Goal: Transaction & Acquisition: Purchase product/service

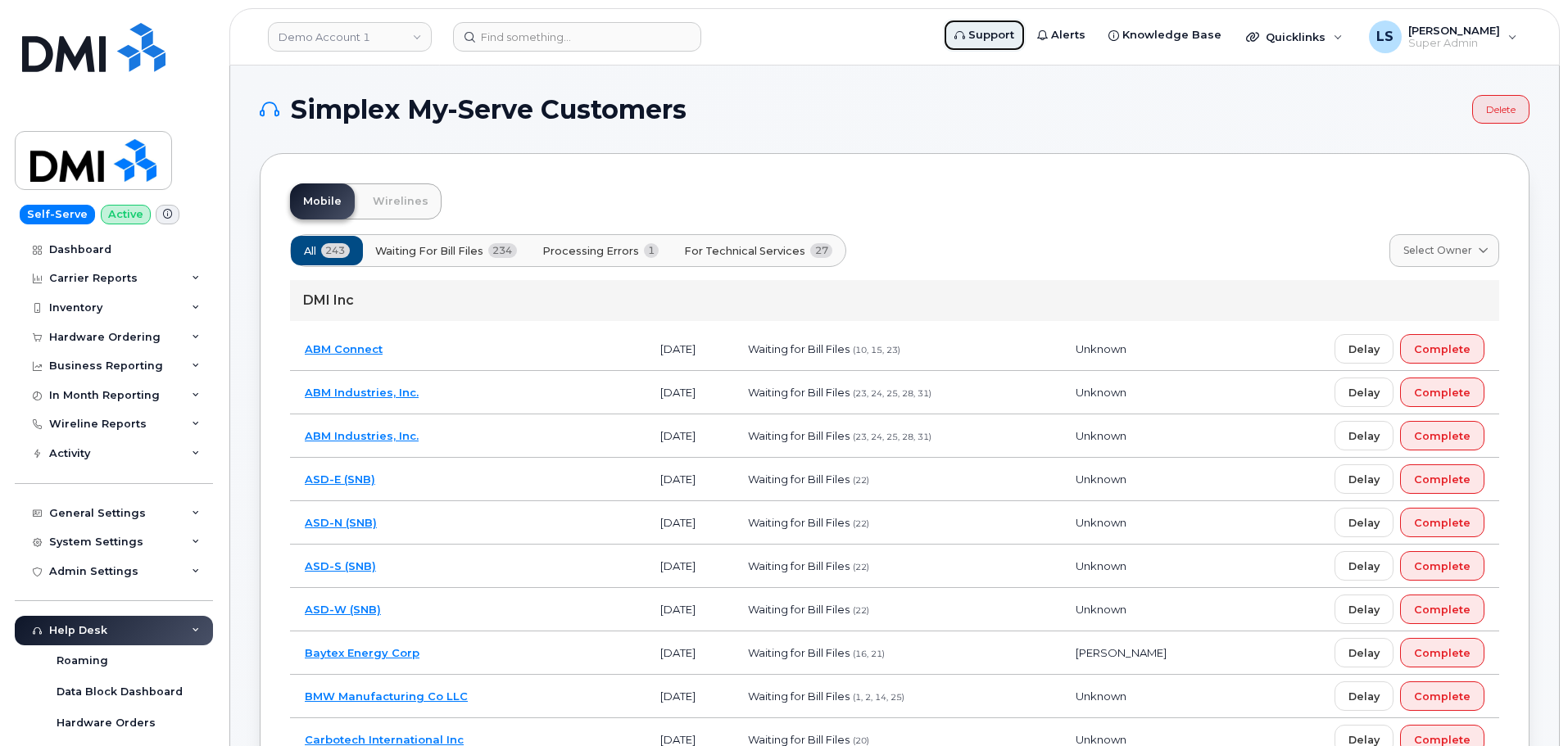
click at [1001, 28] on span "Support" at bounding box center [991, 35] width 46 height 16
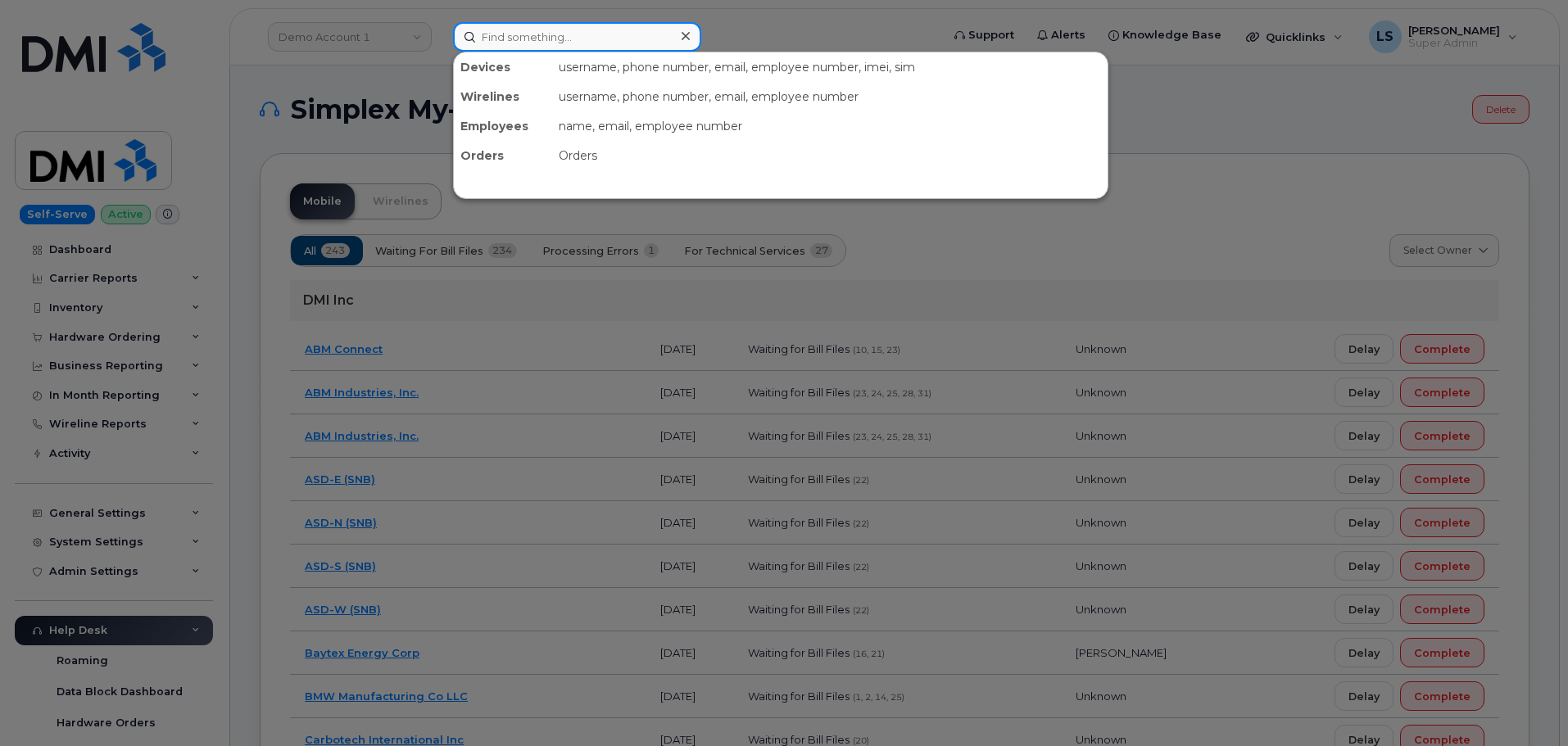
click at [503, 23] on input at bounding box center [576, 36] width 248 height 30
paste input "Christopher Collins"
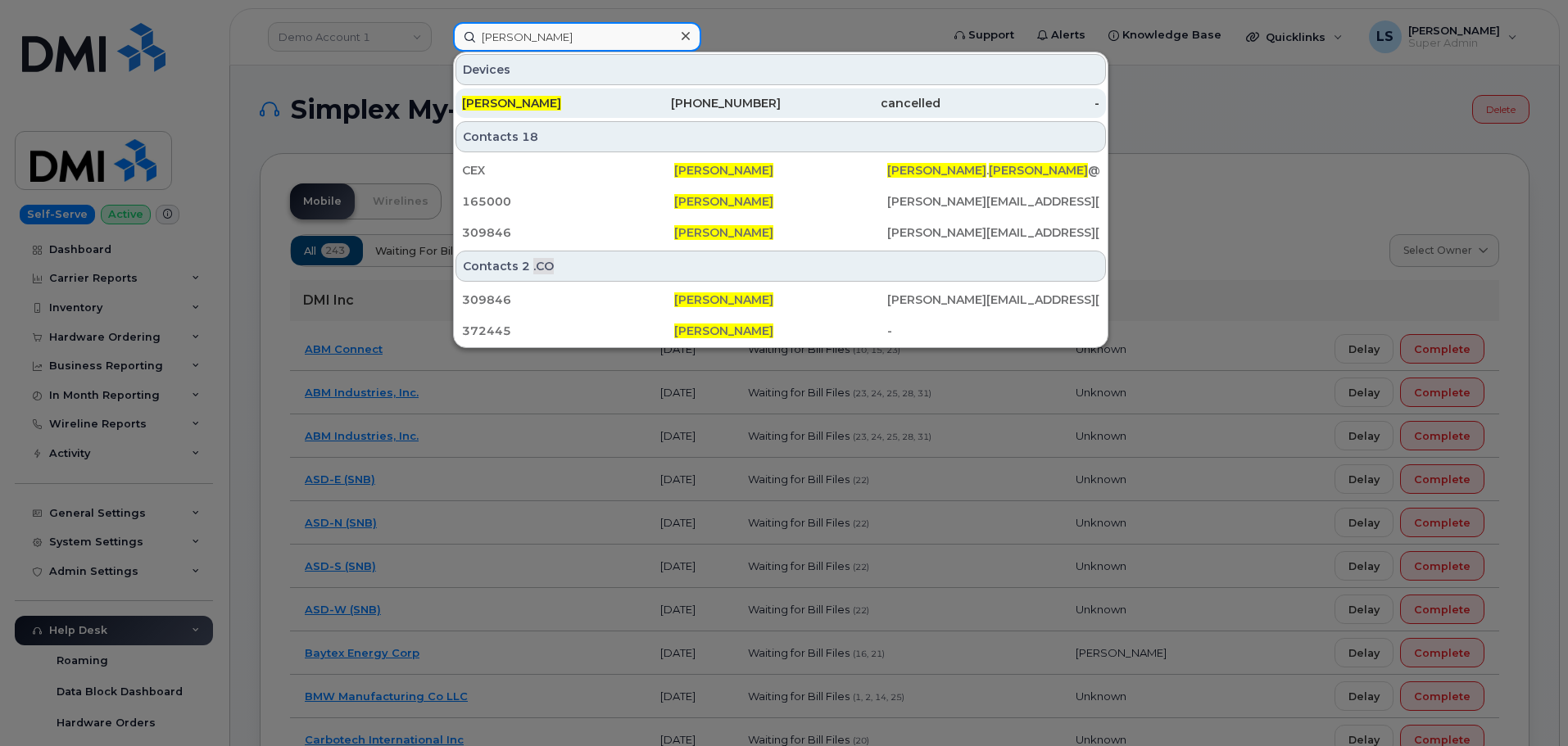
type input "Christopher Collins"
click at [650, 103] on div "250-682-6772" at bounding box center [702, 103] width 159 height 16
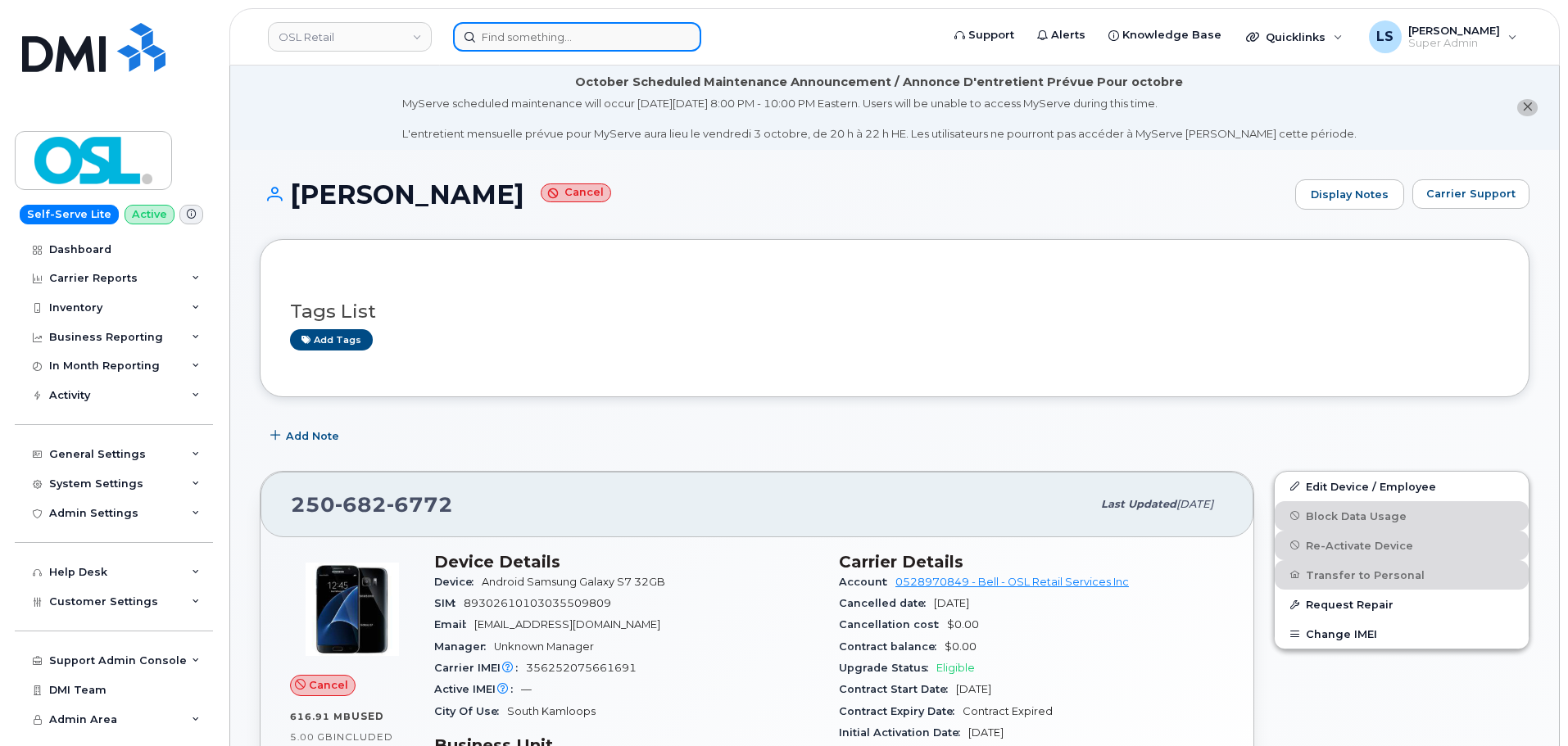
click at [515, 26] on input at bounding box center [576, 36] width 248 height 30
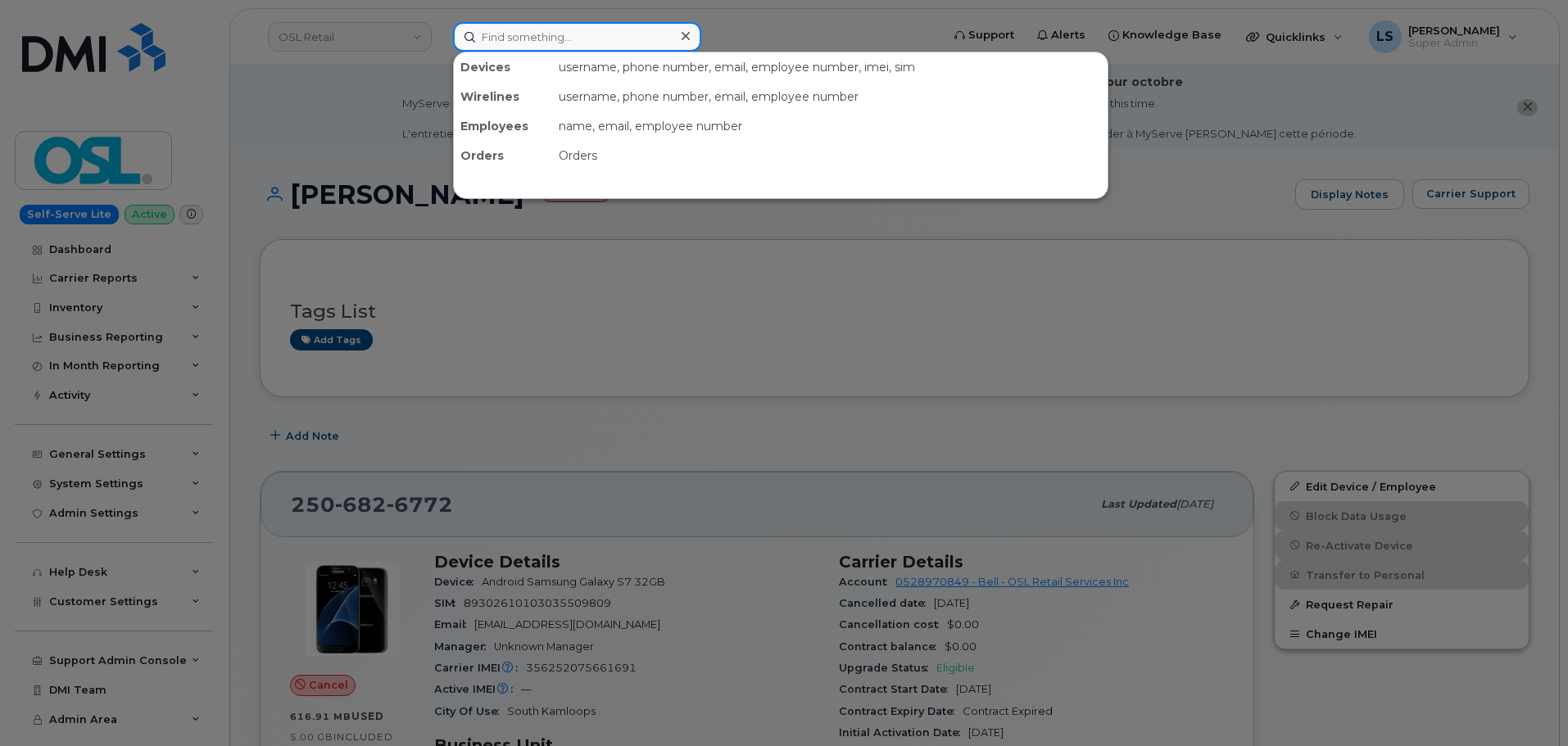
paste input "[PERSON_NAME]"
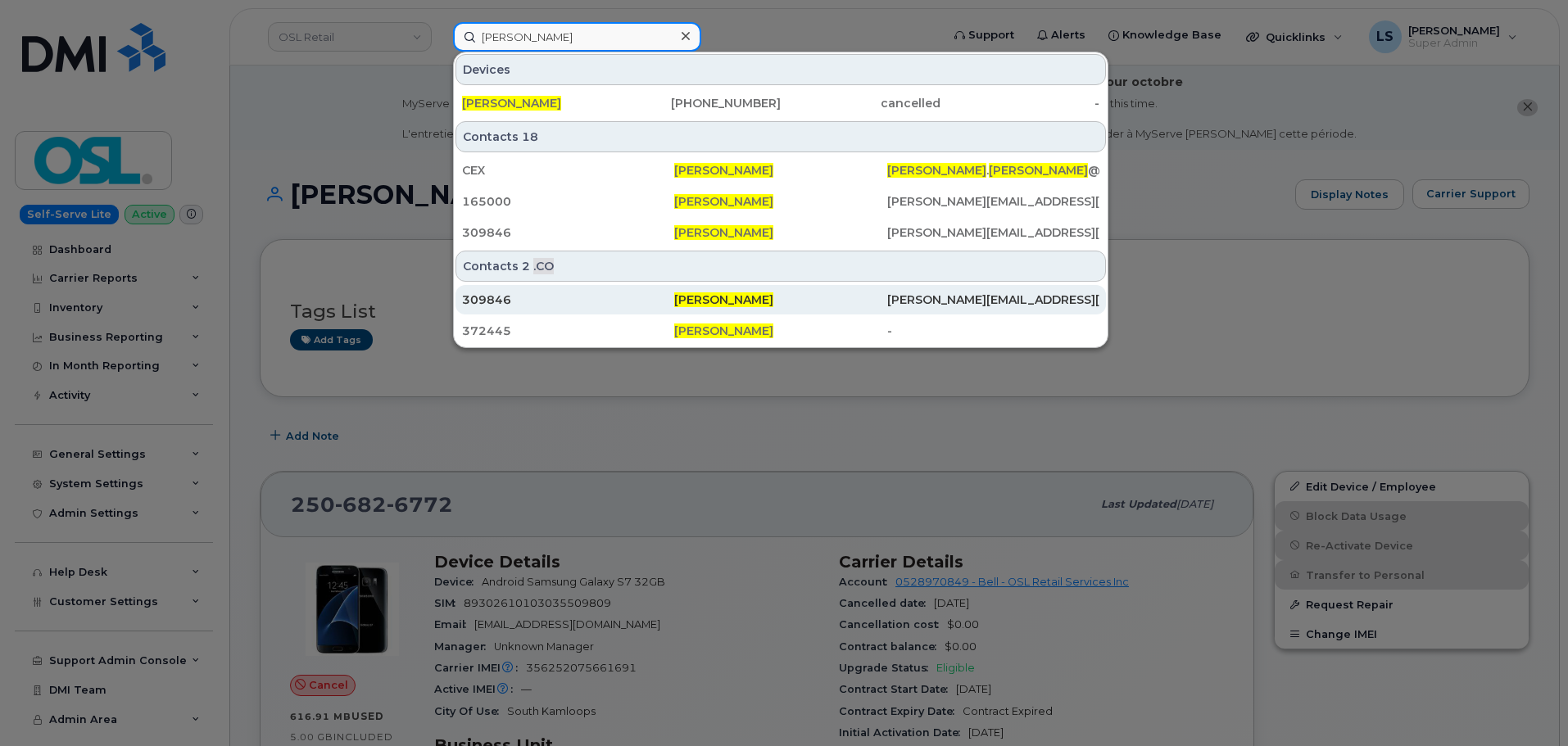
type input "[PERSON_NAME]"
click at [828, 298] on div "[PERSON_NAME]" at bounding box center [780, 299] width 212 height 16
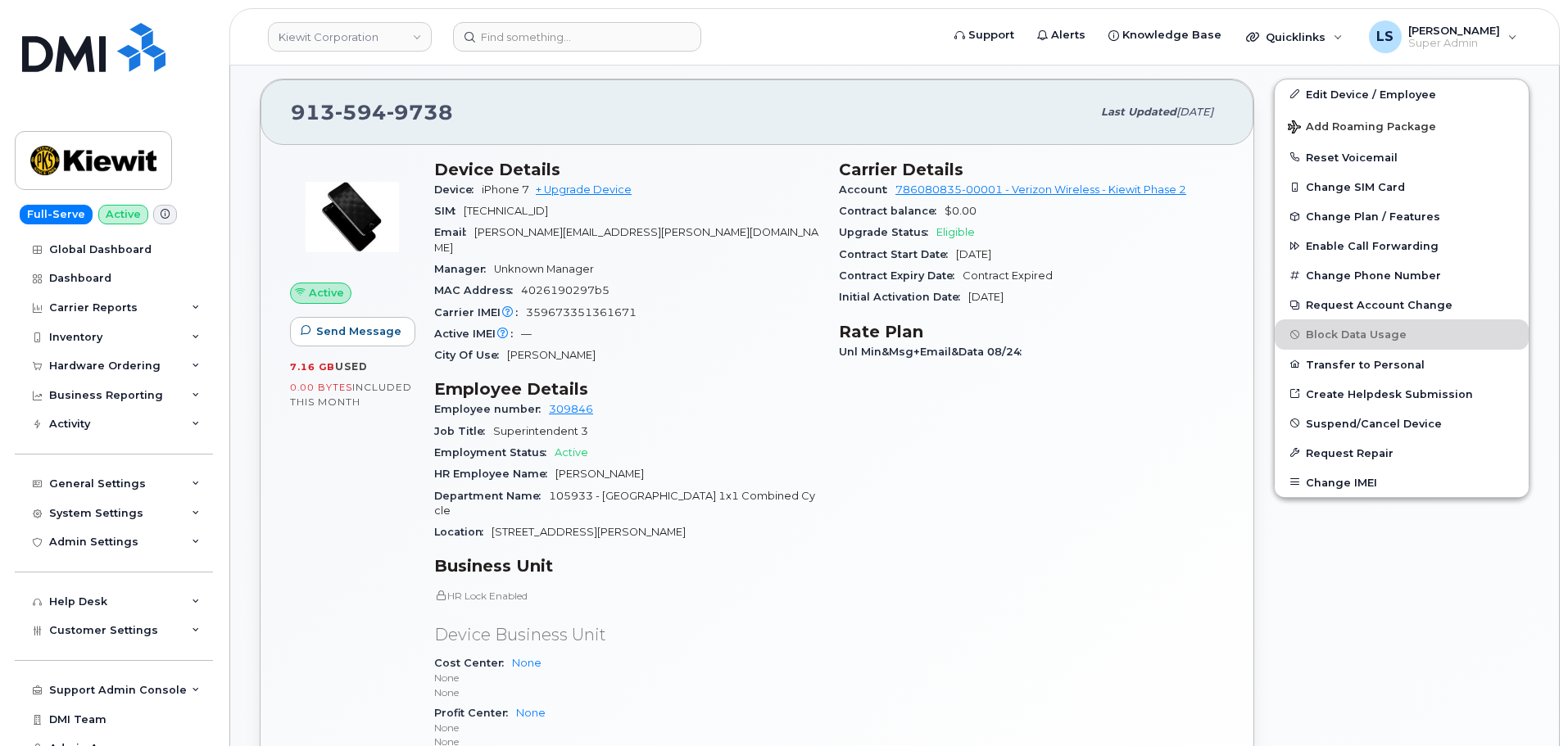
scroll to position [82, 0]
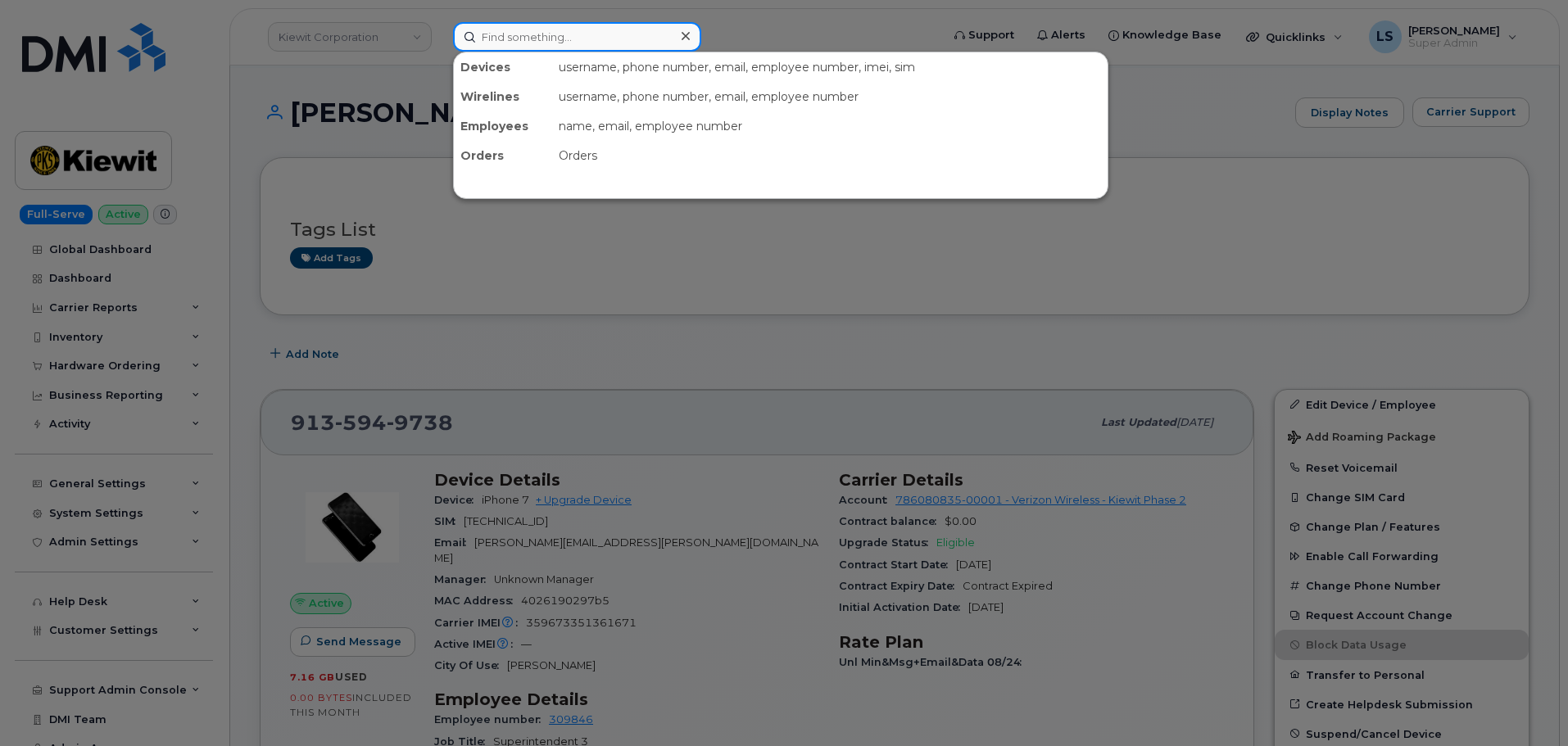
click at [596, 47] on input at bounding box center [576, 36] width 248 height 30
paste input "903-504-3811"
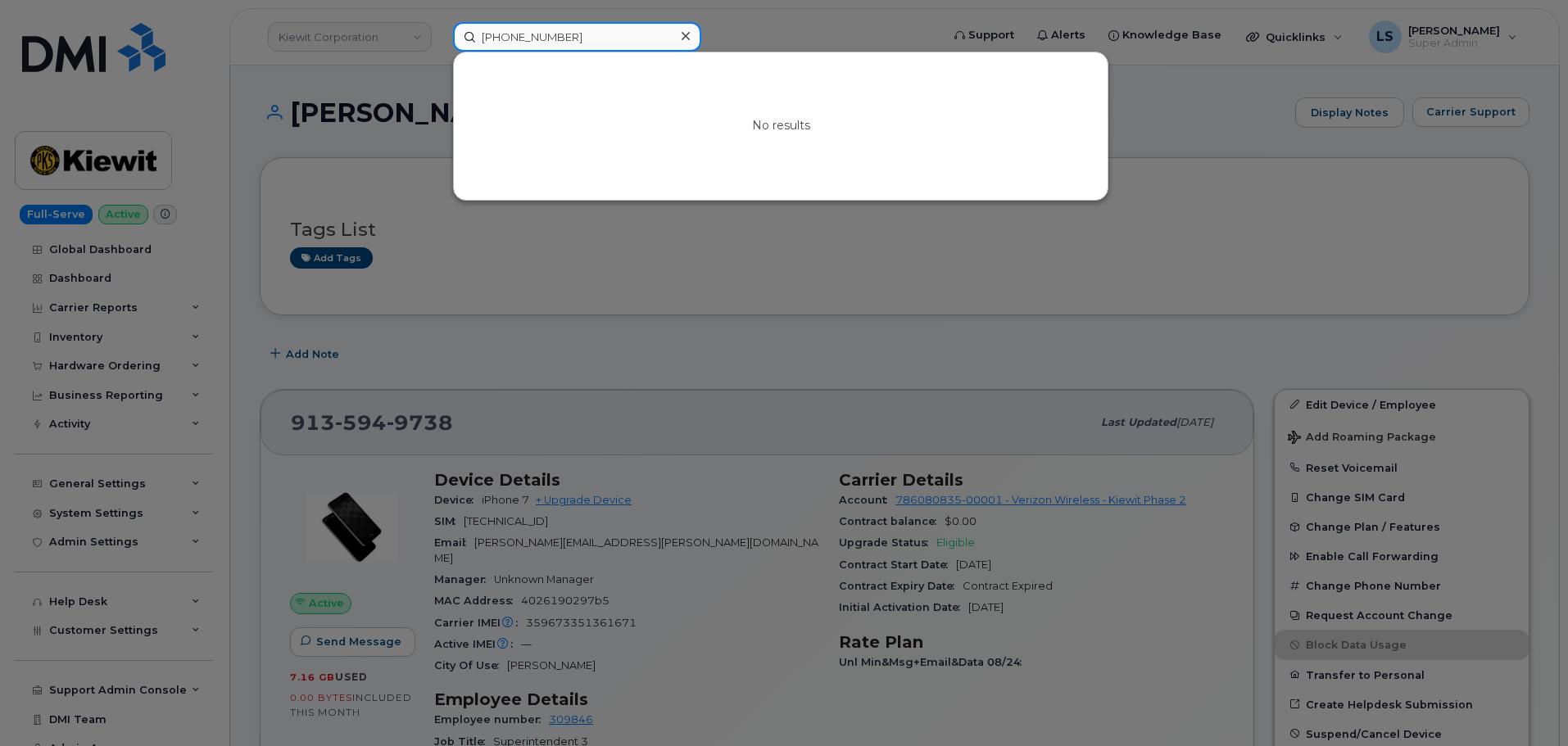
type input "903-504-3811"
drag, startPoint x: 603, startPoint y: 42, endPoint x: 292, endPoint y: 19, distance: 311.8
click at [440, 22] on div "903-504-3811 No results" at bounding box center [691, 36] width 503 height 30
drag, startPoint x: 870, startPoint y: 31, endPoint x: 439, endPoint y: 52, distance: 431.5
click at [857, 33] on div at bounding box center [784, 373] width 1568 height 746
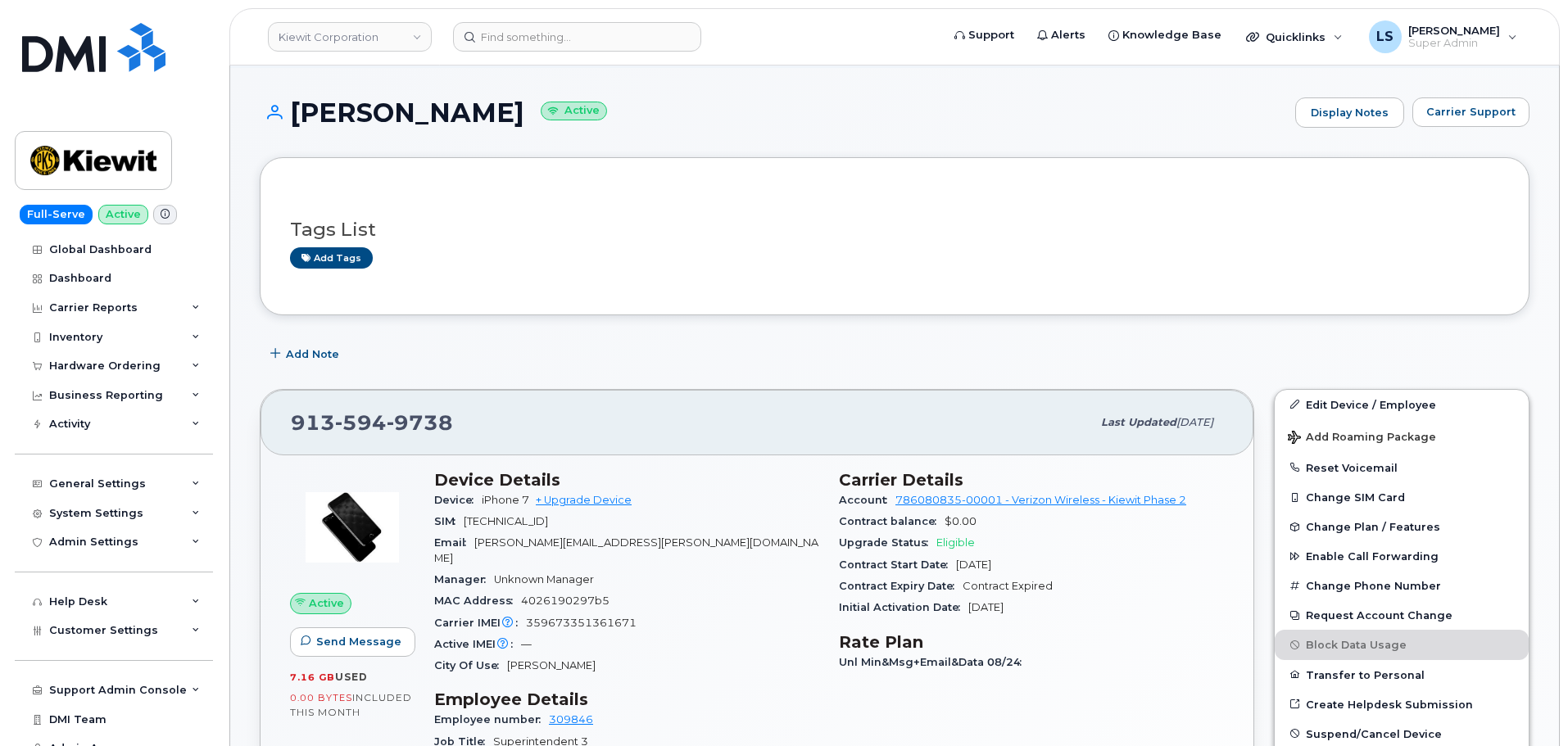
click at [555, 54] on header "Kiewit Corporation Support Alerts Knowledge Base Quicklinks Suspend / Cancel De…" at bounding box center [894, 37] width 1330 height 58
click at [559, 45] on input at bounding box center [576, 36] width 248 height 30
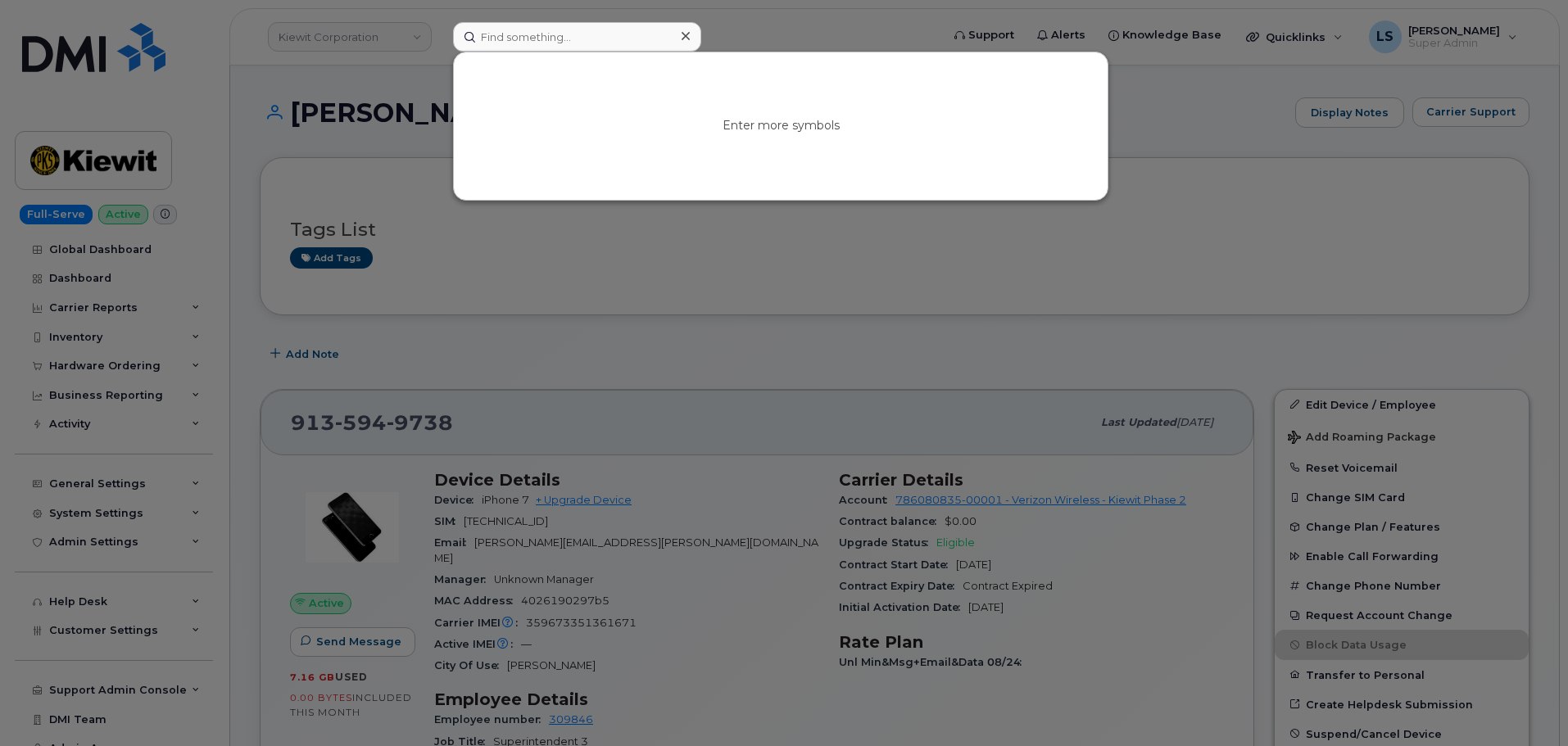
click at [770, 39] on div at bounding box center [784, 373] width 1568 height 746
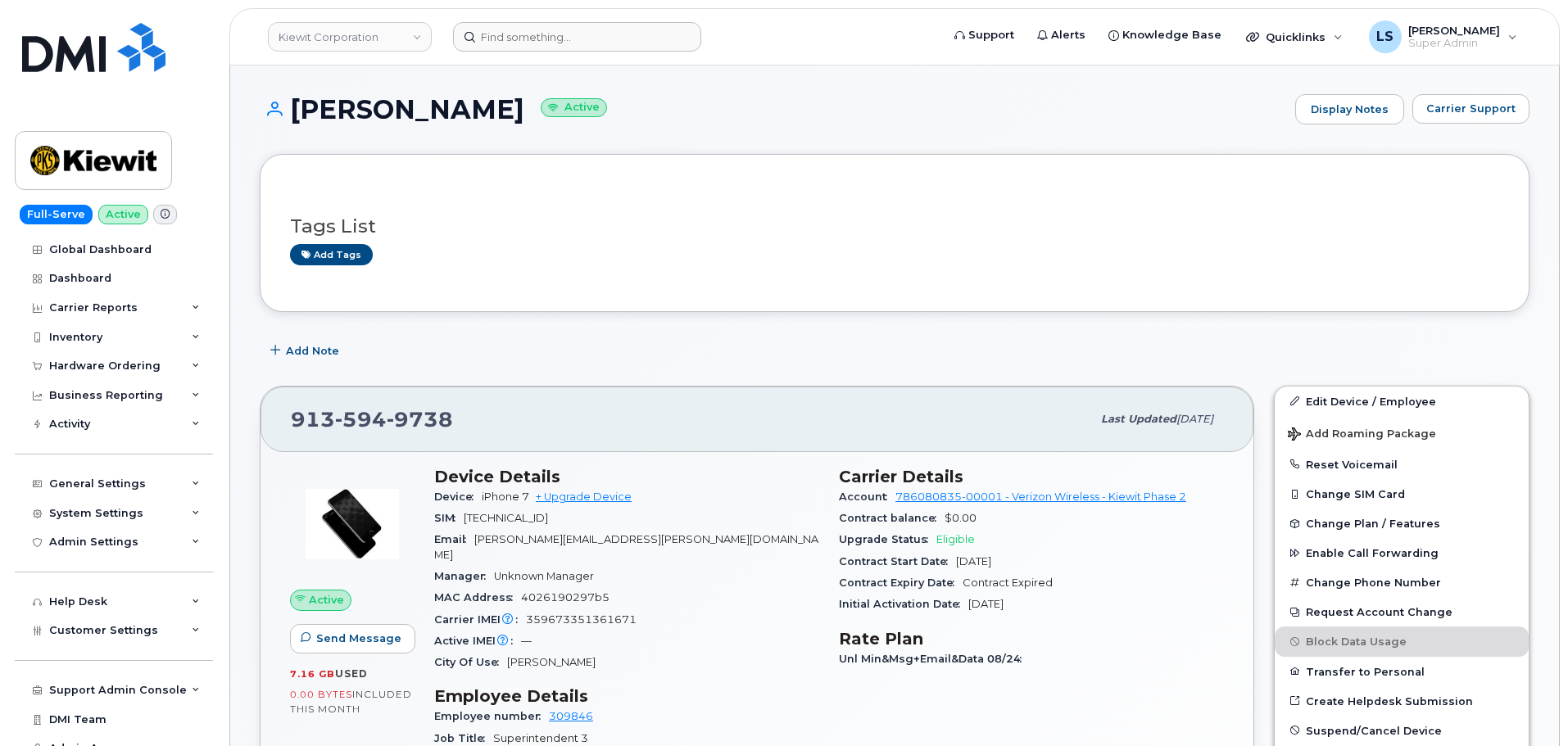
scroll to position [0, 0]
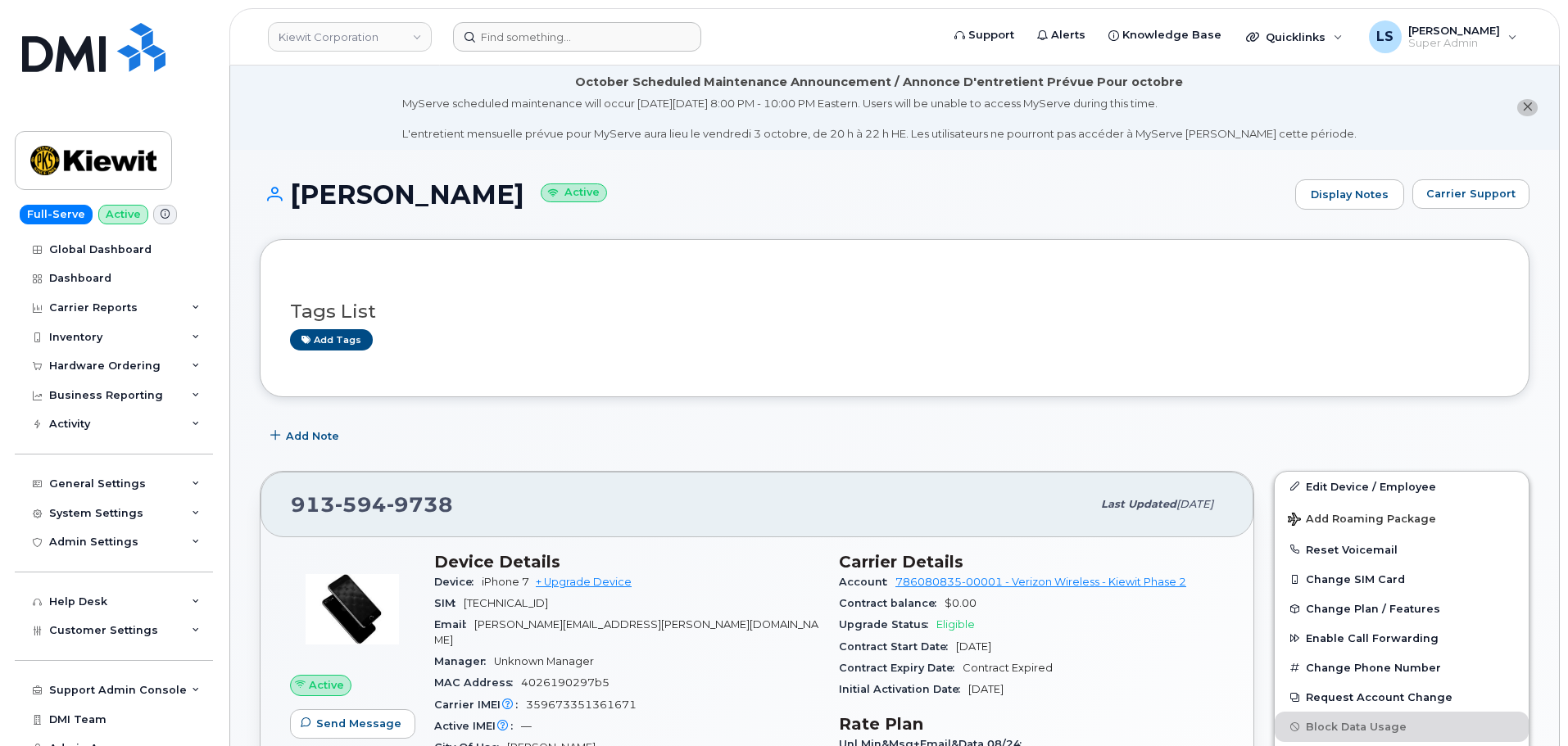
click at [657, 321] on h3 "Tags List" at bounding box center [894, 312] width 1209 height 20
click at [658, 321] on h3 "Tags List" at bounding box center [894, 312] width 1209 height 20
click at [163, 487] on div "General Settings" at bounding box center [114, 484] width 198 height 30
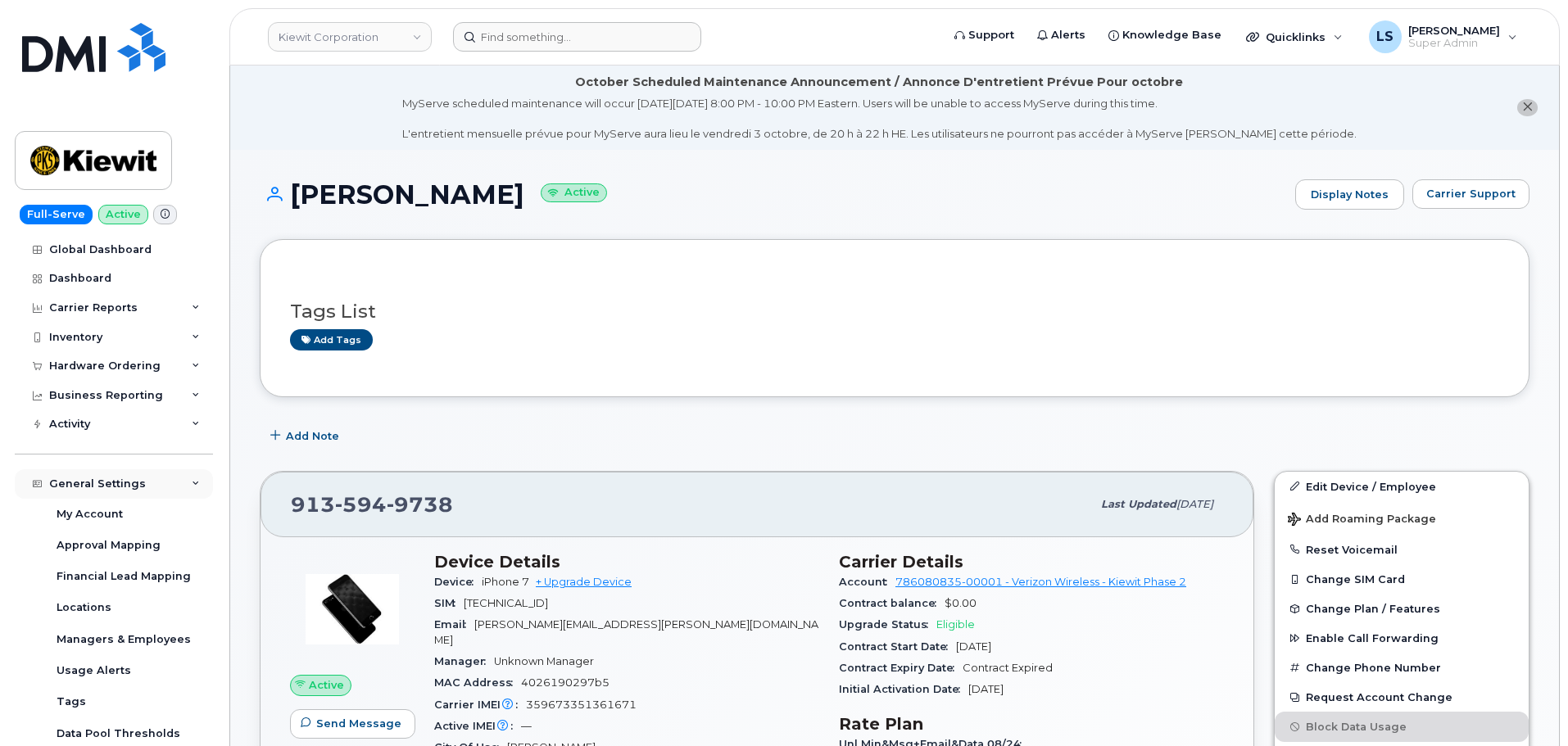
click at [155, 483] on div "General Settings" at bounding box center [114, 484] width 198 height 30
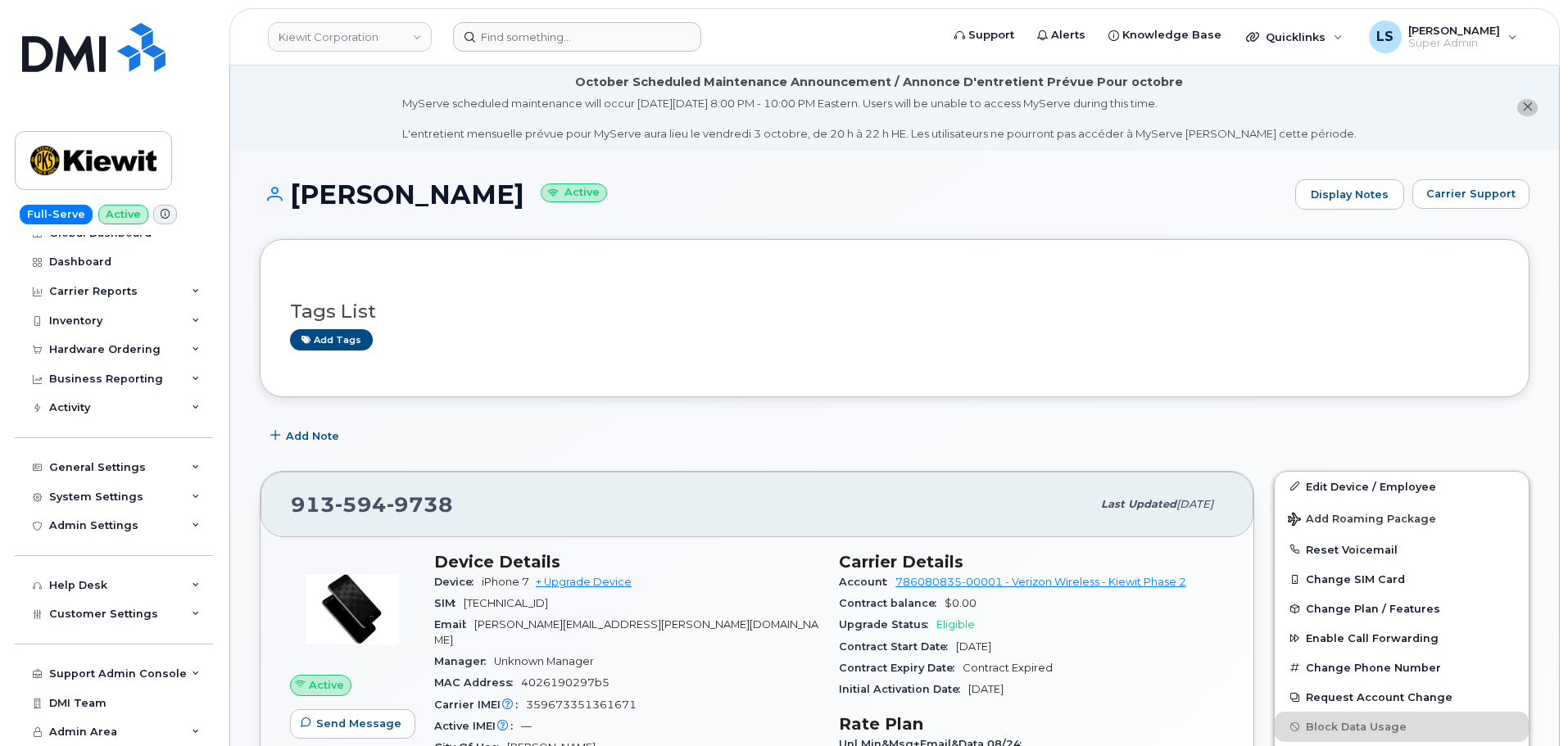
drag, startPoint x: 498, startPoint y: 194, endPoint x: 298, endPoint y: 199, distance: 200.1
click at [298, 199] on h1 "CHRIS COLLINS Active" at bounding box center [773, 195] width 1027 height 29
copy h1 "[PERSON_NAME]"
click at [161, 351] on div "Hardware Ordering" at bounding box center [114, 349] width 198 height 30
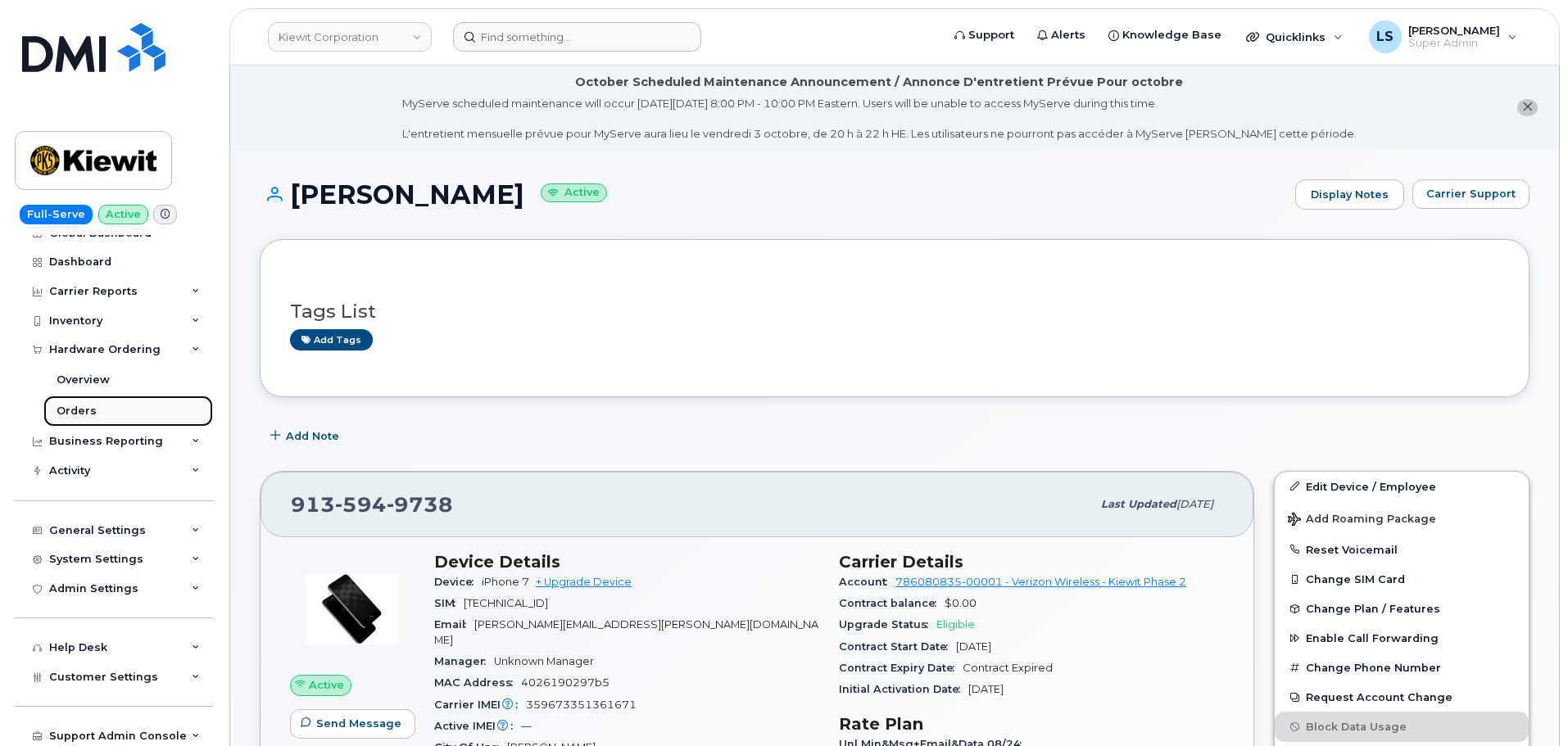
click at [153, 408] on link "Orders" at bounding box center [128, 411] width 170 height 31
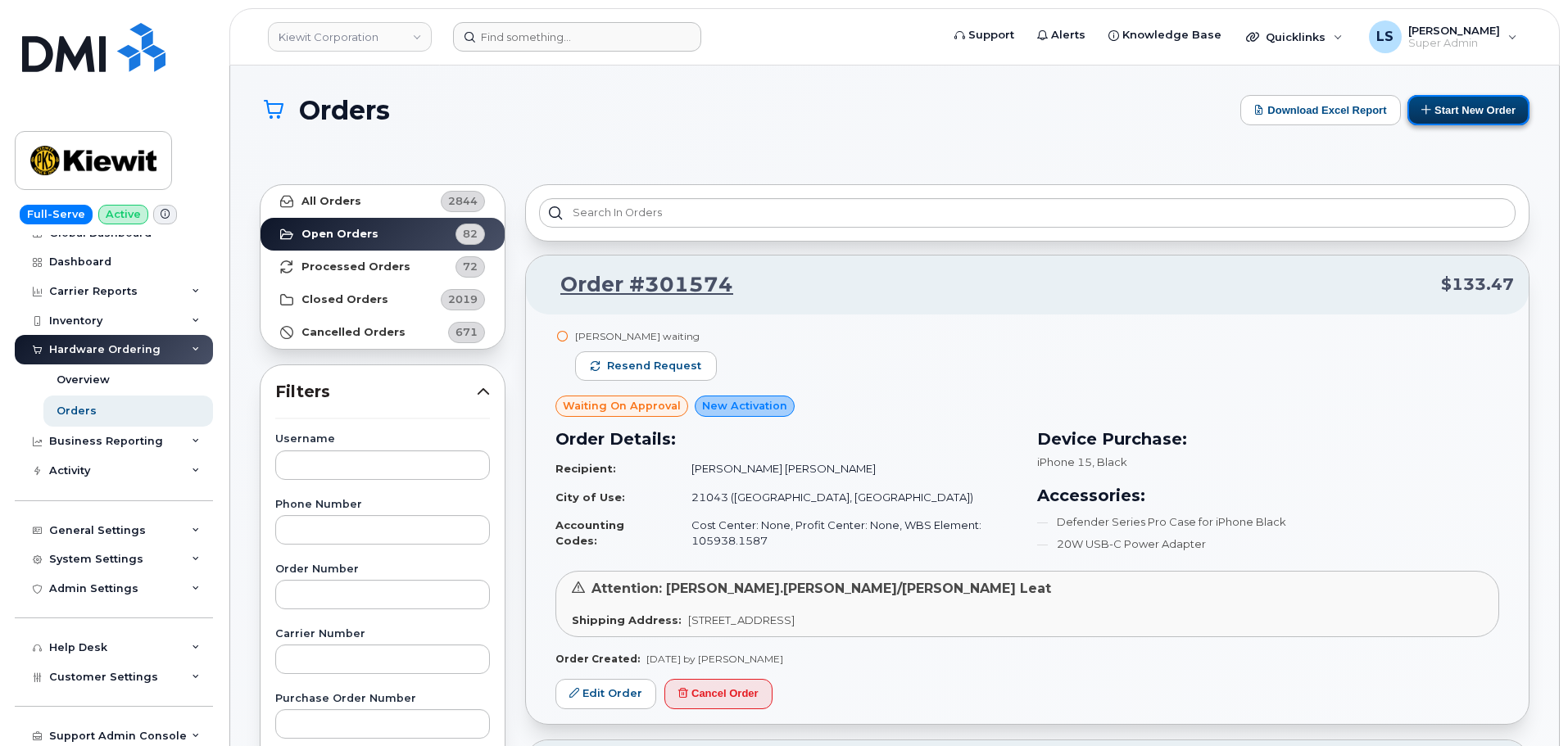
drag, startPoint x: 1480, startPoint y: 112, endPoint x: 1478, endPoint y: 120, distance: 8.2
click at [1479, 112] on button "Start New Order" at bounding box center [1468, 110] width 122 height 31
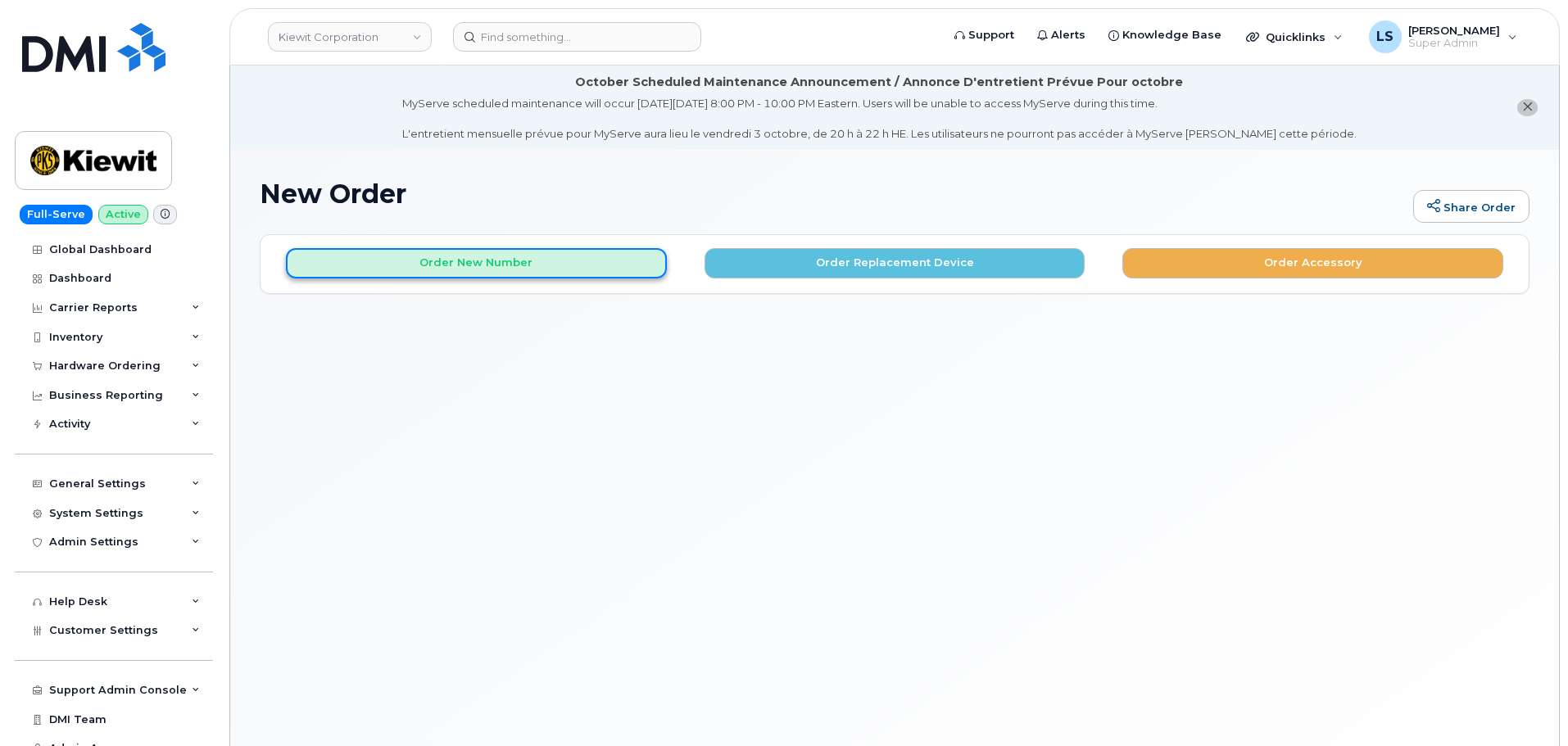
click at [538, 277] on button "Order New Number" at bounding box center [475, 264] width 381 height 31
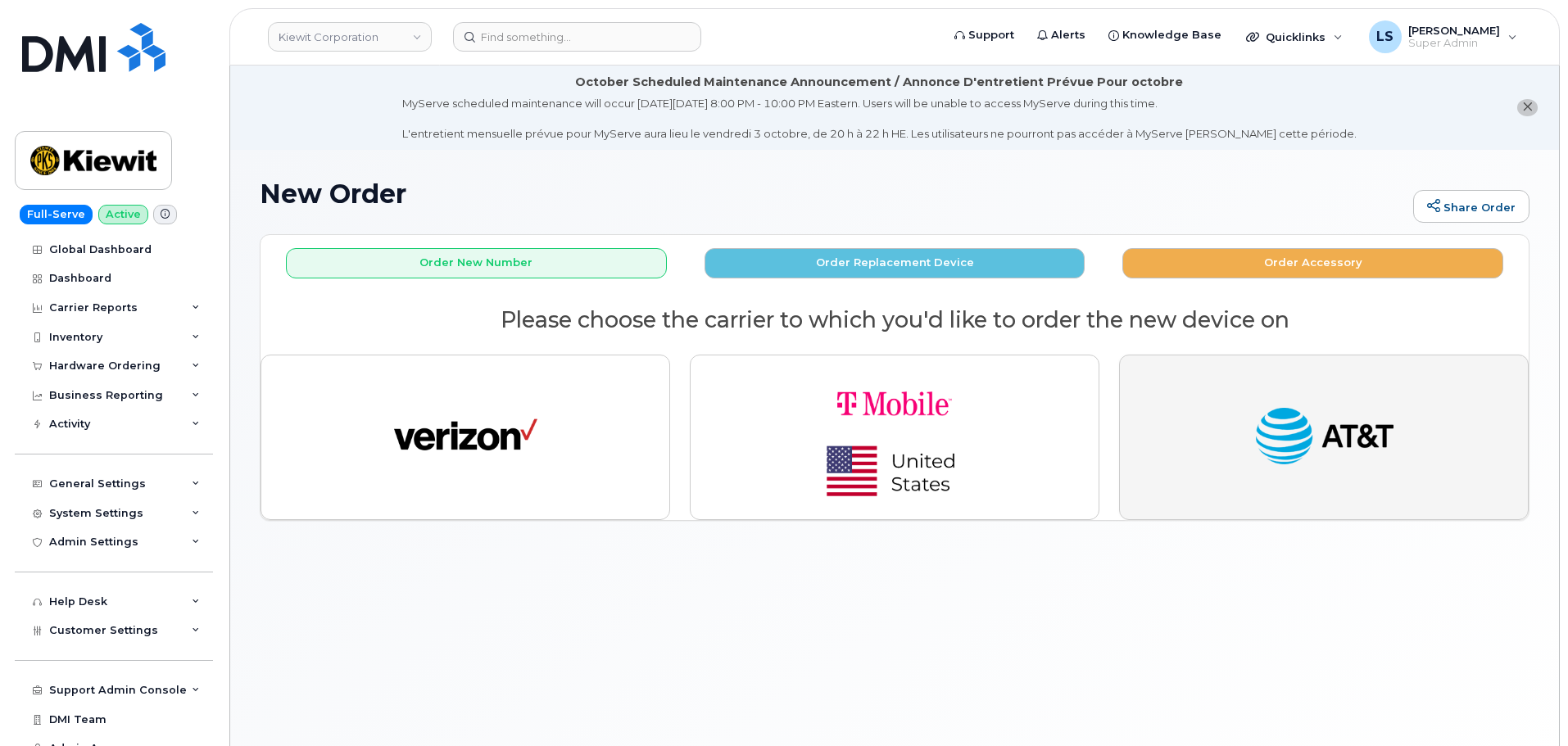
click at [1284, 447] on img "button" at bounding box center [1324, 437] width 143 height 74
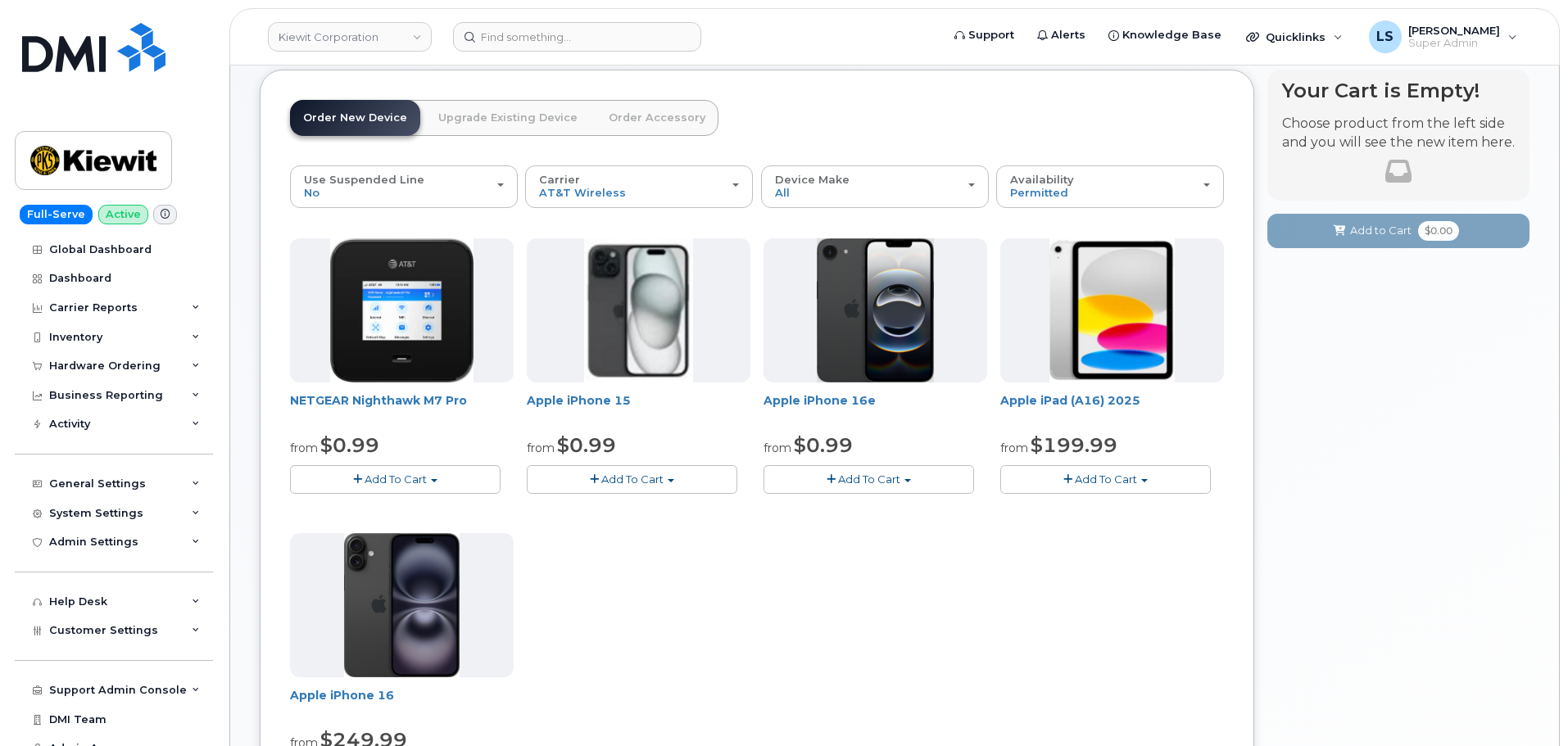
scroll to position [328, 0]
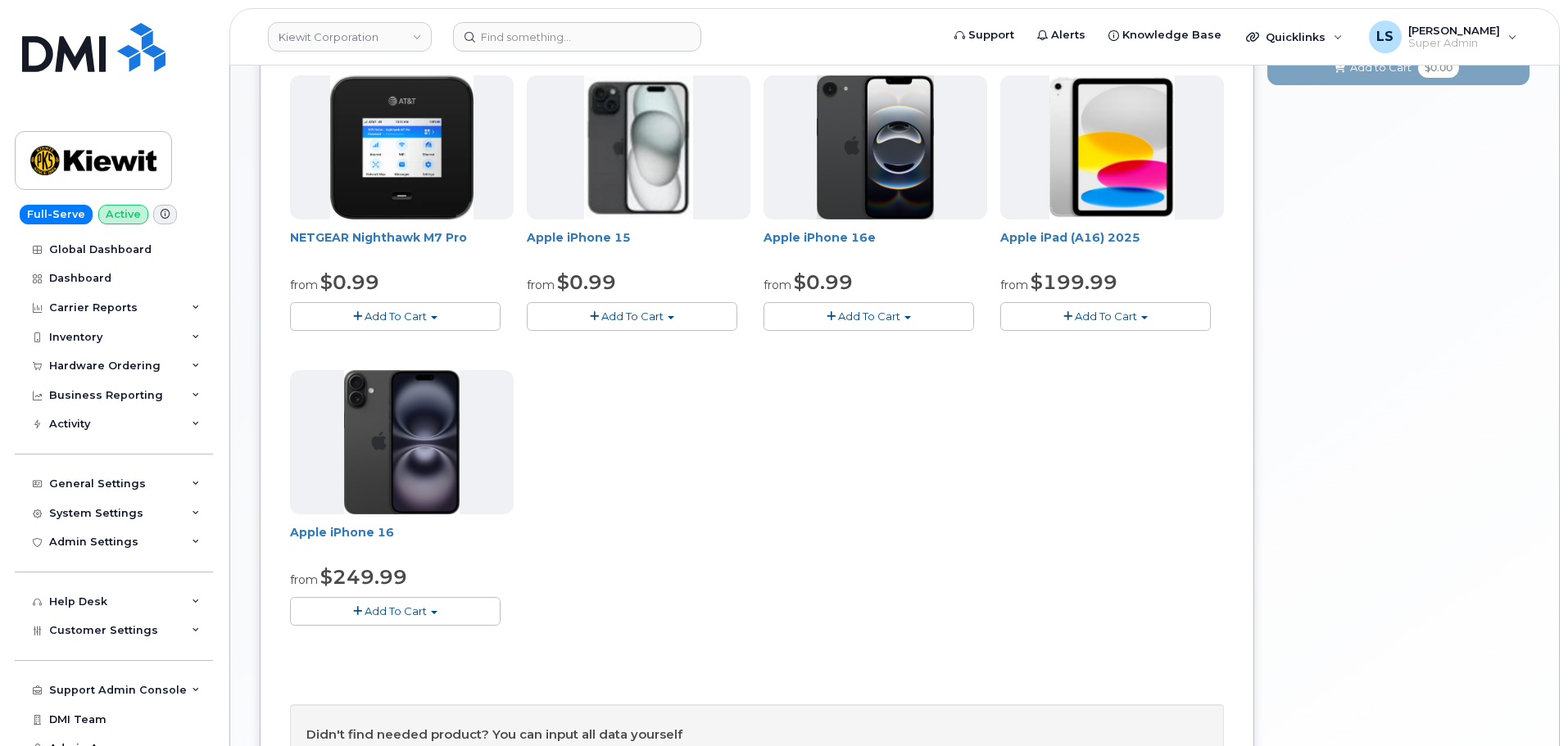
click at [1089, 315] on span "Add To Cart" at bounding box center [1105, 315] width 62 height 13
click at [1073, 454] on div "NETGEAR Nighthawk M7 Pro from $0.99 Add To Cart $0.99 - 2 Year Activation $449.…" at bounding box center [757, 364] width 934 height 576
click at [1087, 431] on div "NETGEAR Nighthawk M7 Pro from $0.99 Add To Cart $0.99 - 2 Year Activation $449.…" at bounding box center [757, 364] width 934 height 576
click at [1082, 431] on div "NETGEAR Nighthawk M7 Pro from $0.99 Add To Cart $0.99 - 2 Year Activation $449.…" at bounding box center [757, 364] width 934 height 576
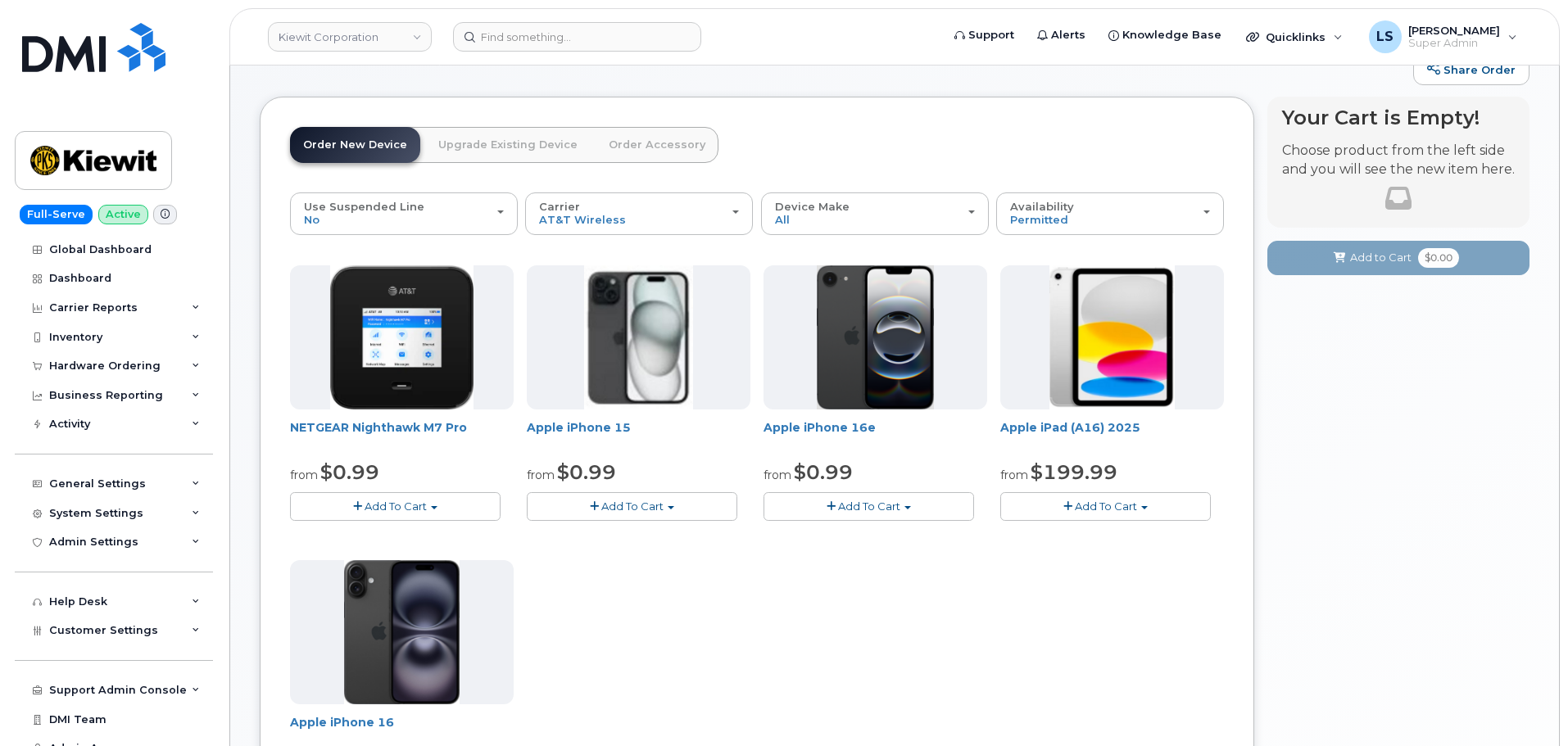
scroll to position [164, 0]
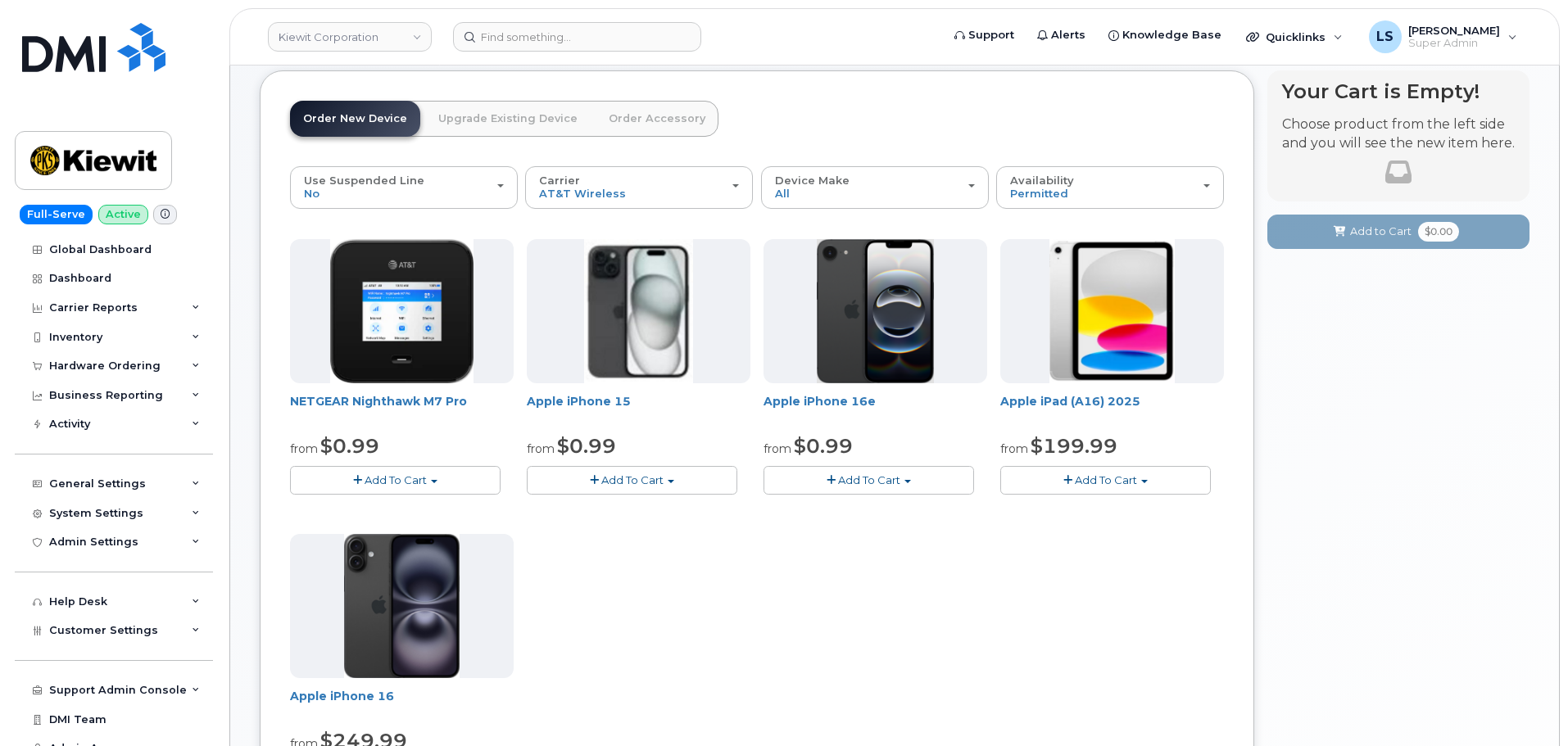
click at [1113, 476] on span "Add To Cart" at bounding box center [1105, 480] width 62 height 13
click at [986, 597] on div "NETGEAR Nighthawk M7 Pro from $0.99 Add To Cart $0.99 - 2 Year Activation $449.…" at bounding box center [757, 527] width 934 height 576
click at [1107, 476] on span "Add To Cart" at bounding box center [1105, 480] width 62 height 13
click at [803, 580] on div "NETGEAR Nighthawk M7 Pro from $0.99 Add To Cart $0.99 - 2 Year Activation $449.…" at bounding box center [757, 527] width 934 height 576
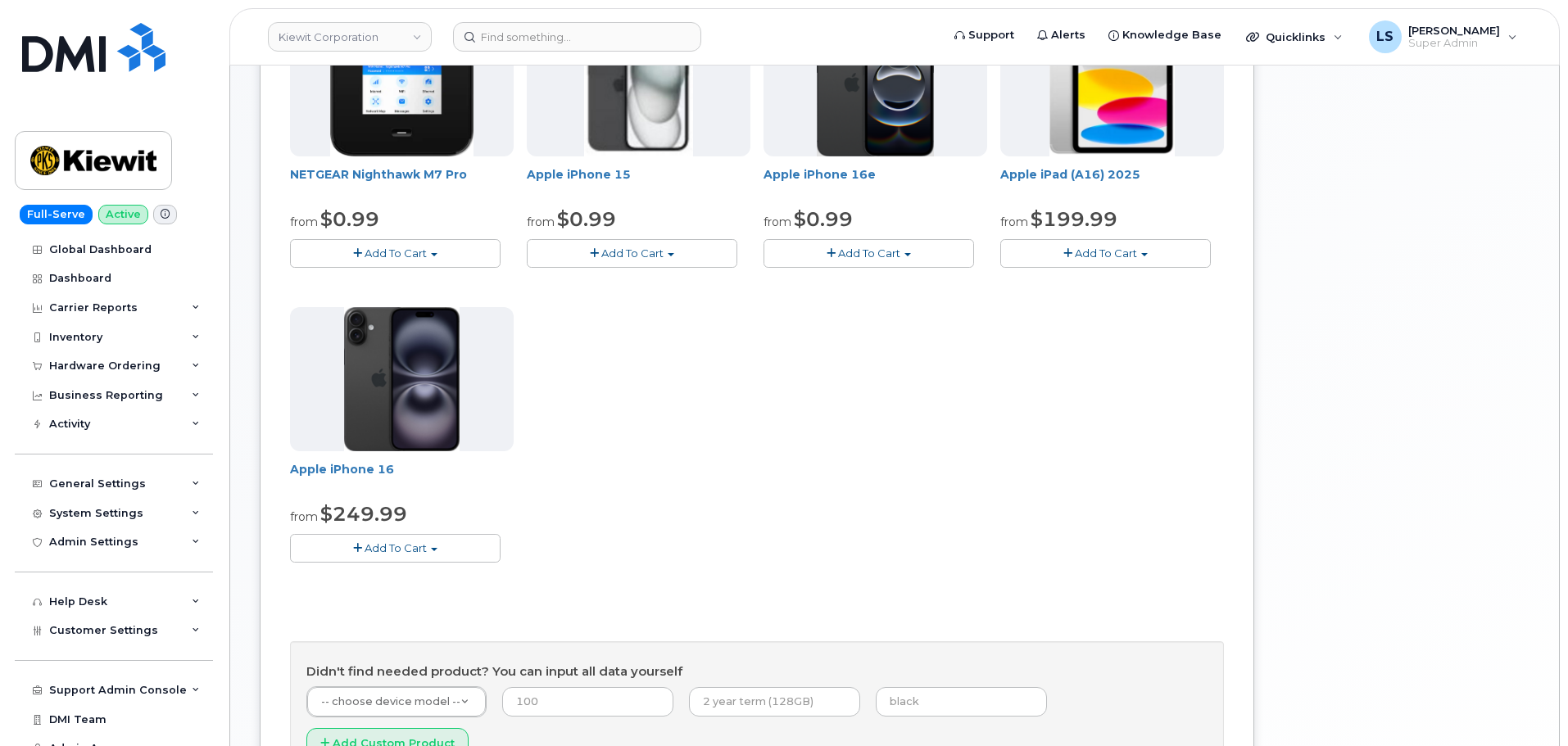
scroll to position [82, 0]
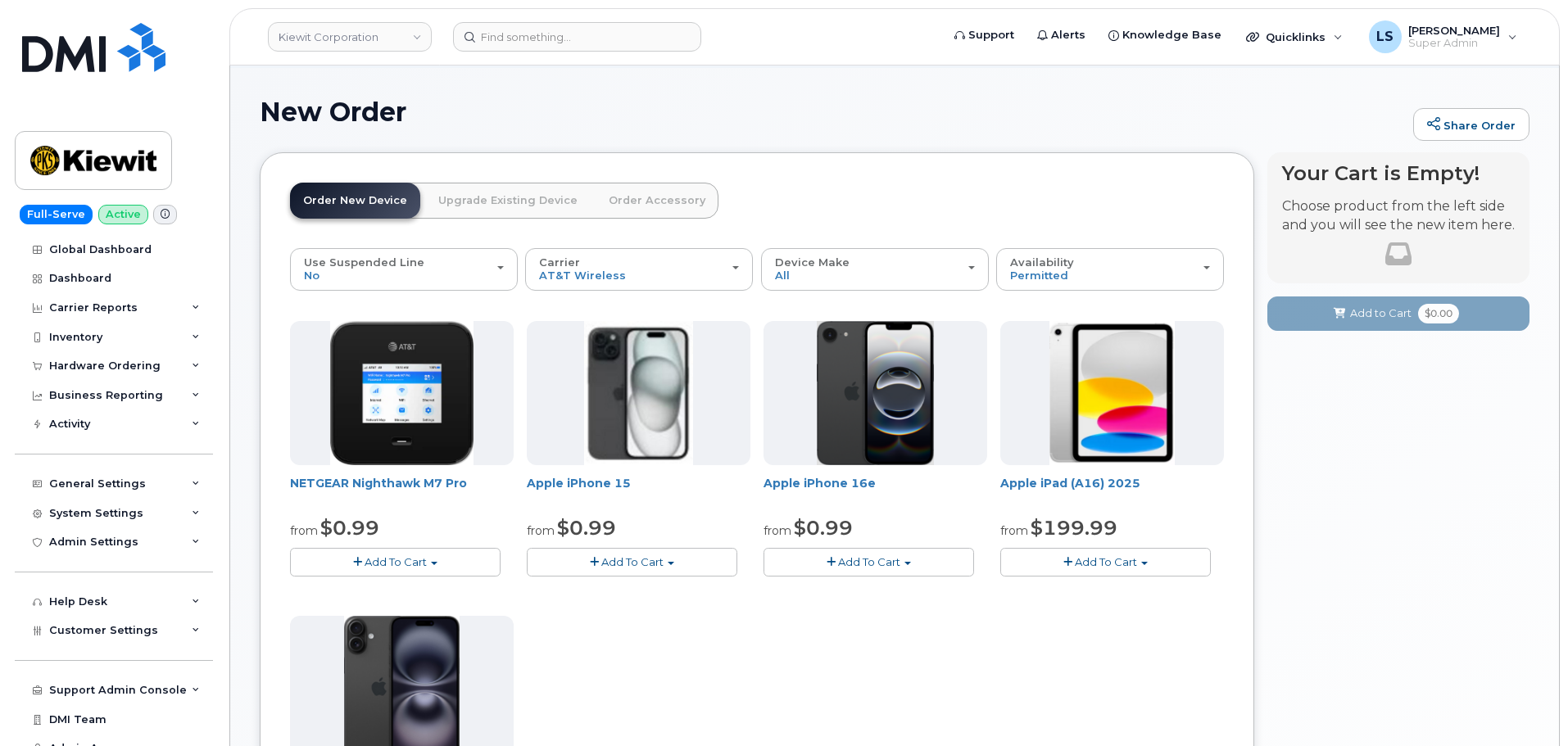
click at [1126, 565] on span "Add To Cart" at bounding box center [1105, 561] width 62 height 13
drag, startPoint x: 1094, startPoint y: 610, endPoint x: 1060, endPoint y: 635, distance: 42.2
click at [1093, 610] on link "$199.99 - 2 Year Activation (128GB)" at bounding box center [1117, 613] width 226 height 20
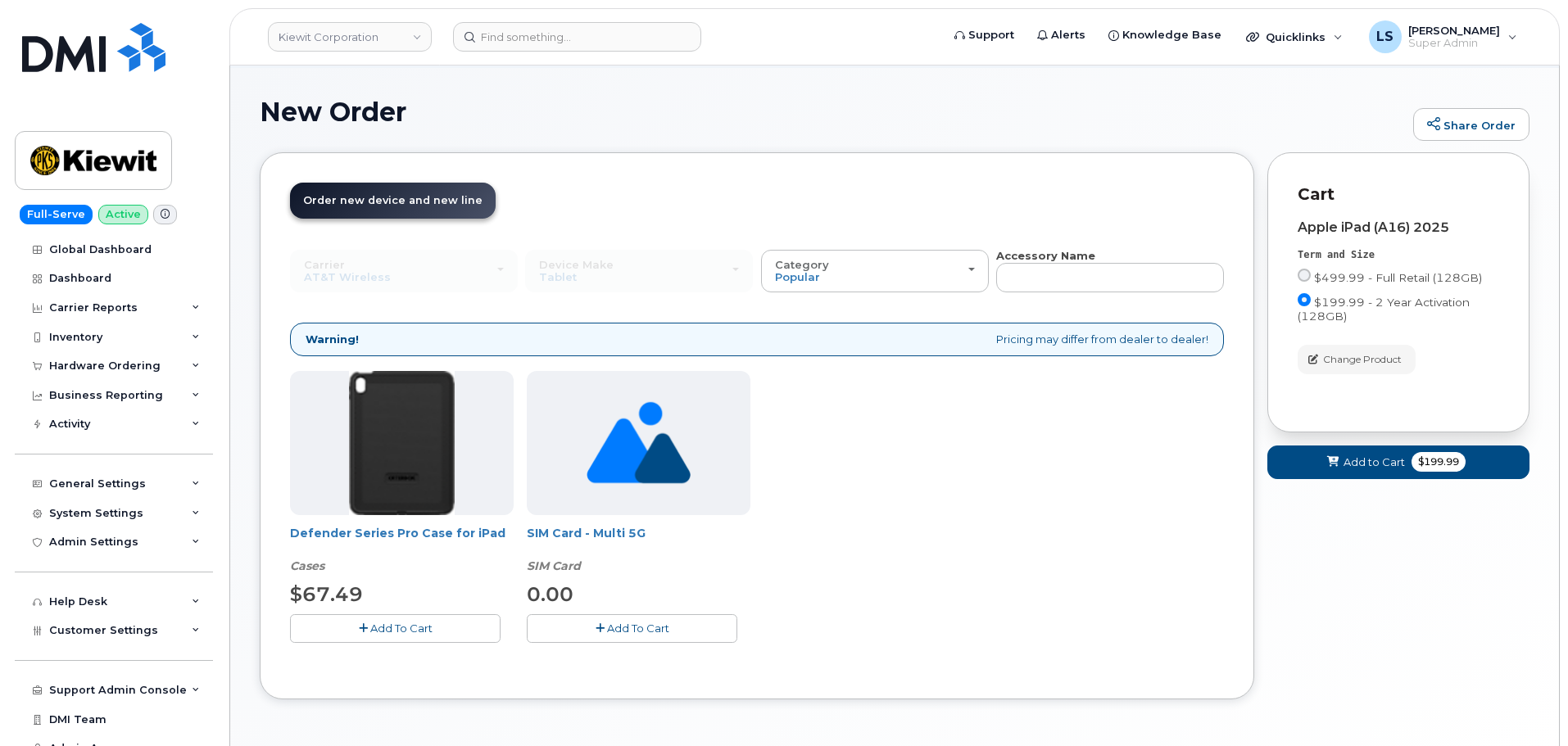
click at [370, 632] on span "Add To Cart" at bounding box center [401, 628] width 62 height 13
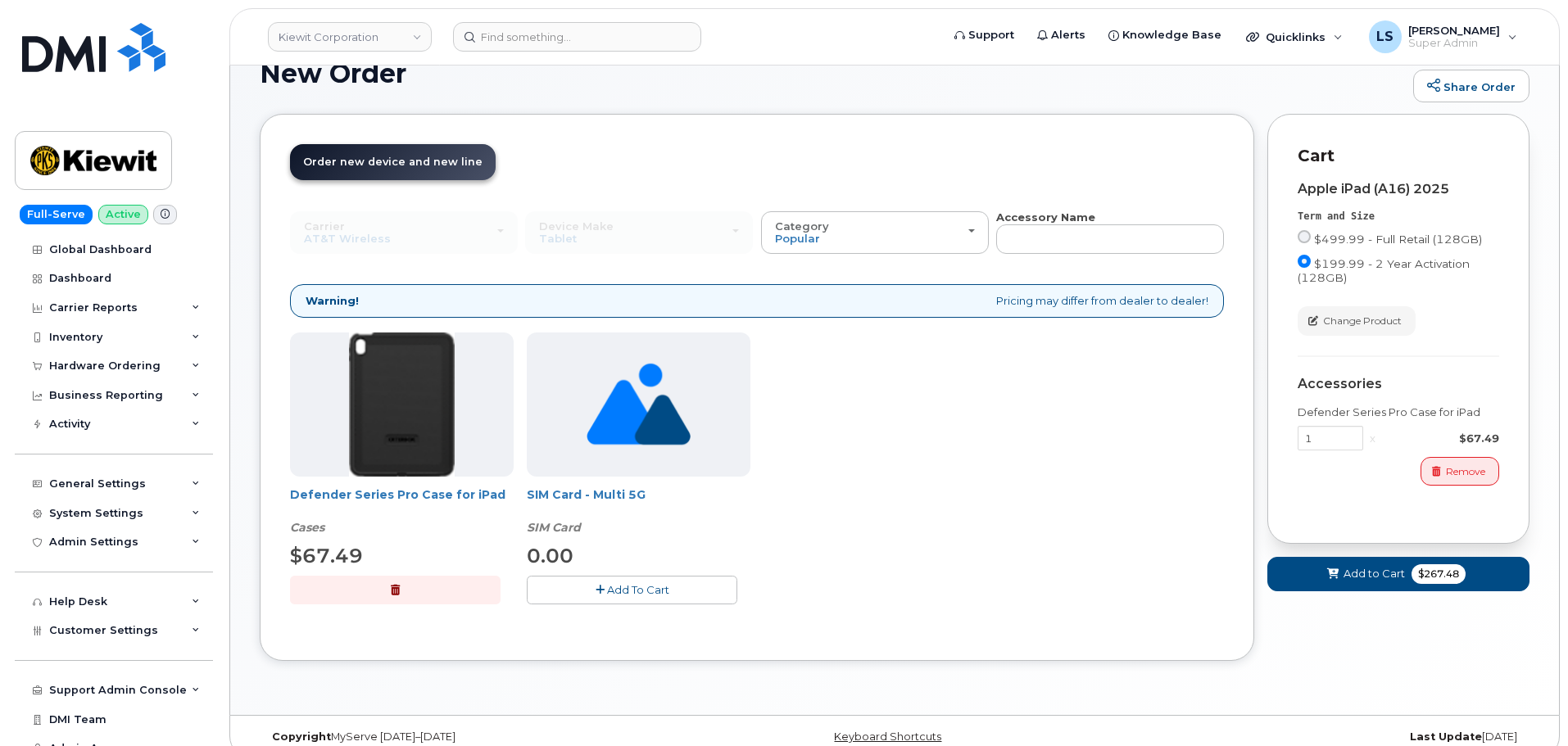
scroll to position [142, 0]
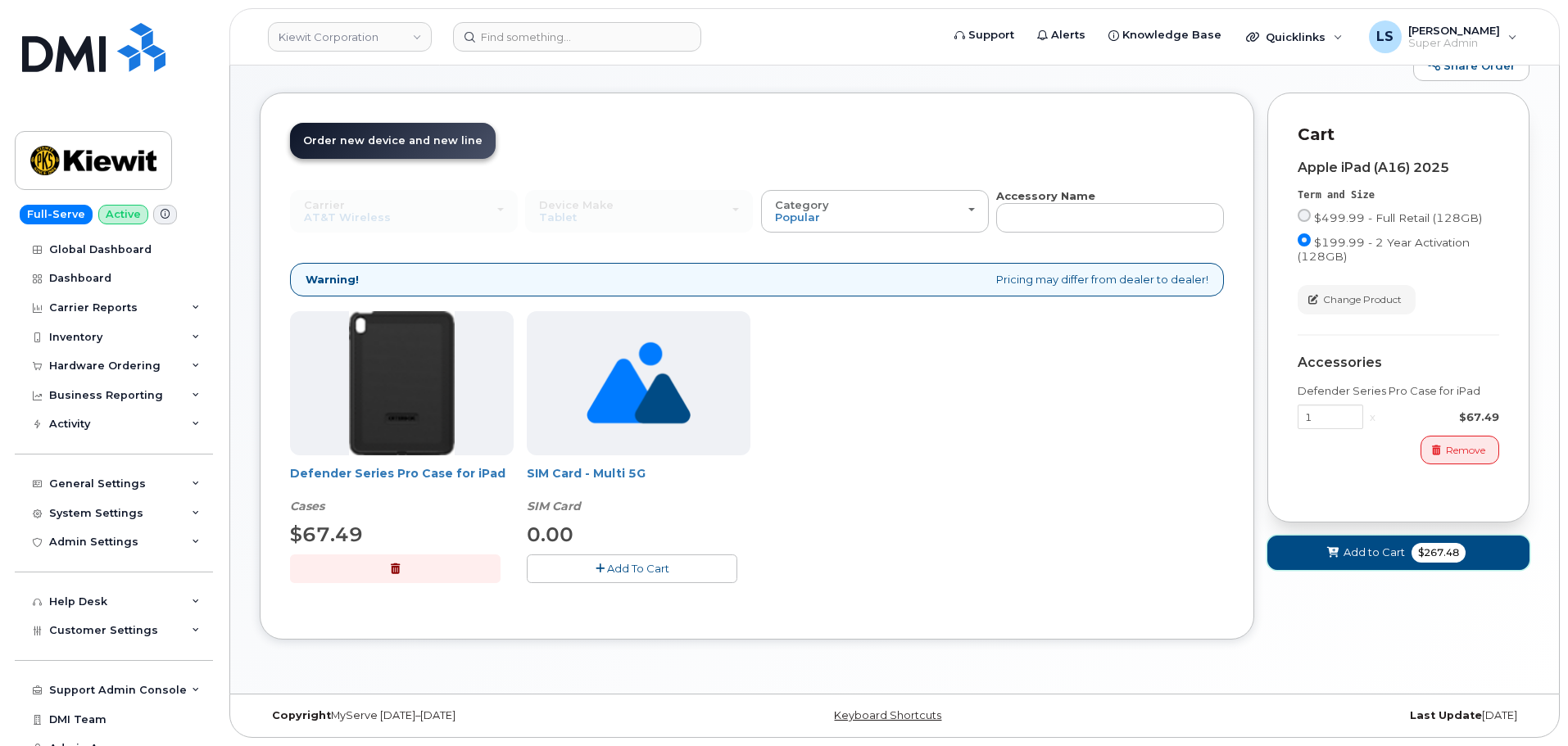
click at [1426, 550] on span "$267.48" at bounding box center [1438, 553] width 54 height 19
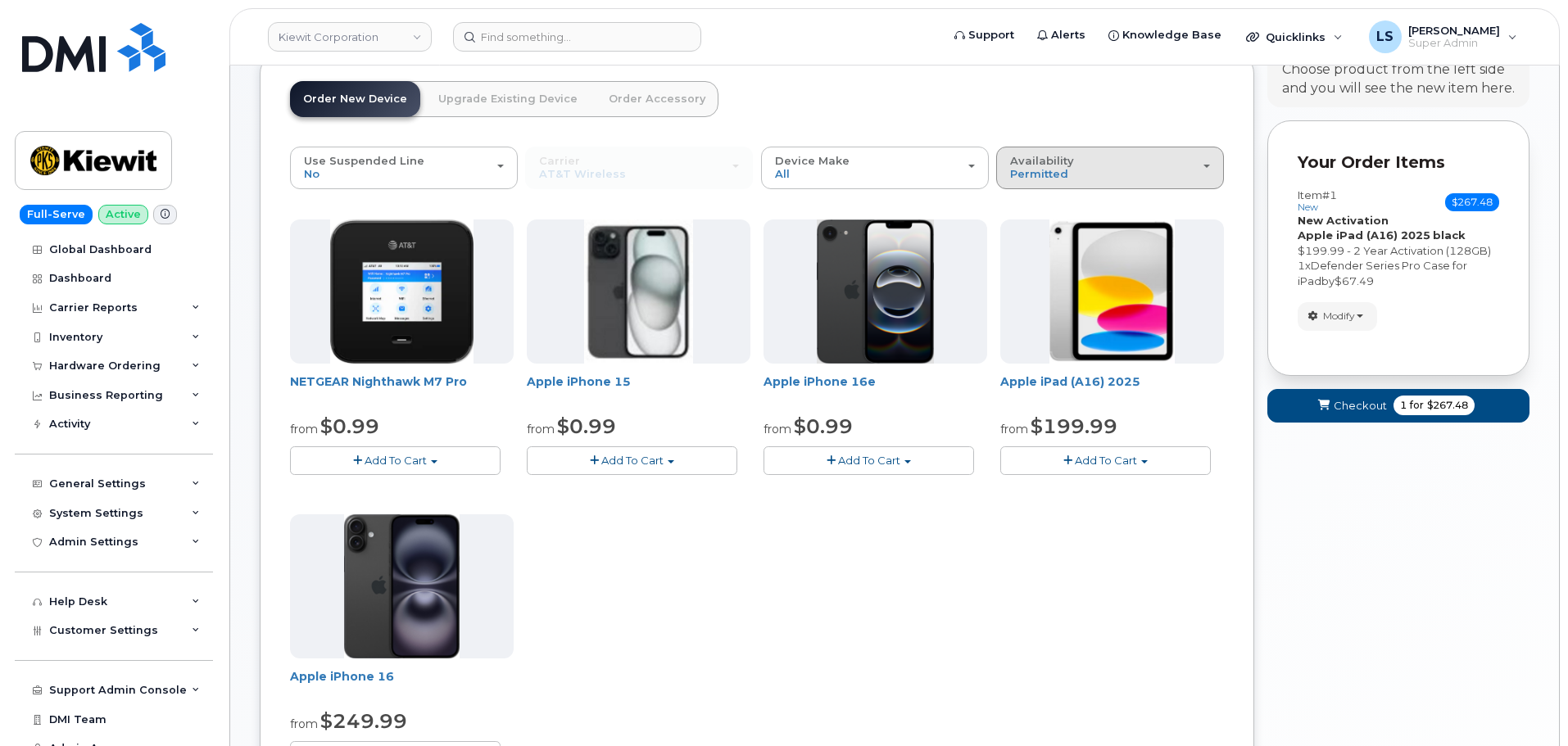
scroll to position [0, 0]
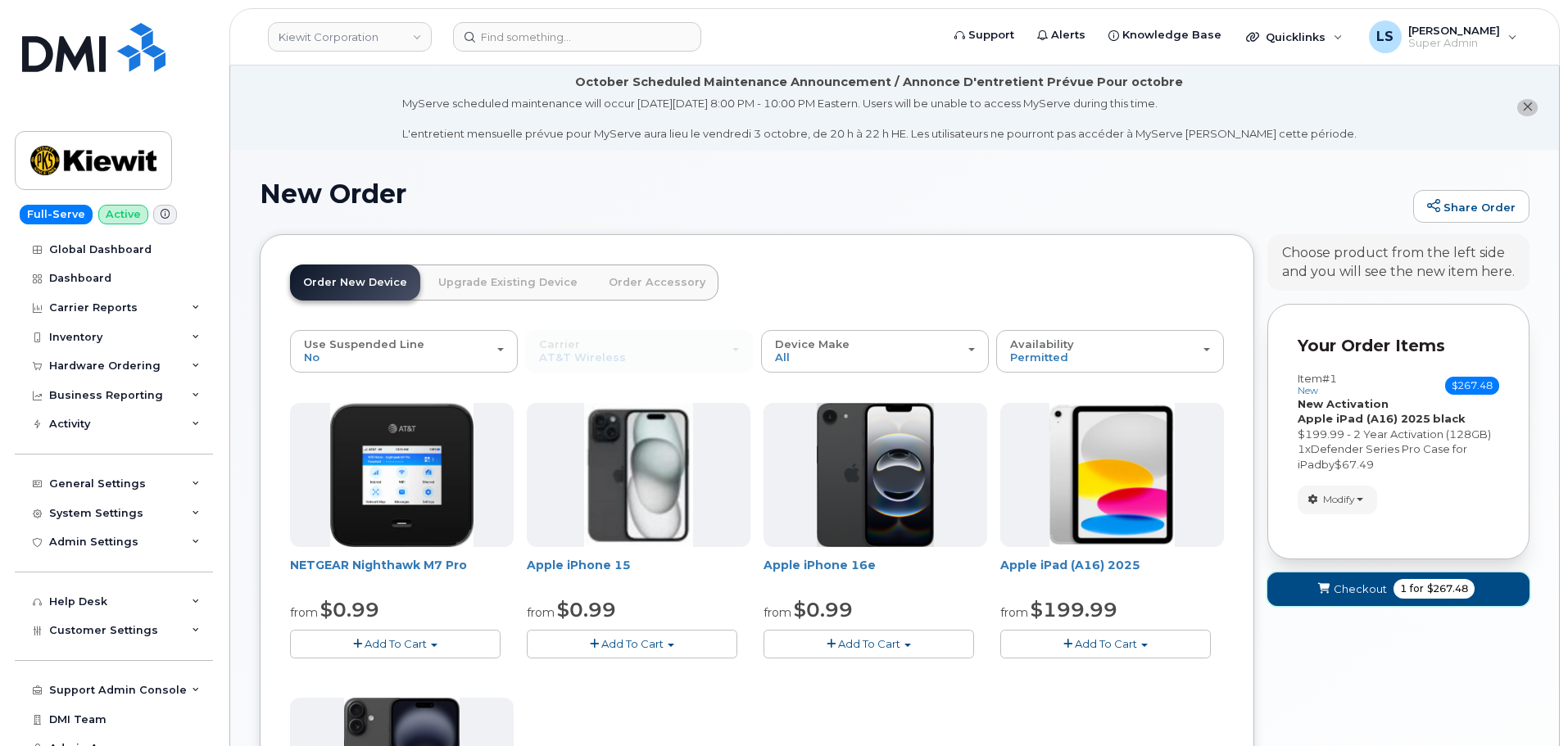
click at [1439, 579] on span "1 for $267.48" at bounding box center [1434, 588] width 81 height 19
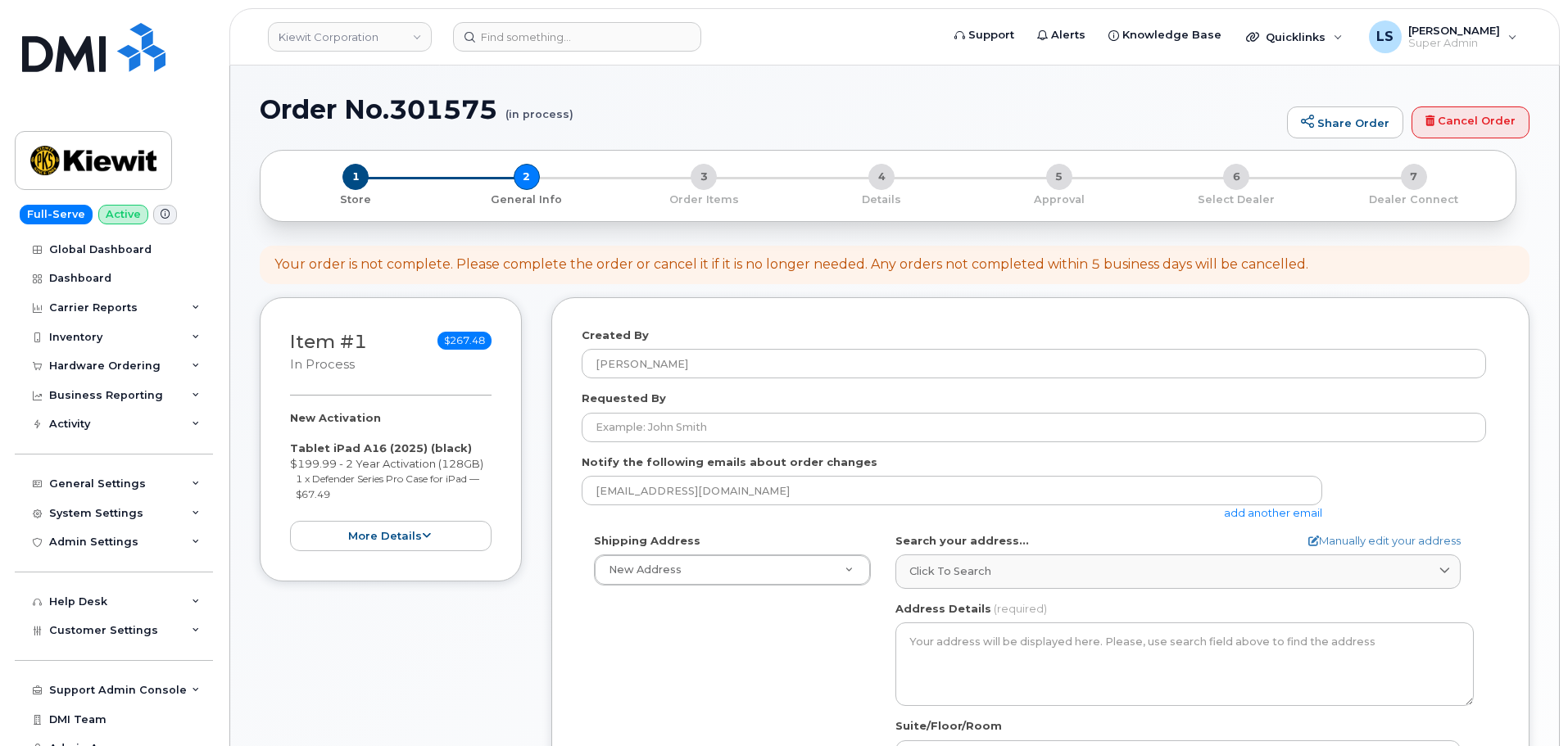
select select
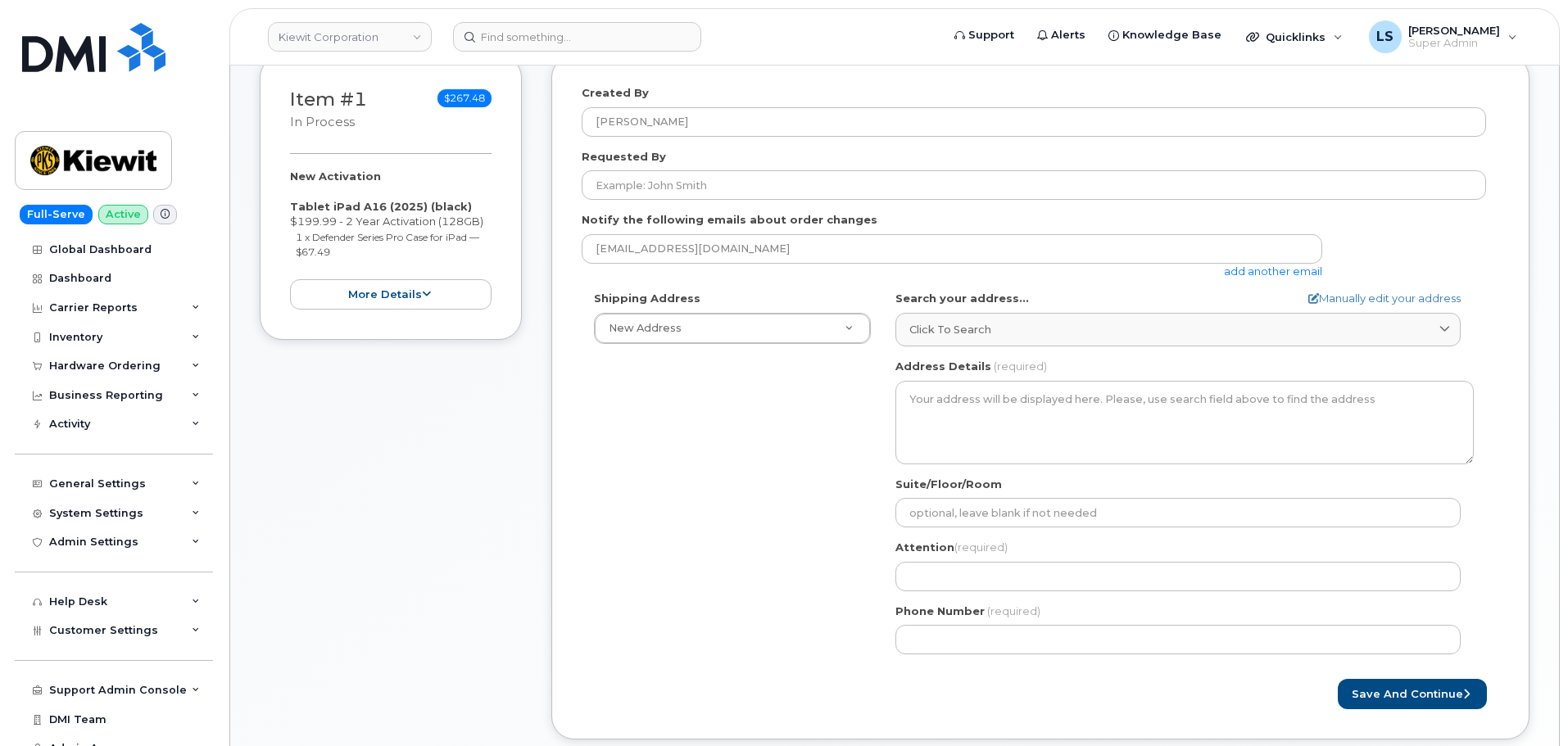
scroll to position [328, 0]
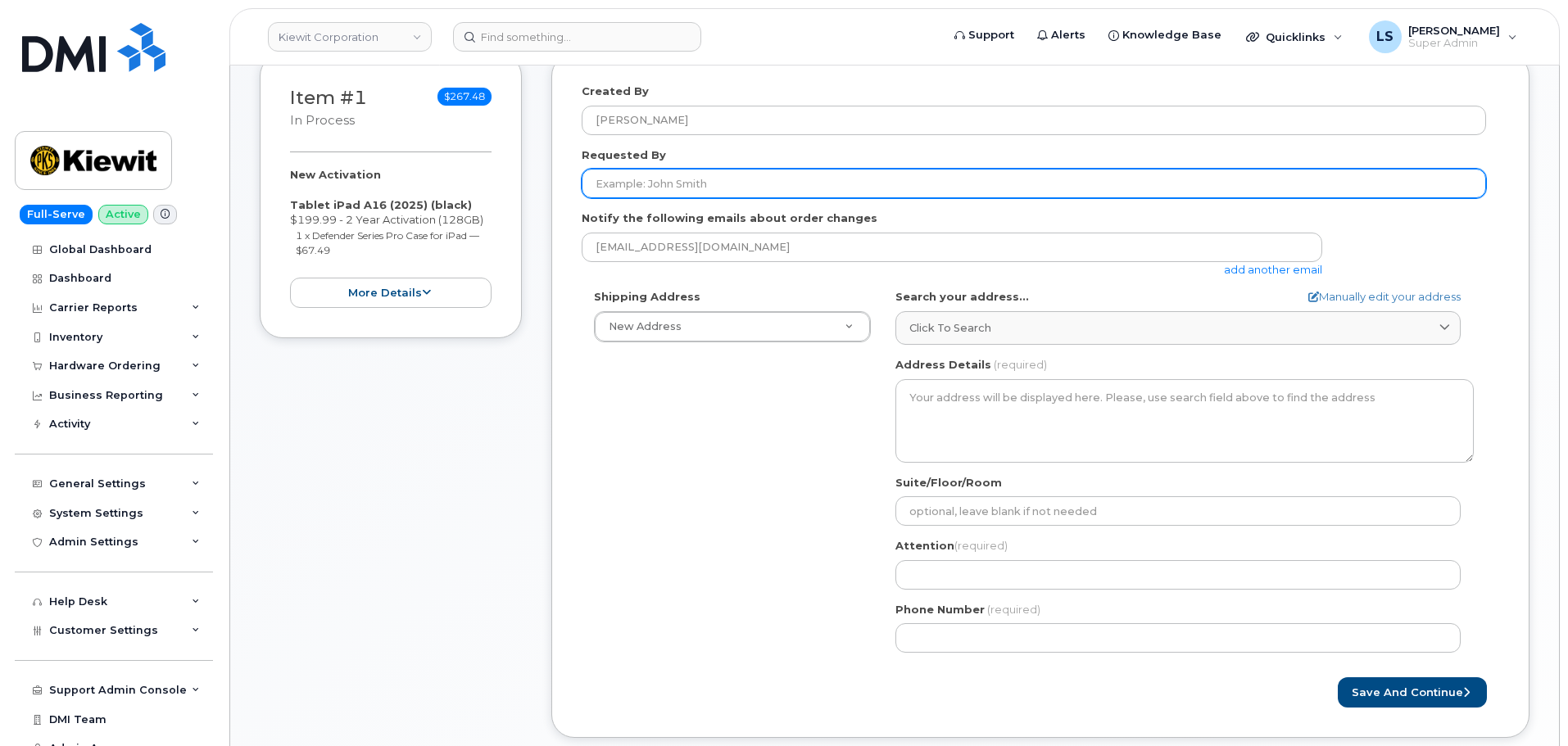
click at [702, 190] on input "Requested By" at bounding box center [1033, 183] width 904 height 30
paste input "[PERSON_NAME]"
type input "[PERSON_NAME]"
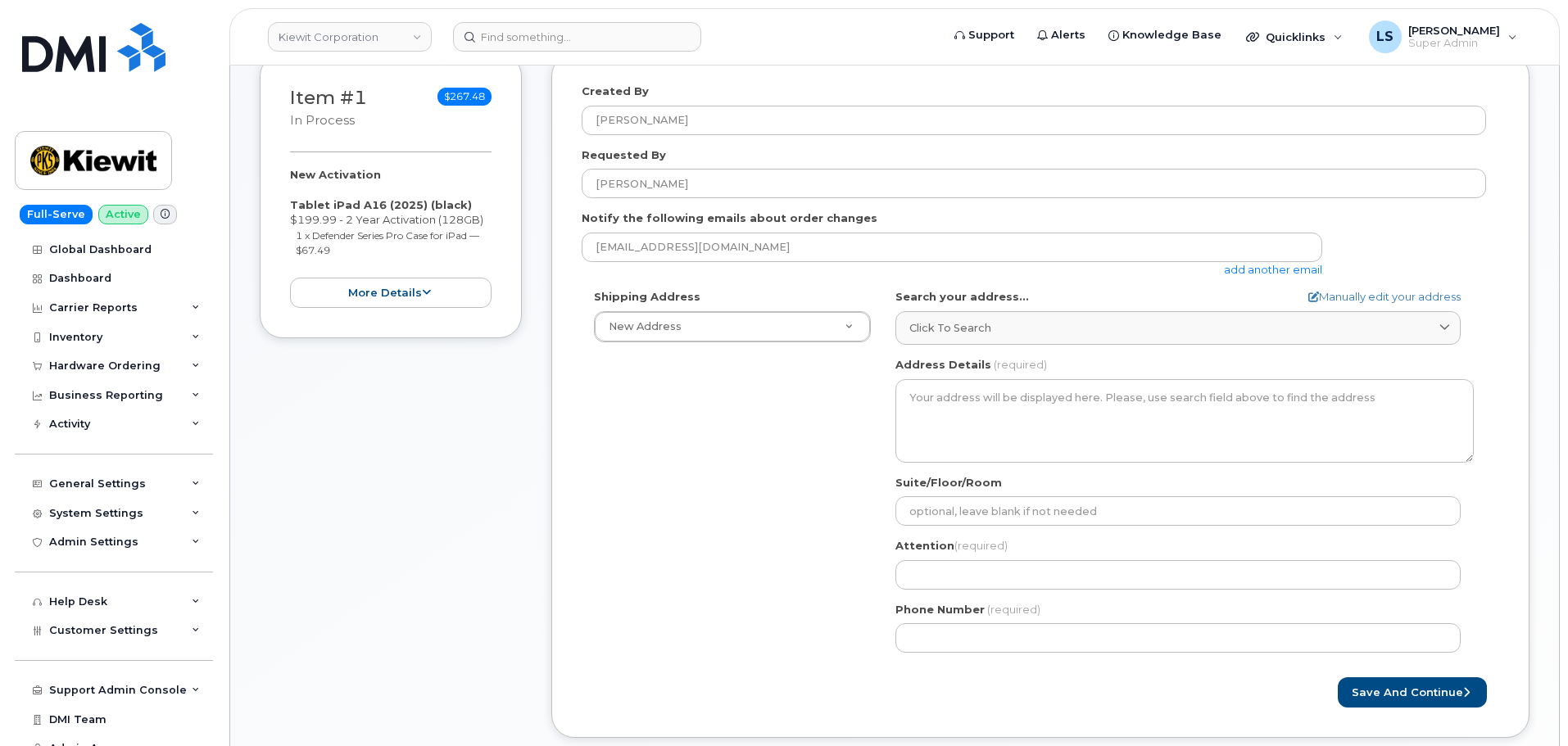
drag, startPoint x: 744, startPoint y: 451, endPoint x: 722, endPoint y: 465, distance: 26.1
click at [743, 451] on div "Shipping Address New Address New Address [STREET_ADDRESS][GEOGRAPHIC_DATA][PERS…" at bounding box center [1033, 477] width 904 height 376
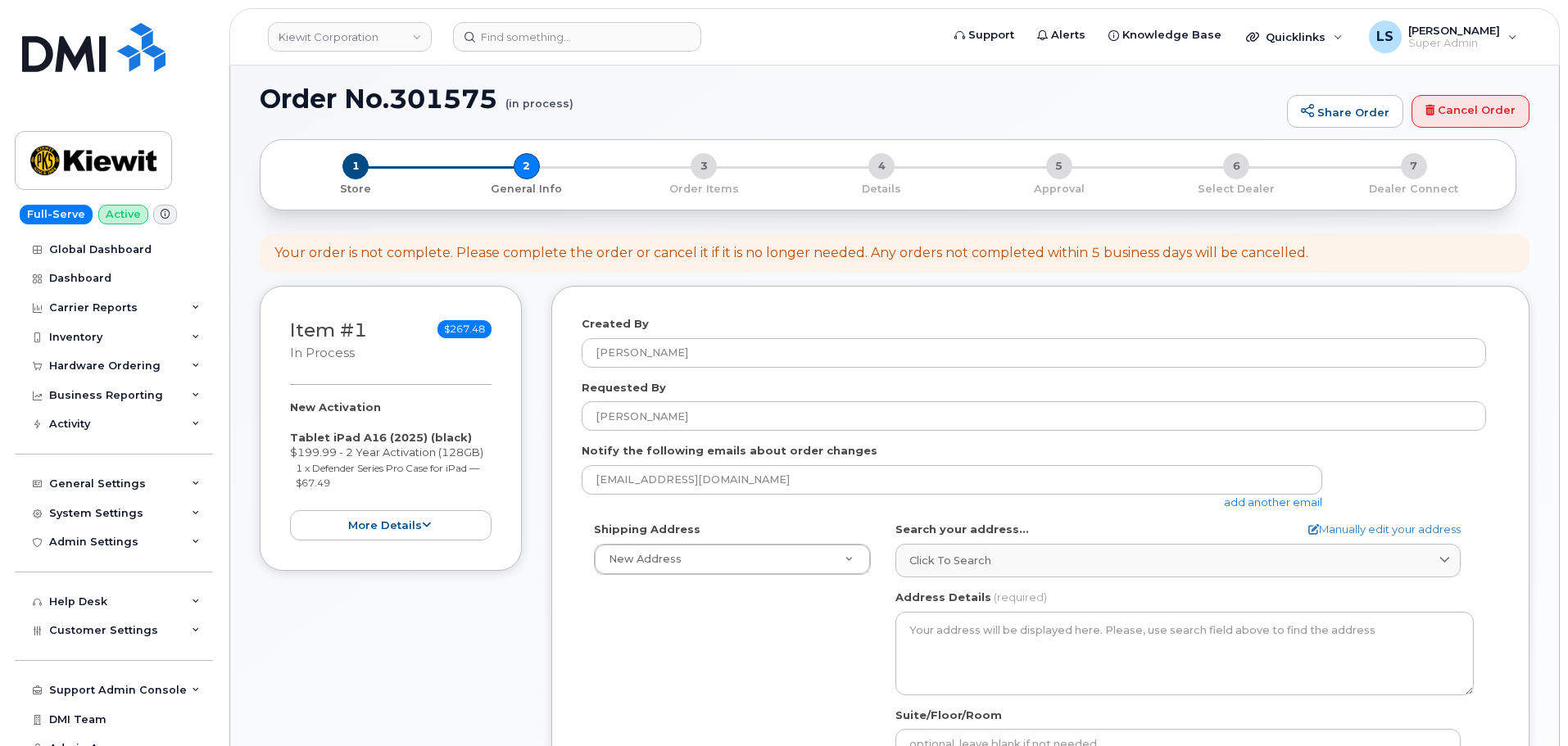
scroll to position [246, 0]
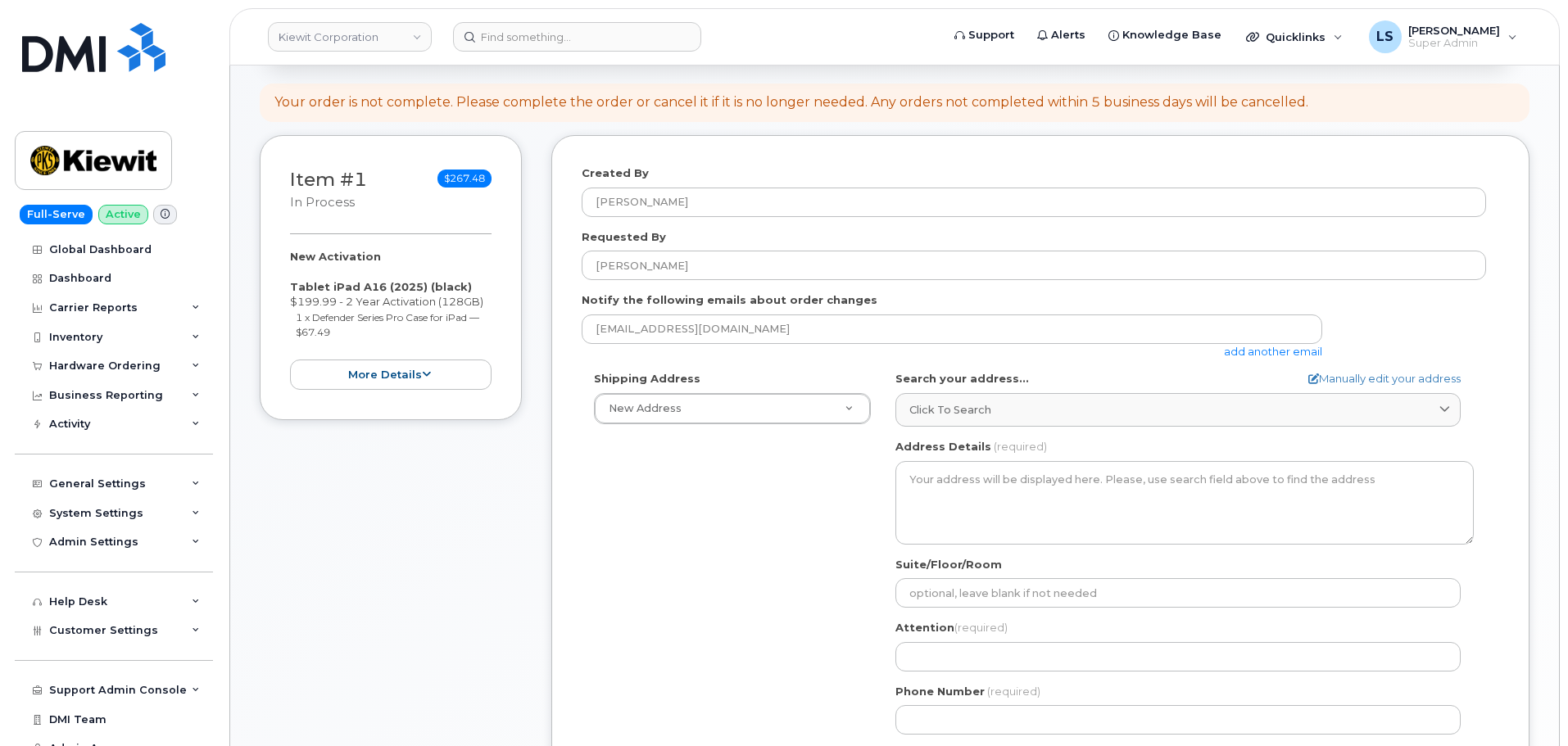
click at [810, 554] on div "Shipping Address New Address New Address [STREET_ADDRESS][GEOGRAPHIC_DATA][PERS…" at bounding box center [1033, 560] width 904 height 376
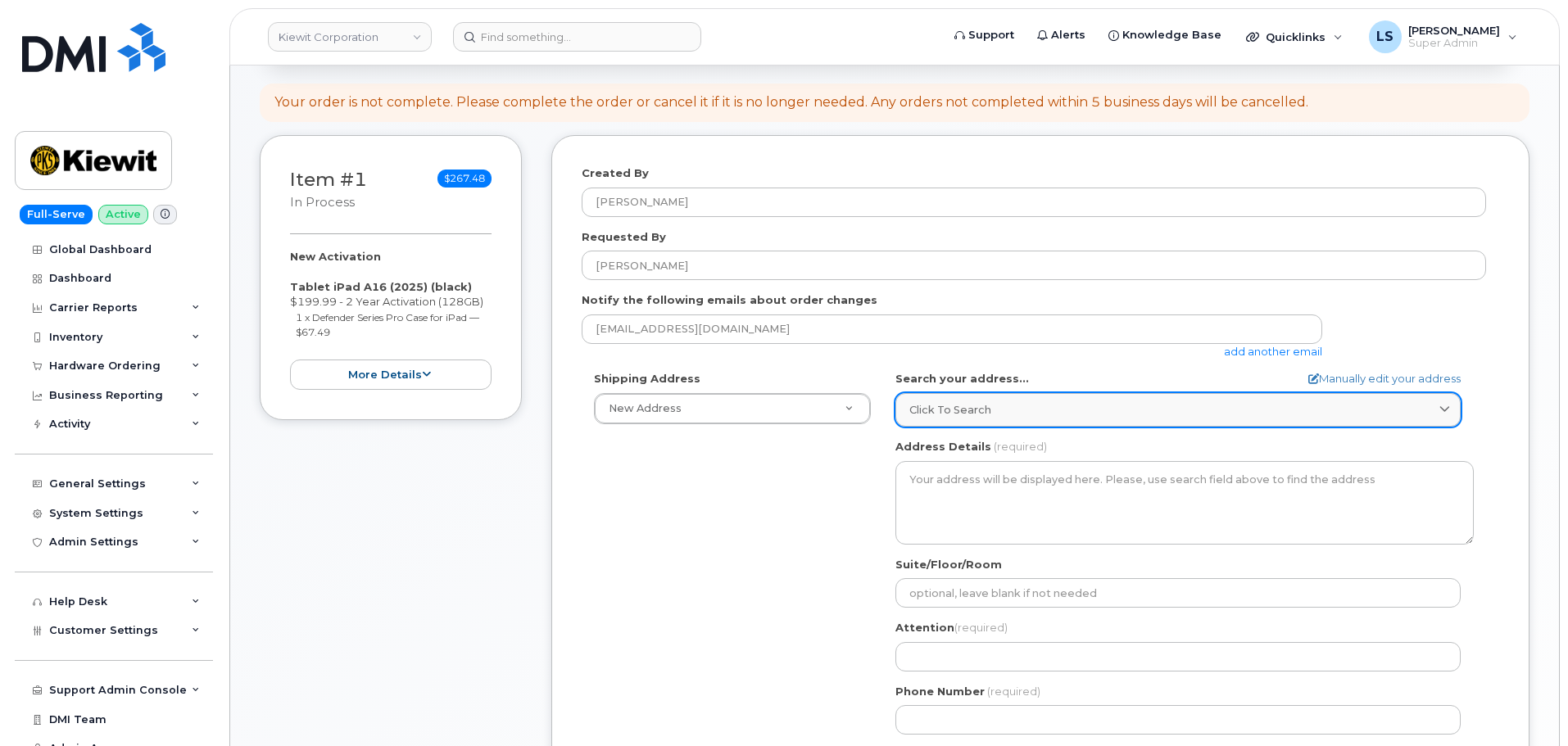
click at [1008, 425] on link "Click to search" at bounding box center [1177, 410] width 565 height 34
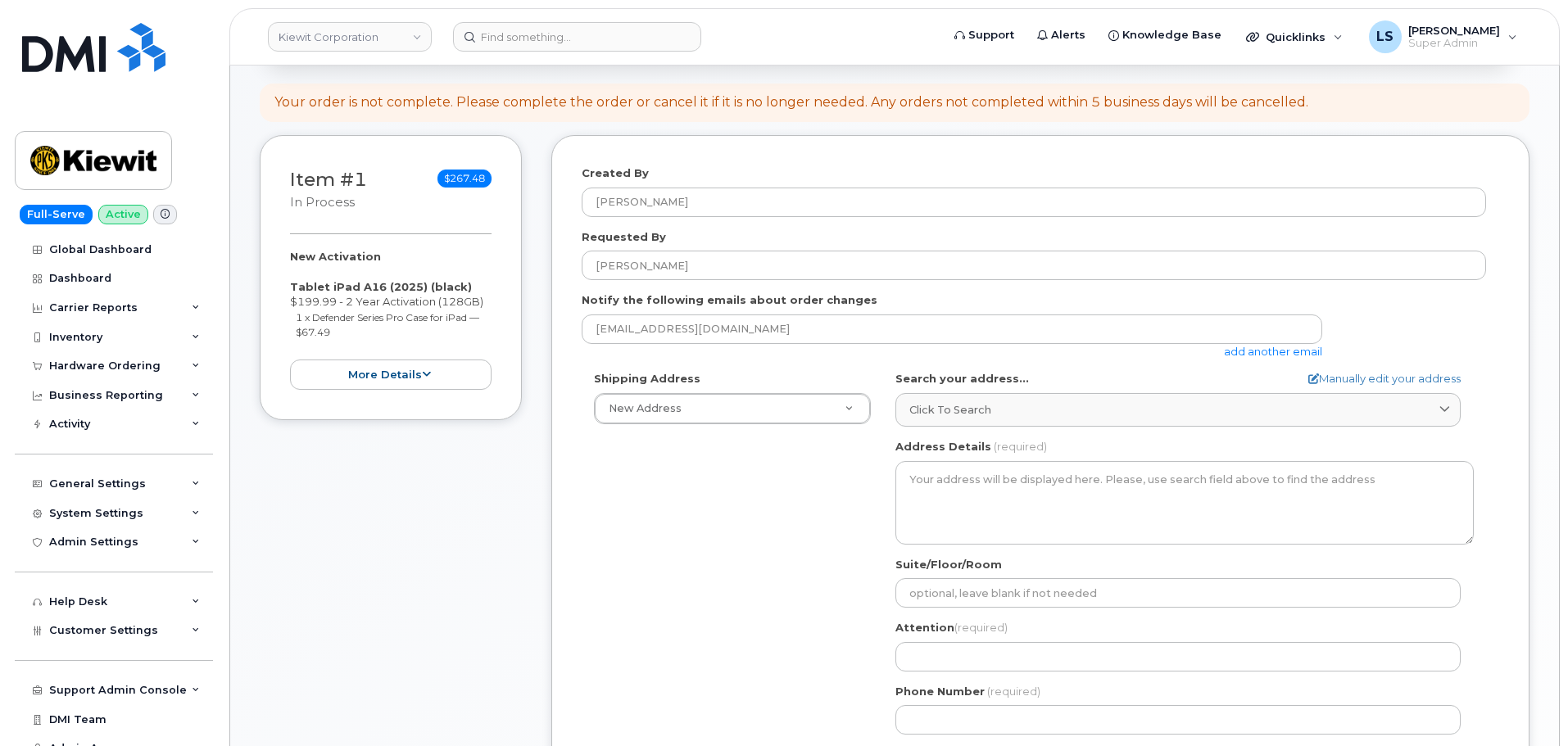
paste input "[STREET_ADDRESS][PERSON_NAME]"
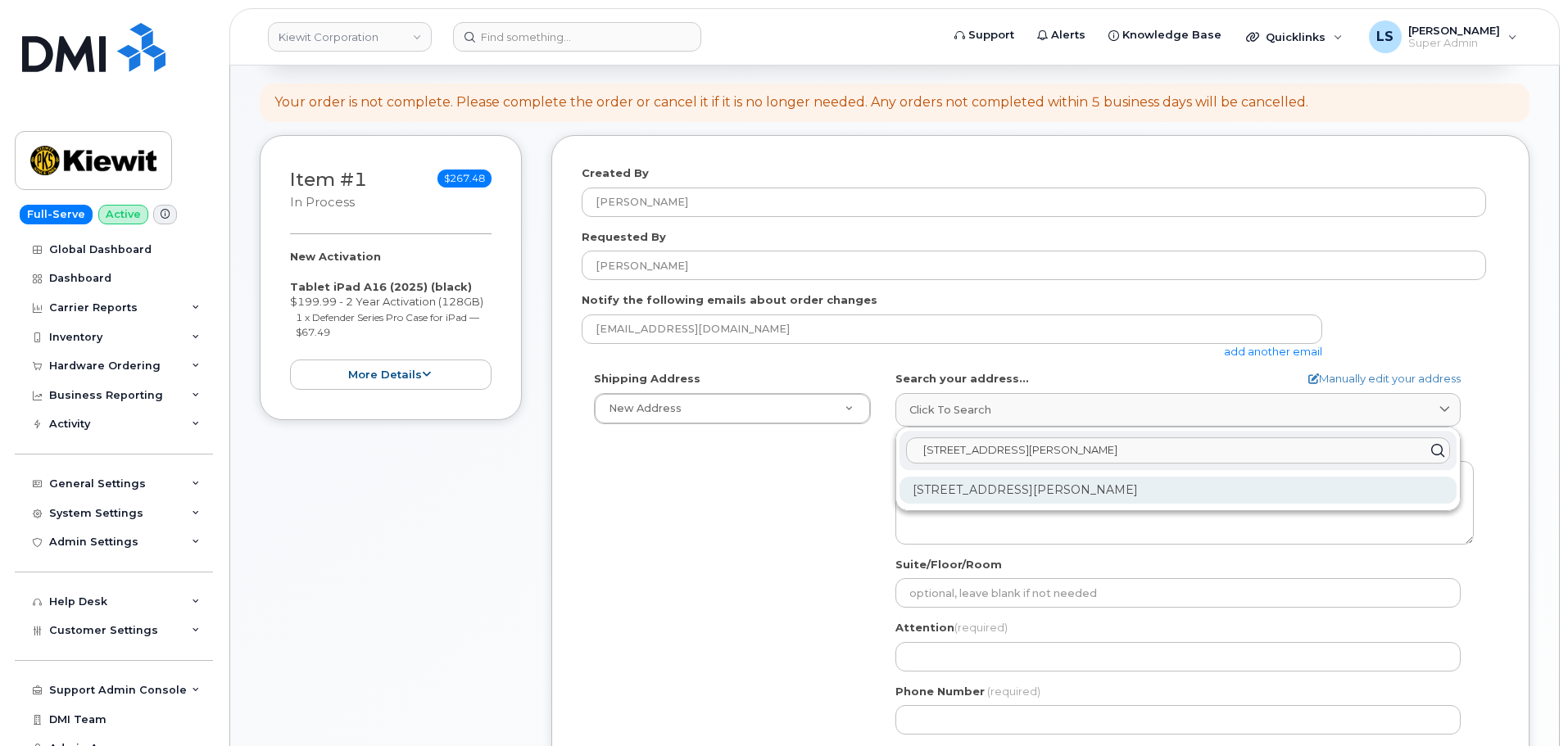
type input "[STREET_ADDRESS][PERSON_NAME]"
click at [996, 491] on div "[STREET_ADDRESS][PERSON_NAME]" at bounding box center [1177, 490] width 557 height 27
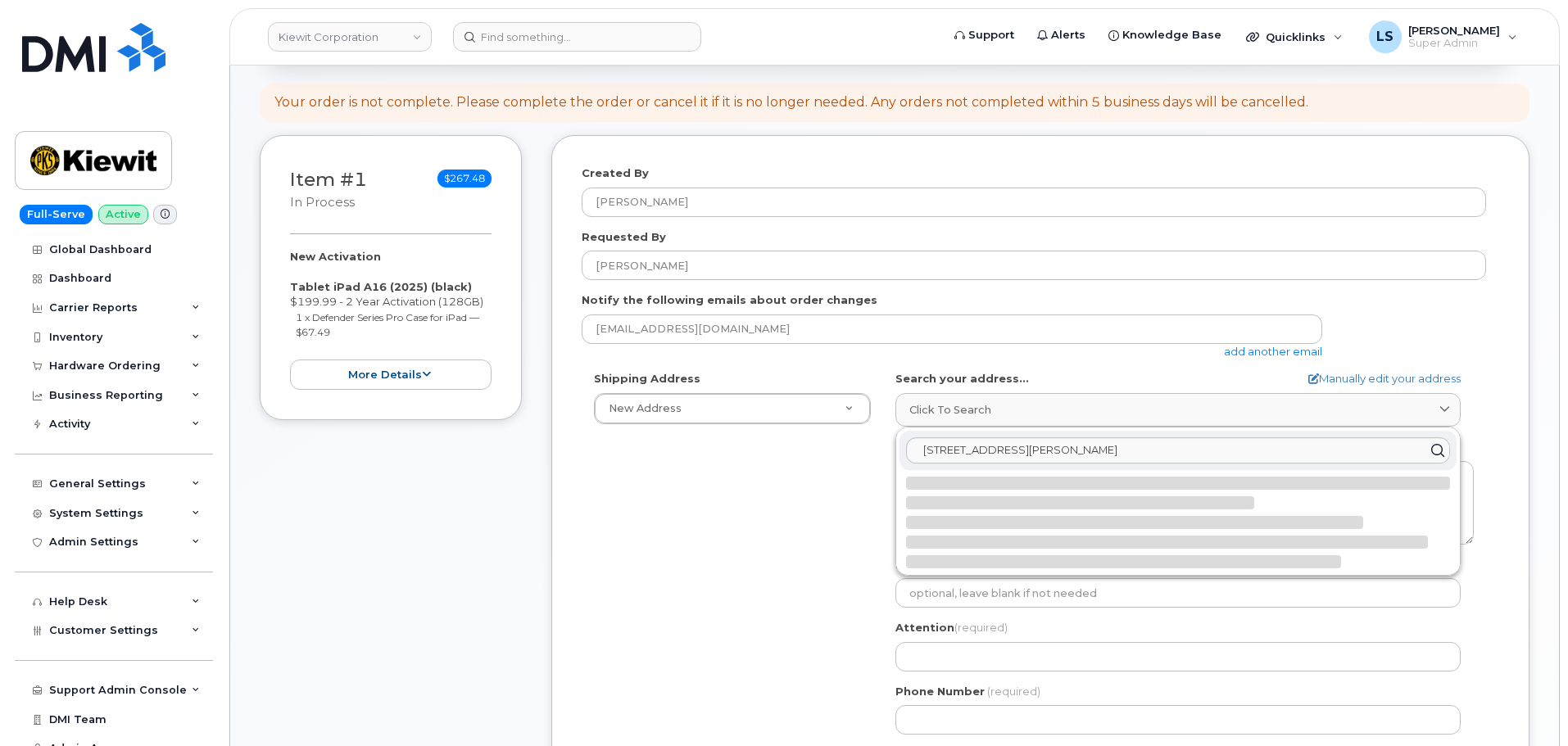
select select
type textarea "14660 Dixie Hwy LOUISVILLE KY 40272-1016 UNITED STATES"
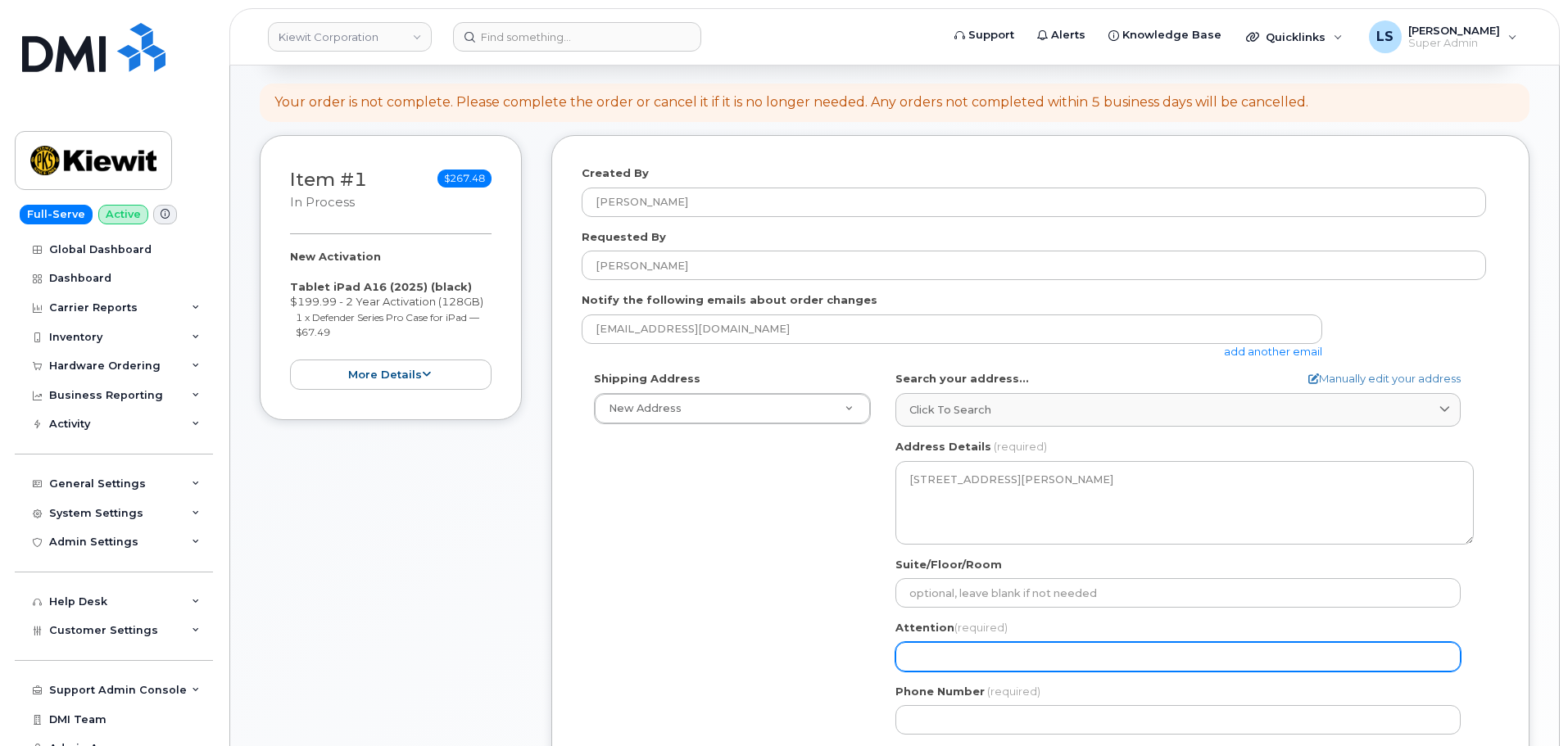
click at [957, 657] on input "Attention (required)" at bounding box center [1177, 657] width 565 height 30
paste input "[PERSON_NAME]"
type input "[PERSON_NAME]"
select select
type input "[PERSON_NAME]"
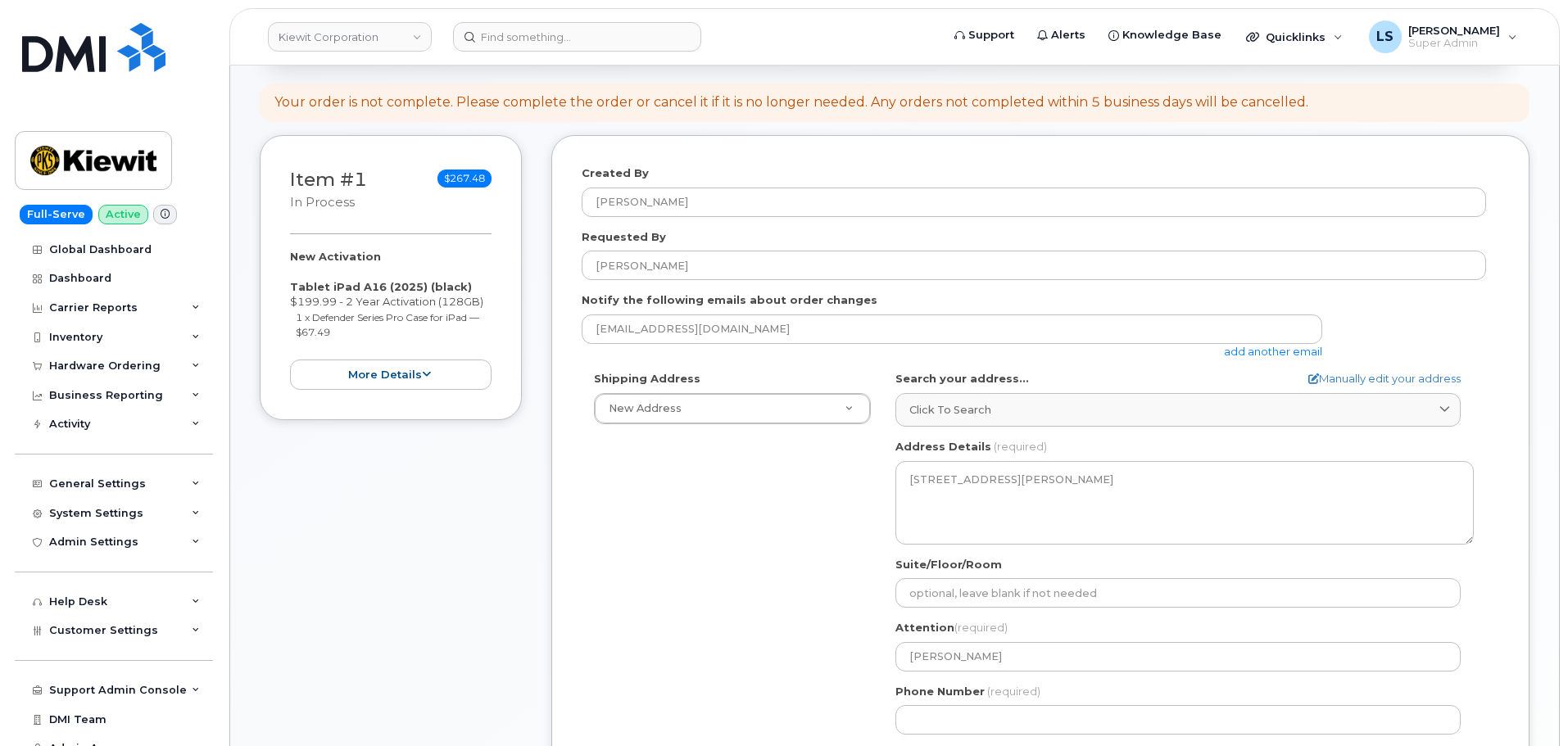
drag, startPoint x: 726, startPoint y: 565, endPoint x: 756, endPoint y: 568, distance: 30.1
click at [726, 565] on div "Shipping Address New Address New Address 6200 Lee Vista Blvd 206 Mcgavock Pike …" at bounding box center [1033, 560] width 904 height 376
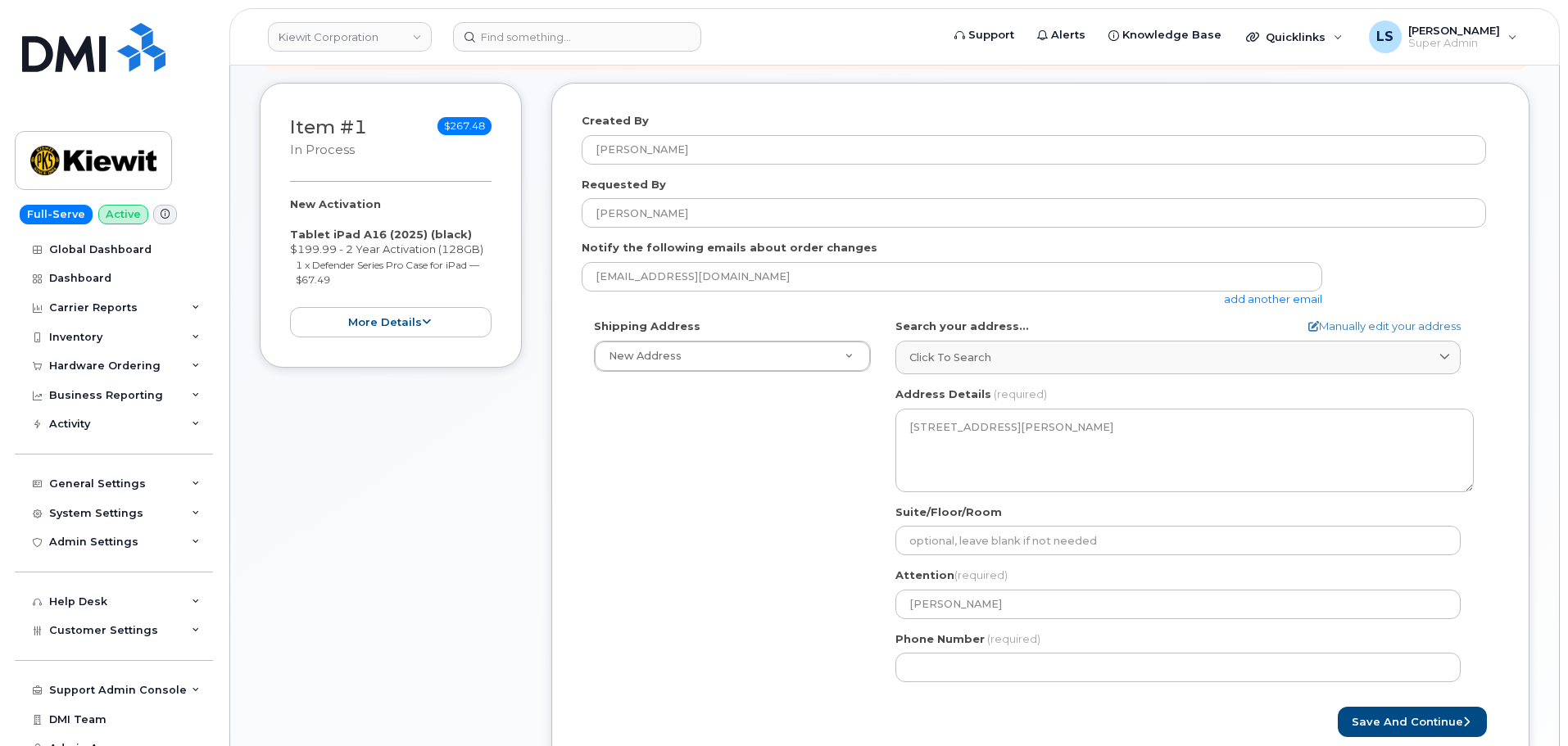
scroll to position [409, 0]
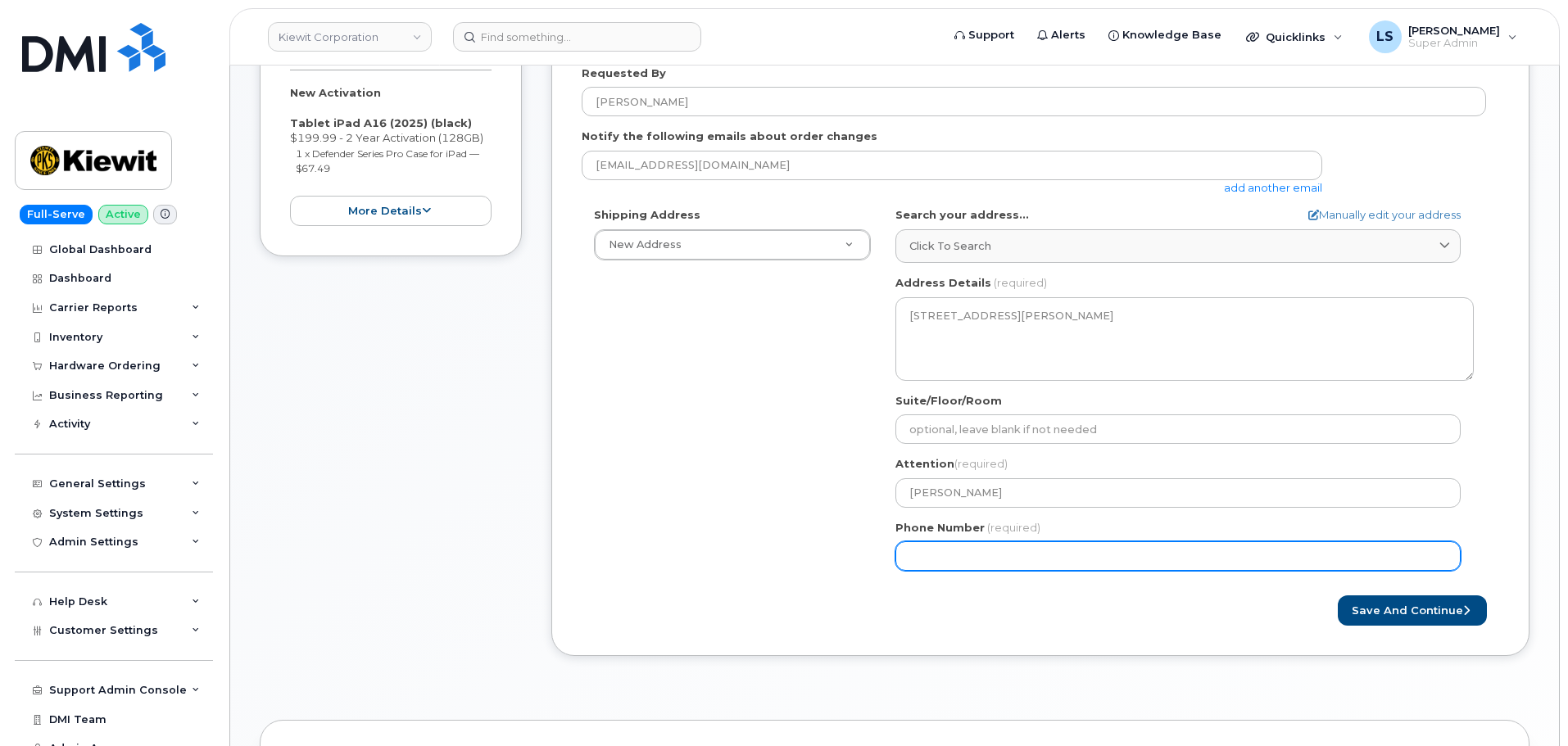
drag, startPoint x: 981, startPoint y: 549, endPoint x: 963, endPoint y: 536, distance: 22.2
click at [977, 547] on input "Phone Number" at bounding box center [1177, 556] width 565 height 30
paste input "9135949738"
select select
type input "9135949738"
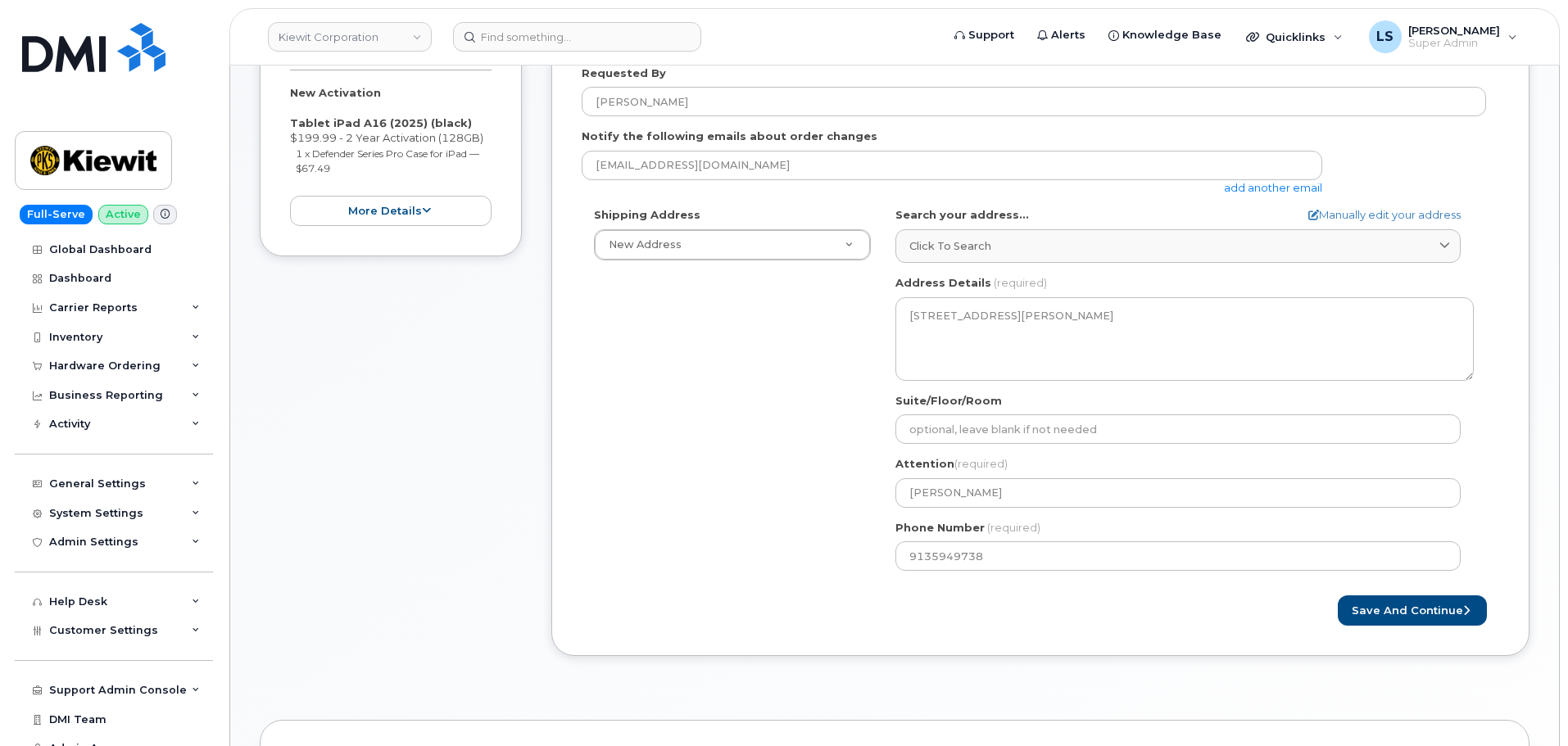
click at [1445, 629] on div "Created By Luke Schroeder Requested By CHRIS COLLINS Notify the following email…" at bounding box center [1040, 314] width 978 height 685
drag, startPoint x: 1441, startPoint y: 621, endPoint x: 1391, endPoint y: 637, distance: 52.5
click at [1440, 621] on button "Save and Continue" at bounding box center [1412, 611] width 149 height 31
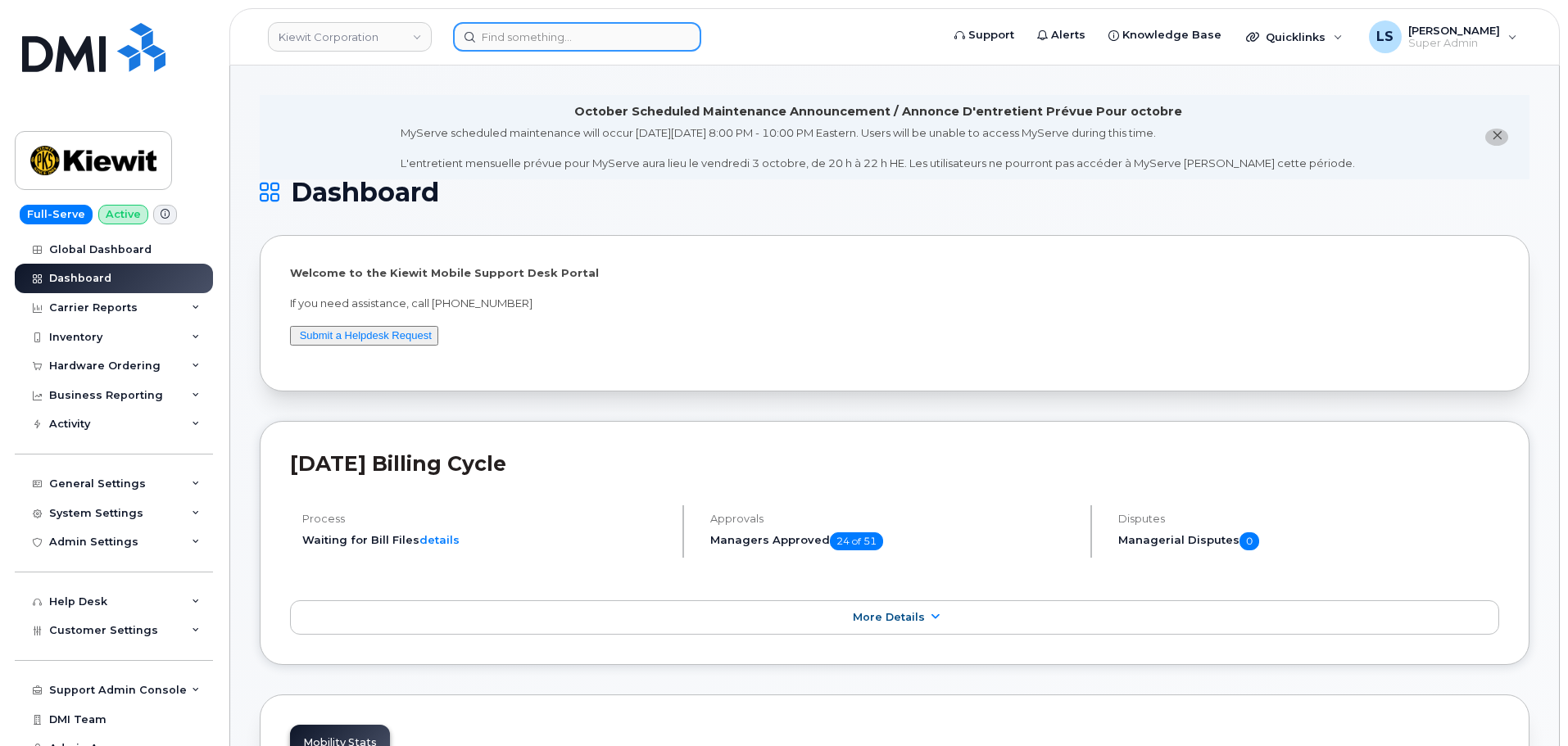
click at [576, 26] on input at bounding box center [576, 36] width 248 height 30
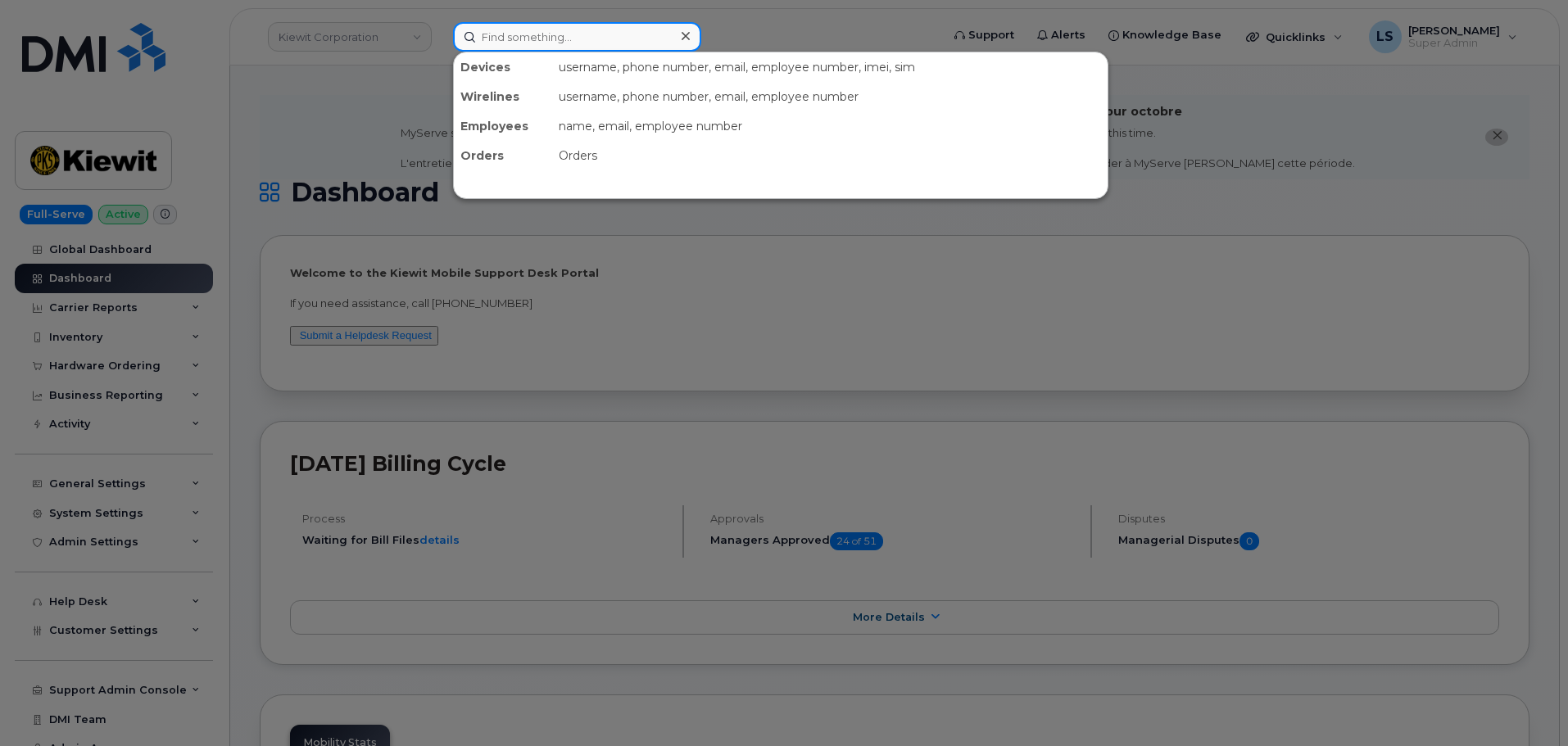
paste input "[STREET_ADDRESS][PERSON_NAME]"
type input "[STREET_ADDRESS][PERSON_NAME]"
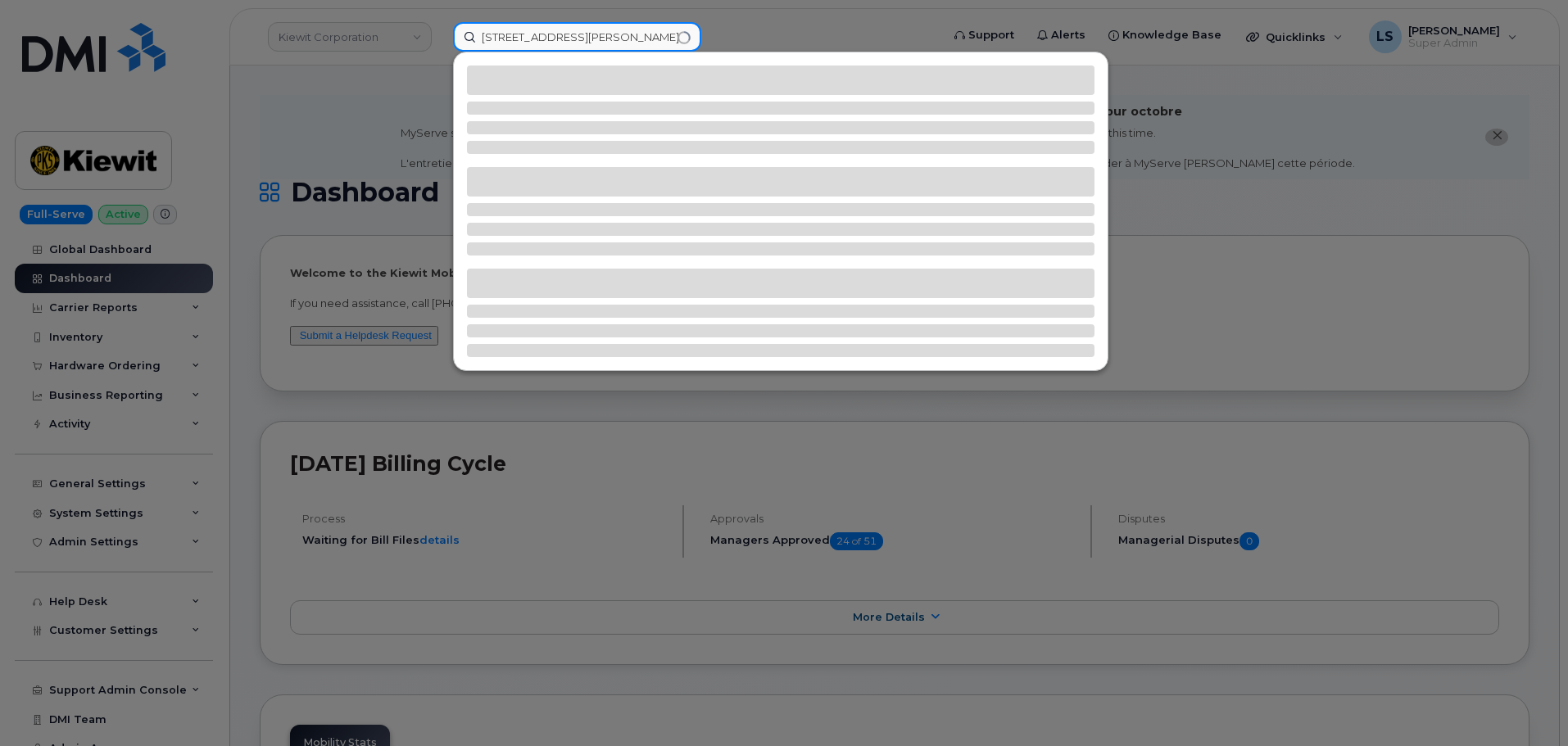
drag, startPoint x: 531, startPoint y: 43, endPoint x: 952, endPoint y: 83, distance: 422.9
click at [930, 52] on div "[STREET_ADDRESS][PERSON_NAME]" at bounding box center [691, 36] width 476 height 30
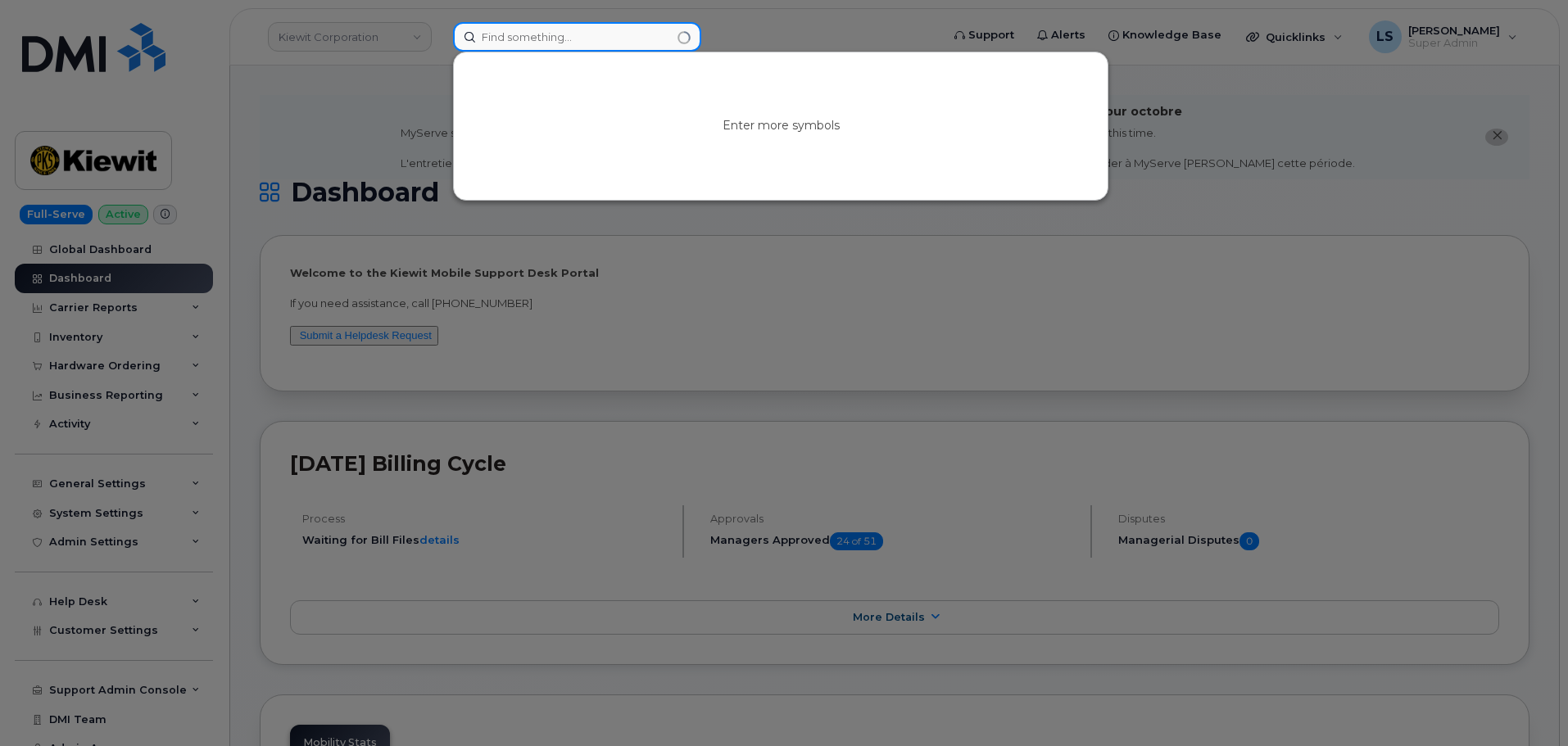
paste input "[PERSON_NAME]"
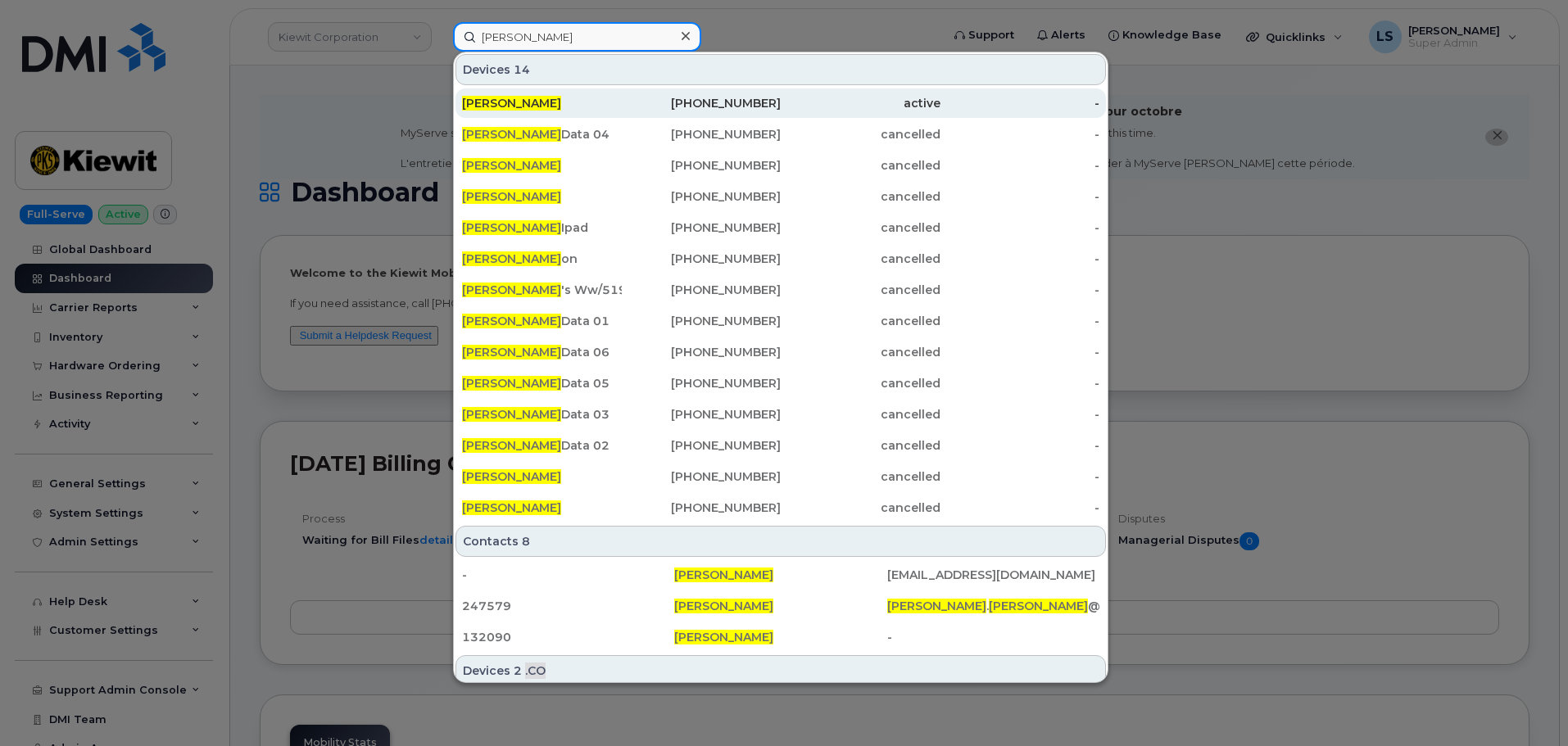
type input "[PERSON_NAME]"
click at [596, 103] on div "[PERSON_NAME]" at bounding box center [542, 103] width 159 height 16
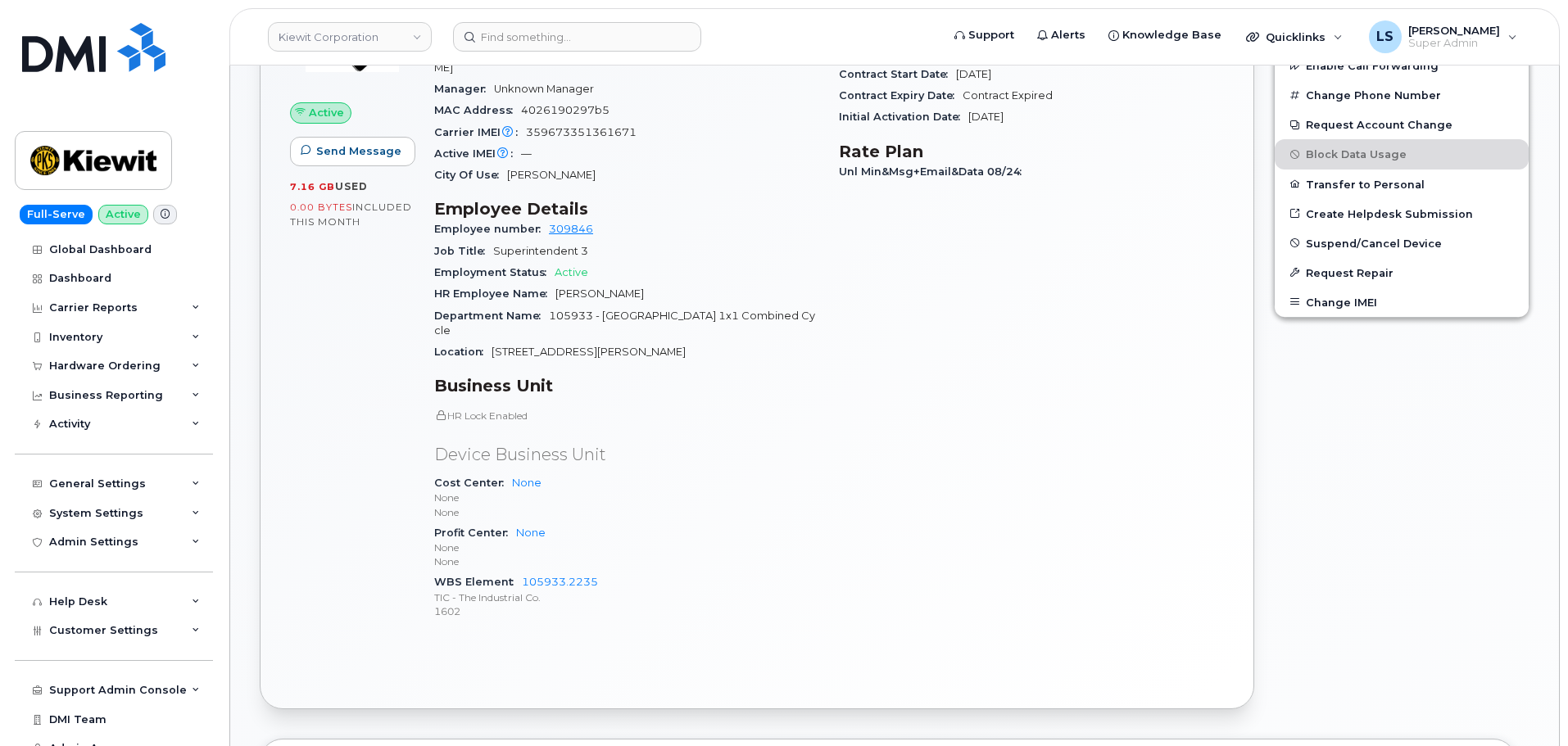
scroll to position [573, 0]
drag, startPoint x: 520, startPoint y: 549, endPoint x: 618, endPoint y: 549, distance: 98.0
click at [610, 571] on div "WBS Element 105933.2235 TIC - The Industrial Co. 1602" at bounding box center [626, 596] width 385 height 50
click at [546, 624] on div "Active Send Message 7.16 GB  used 0.00 Bytes  included this month Device Detail…" at bounding box center [756, 336] width 993 height 744
drag, startPoint x: 522, startPoint y: 552, endPoint x: 564, endPoint y: 552, distance: 42.0
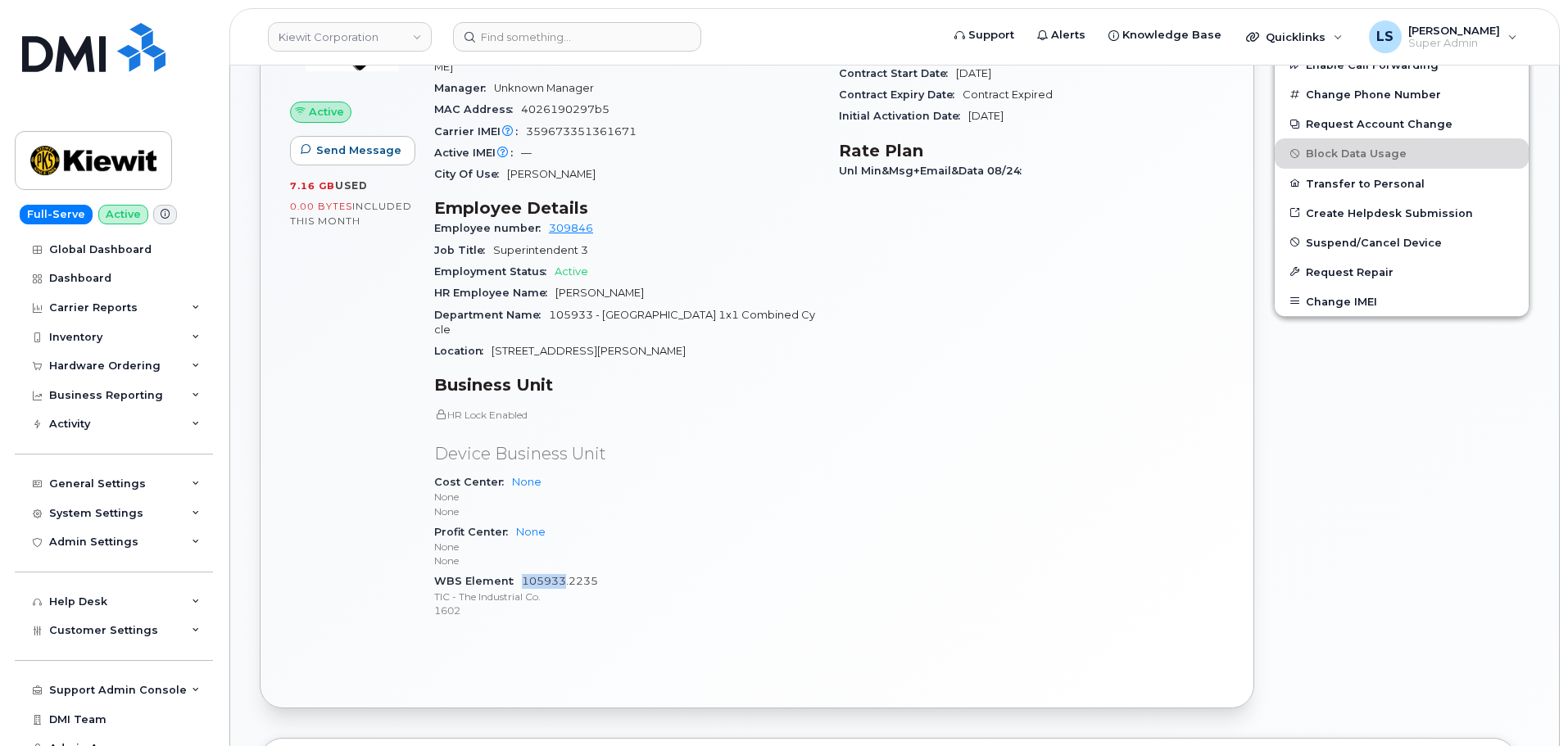
click at [564, 571] on div "WBS Element 105933.2235 TIC - The Industrial Co. 1602" at bounding box center [626, 596] width 385 height 50
click at [563, 575] on link "105933.2235" at bounding box center [560, 581] width 76 height 12
copy link "105933"
click at [136, 500] on div "System Settings" at bounding box center [114, 514] width 198 height 30
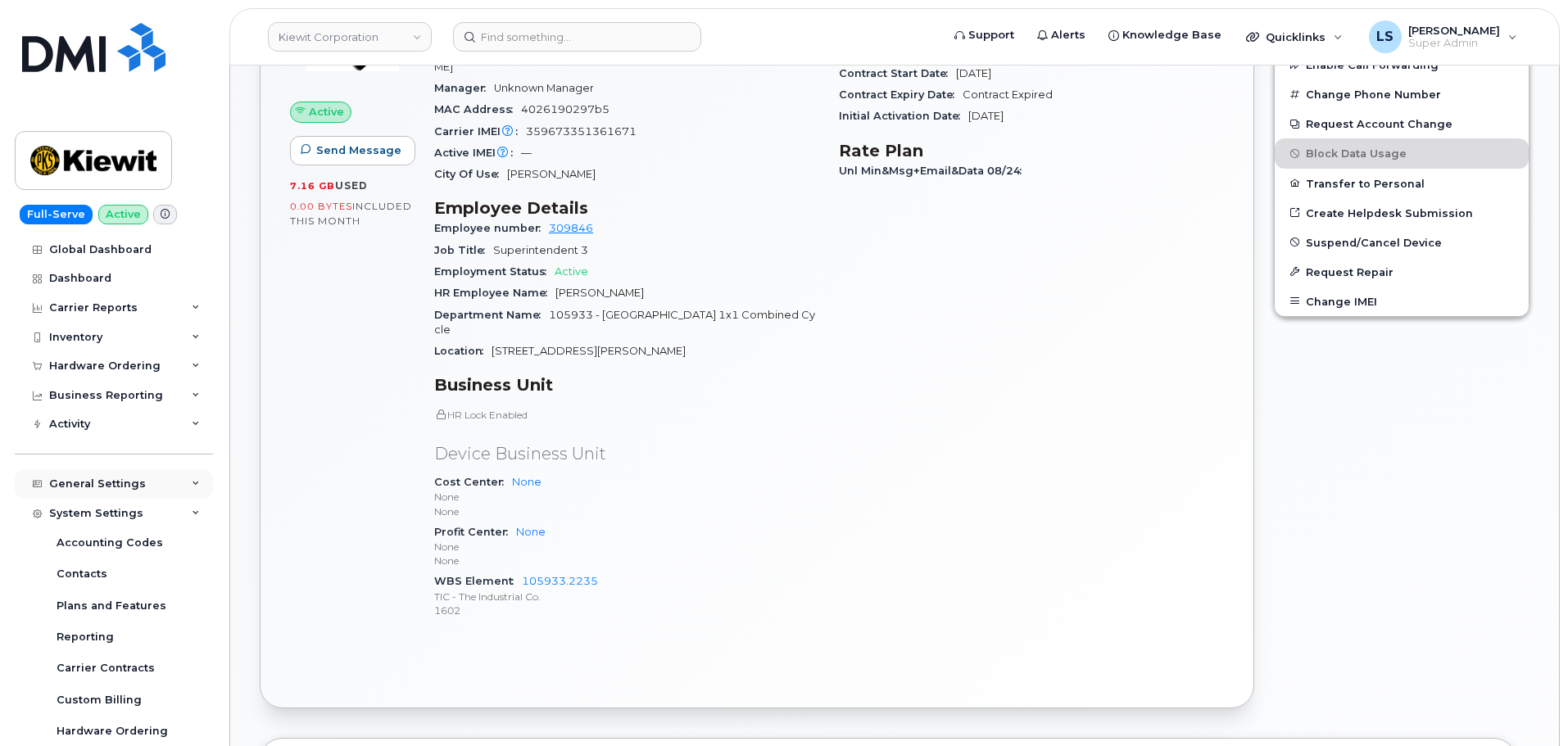
click at [145, 486] on div "General Settings" at bounding box center [114, 484] width 198 height 30
click at [138, 541] on div "Approval Mapping" at bounding box center [108, 545] width 104 height 14
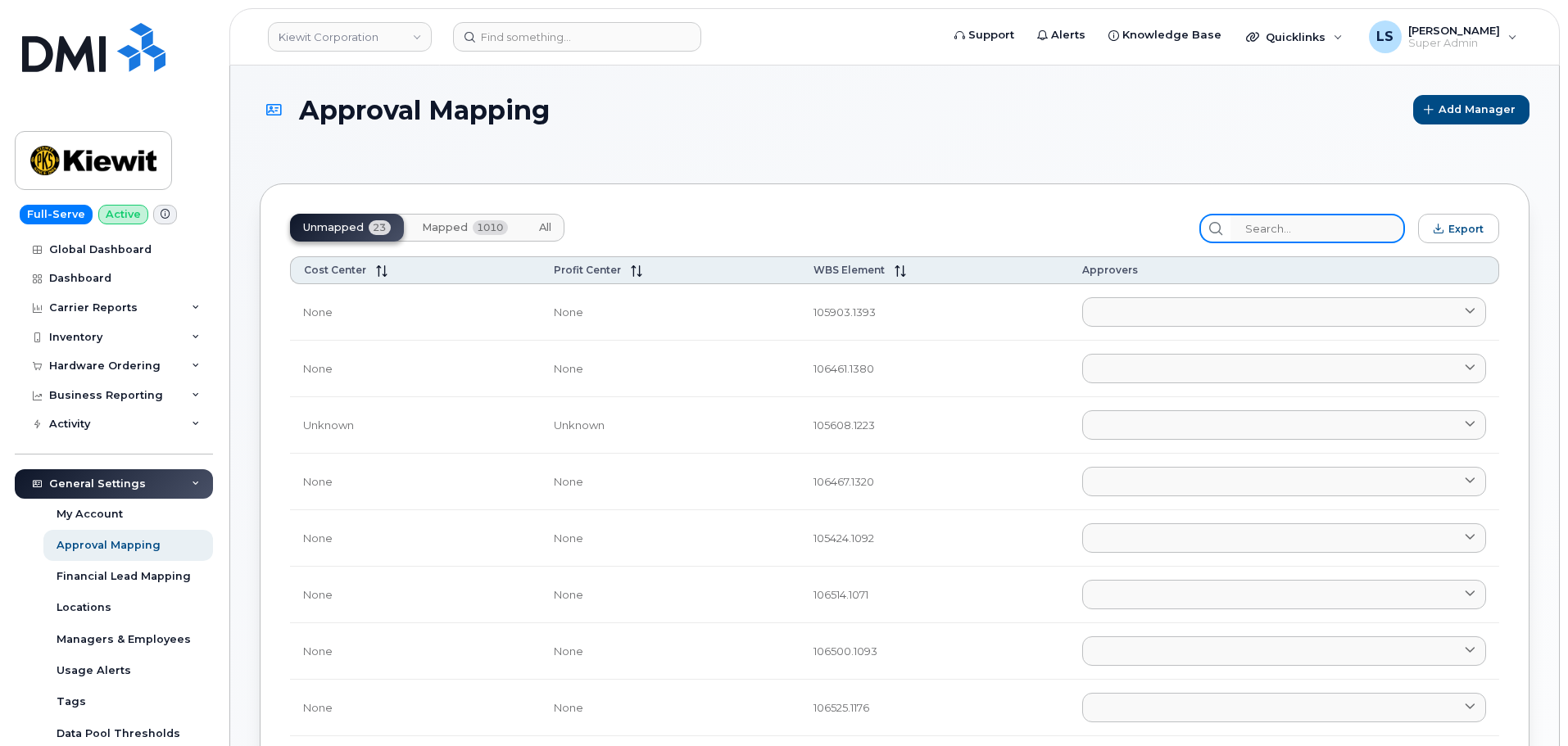
click at [1356, 227] on input "search" at bounding box center [1318, 228] width 175 height 30
paste input "105933"
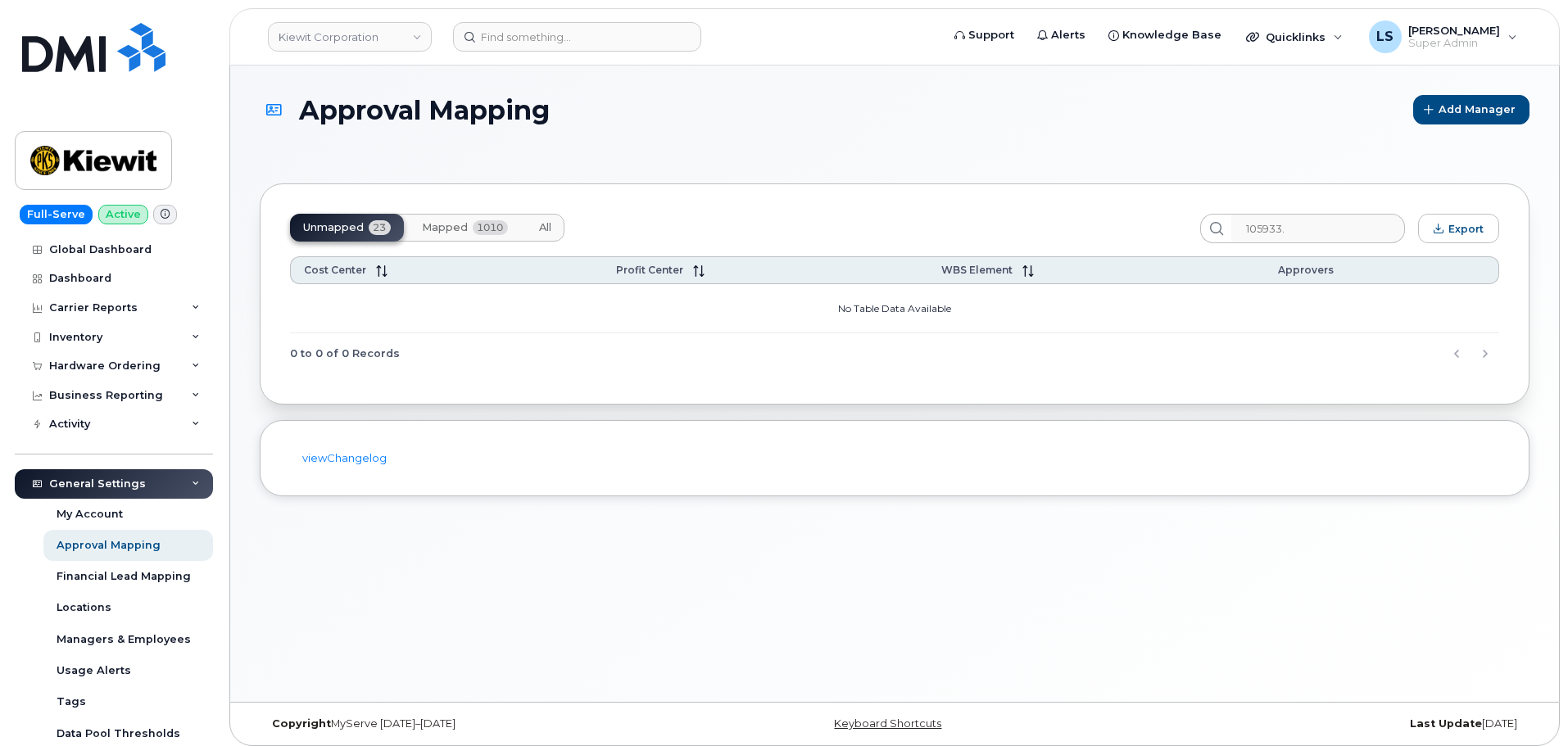
click at [536, 228] on button "All" at bounding box center [544, 227] width 38 height 28
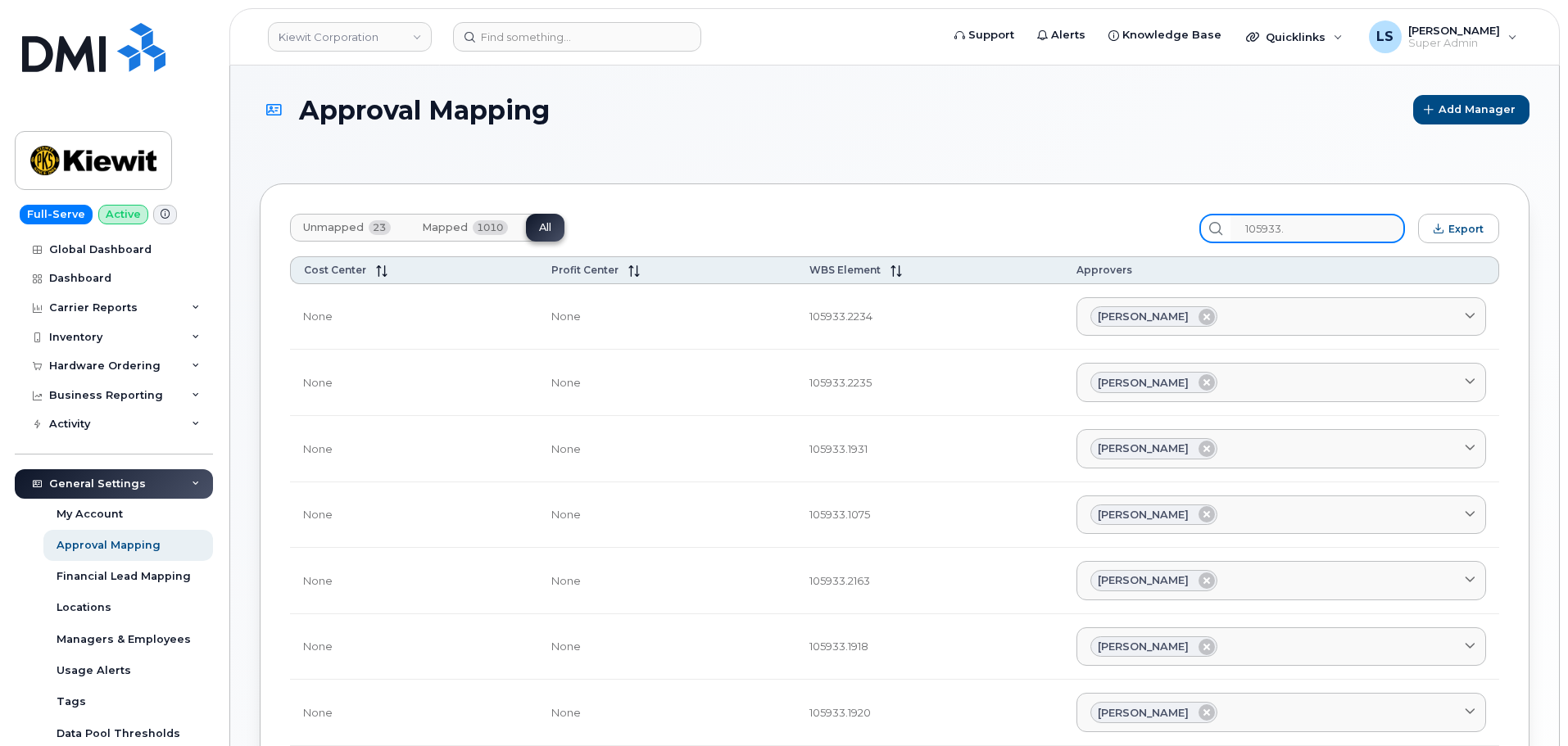
click at [1327, 220] on input "105933." at bounding box center [1318, 228] width 175 height 30
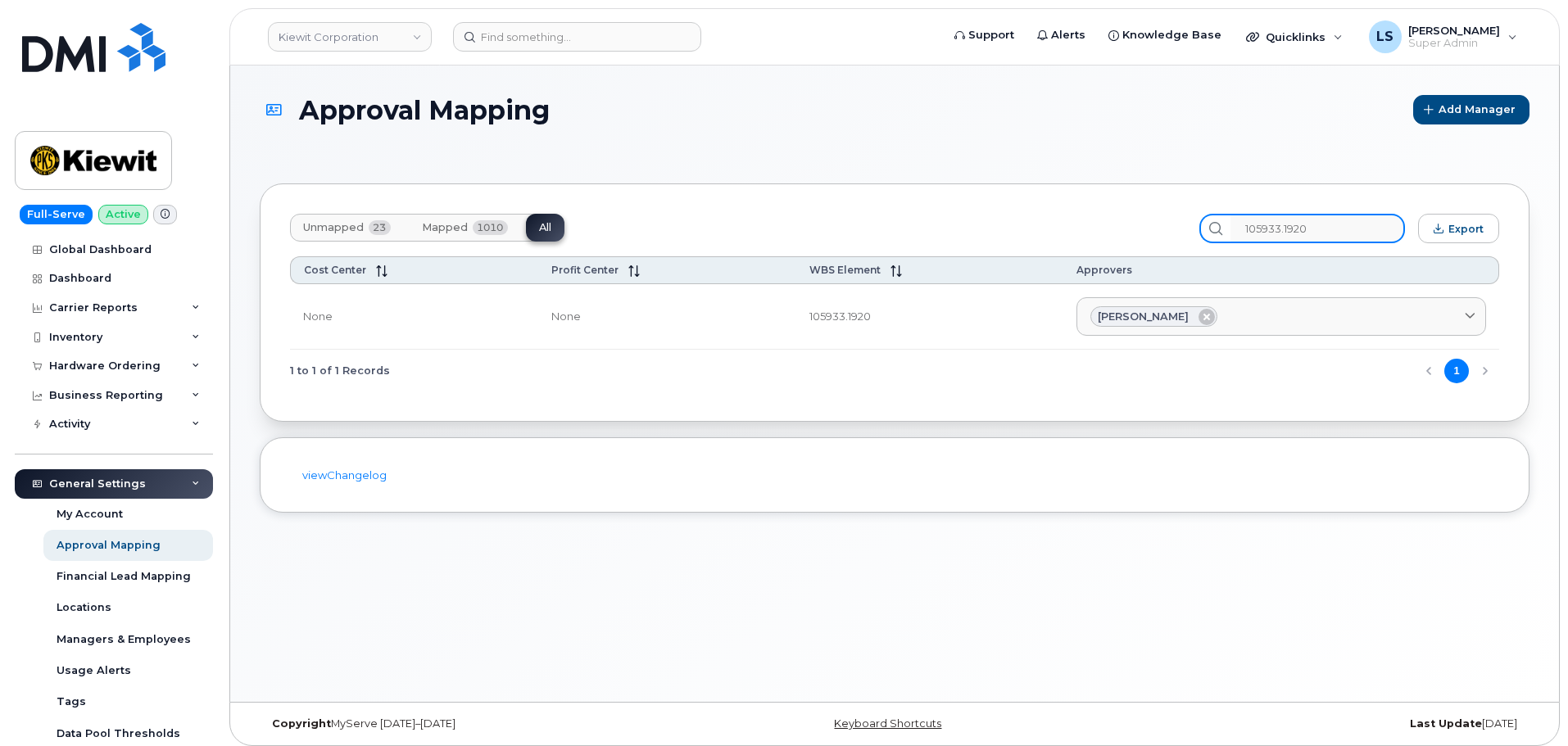
drag, startPoint x: 1351, startPoint y: 236, endPoint x: 1087, endPoint y: 231, distance: 264.0
click at [1089, 233] on div "Unmapped 23 Mapped 1010 All 105933.1920 Export" at bounding box center [894, 228] width 1209 height 30
type input "105933.1920"
click at [768, 164] on section "Approval Mapping Add Manager Unmapped 23 Mapped 1010 All 105933.1920 Export Cos…" at bounding box center [894, 303] width 1270 height 418
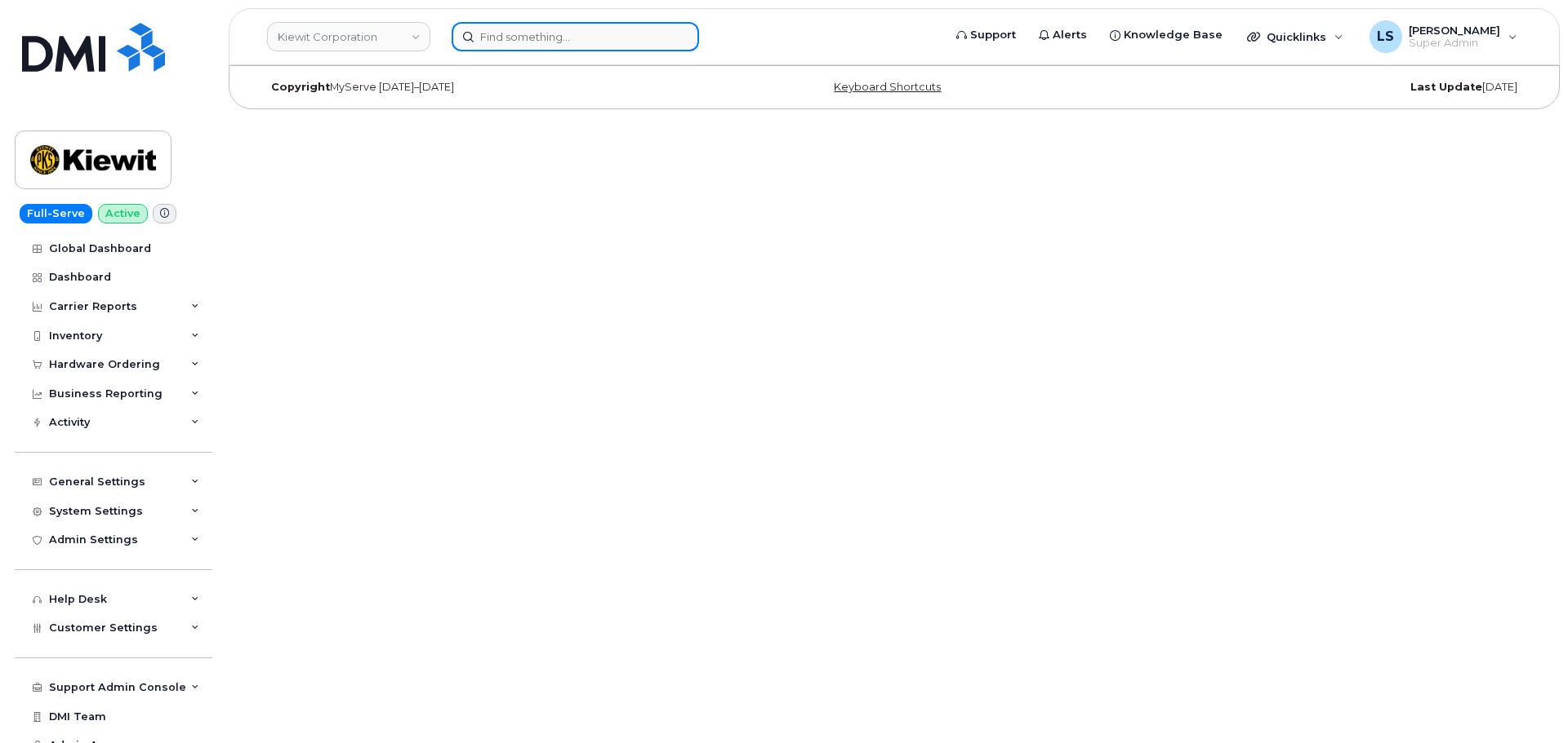
click at [480, 39] on input at bounding box center [574, 36] width 248 height 30
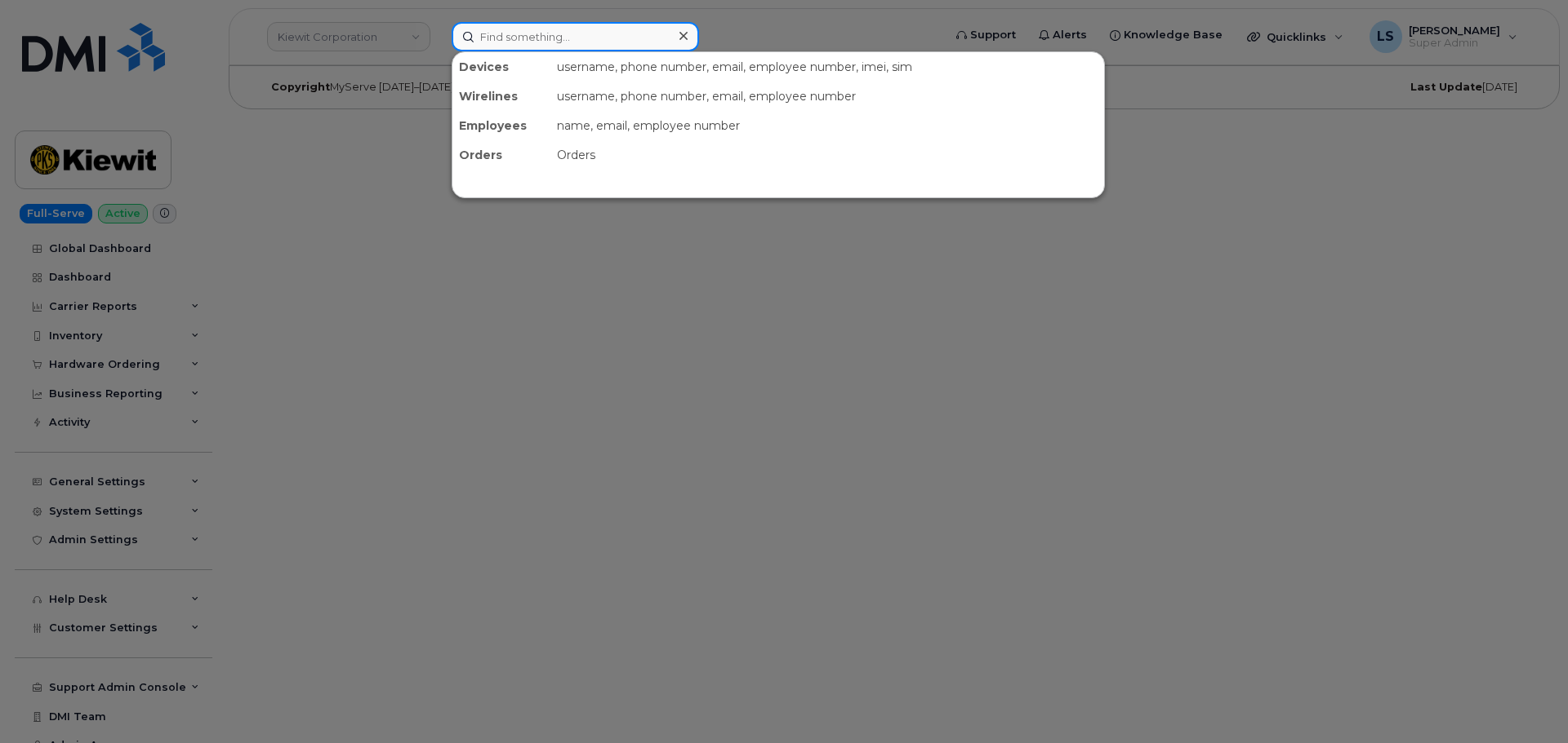
paste input "9135949738"
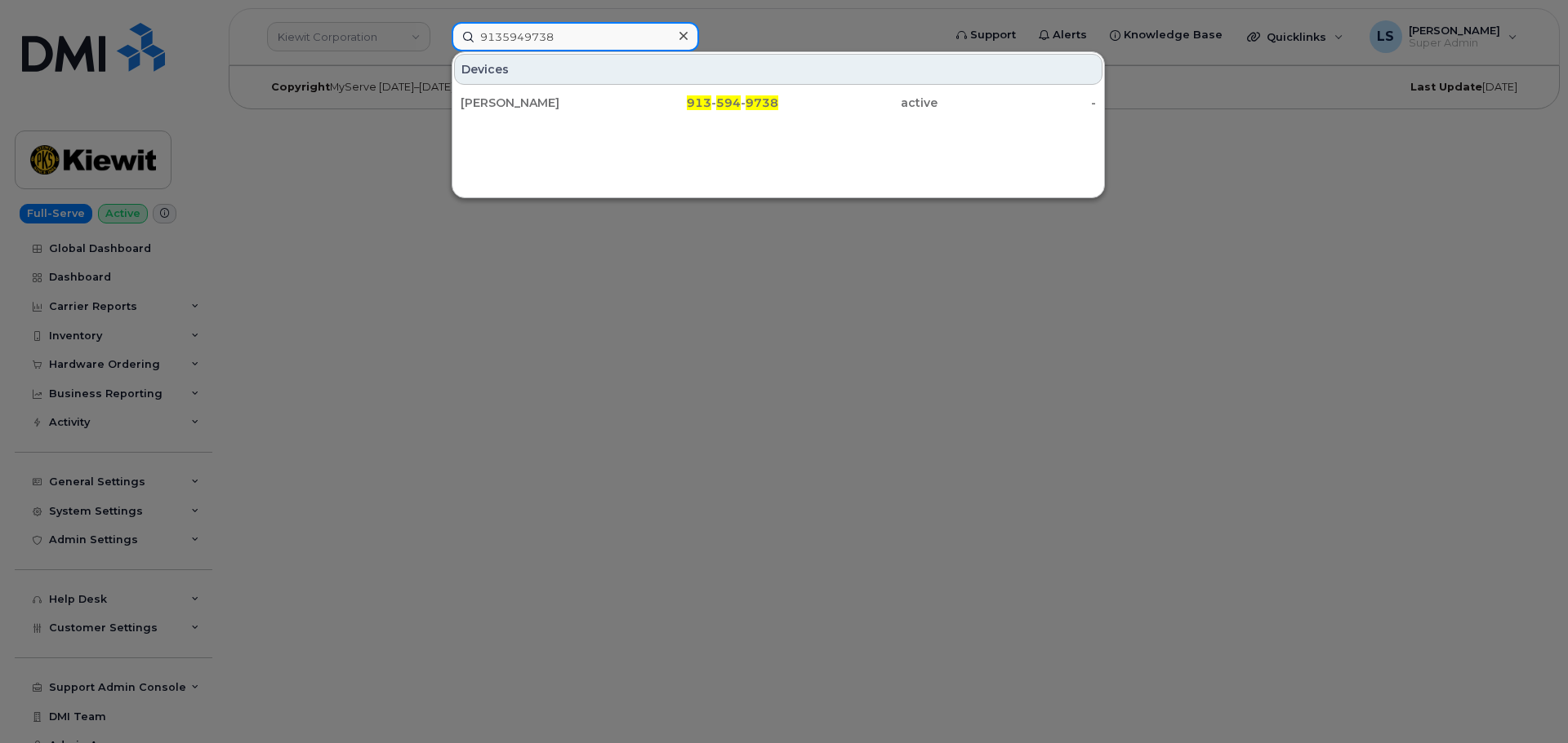
type input "9135949738"
click at [587, 118] on div "CHRIS COLLINS 913 - 594 - 9738 active -" at bounding box center [777, 102] width 651 height 33
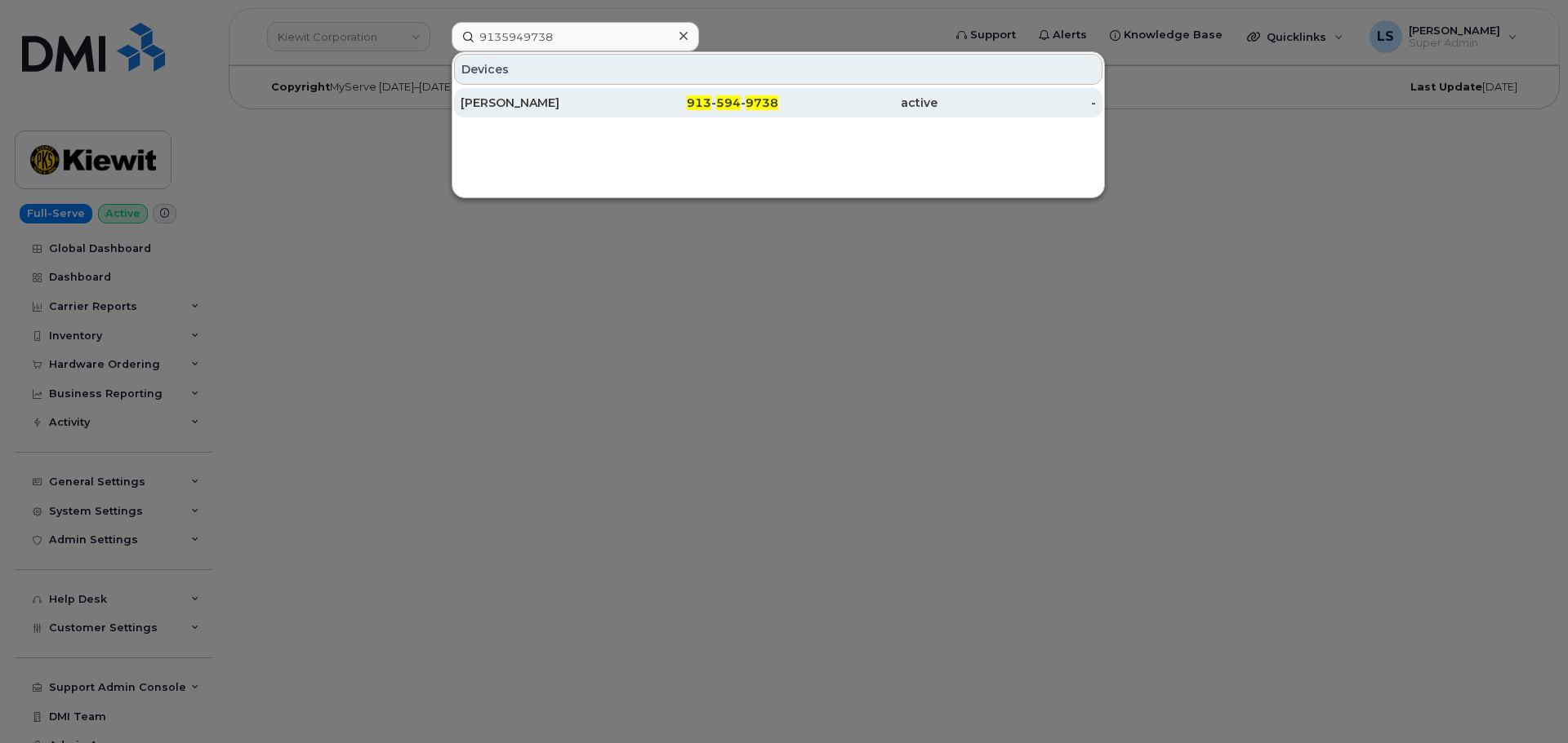
click at [590, 109] on div "CHRIS COLLINS" at bounding box center [540, 102] width 159 height 16
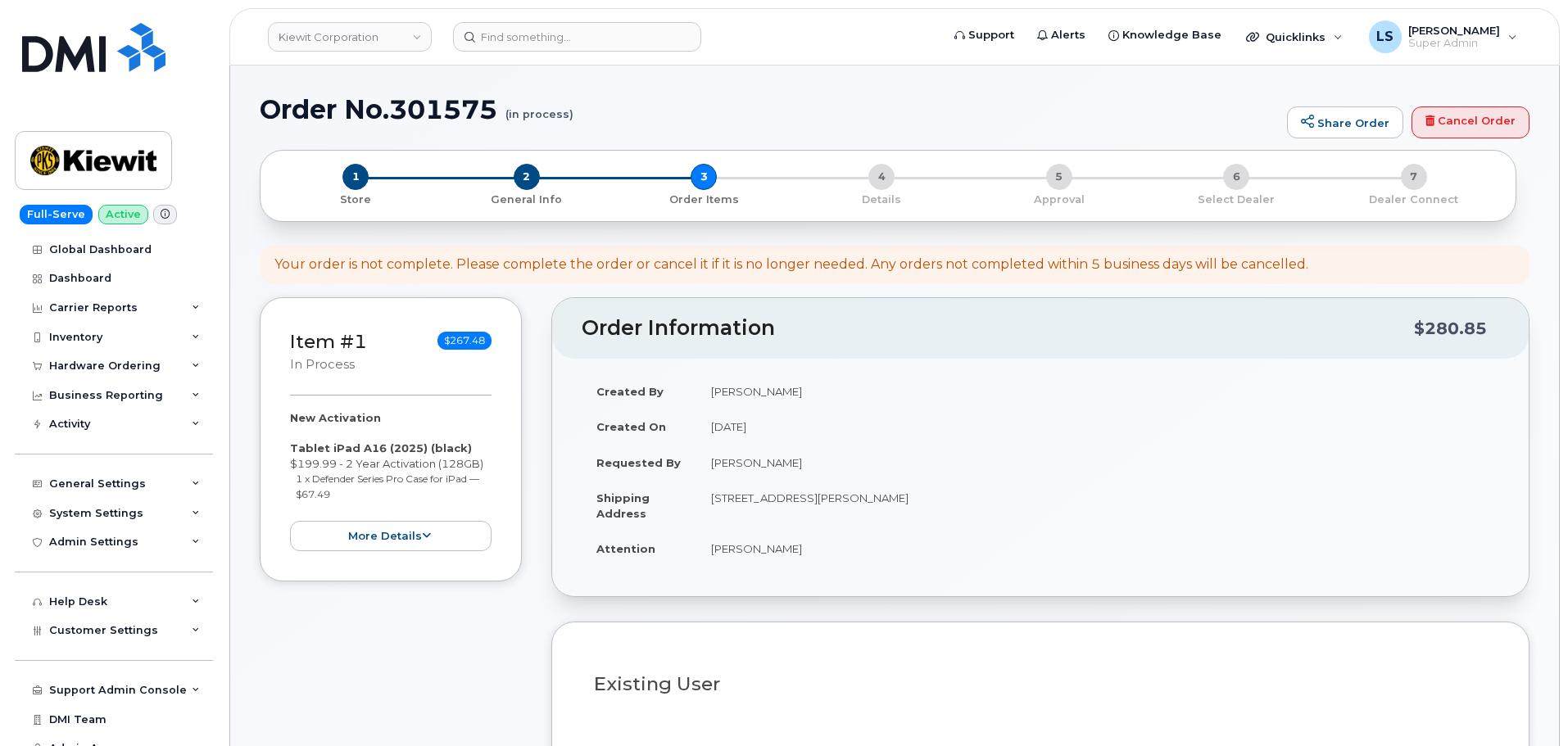
select select
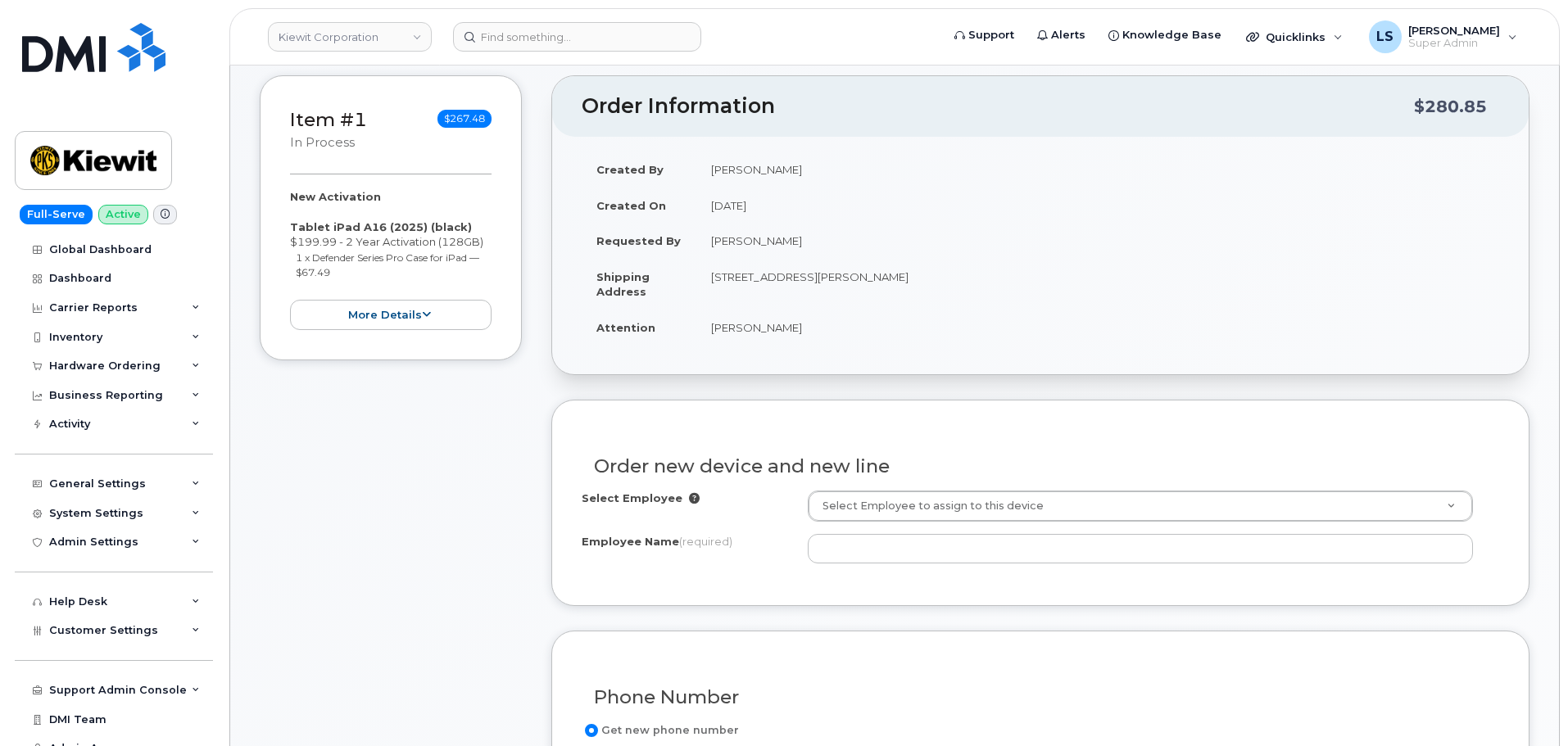
scroll to position [492, 0]
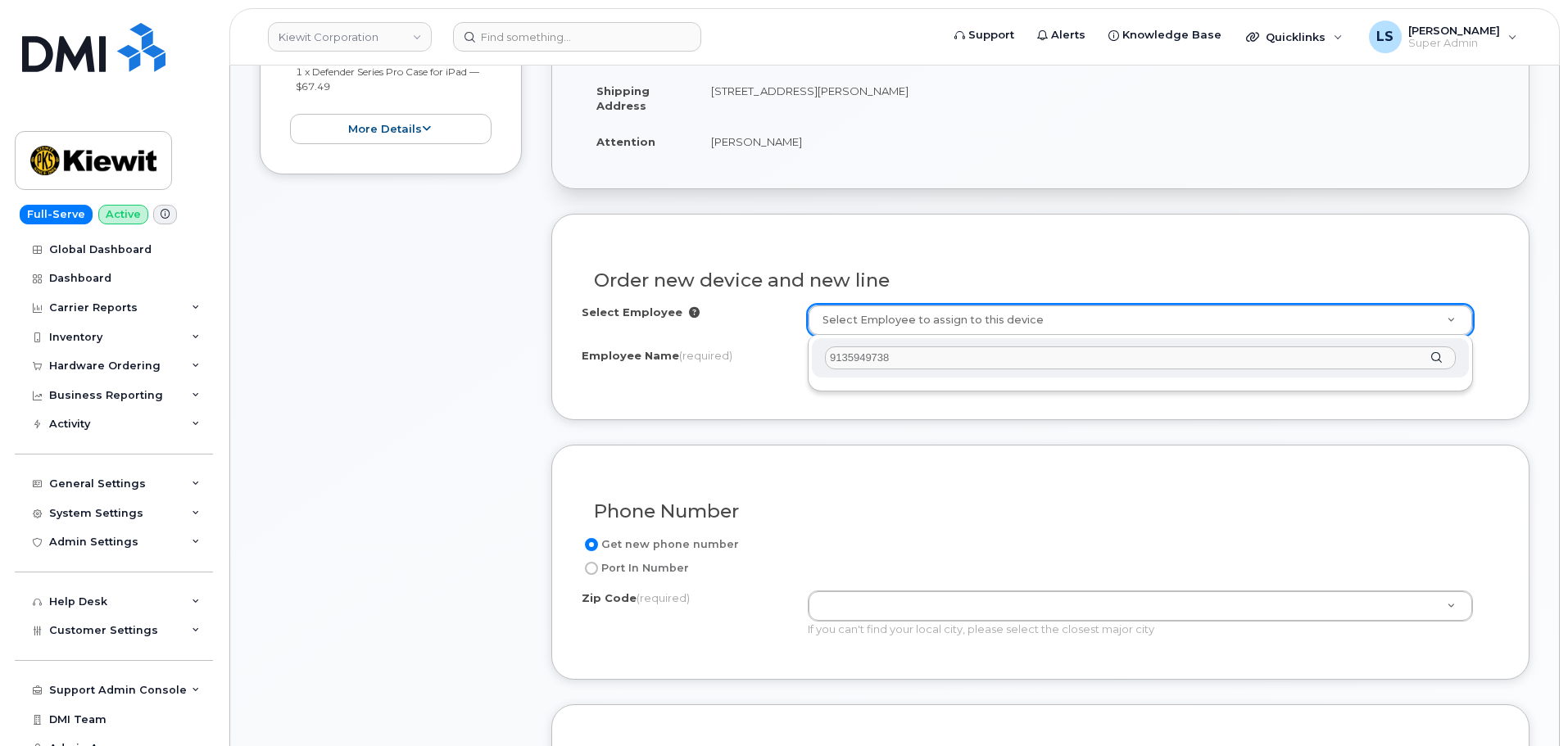
drag, startPoint x: 906, startPoint y: 358, endPoint x: 692, endPoint y: 303, distance: 221.0
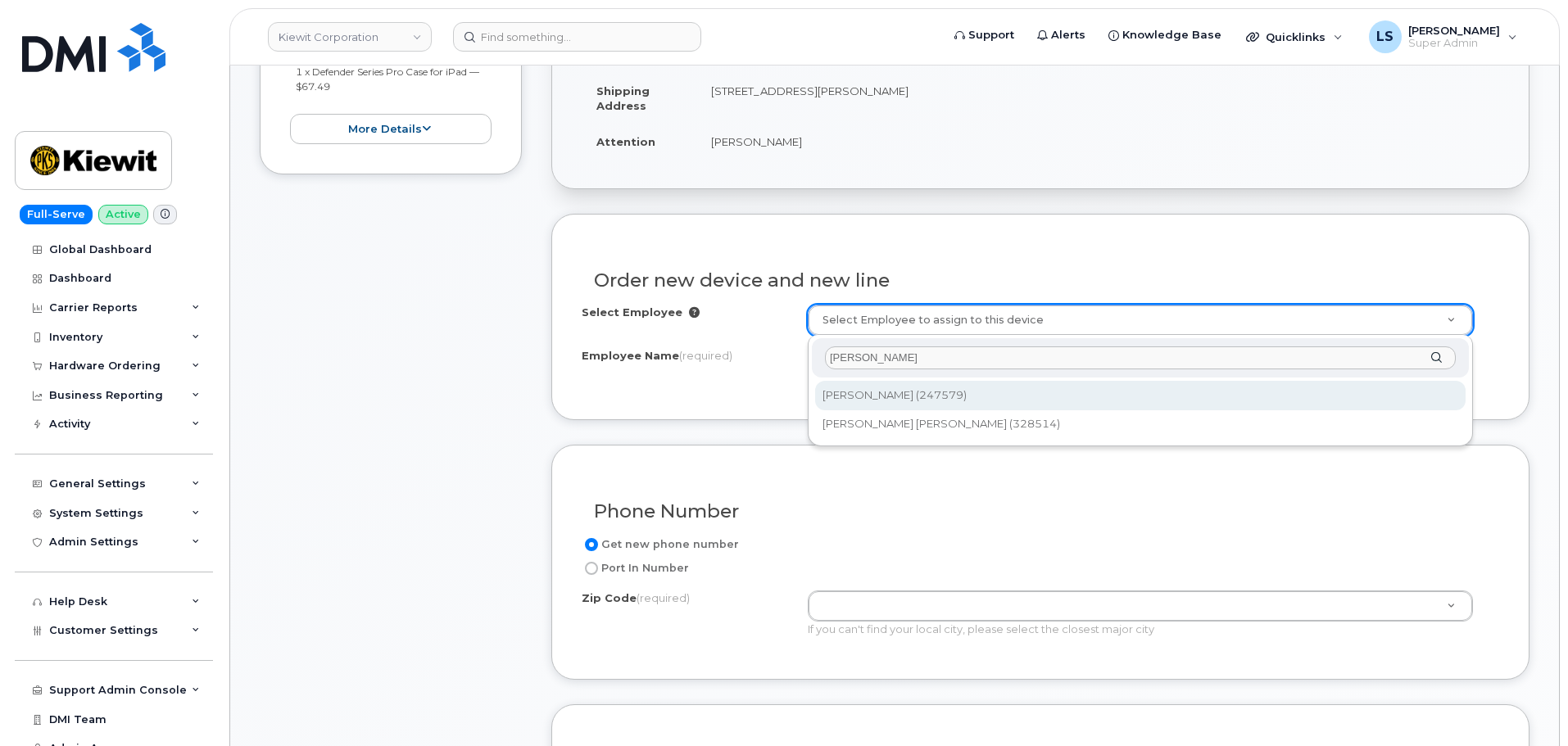
type input "[PERSON_NAME]"
drag, startPoint x: 920, startPoint y: 400, endPoint x: 725, endPoint y: 135, distance: 329.0
type input "2196006"
type input "Chris Collins"
type input "Canterra Road Division No. 16"
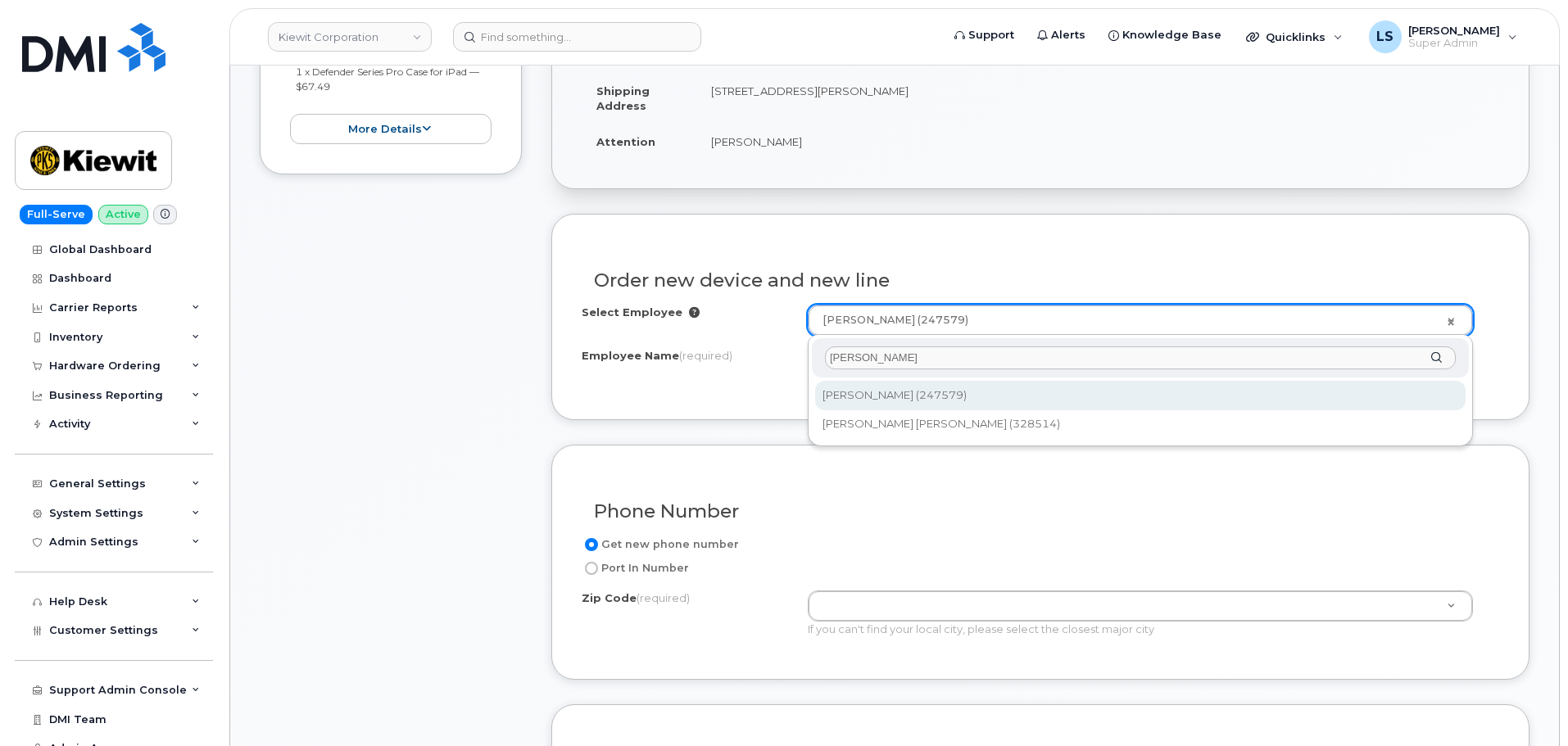
click at [859, 359] on input "chris collins" at bounding box center [1140, 359] width 631 height 24
click at [1435, 360] on div "chris collins" at bounding box center [1140, 358] width 657 height 40
drag, startPoint x: 954, startPoint y: 347, endPoint x: 720, endPoint y: 314, distance: 236.3
paste input "309846"
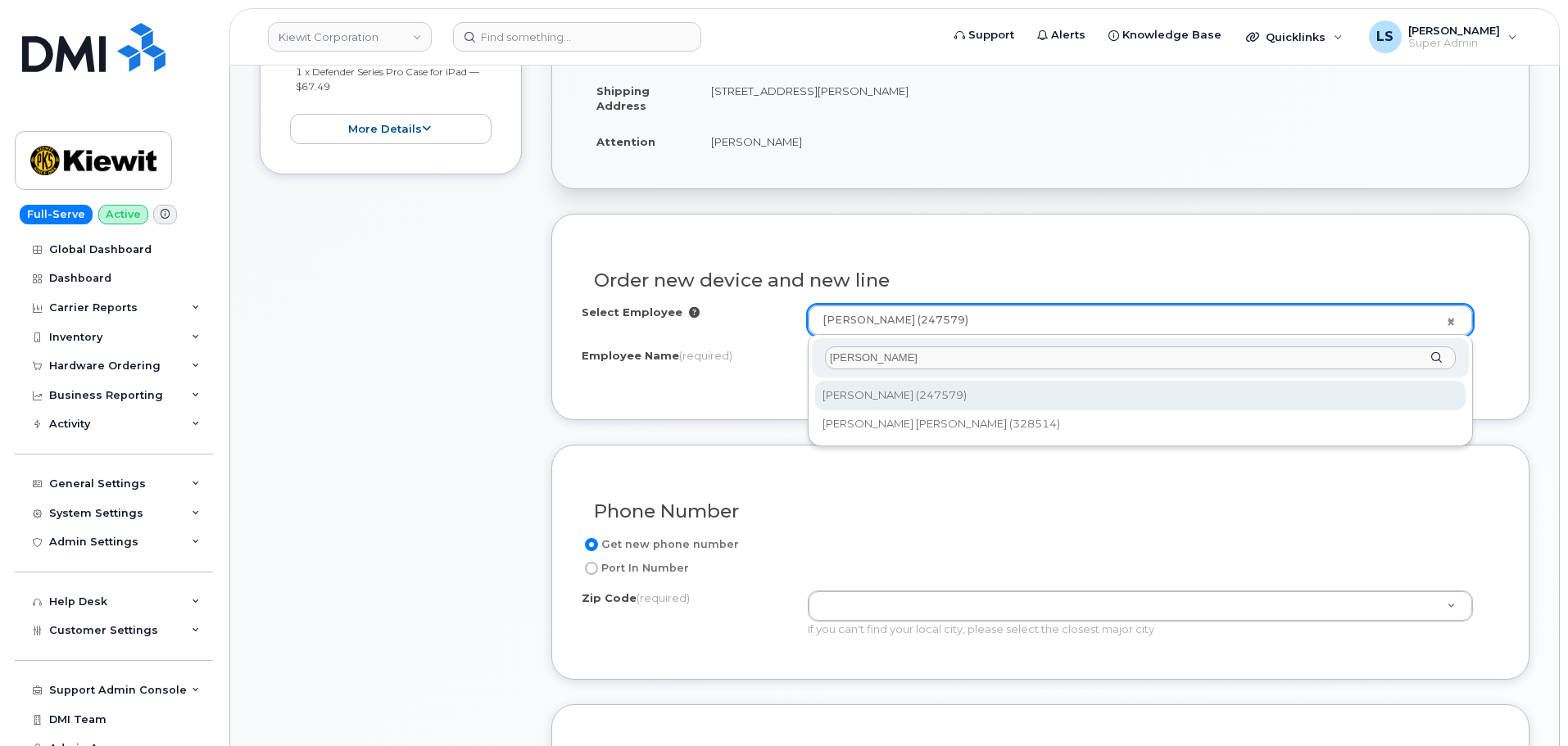
type input "309846"
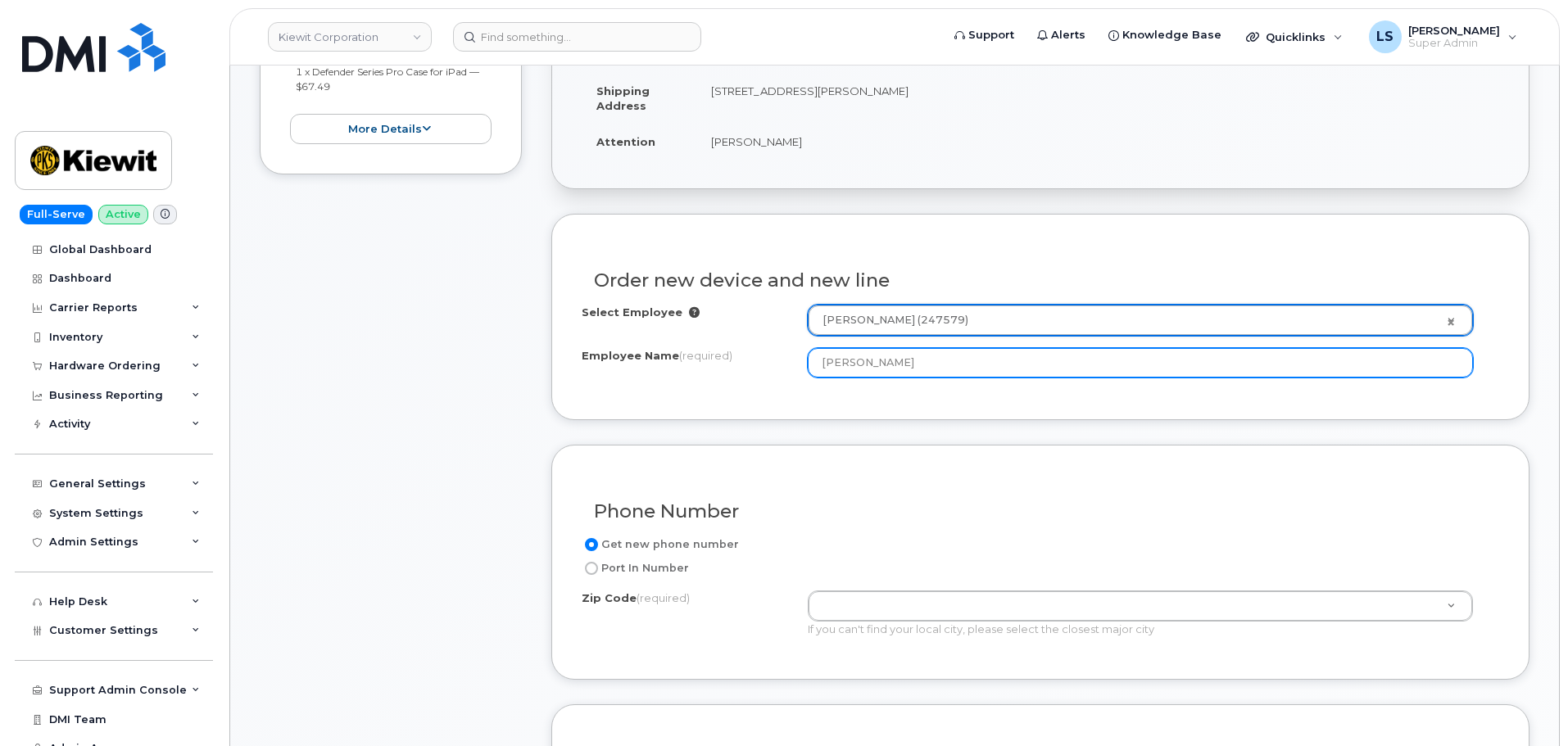
click at [902, 358] on input "[PERSON_NAME]" at bounding box center [1140, 363] width 665 height 30
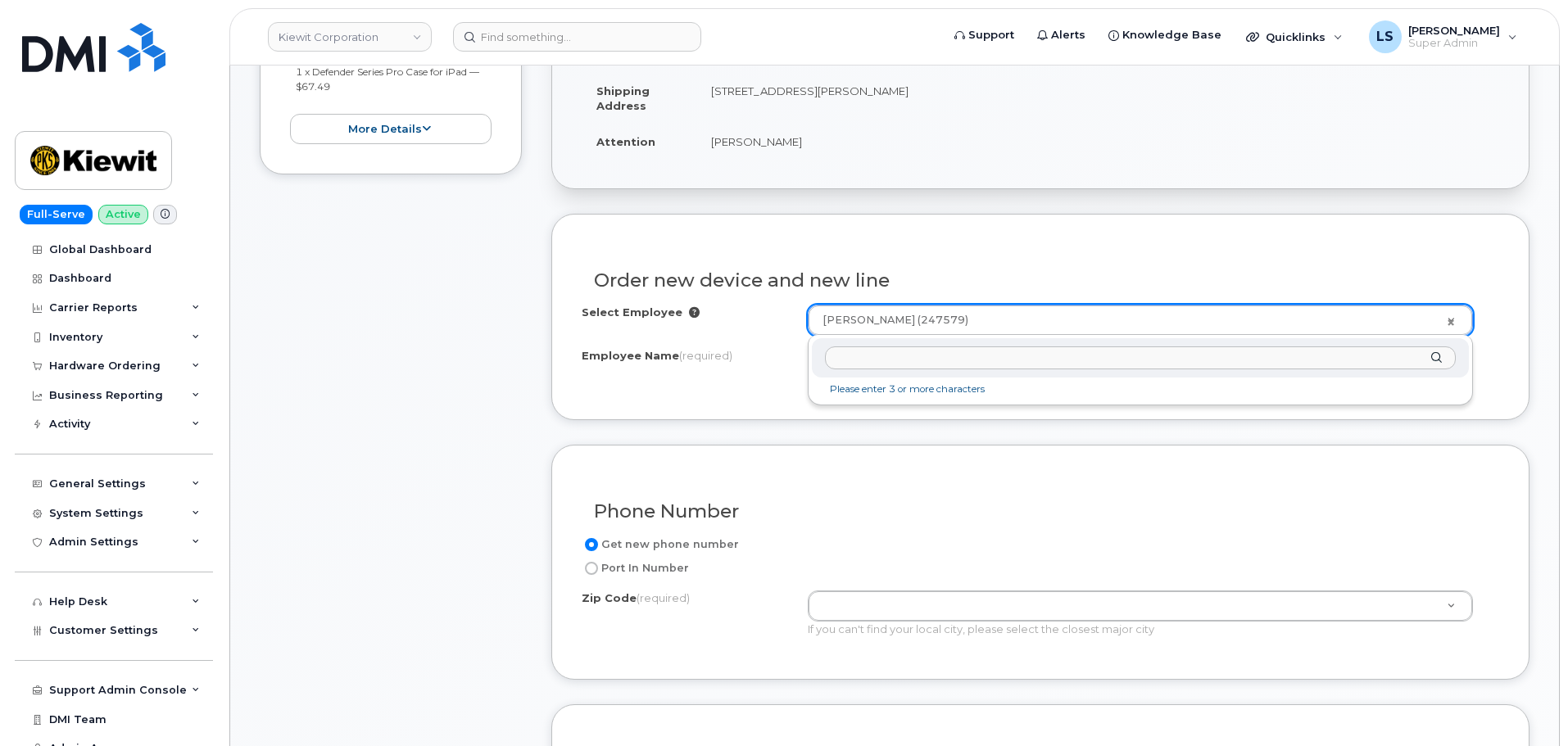
paste input "309846"
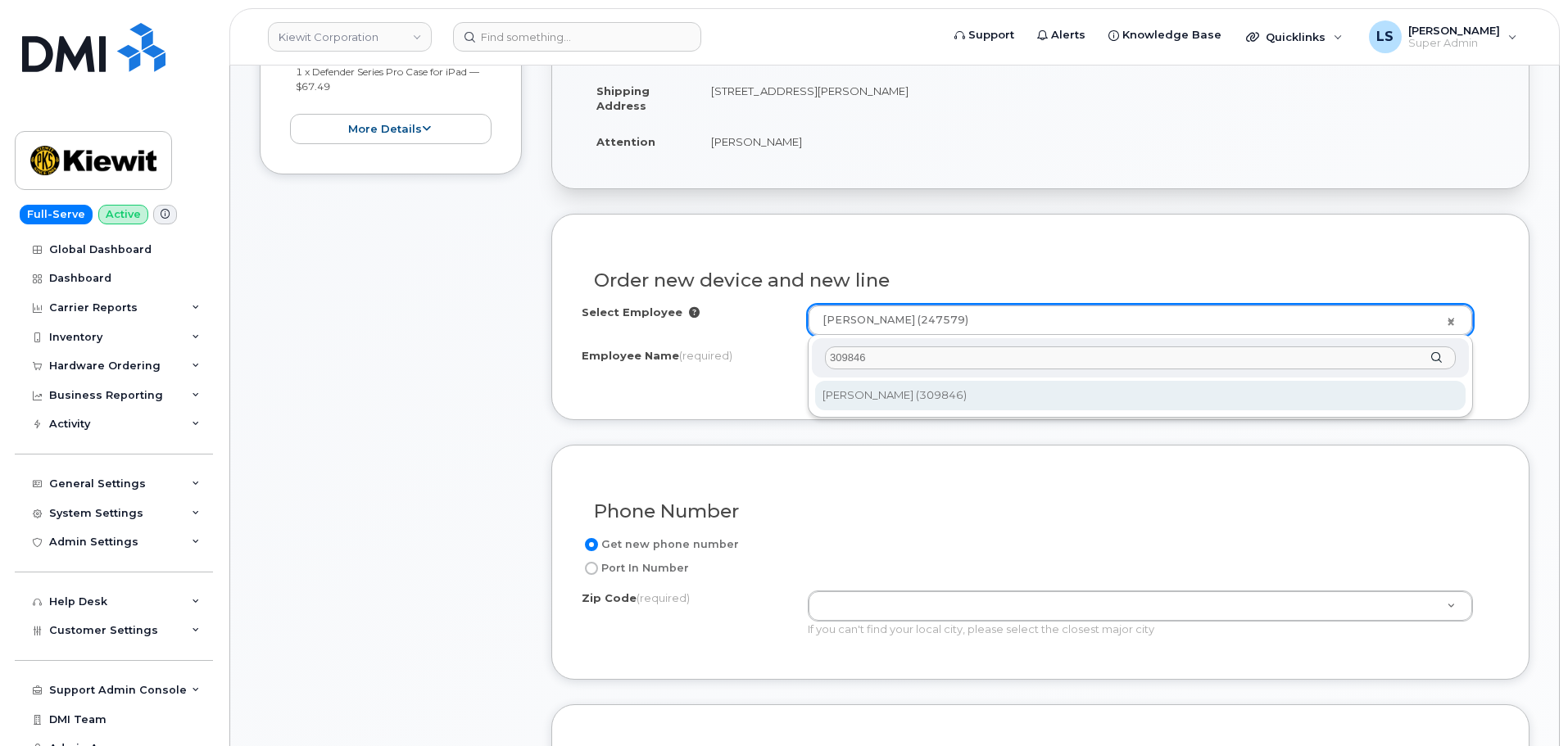
type input "309846"
type input "2148914"
type input "[PERSON_NAME]"
type input "[STREET_ADDRESS][PERSON_NAME]"
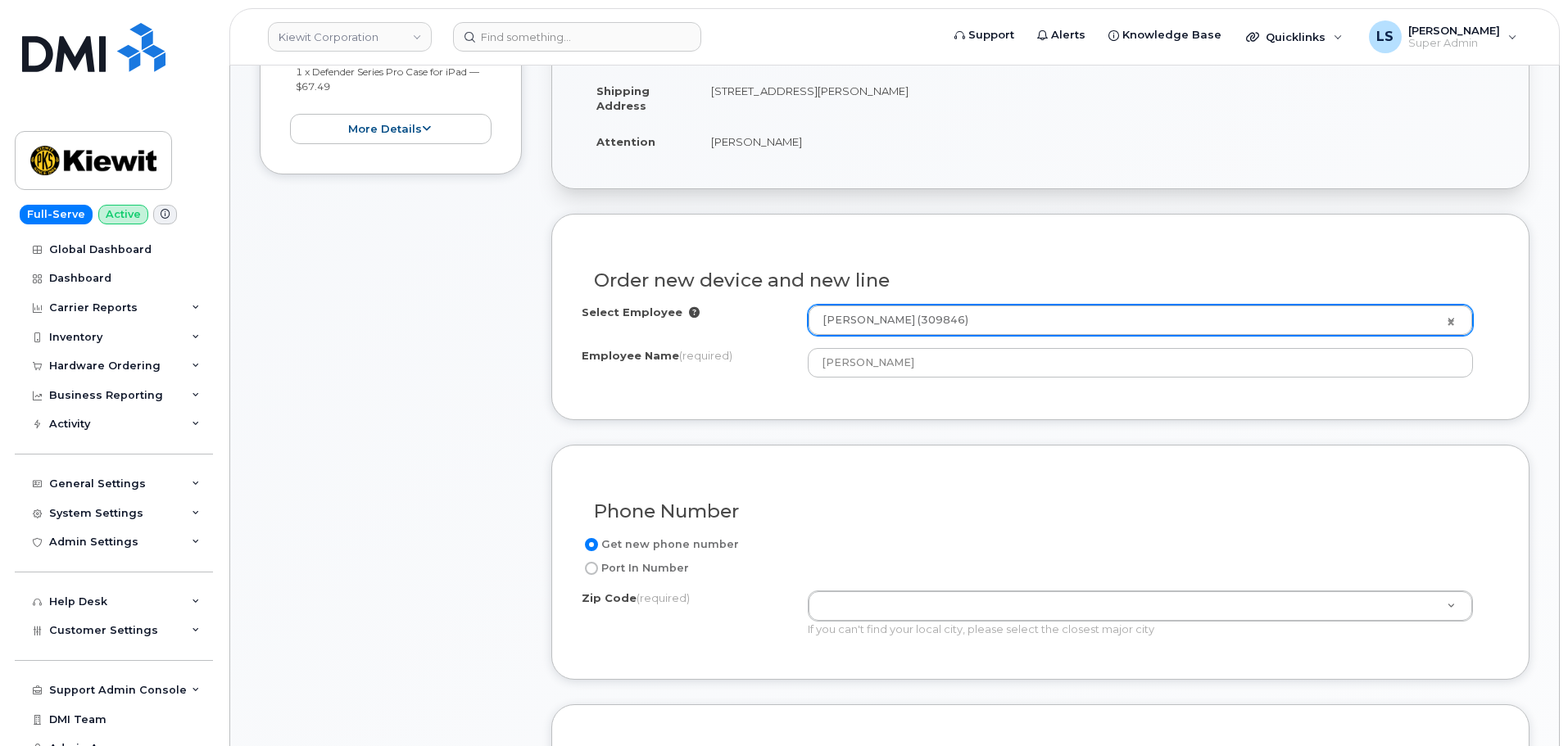
click at [707, 386] on div "Select Employee Christopher Collins (309846) 2148914 Employee Name (required) C…" at bounding box center [1040, 348] width 917 height 86
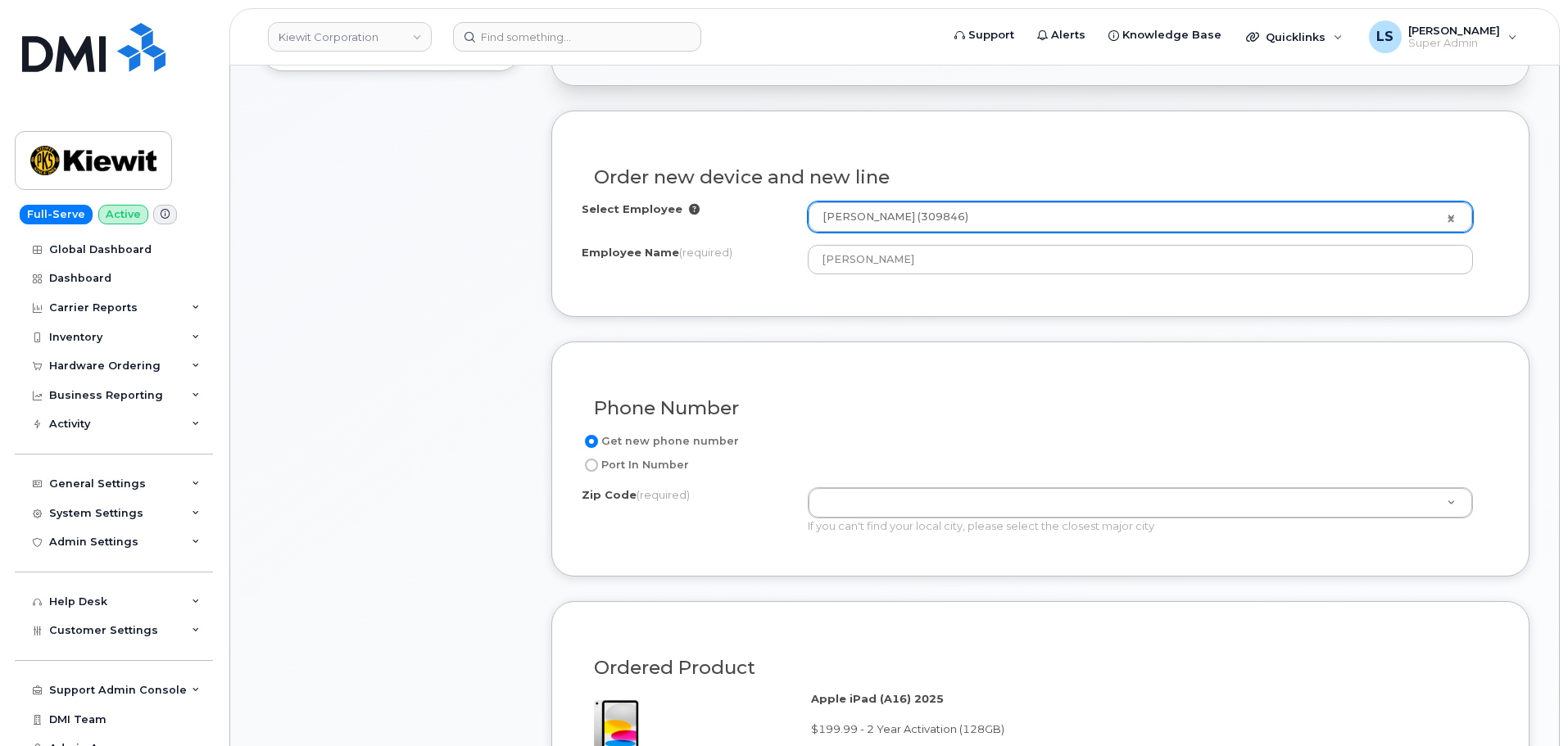
scroll to position [738, 0]
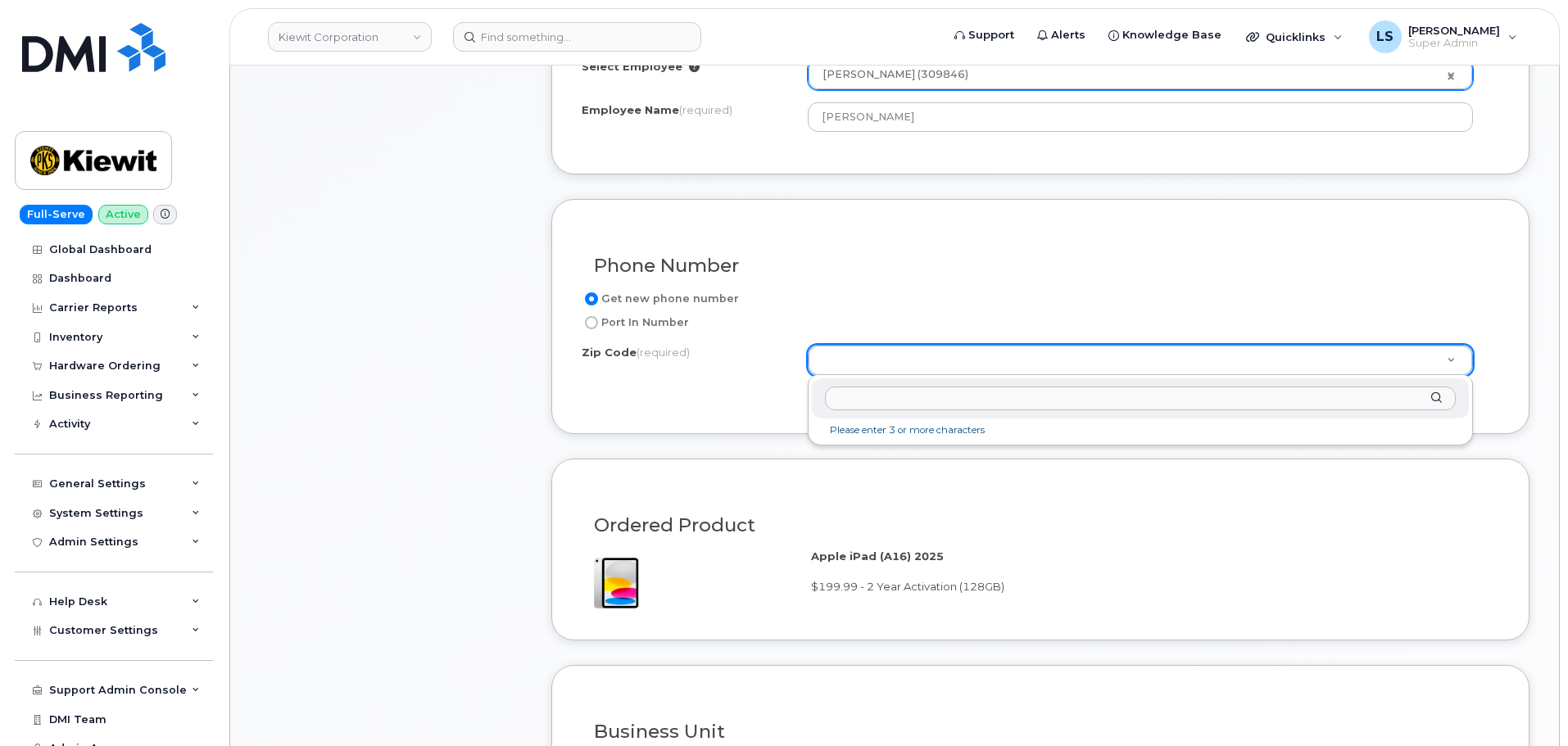
drag, startPoint x: 863, startPoint y: 359, endPoint x: 412, endPoint y: 32, distance: 557.1
paste input "40272"
type input "40272"
type input "40272 (Louisville, KY)"
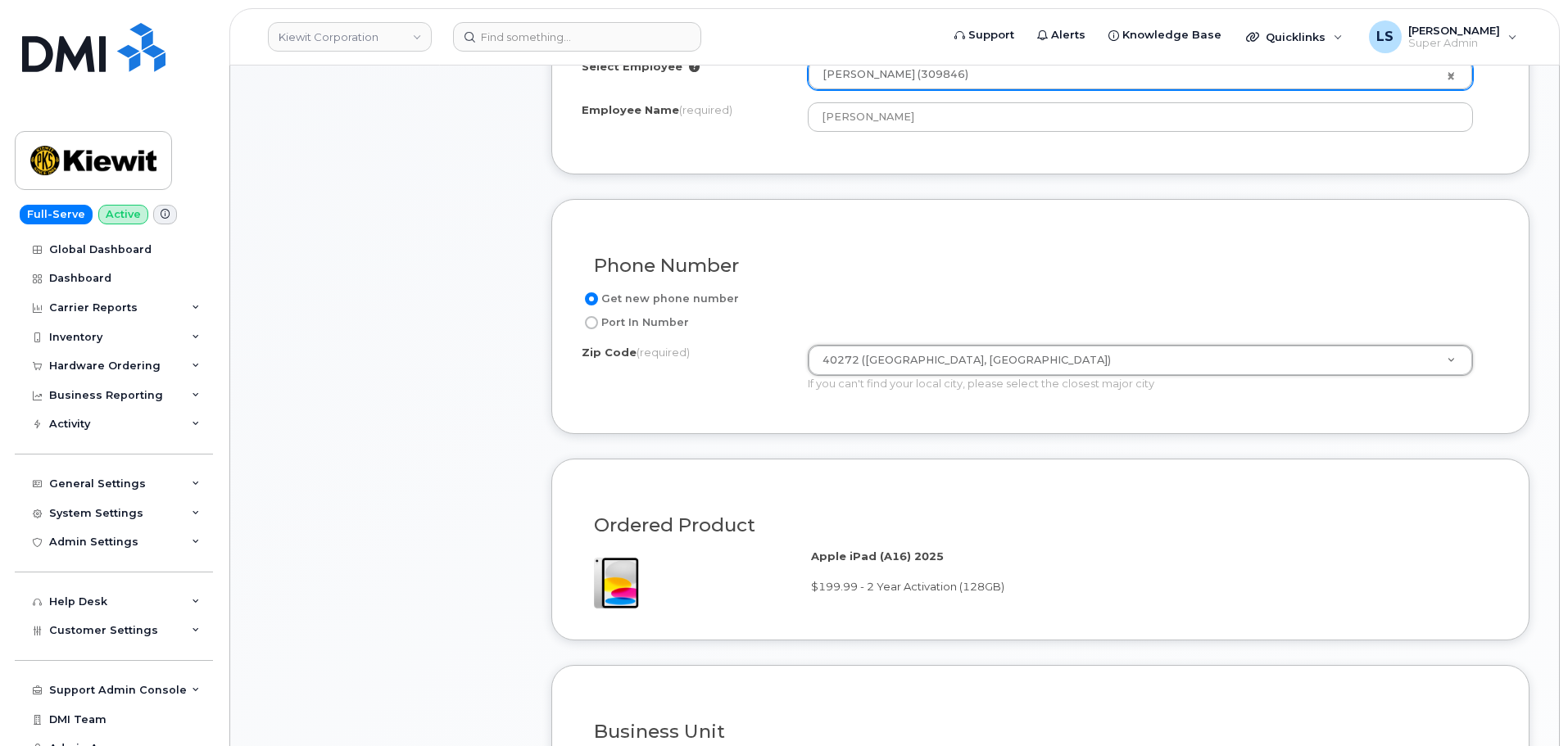
scroll to position [1229, 0]
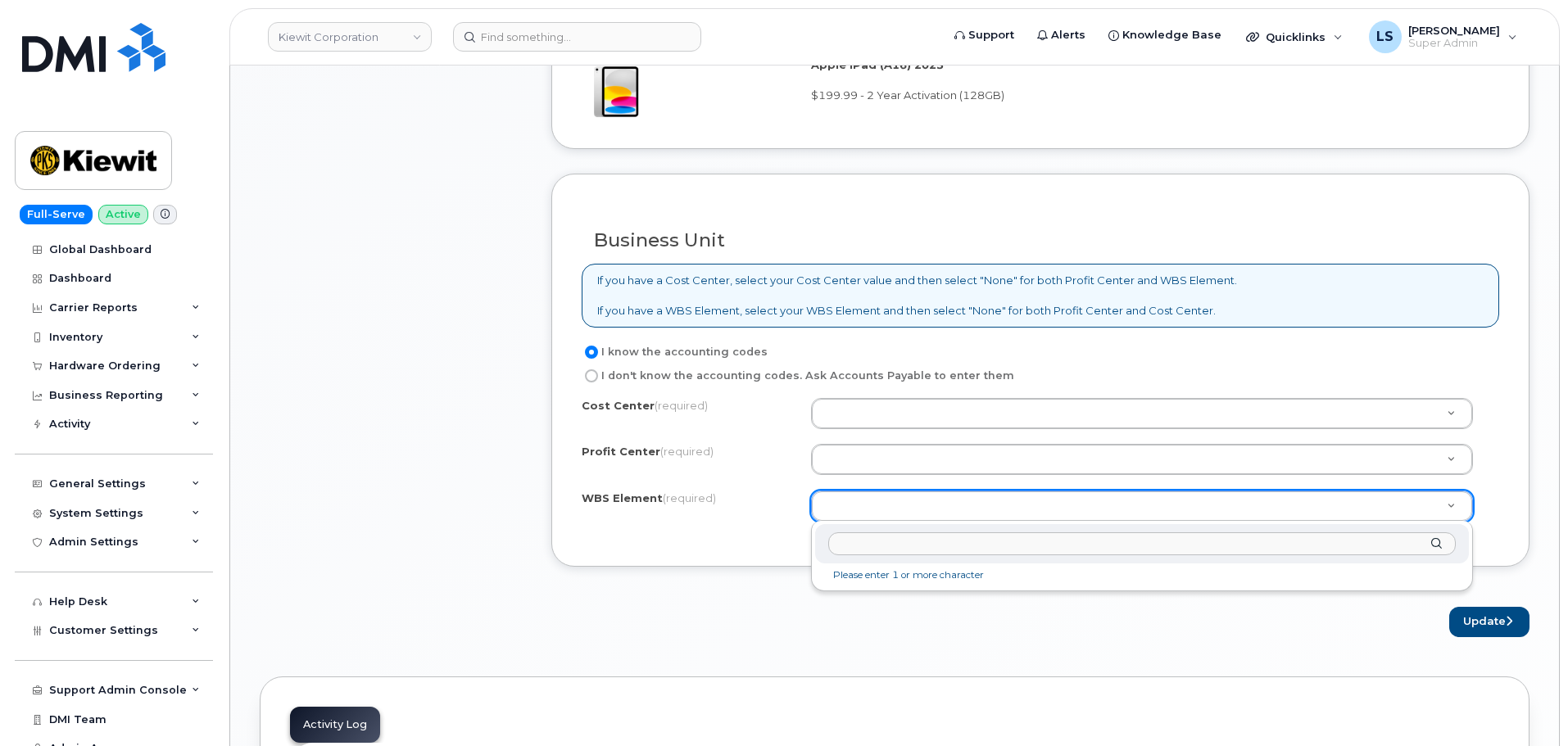
paste input "105933.1920"
type input "105933.1920"
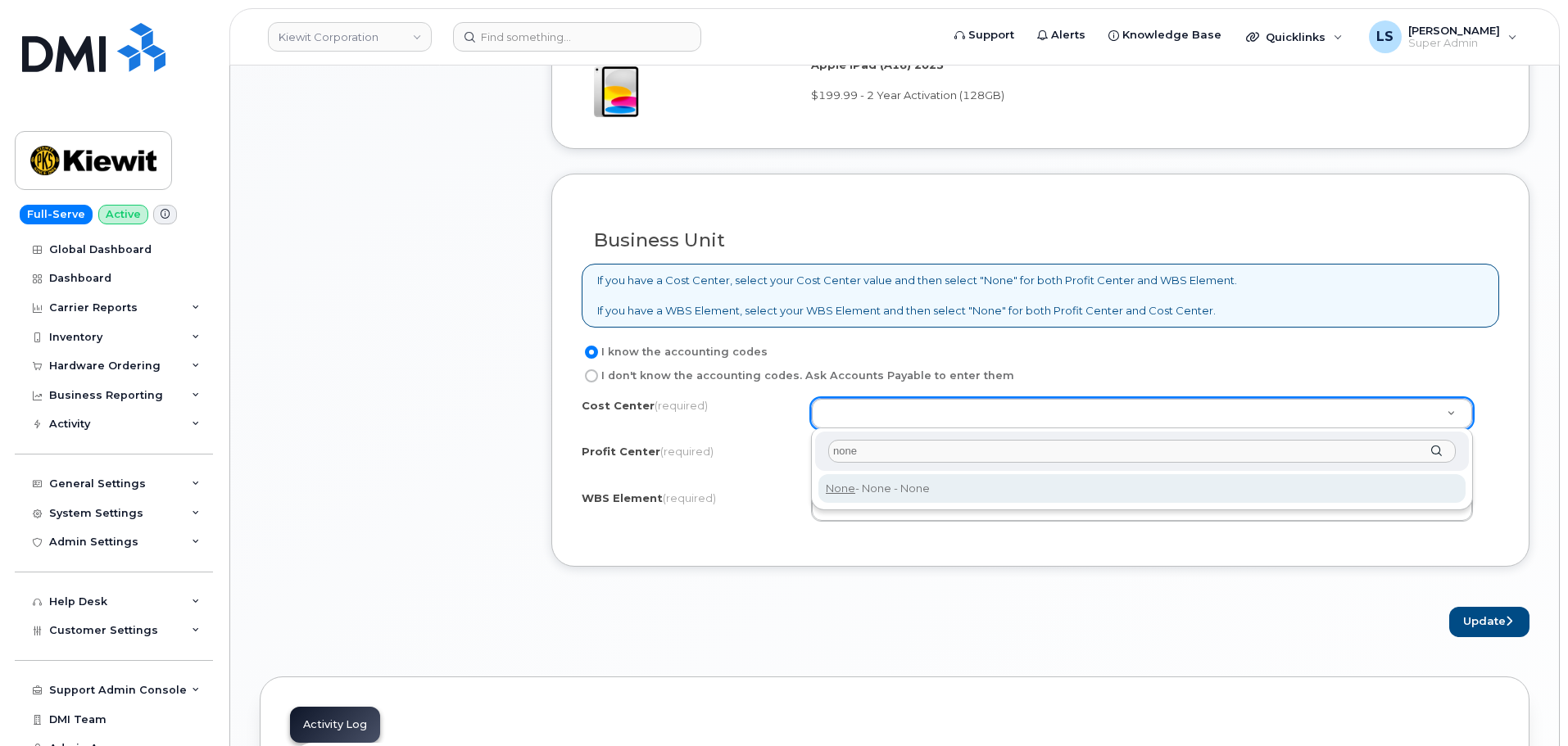
type input "none"
drag, startPoint x: 903, startPoint y: 494, endPoint x: 898, endPoint y: 485, distance: 10.3
type input "None"
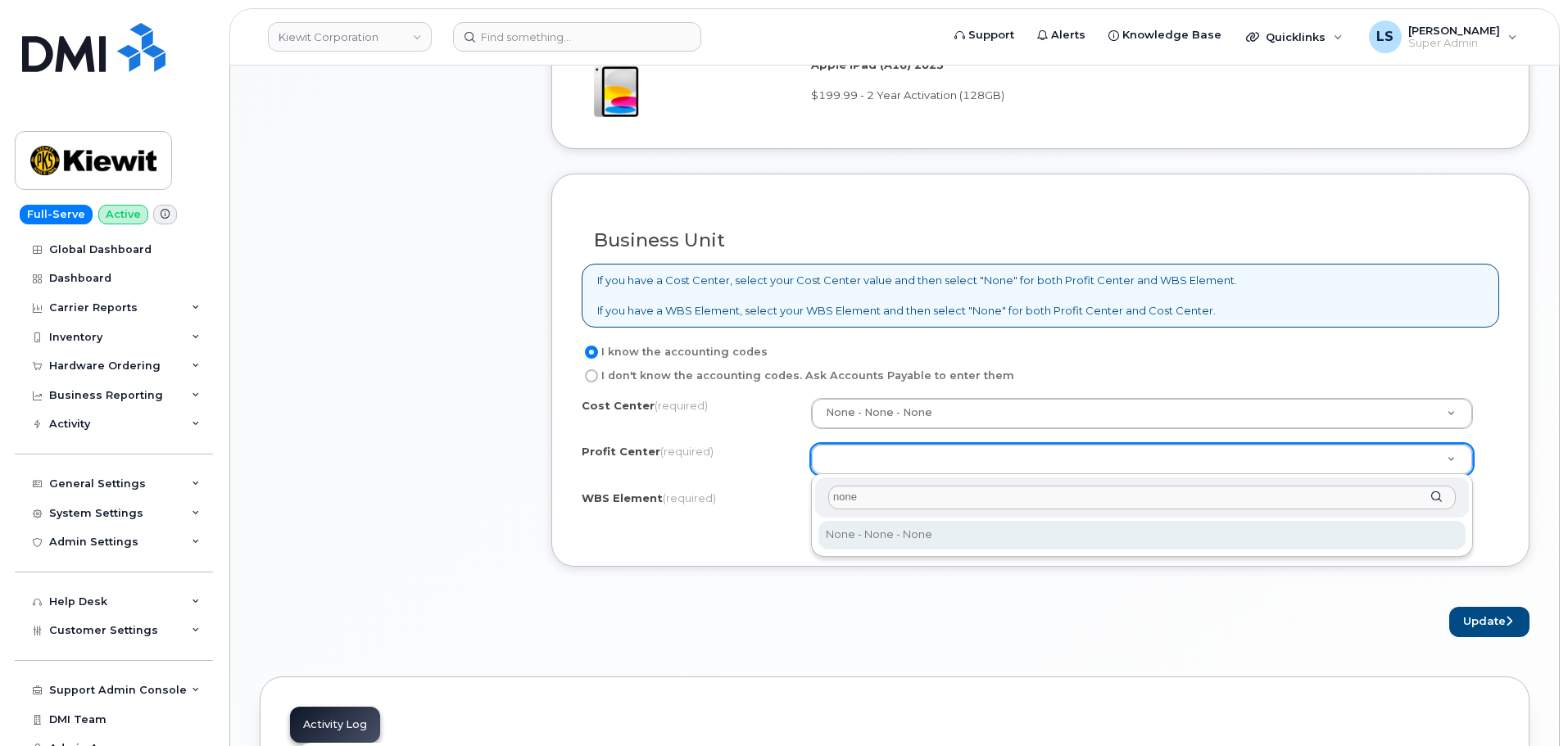
type input "none"
select select "None"
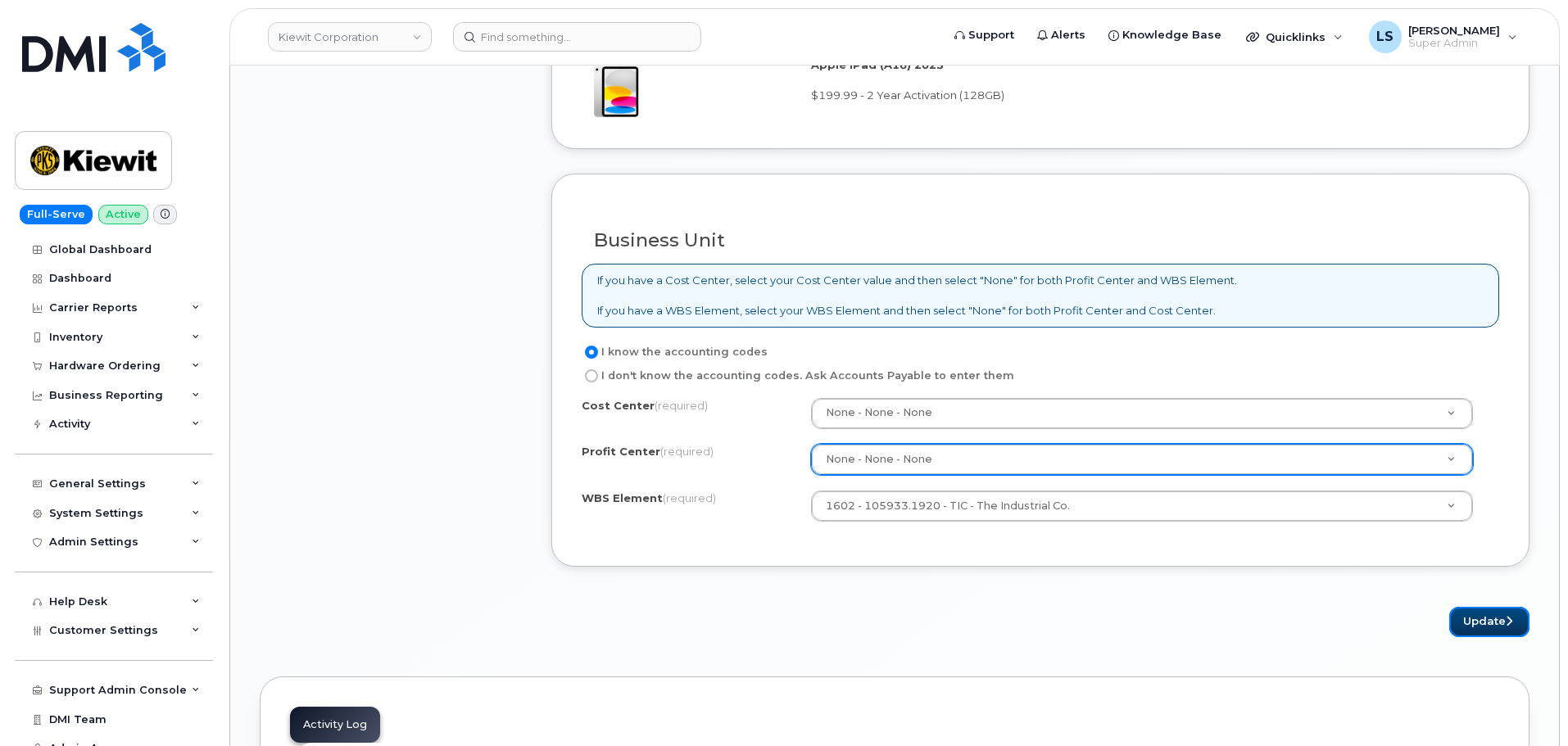
drag, startPoint x: 1502, startPoint y: 624, endPoint x: 1478, endPoint y: 640, distance: 28.8
click at [1502, 623] on button "Update" at bounding box center [1489, 622] width 81 height 31
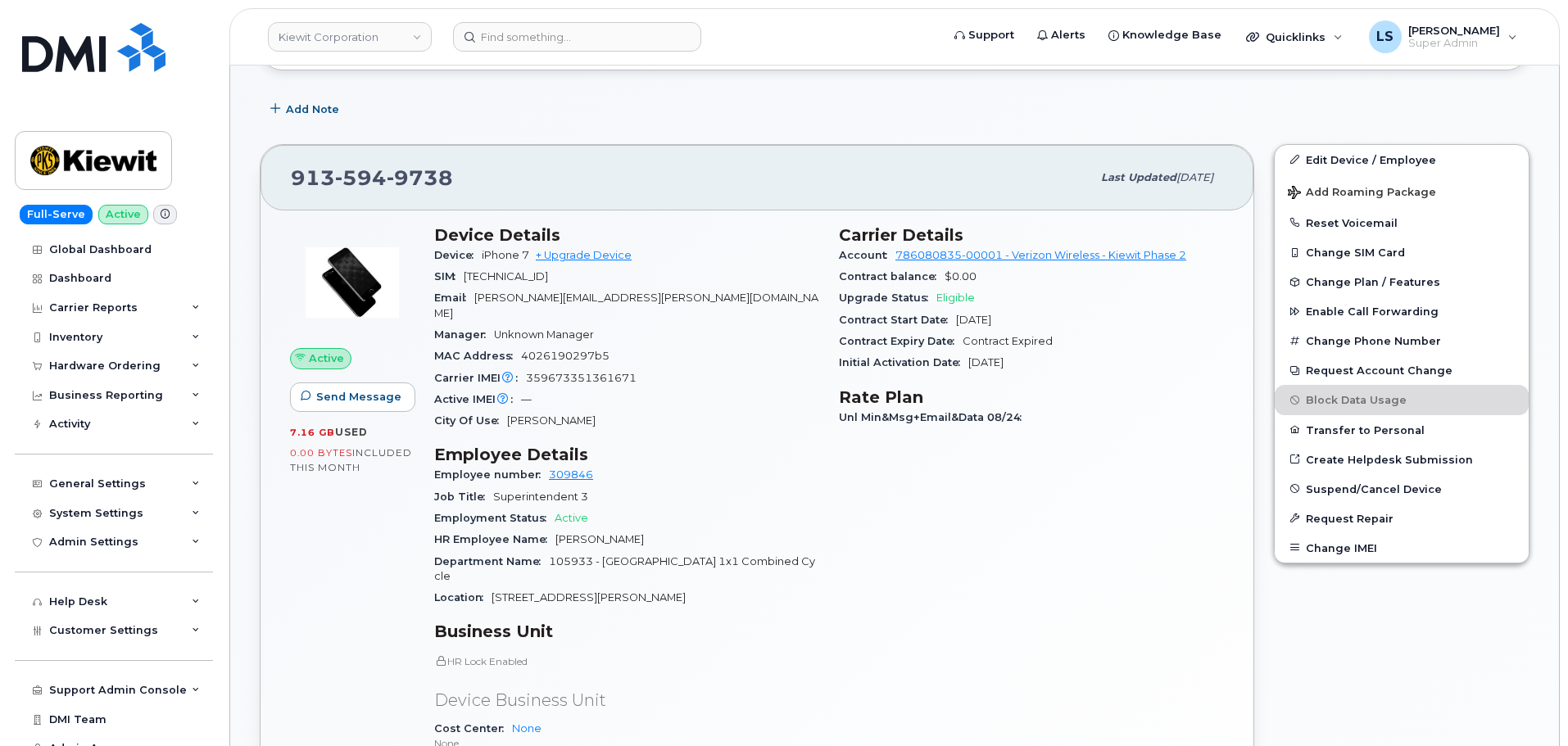
scroll to position [328, 0]
drag, startPoint x: 564, startPoint y: 459, endPoint x: 619, endPoint y: 443, distance: 57.3
click at [690, 388] on div "Active IMEI Active IMEI is refreshed daily with a delay of up to 48 hours follo…" at bounding box center [626, 398] width 385 height 21
drag, startPoint x: 598, startPoint y: 463, endPoint x: 542, endPoint y: 453, distance: 56.9
click at [542, 464] on div "Employee number 309846" at bounding box center [626, 474] width 385 height 21
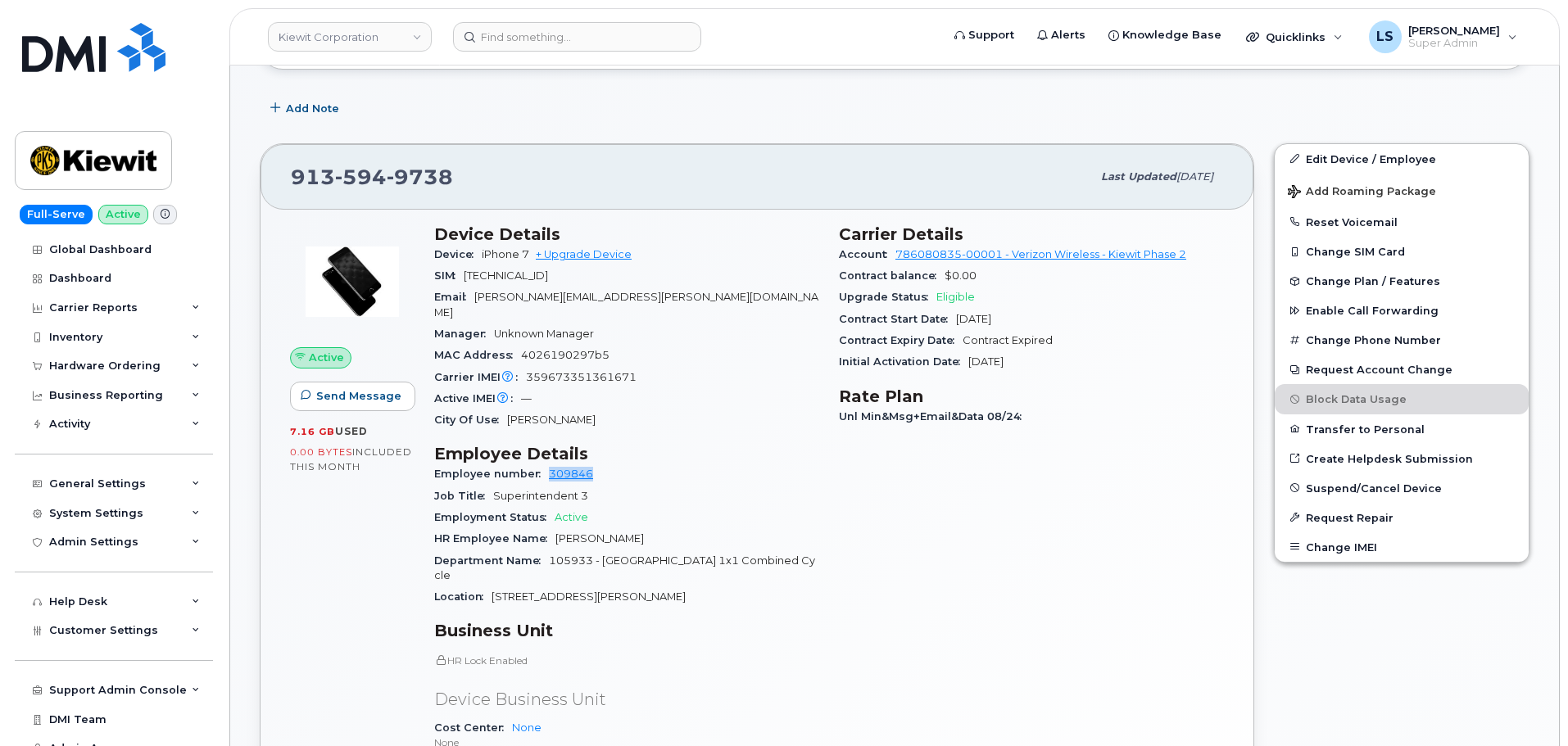
copy link "309846"
click at [514, 298] on span "[PERSON_NAME][EMAIL_ADDRESS][PERSON_NAME][DOMAIN_NAME]" at bounding box center [626, 304] width 384 height 27
click at [514, 298] on span "CHRIS.COLLINS1@KIEWIT.COM" at bounding box center [626, 304] width 384 height 27
click at [792, 507] on div "Employment Status Active" at bounding box center [626, 517] width 385 height 21
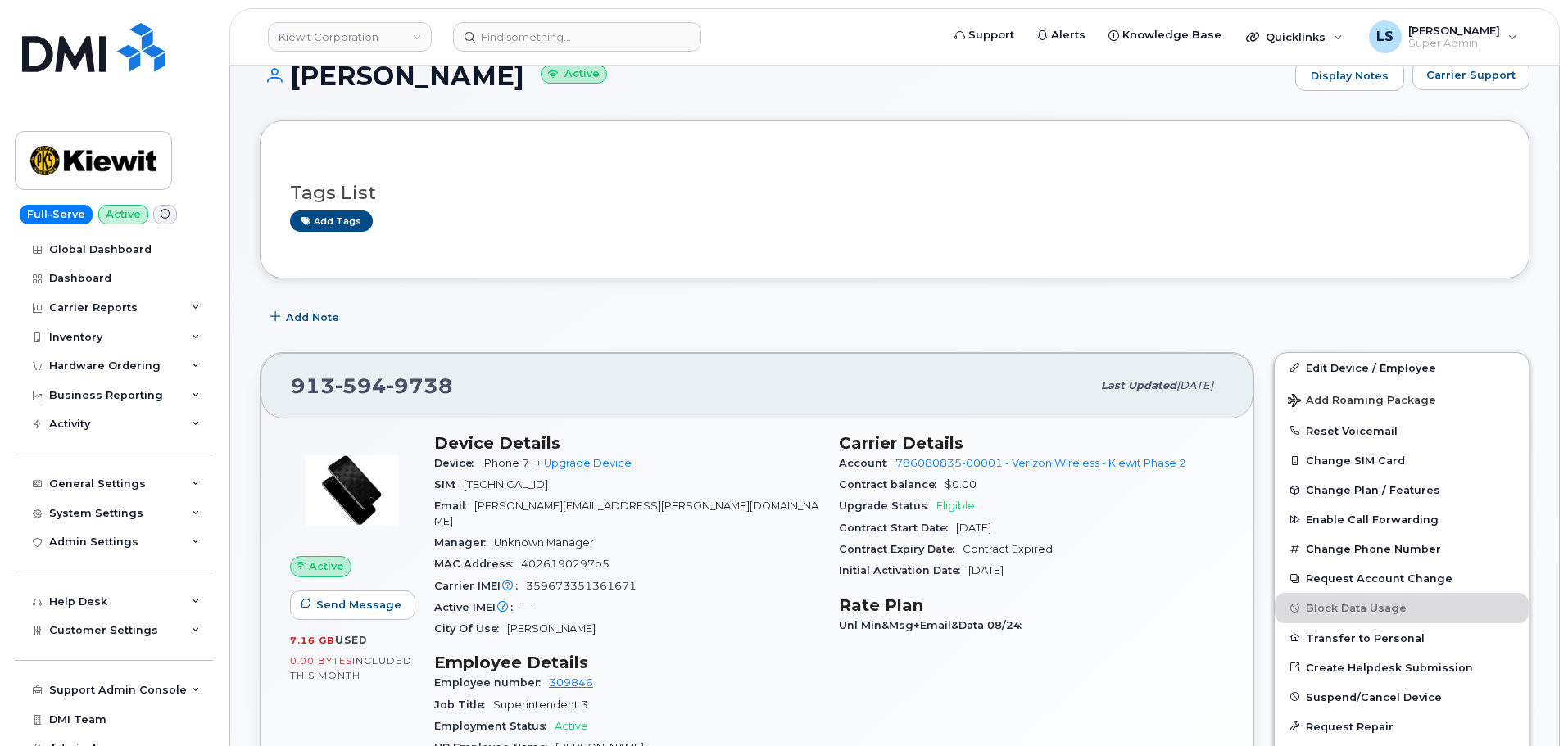
scroll to position [0, 0]
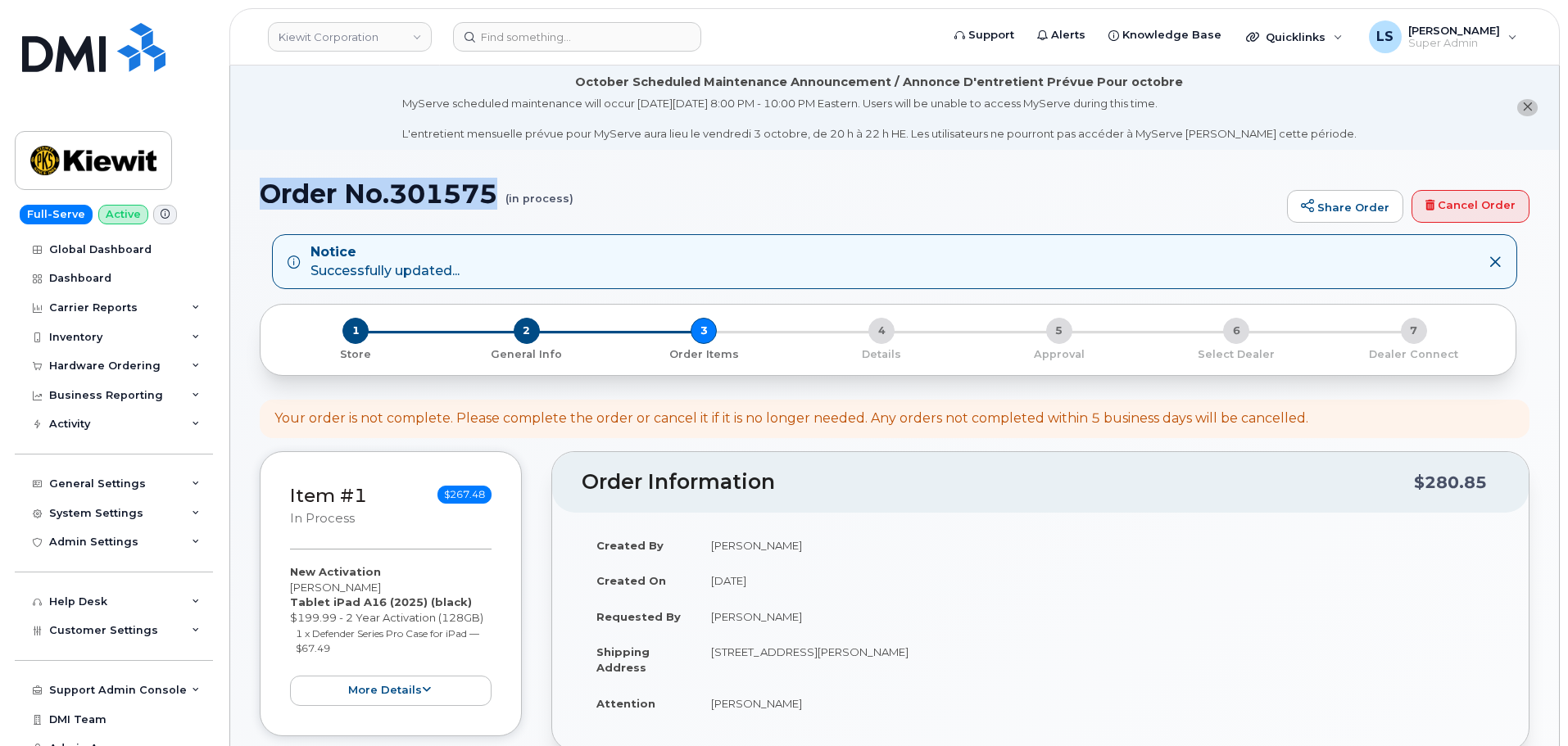
drag, startPoint x: 497, startPoint y: 200, endPoint x: 245, endPoint y: 204, distance: 252.0
copy h1 "Order No.301575"
drag, startPoint x: 808, startPoint y: 398, endPoint x: 821, endPoint y: 404, distance: 14.3
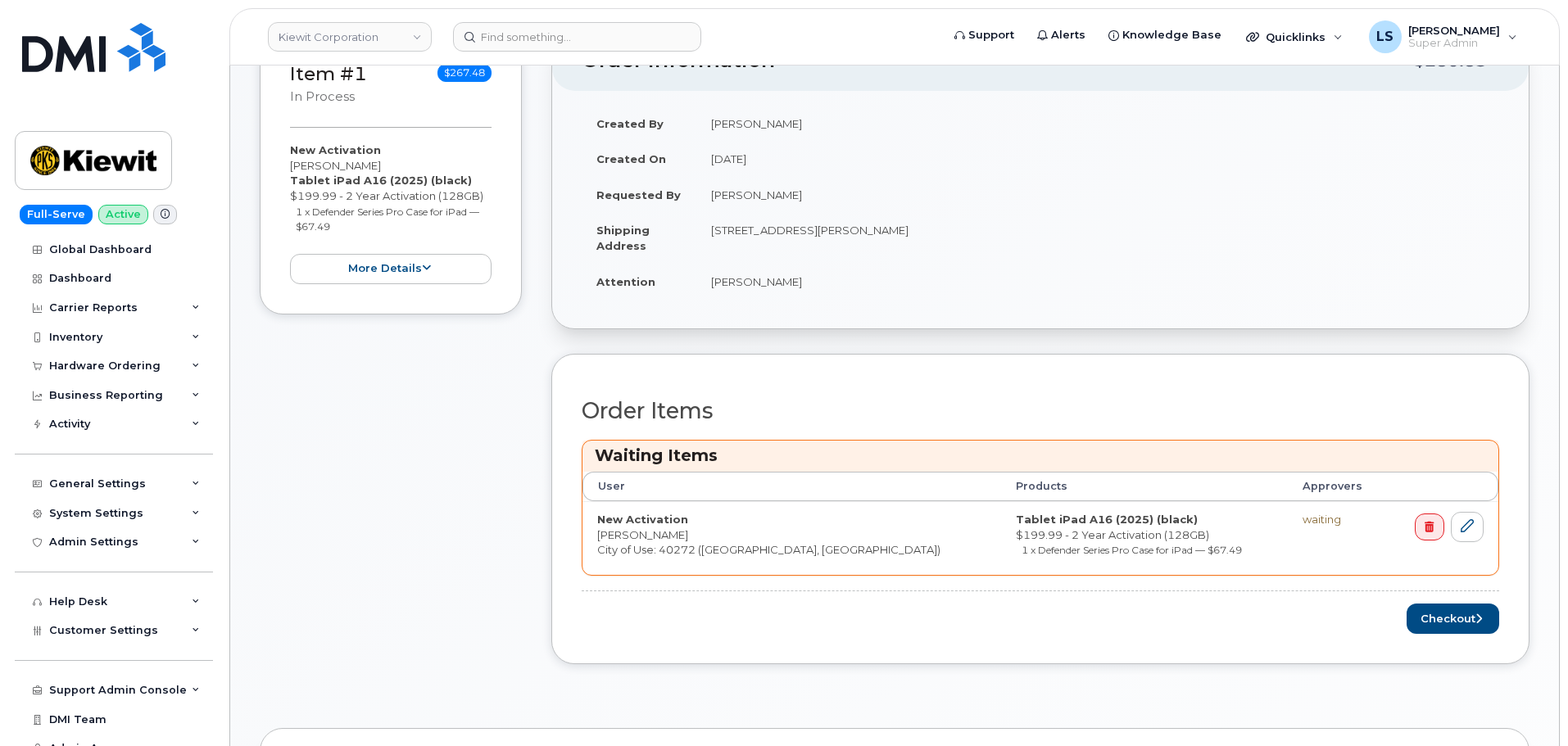
scroll to position [738, 0]
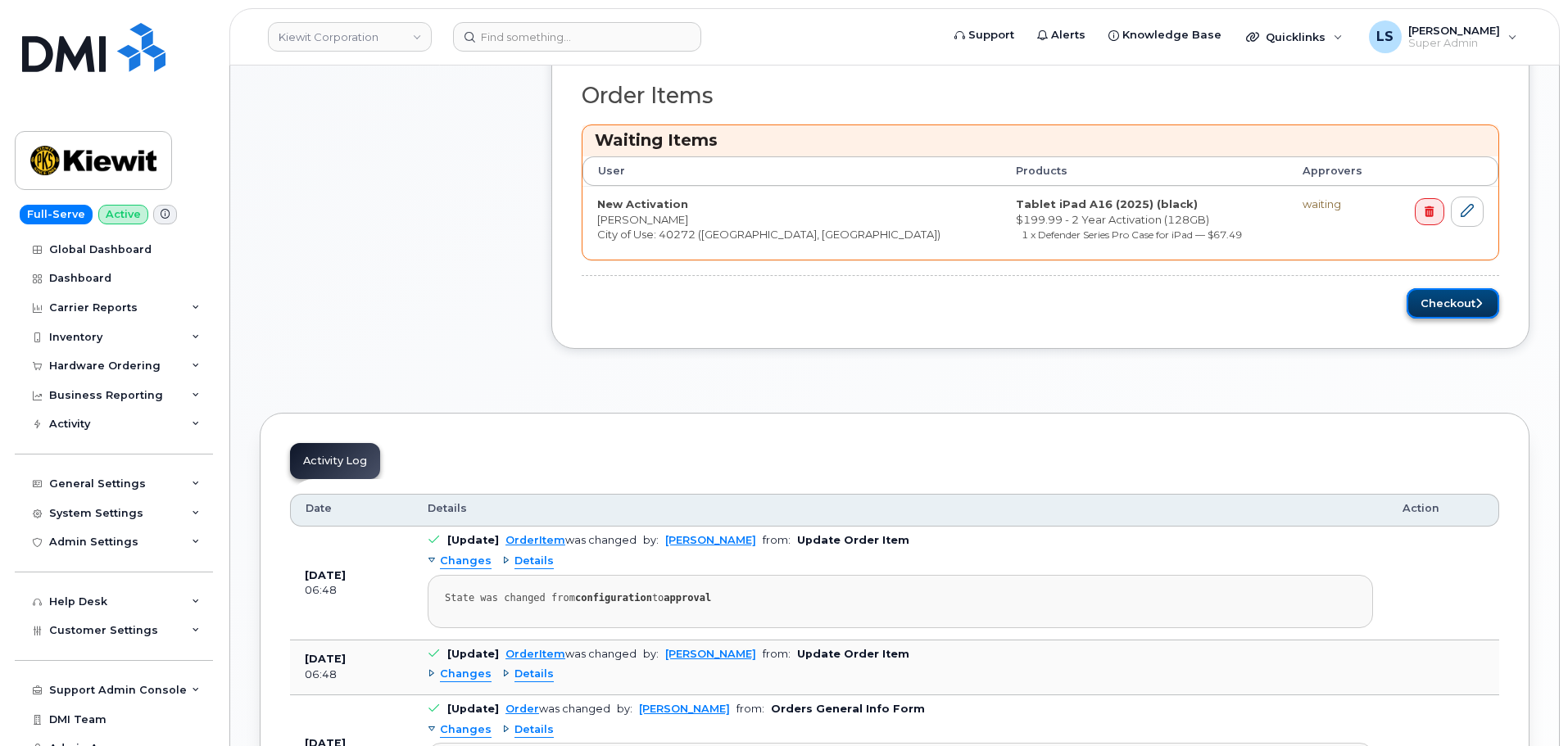
click at [1476, 298] on icon "submit" at bounding box center [1479, 303] width 7 height 11
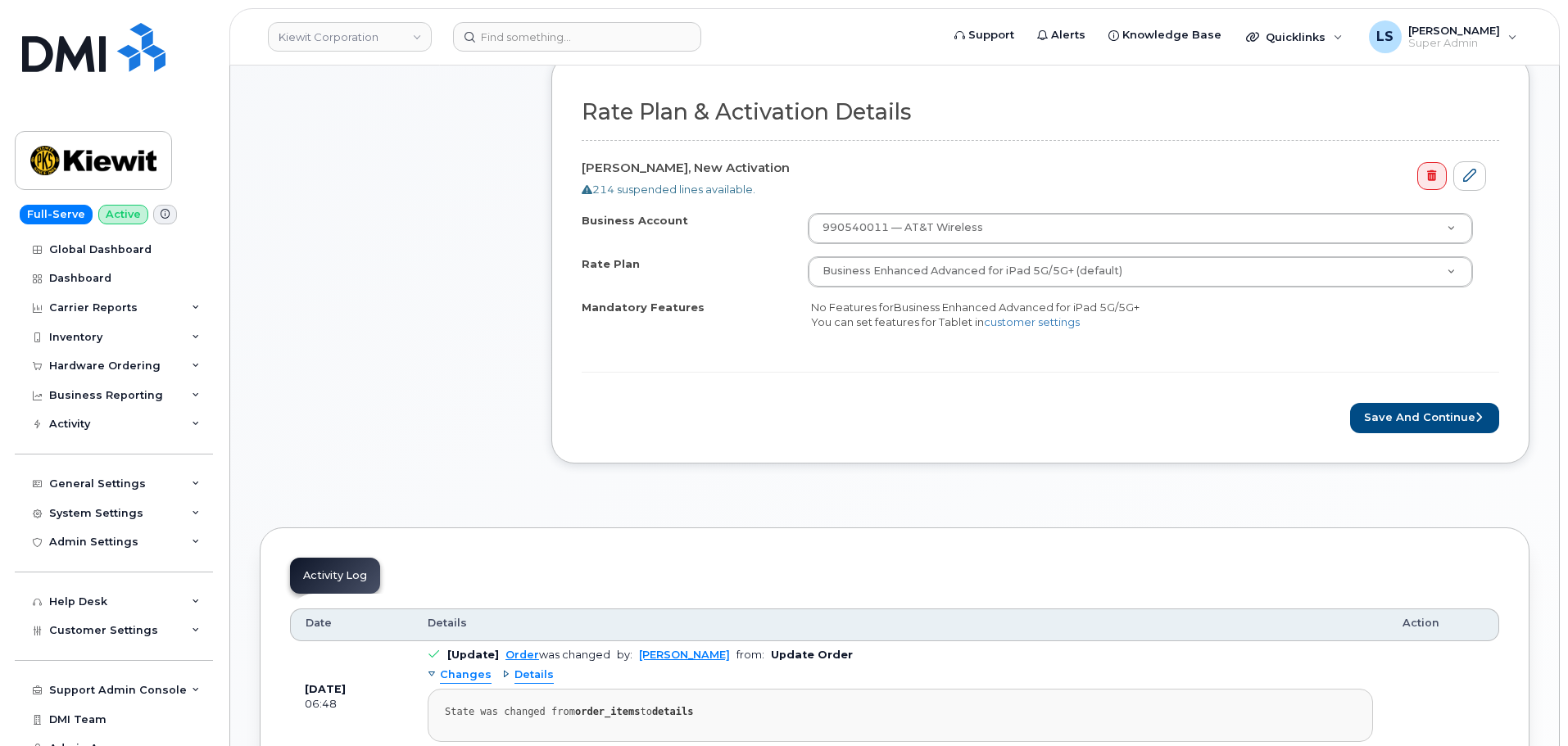
scroll to position [738, 0]
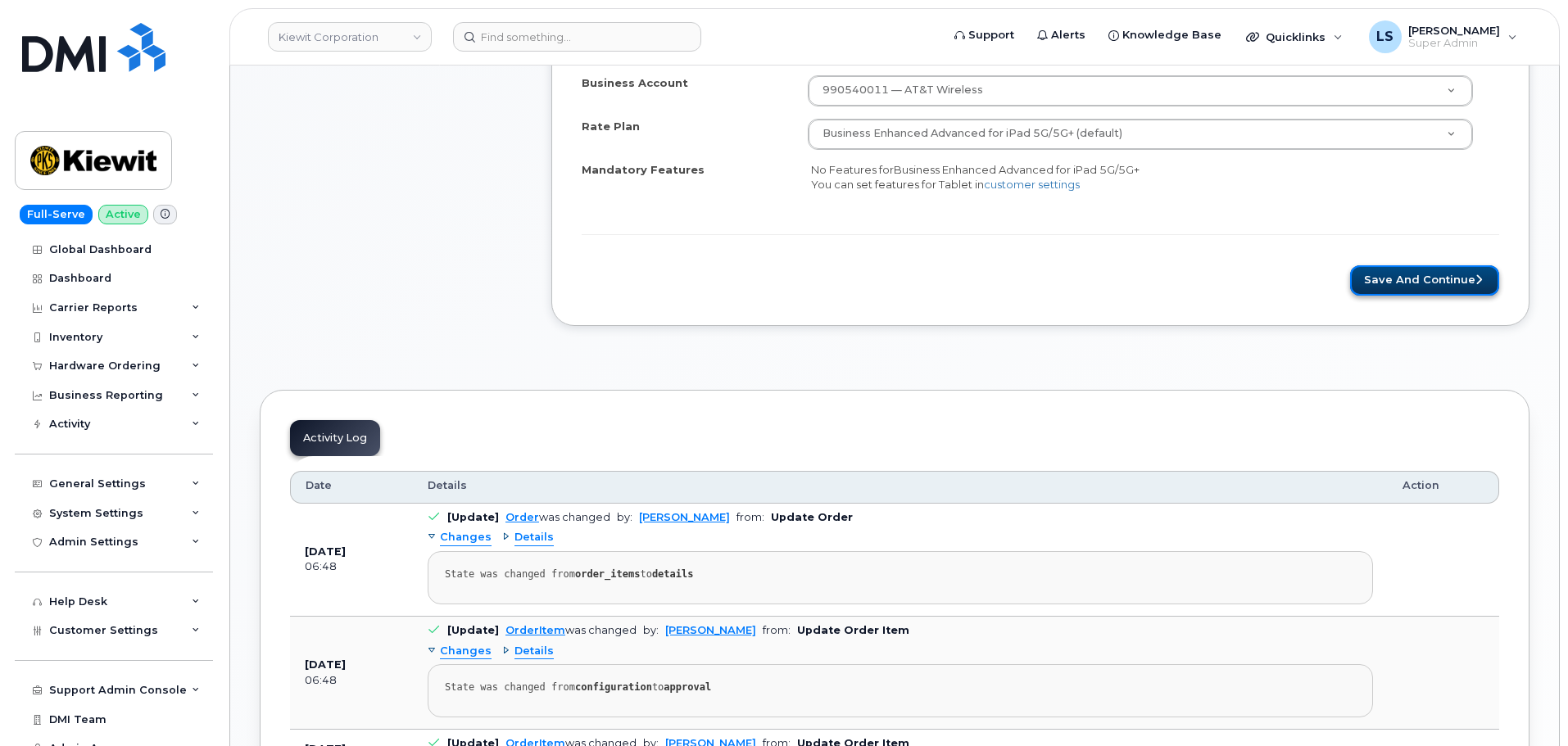
click at [1452, 274] on button "Save and Continue" at bounding box center [1425, 281] width 149 height 31
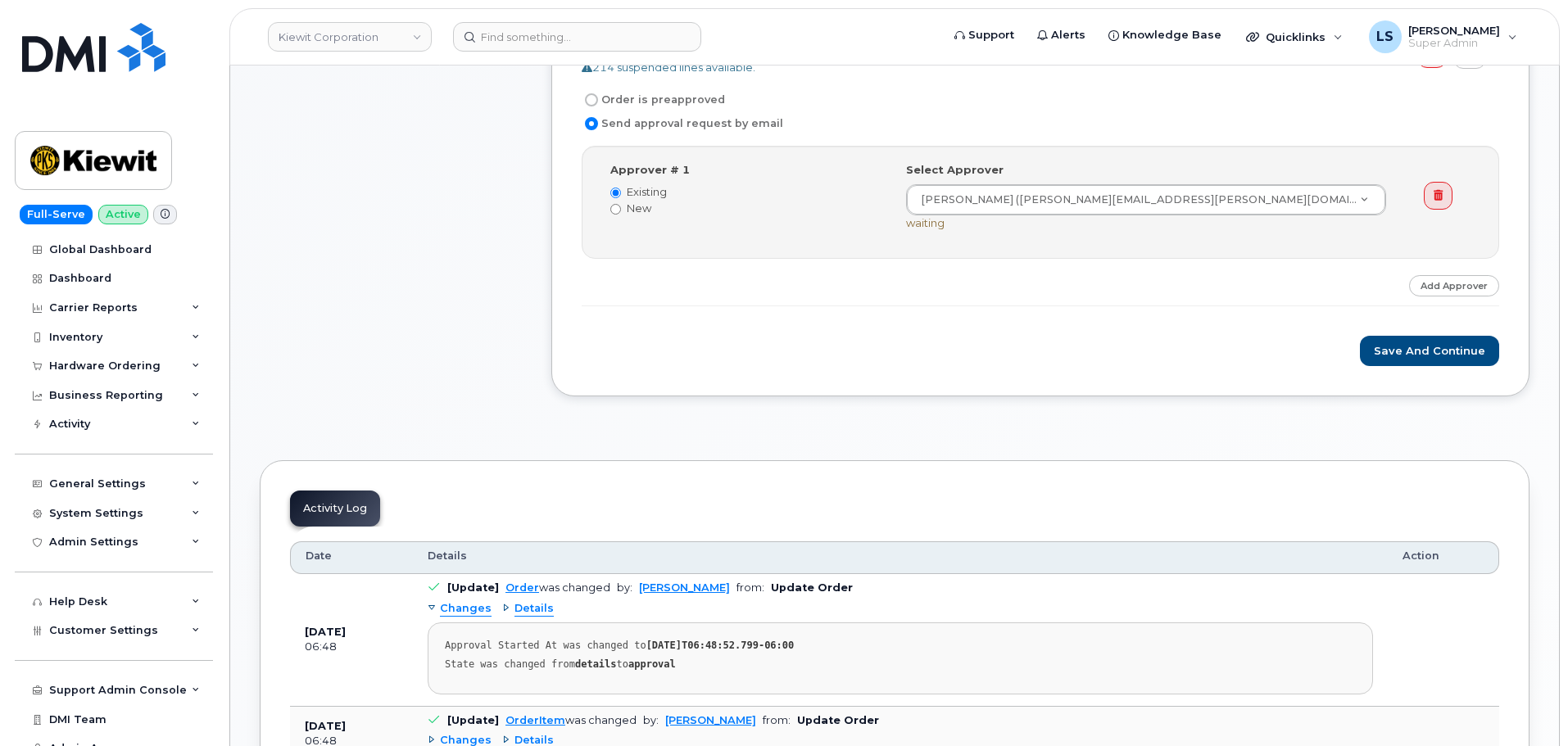
scroll to position [573, 0]
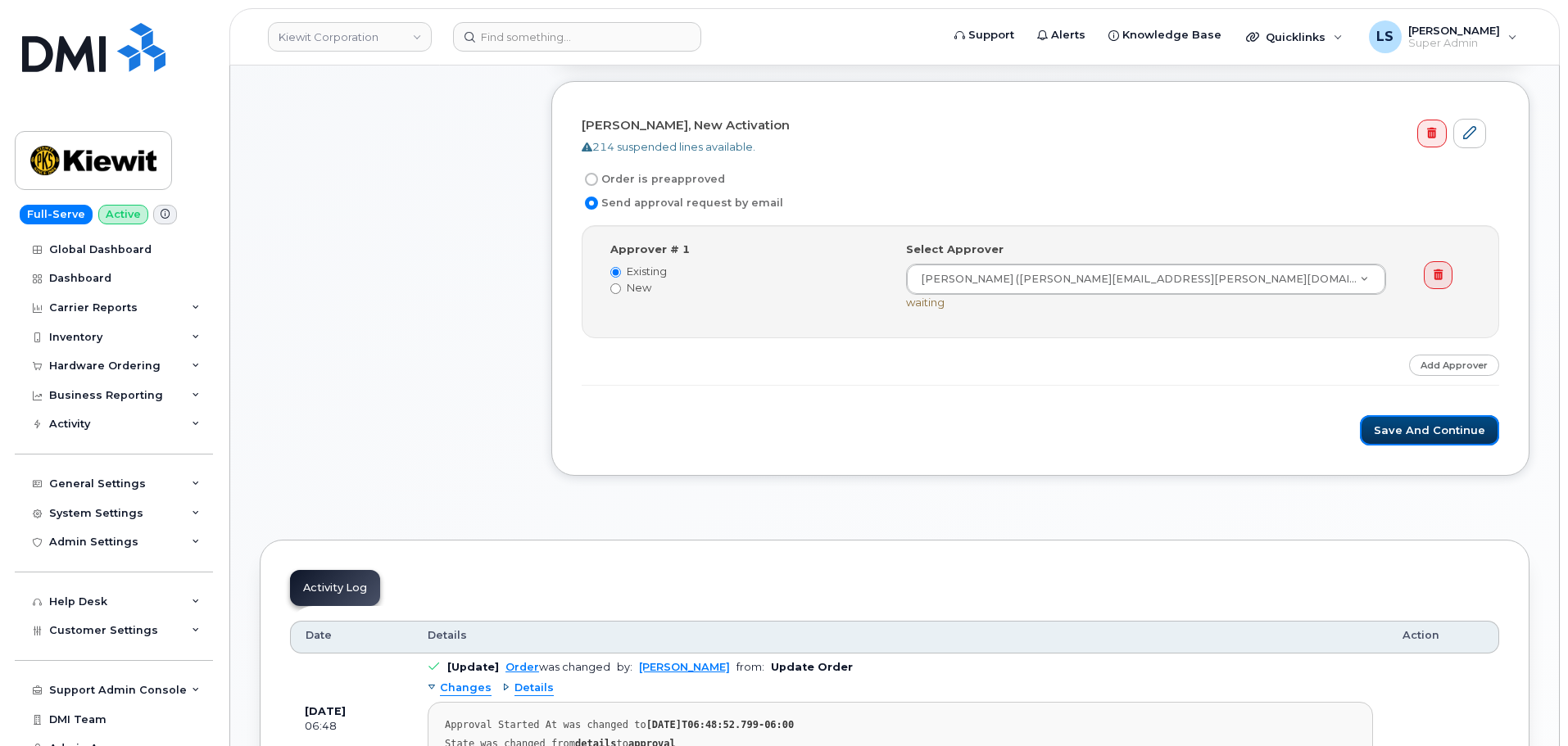
drag, startPoint x: 1434, startPoint y: 436, endPoint x: 1405, endPoint y: 458, distance: 36.4
click at [1434, 436] on button "Save and Continue" at bounding box center [1429, 431] width 139 height 31
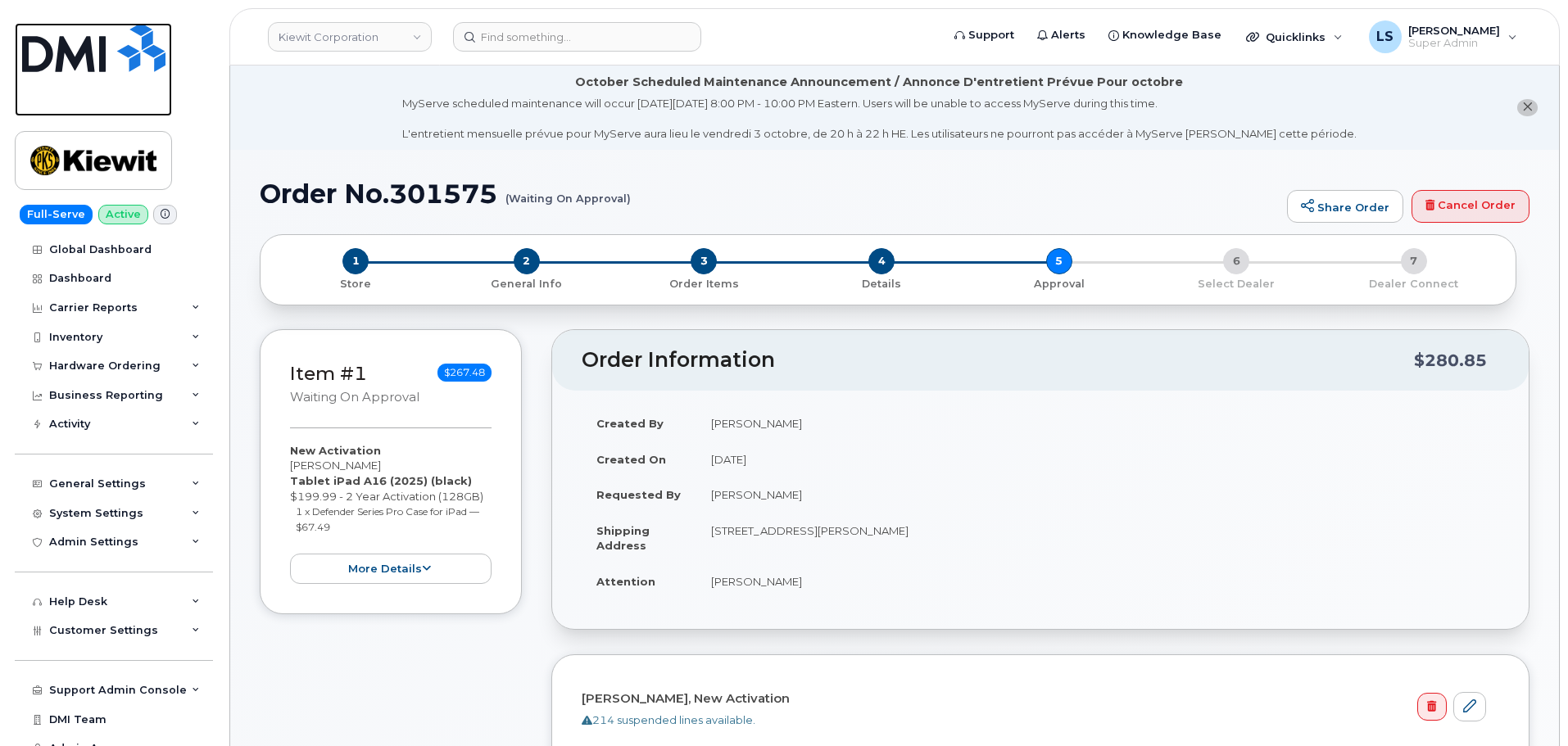
click at [109, 43] on img at bounding box center [93, 47] width 143 height 49
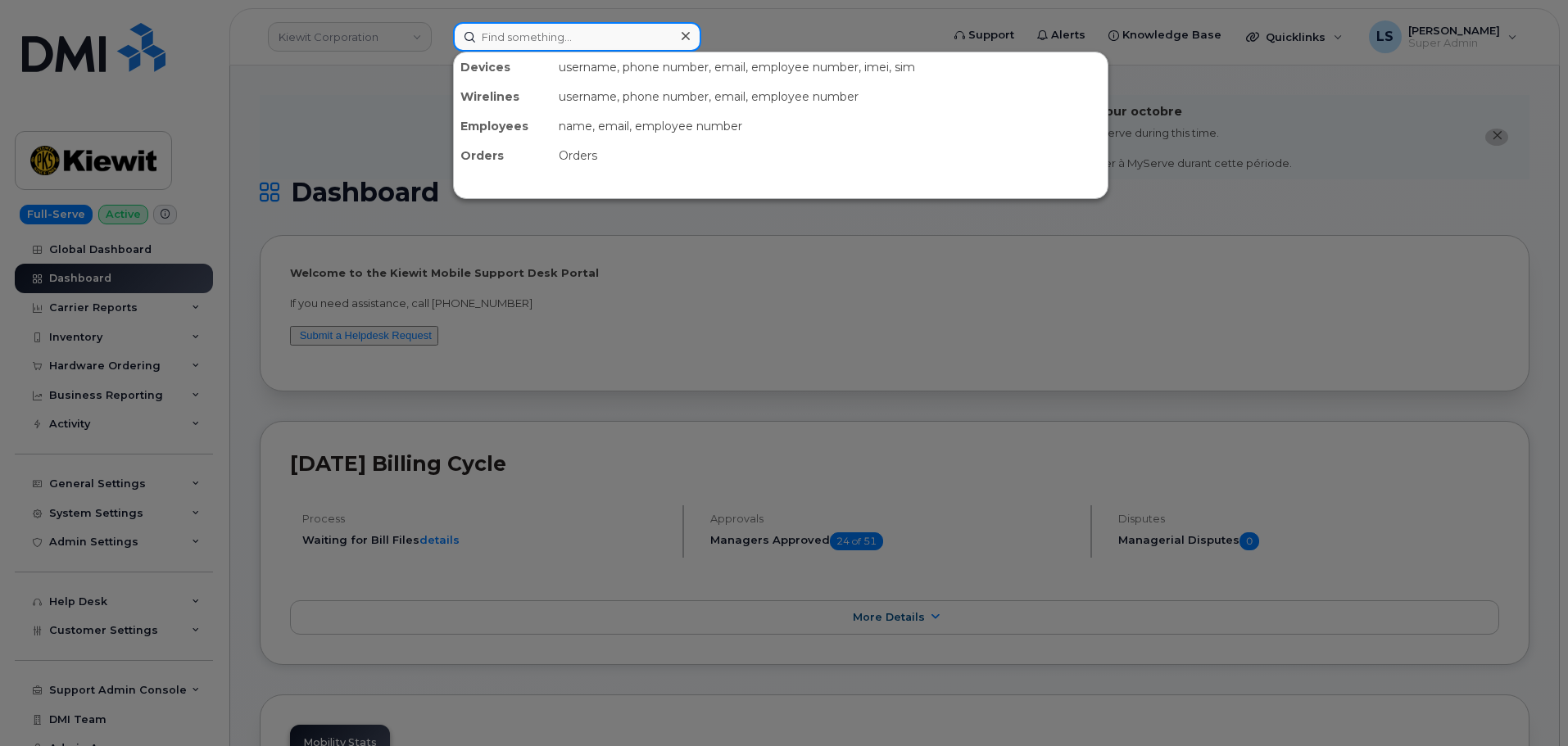
click at [481, 36] on input at bounding box center [576, 36] width 248 height 30
paste input "301575"
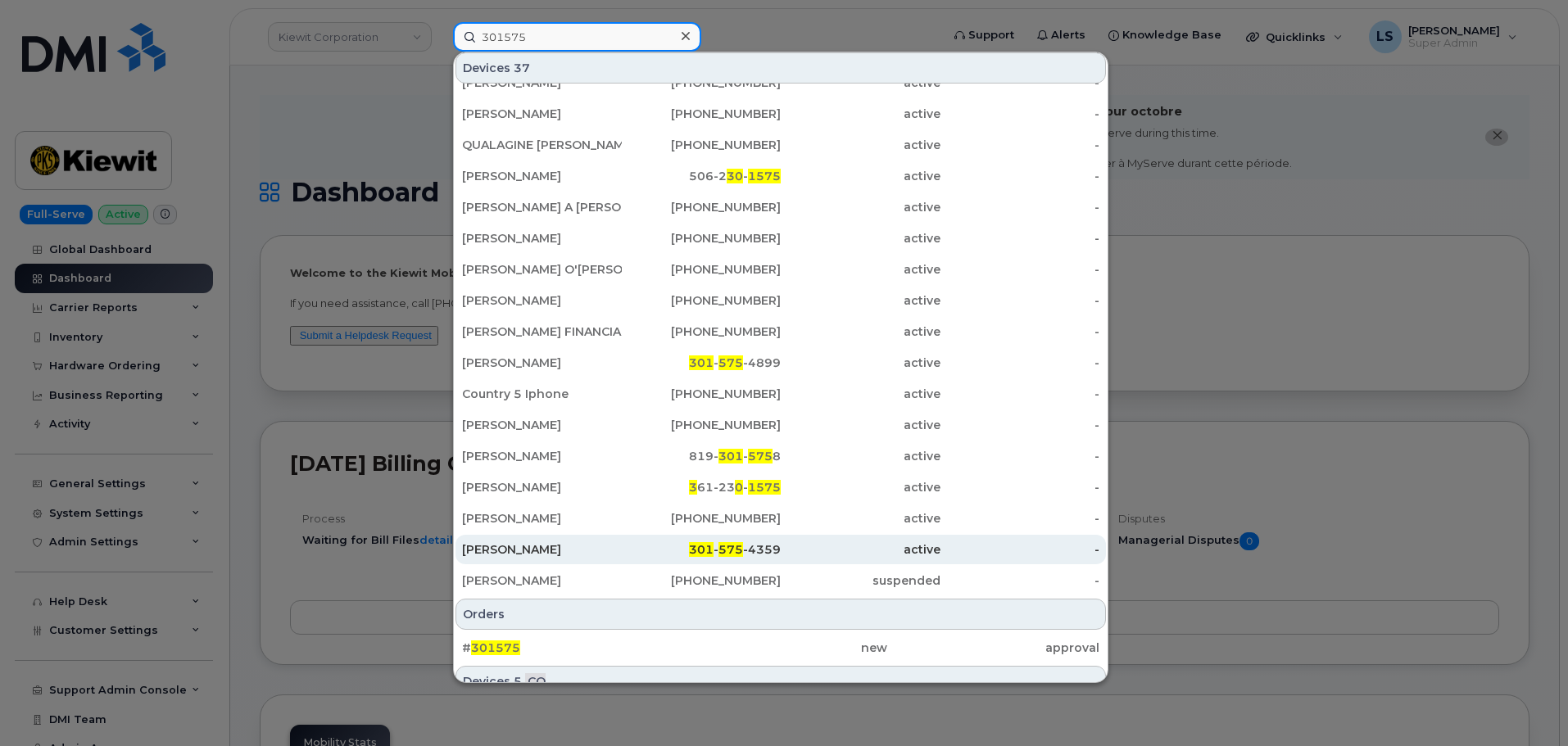
scroll to position [225, 0]
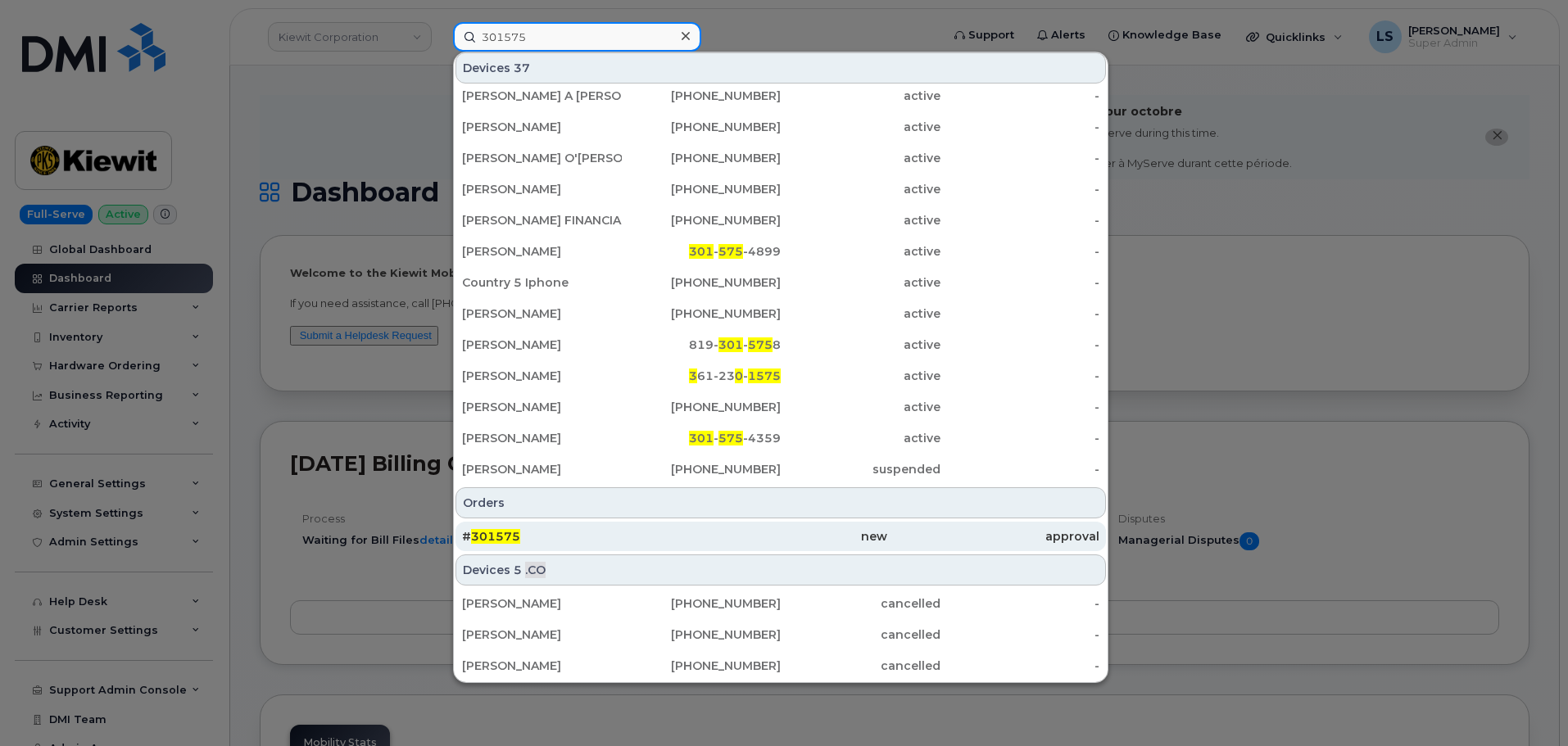
type input "301575"
click at [541, 536] on div "# 301575" at bounding box center [568, 536] width 212 height 16
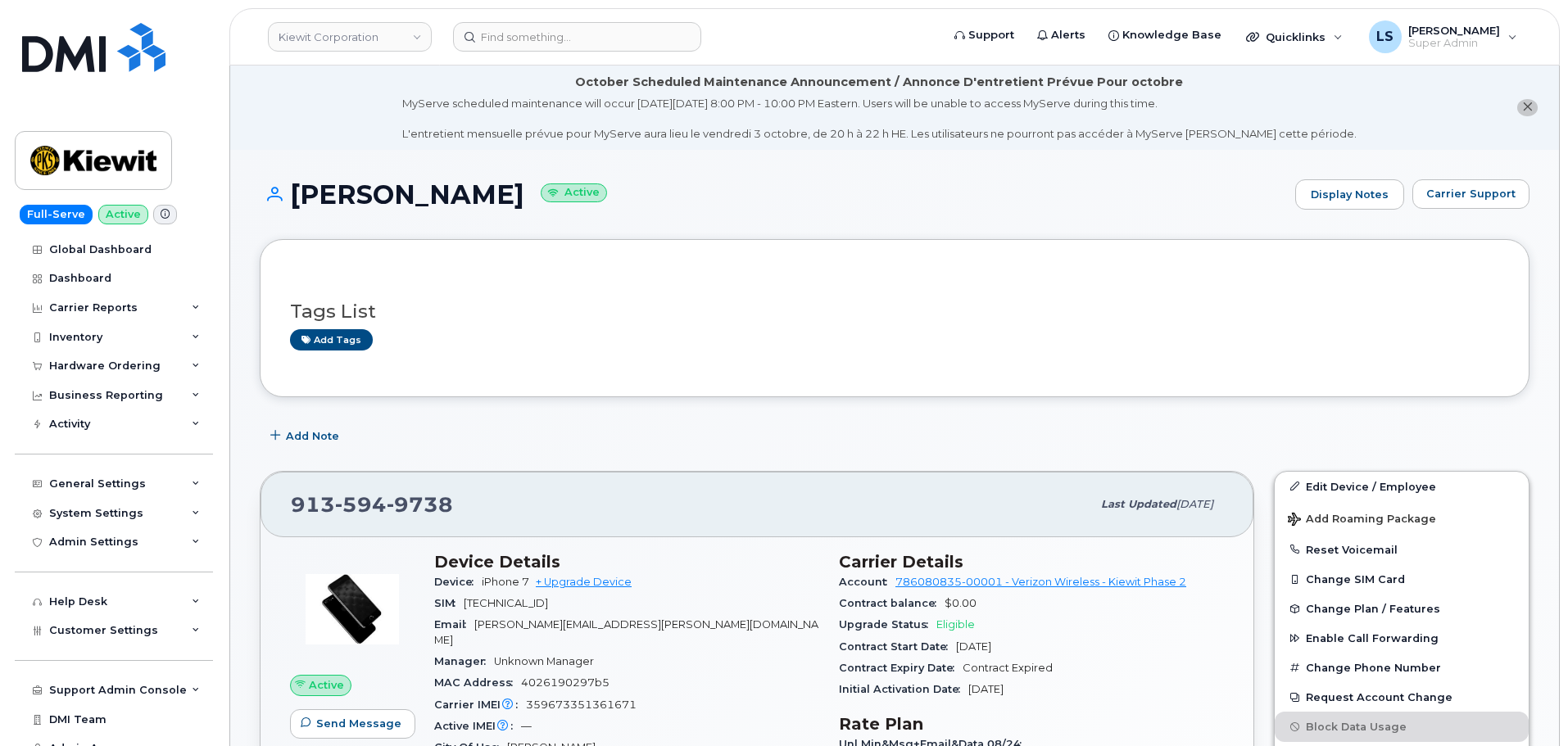
drag, startPoint x: 502, startPoint y: 181, endPoint x: 280, endPoint y: 166, distance: 222.5
copy h1 "[PERSON_NAME]"
click at [519, 264] on div "Tags List Add tags" at bounding box center [894, 318] width 1270 height 158
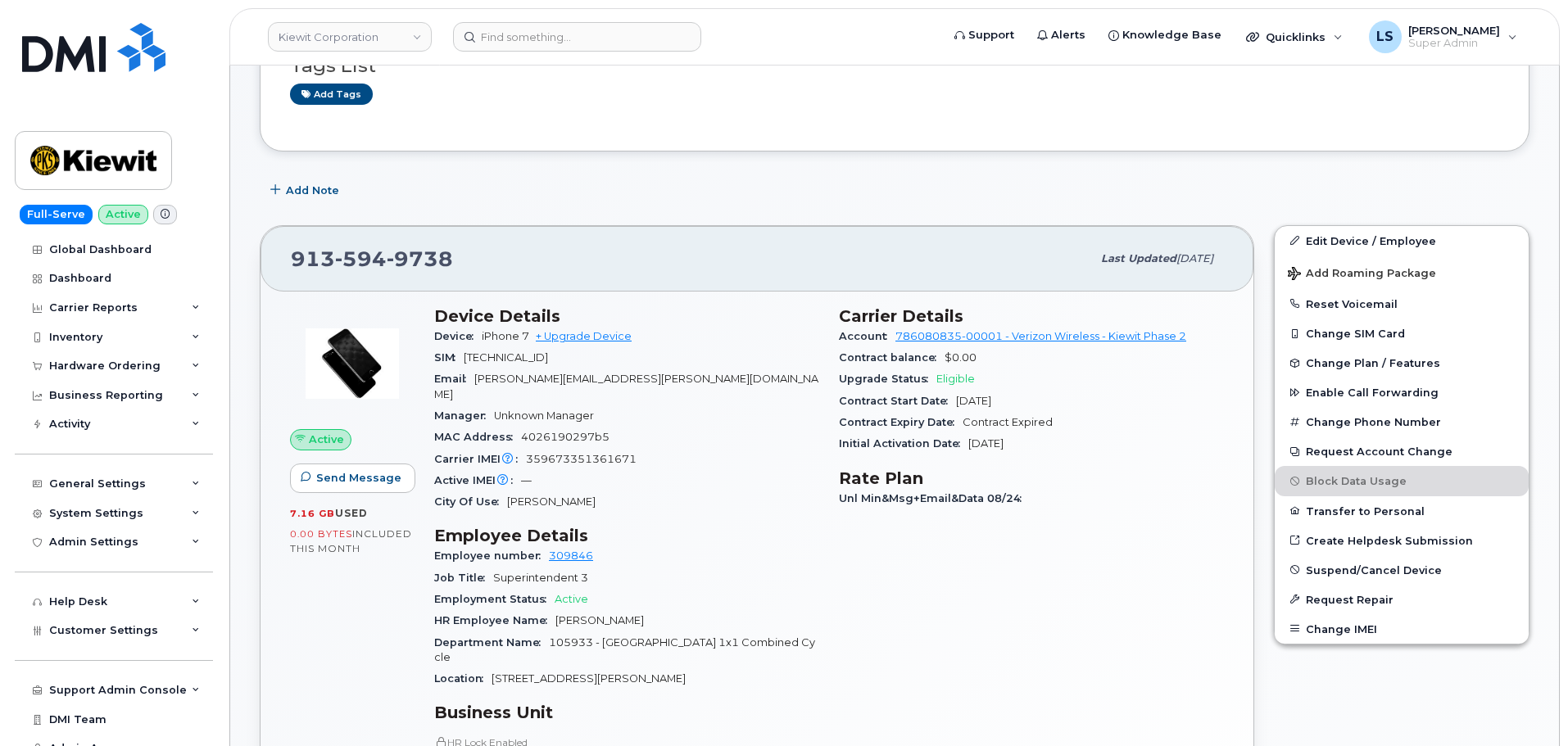
click at [598, 615] on span "[PERSON_NAME]" at bounding box center [599, 621] width 88 height 12
drag, startPoint x: 598, startPoint y: 604, endPoint x: 631, endPoint y: 611, distance: 33.7
click at [598, 615] on span "[PERSON_NAME]" at bounding box center [599, 621] width 88 height 12
click at [631, 615] on span "[PERSON_NAME]" at bounding box center [599, 621] width 88 height 12
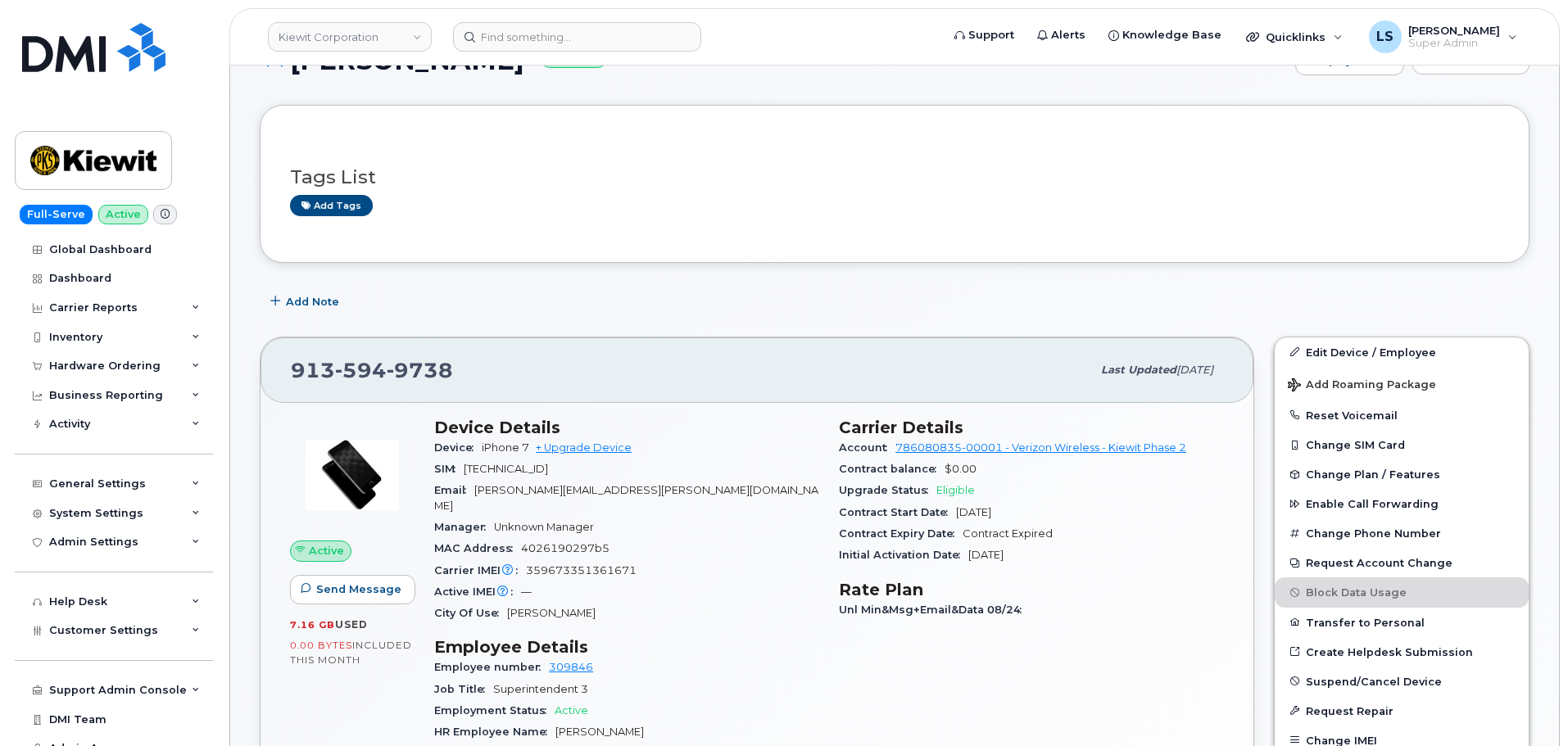
scroll to position [409, 0]
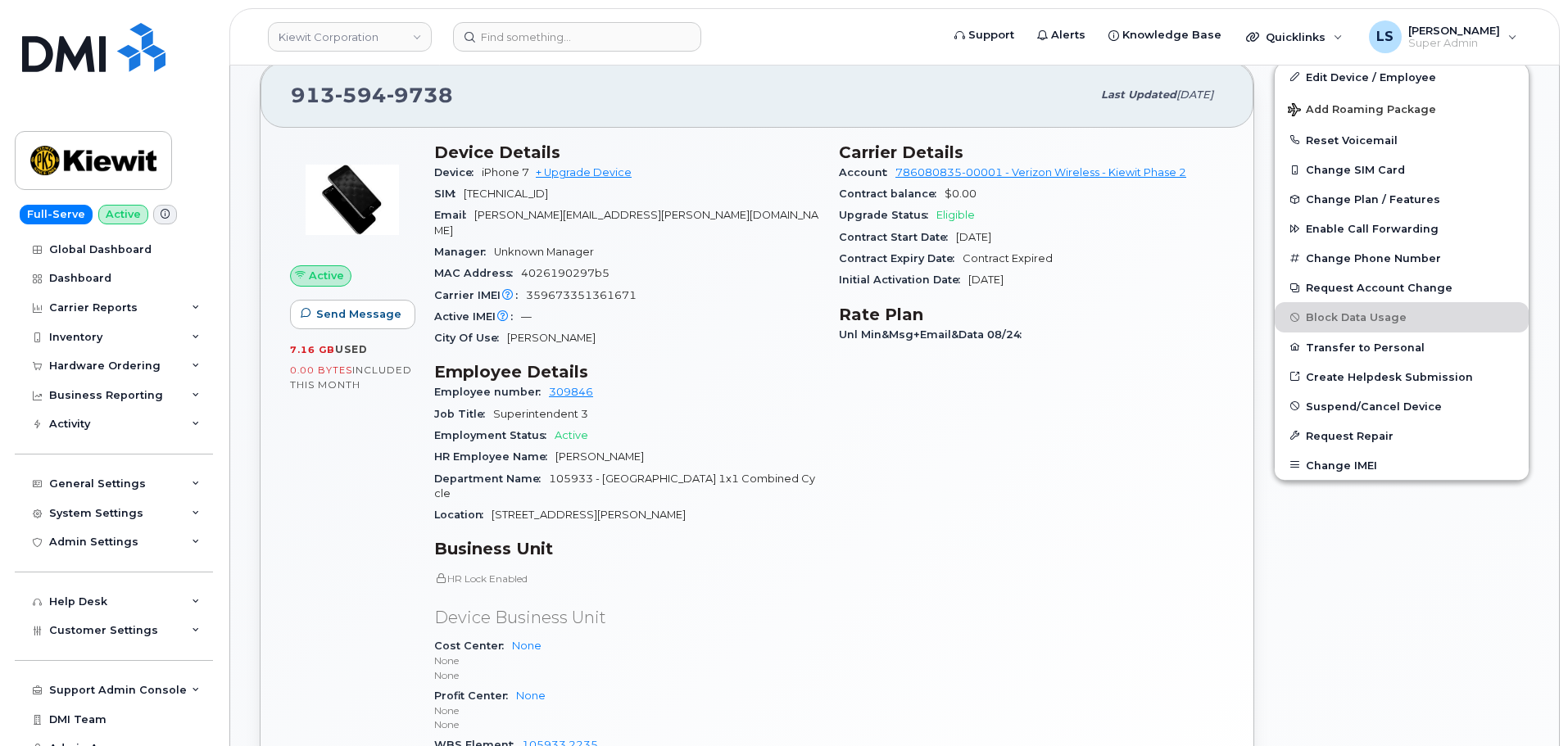
drag, startPoint x: 564, startPoint y: 443, endPoint x: 675, endPoint y: 444, distance: 111.0
click at [674, 447] on div "HR Employee Name Christopher Collins" at bounding box center [626, 457] width 385 height 21
copy span "[PERSON_NAME]"
click at [549, 31] on input at bounding box center [576, 36] width 248 height 30
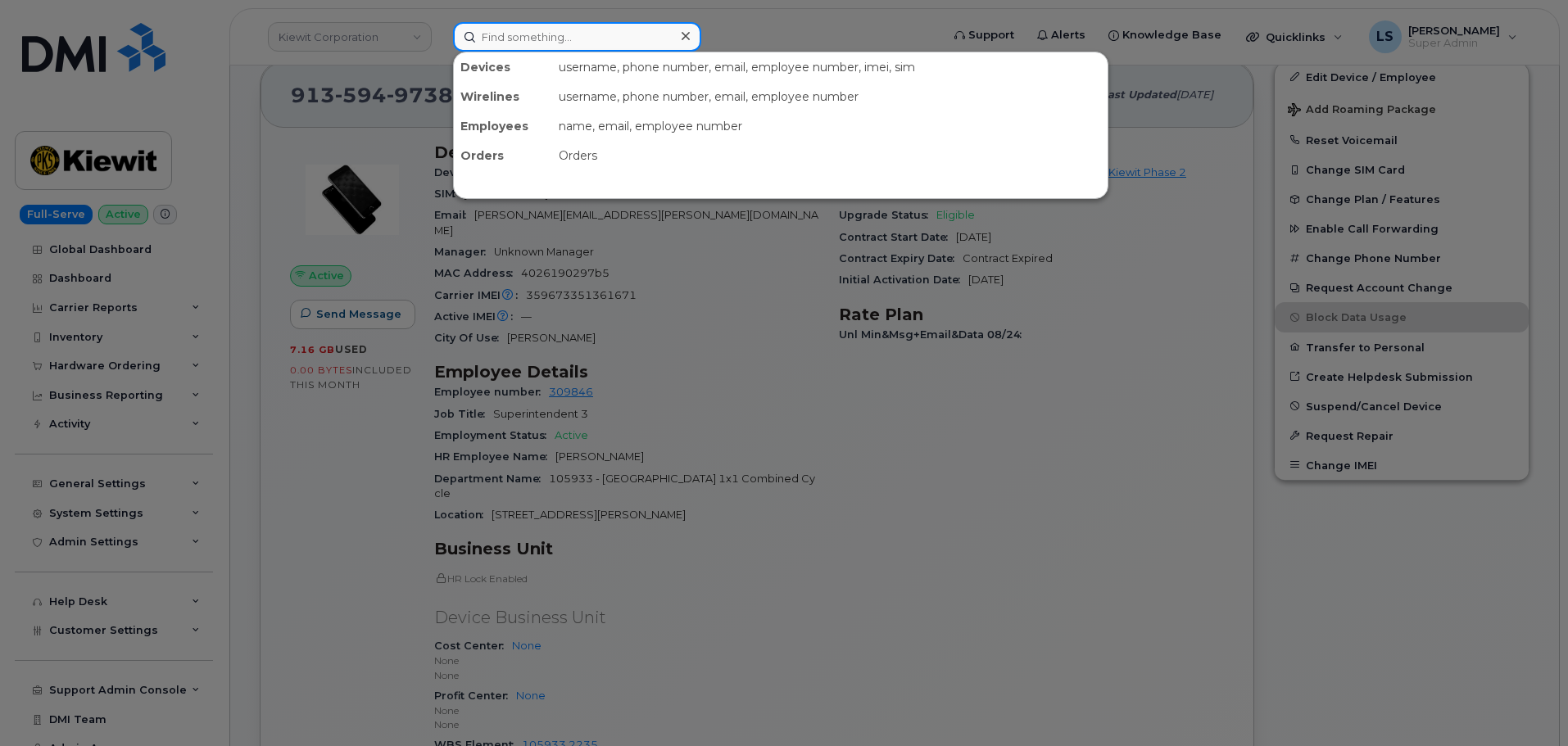
paste input "[PERSON_NAME]"
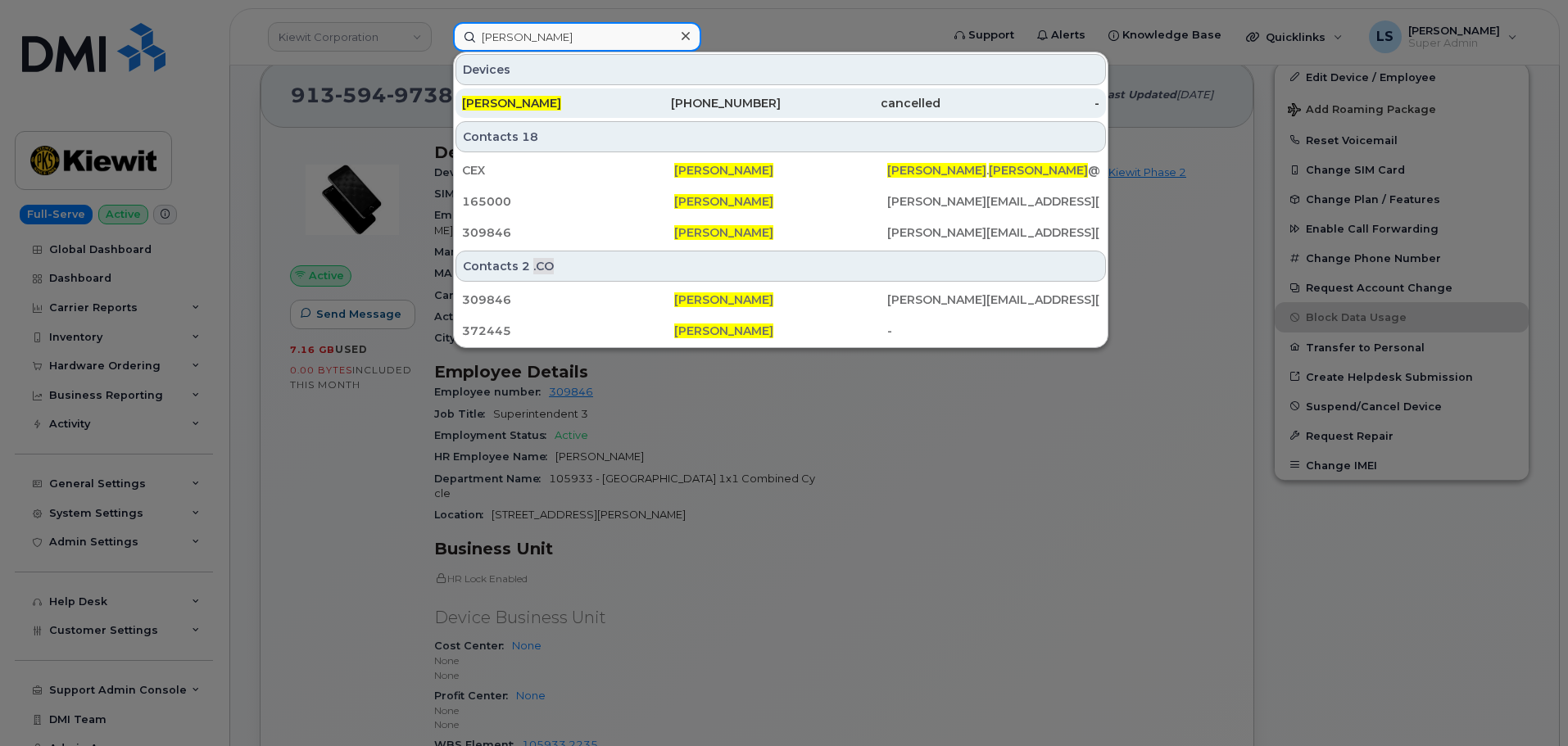
type input "[PERSON_NAME]"
click at [626, 105] on div "250-682-6772" at bounding box center [702, 103] width 159 height 16
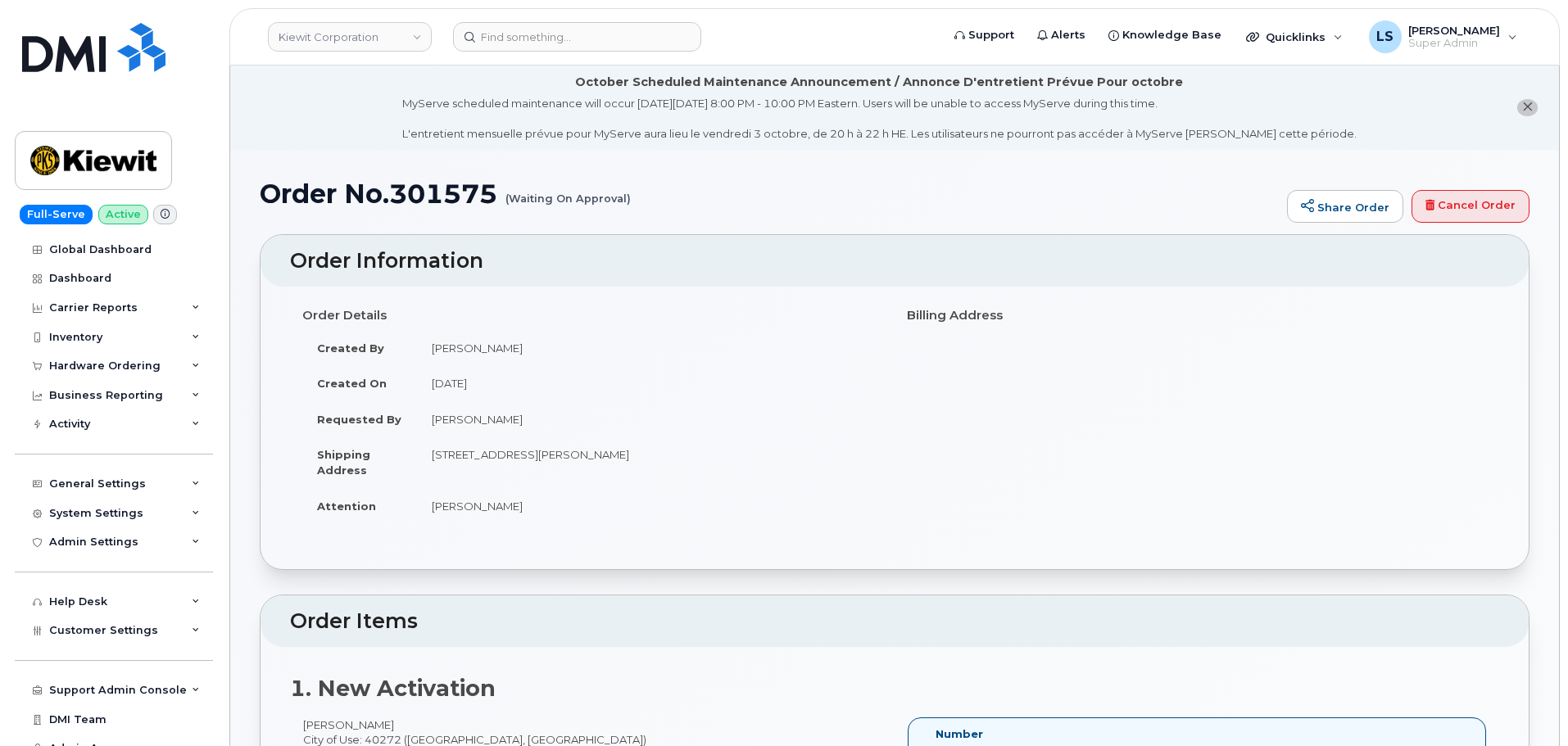
click at [462, 509] on td "[PERSON_NAME]" at bounding box center [649, 506] width 465 height 36
click at [498, 501] on td "[PERSON_NAME]" at bounding box center [649, 506] width 465 height 36
click at [505, 420] on td "[PERSON_NAME]" at bounding box center [649, 420] width 465 height 36
drag, startPoint x: 505, startPoint y: 420, endPoint x: 587, endPoint y: 450, distance: 87.3
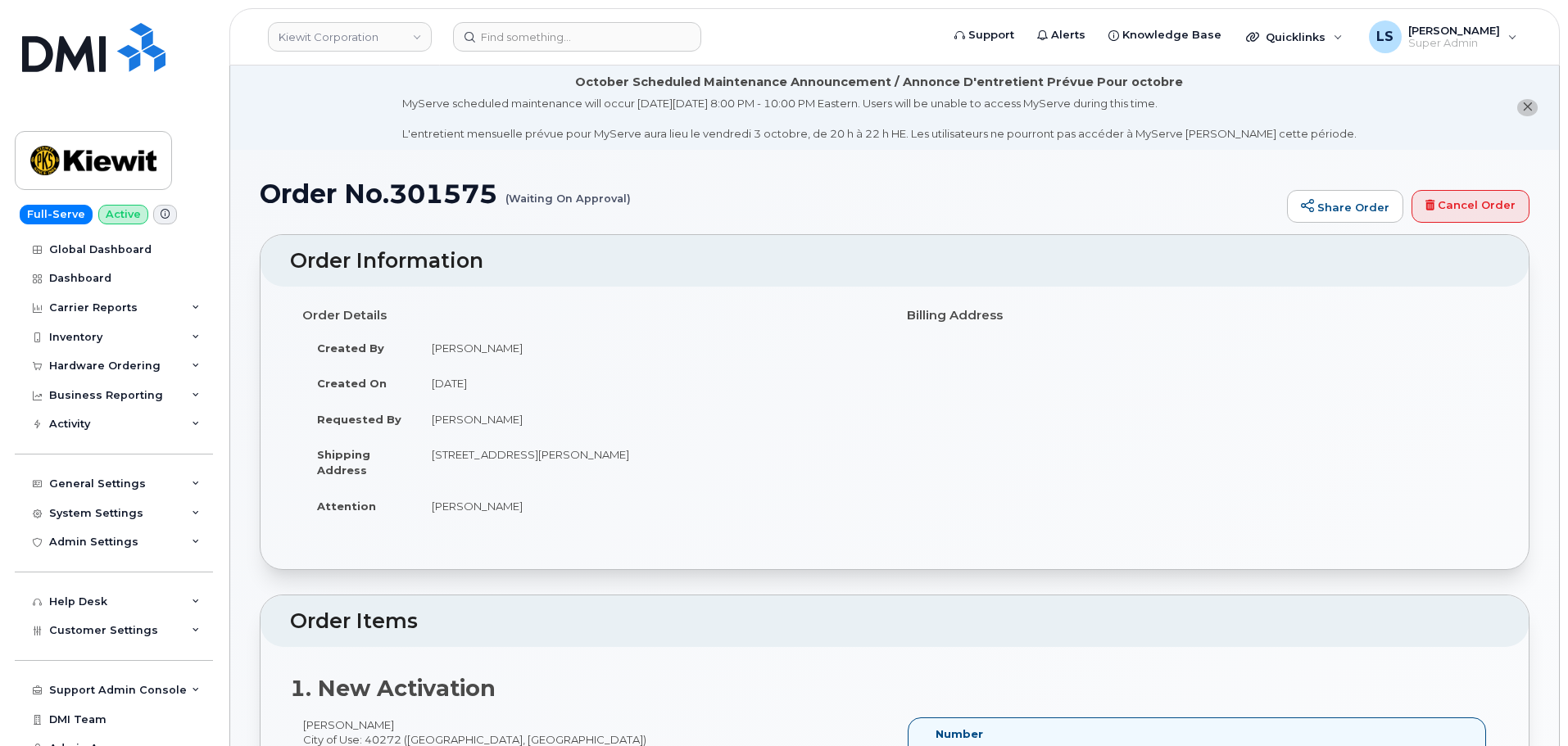
click at [506, 420] on td "[PERSON_NAME]" at bounding box center [649, 420] width 465 height 36
click at [613, 451] on td "[STREET_ADDRESS][PERSON_NAME]" at bounding box center [649, 462] width 465 height 51
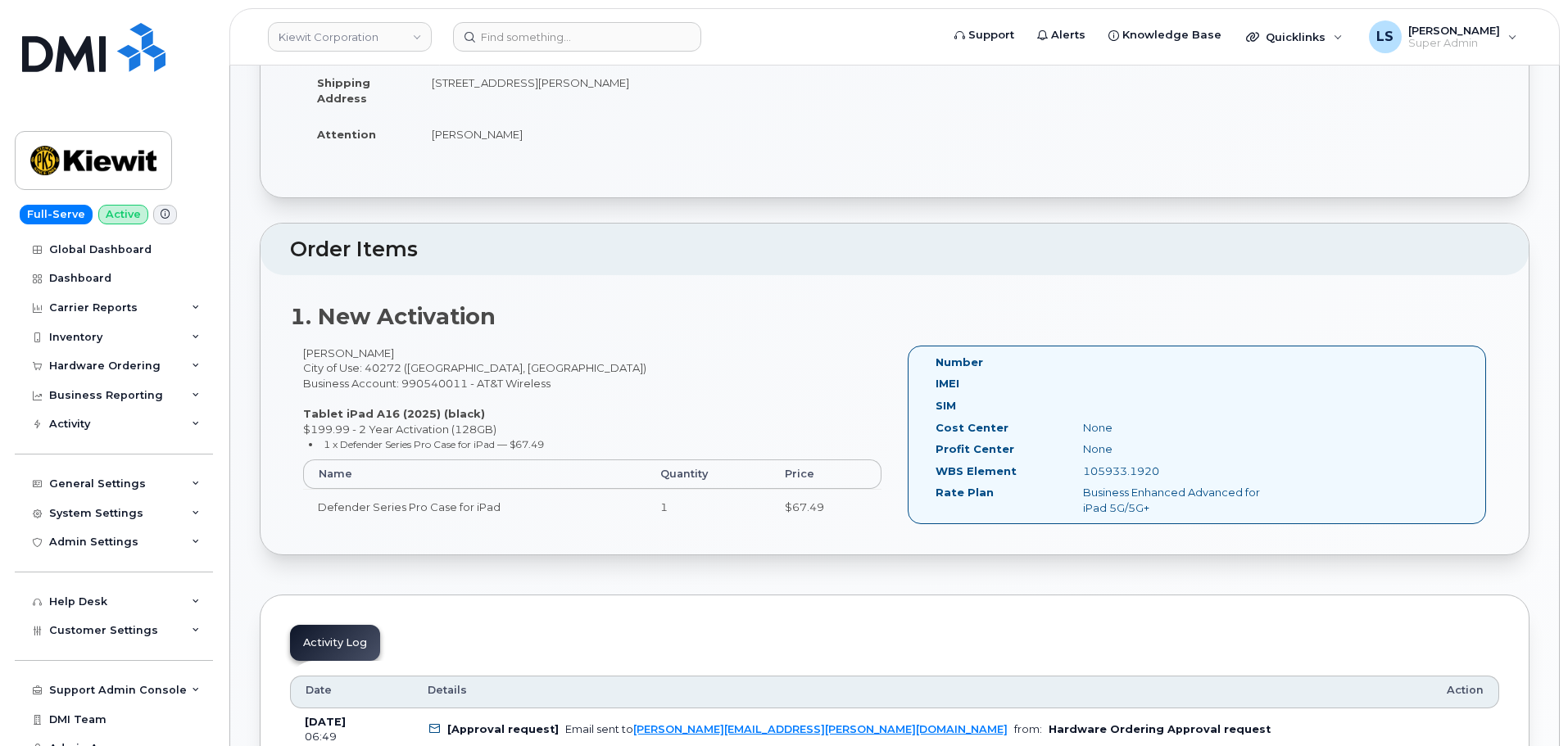
scroll to position [492, 0]
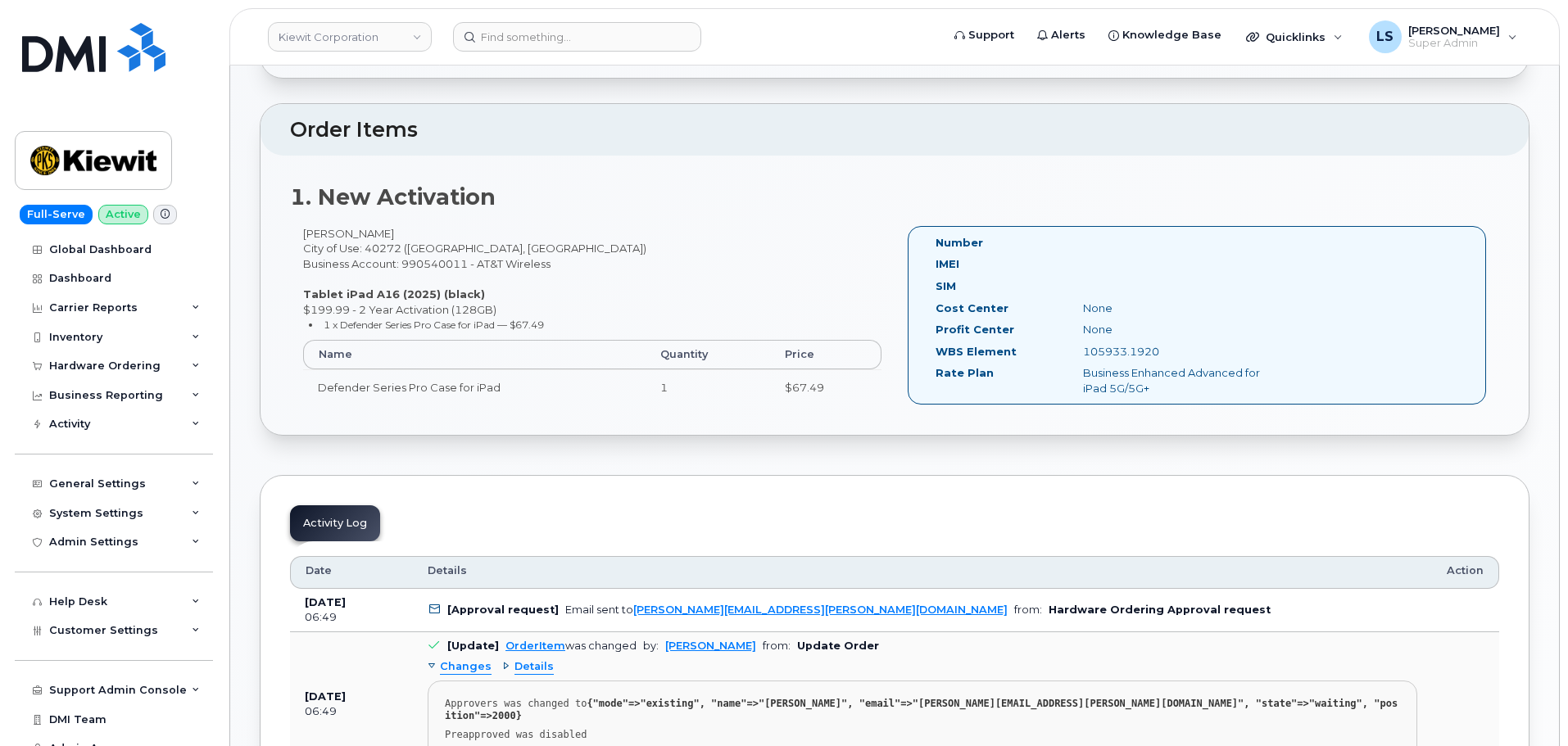
click at [409, 243] on div "[PERSON_NAME] City of Use: 40272 ([GEOGRAPHIC_DATA], [GEOGRAPHIC_DATA]) Busines…" at bounding box center [592, 323] width 604 height 194
click at [409, 242] on div "[PERSON_NAME] City of Use: 40272 ([GEOGRAPHIC_DATA], [GEOGRAPHIC_DATA]) Busines…" at bounding box center [592, 323] width 604 height 194
click at [353, 237] on div "[PERSON_NAME] City of Use: 40272 ([GEOGRAPHIC_DATA], [GEOGRAPHIC_DATA]) Busines…" at bounding box center [592, 323] width 604 height 194
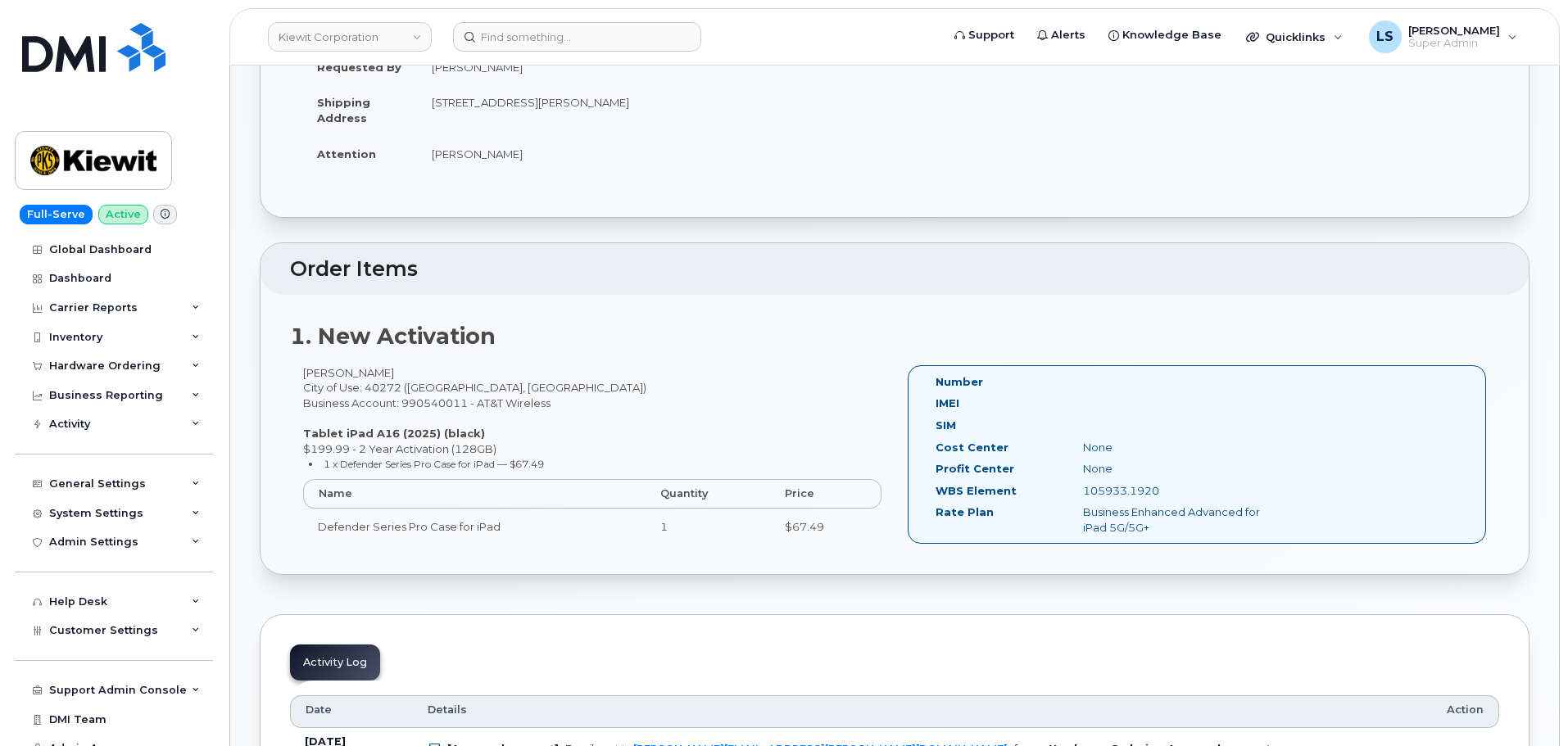
scroll to position [82, 0]
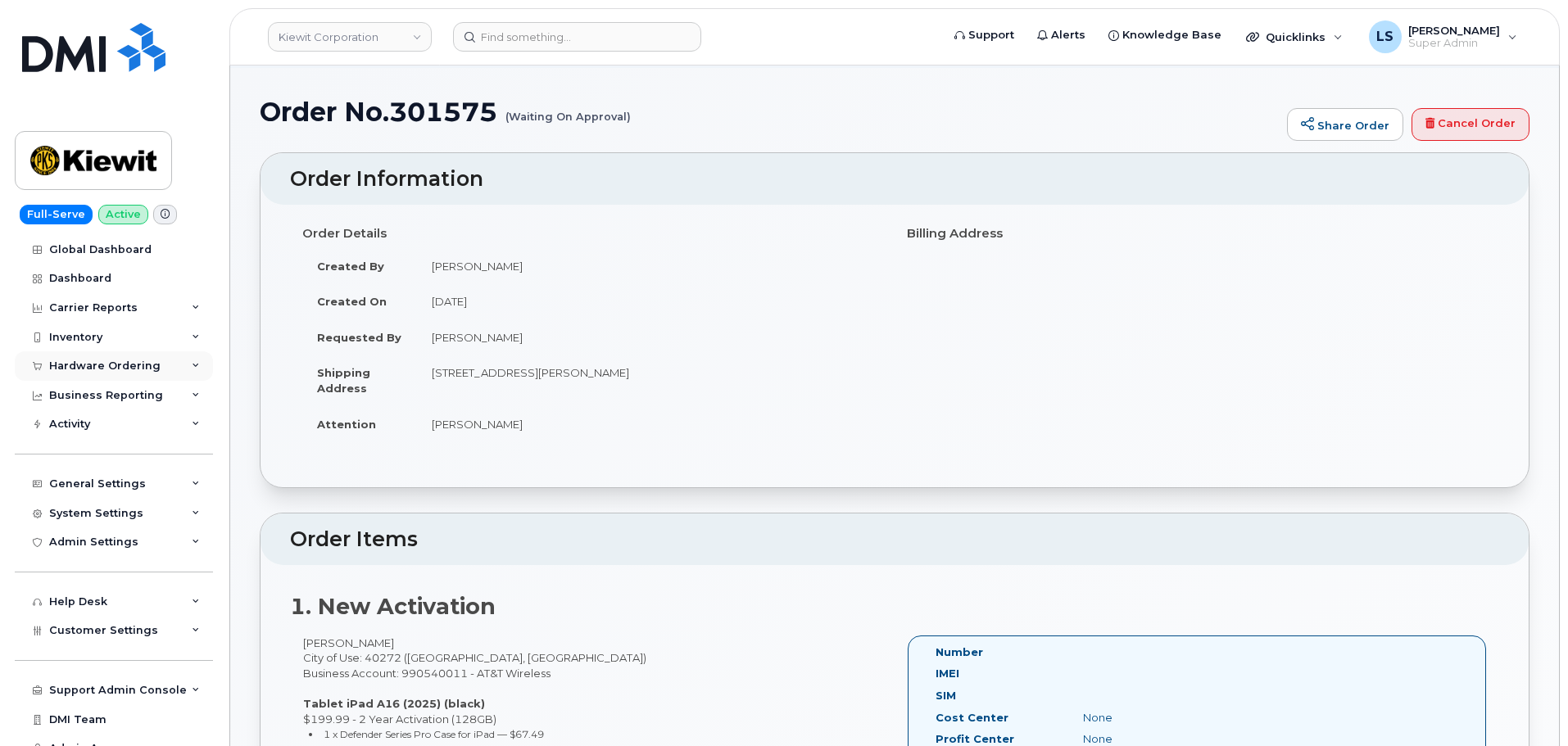
click at [178, 359] on div "Hardware Ordering" at bounding box center [114, 366] width 198 height 30
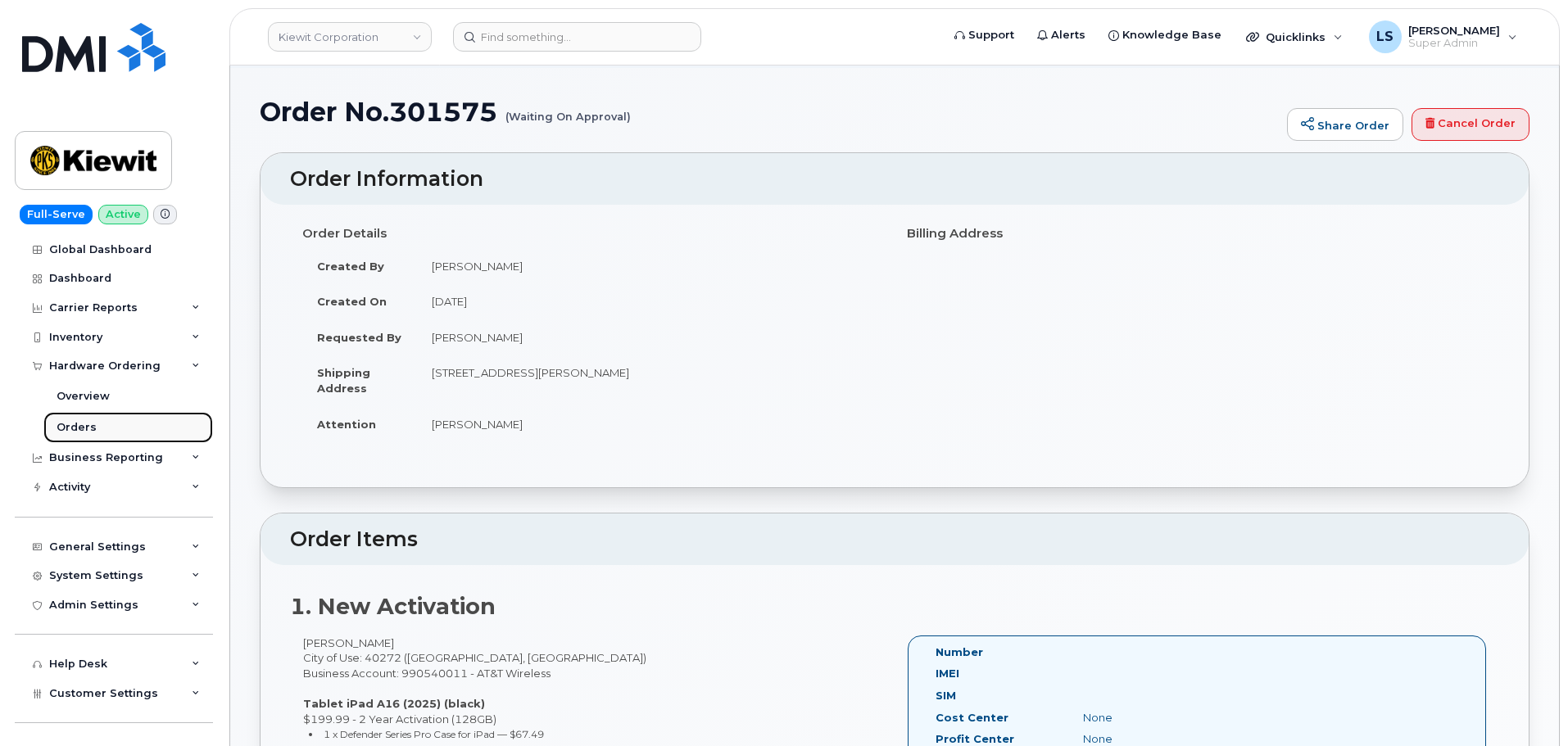
click at [138, 420] on link "Orders" at bounding box center [128, 427] width 170 height 31
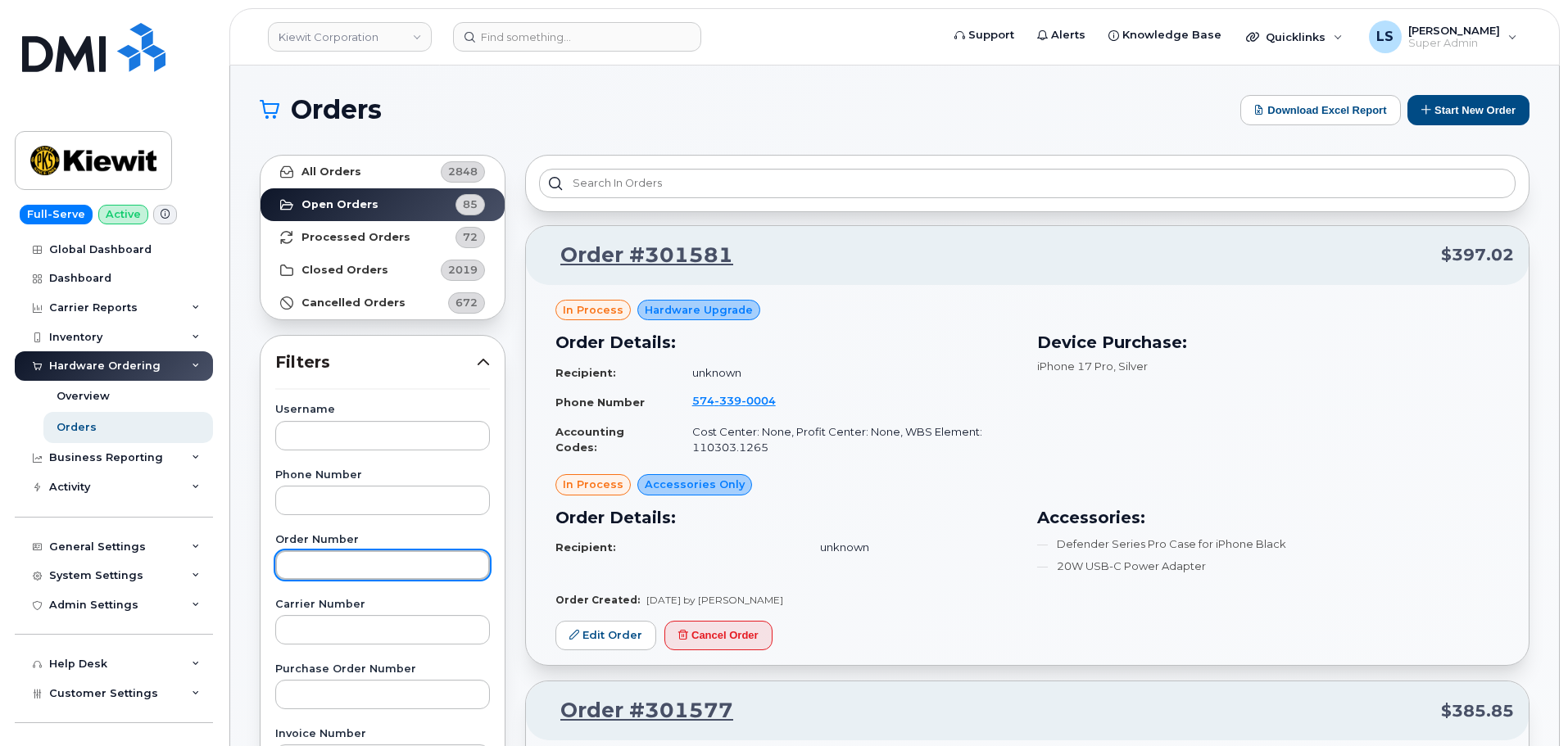
click at [342, 572] on input "text" at bounding box center [382, 565] width 214 height 30
paste input "301575"
type input "301575"
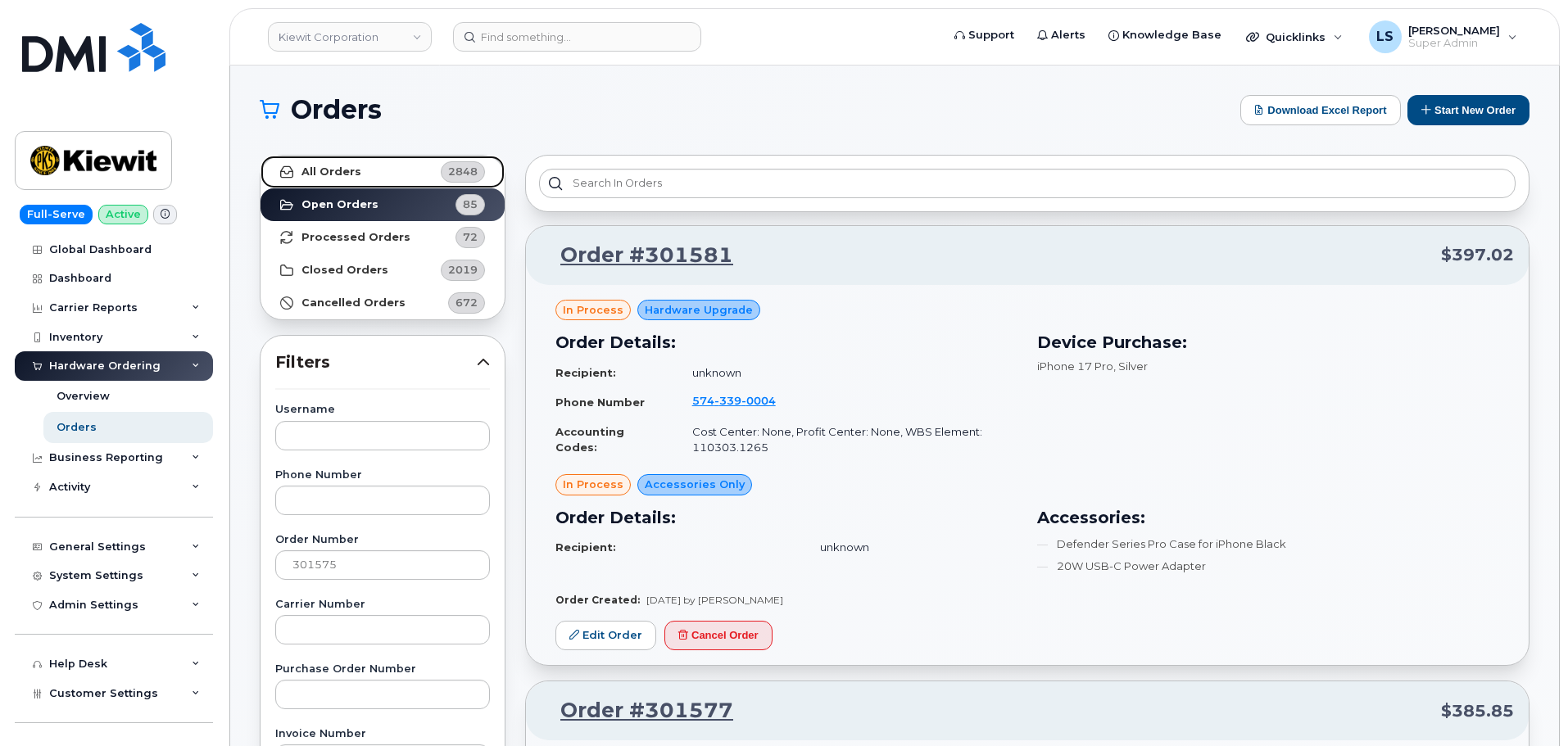
click at [292, 168] on icon at bounding box center [286, 171] width 13 height 13
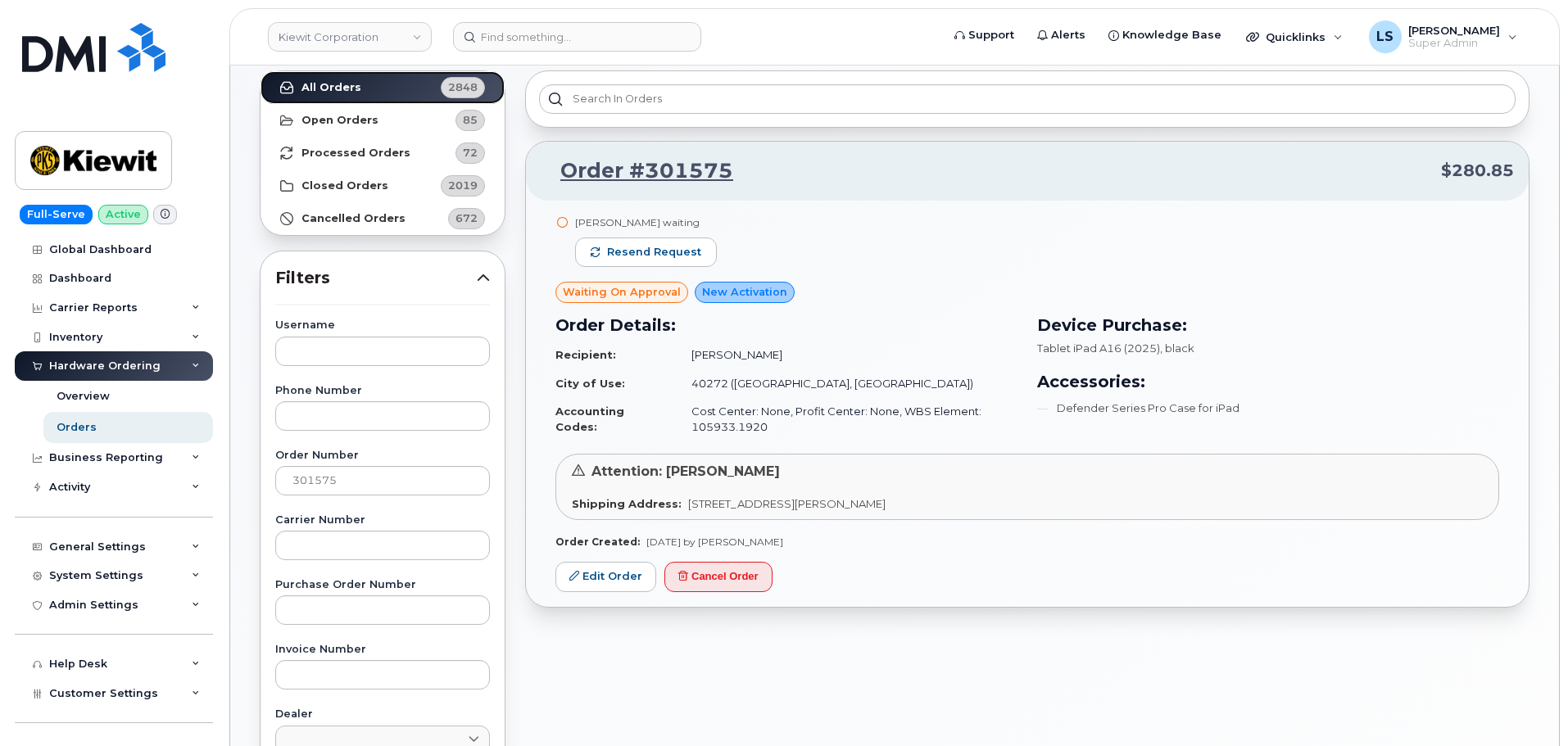
scroll to position [164, 0]
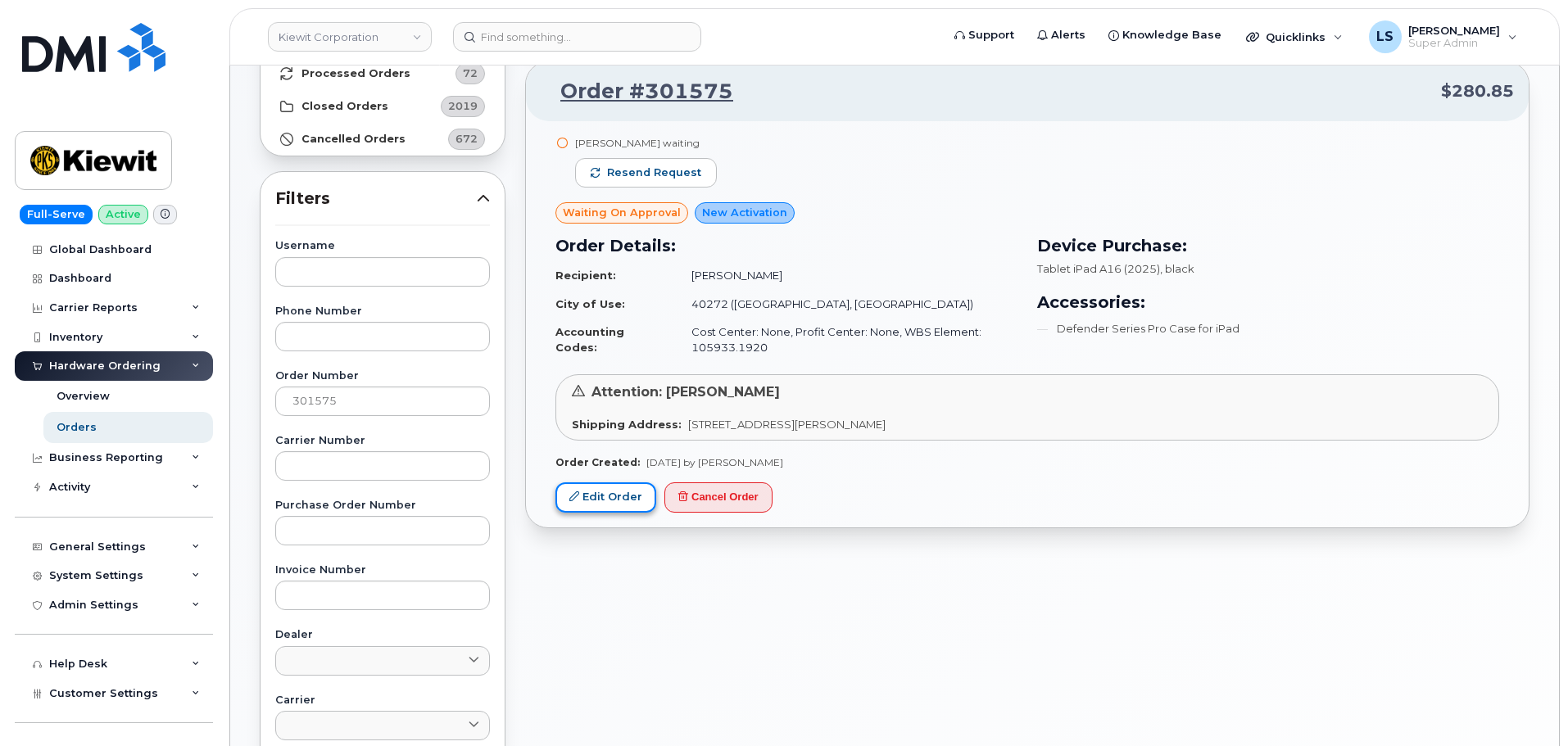
click at [623, 500] on link "Edit Order" at bounding box center [605, 498] width 101 height 31
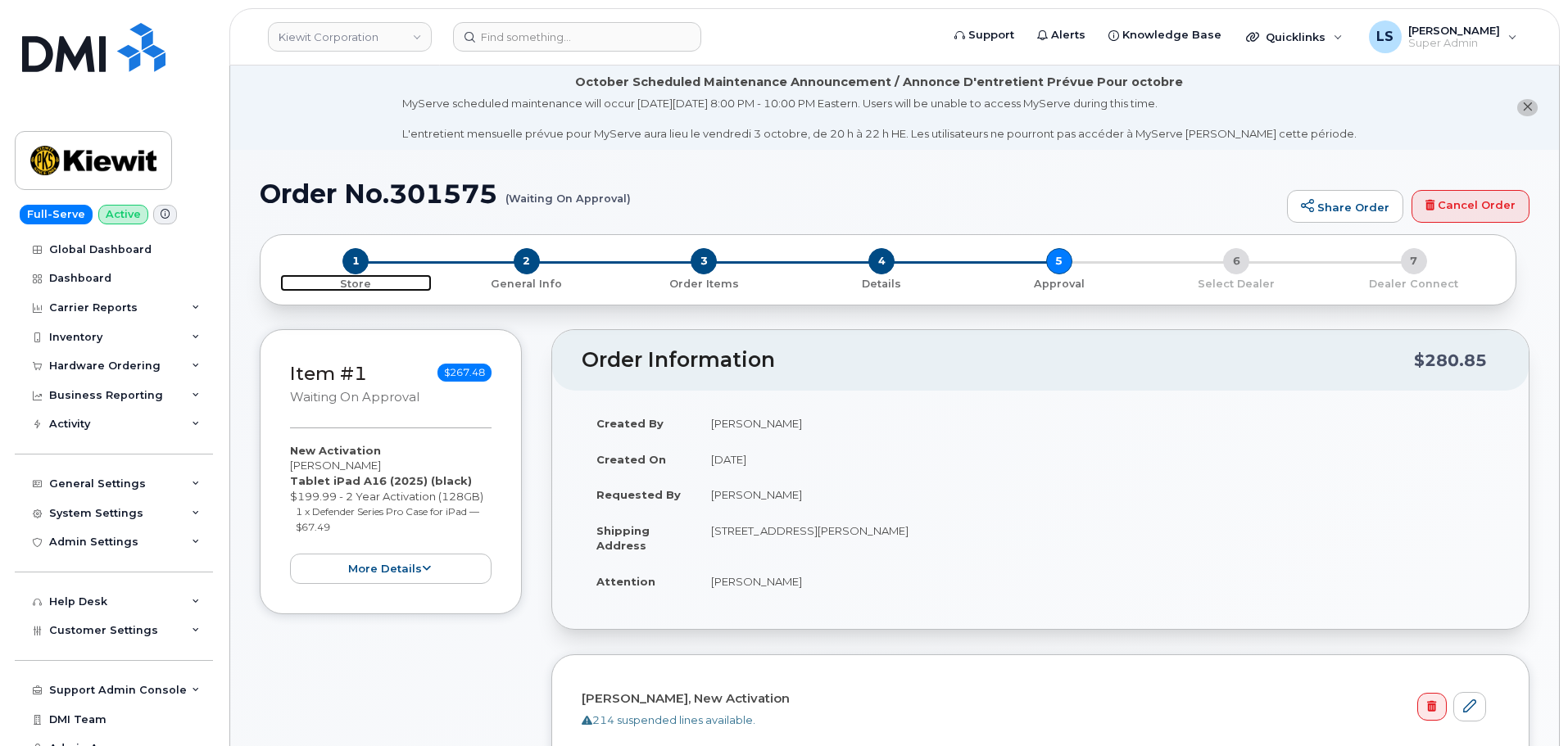
drag, startPoint x: 351, startPoint y: 256, endPoint x: 360, endPoint y: 269, distance: 15.8
click at [352, 256] on span "1" at bounding box center [355, 261] width 26 height 26
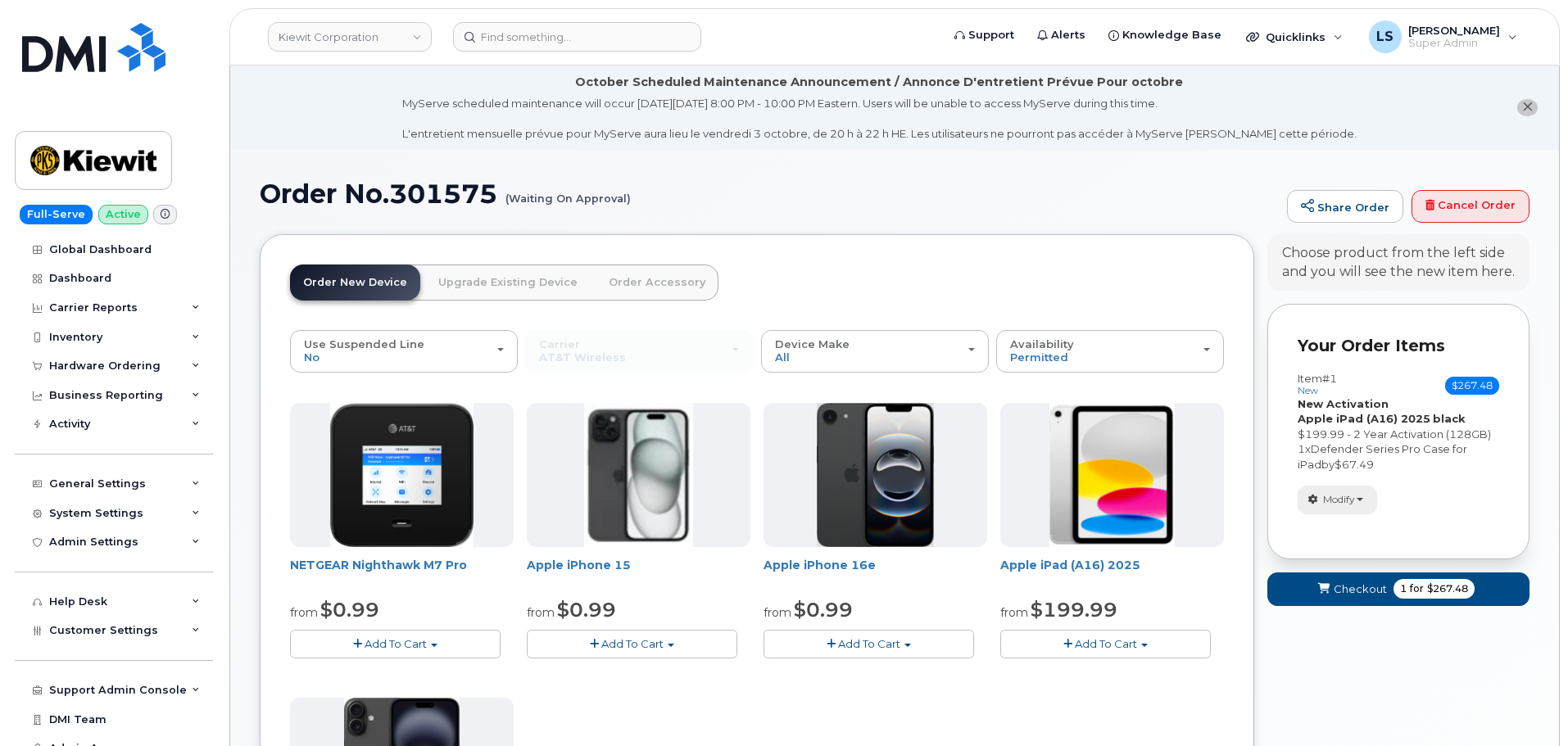
click at [1354, 497] on span "Modify" at bounding box center [1339, 499] width 32 height 14
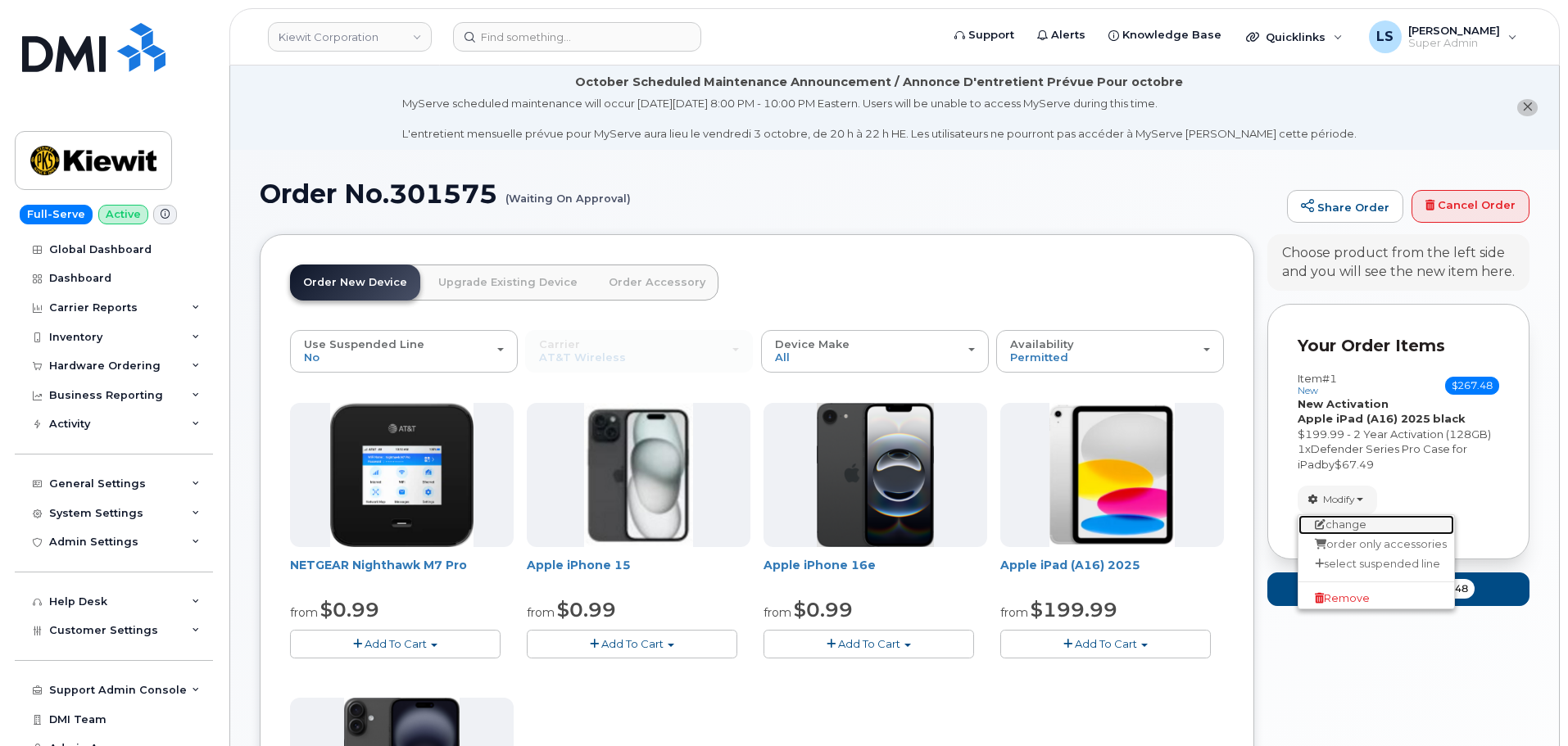
click at [1393, 524] on link "change" at bounding box center [1376, 525] width 156 height 19
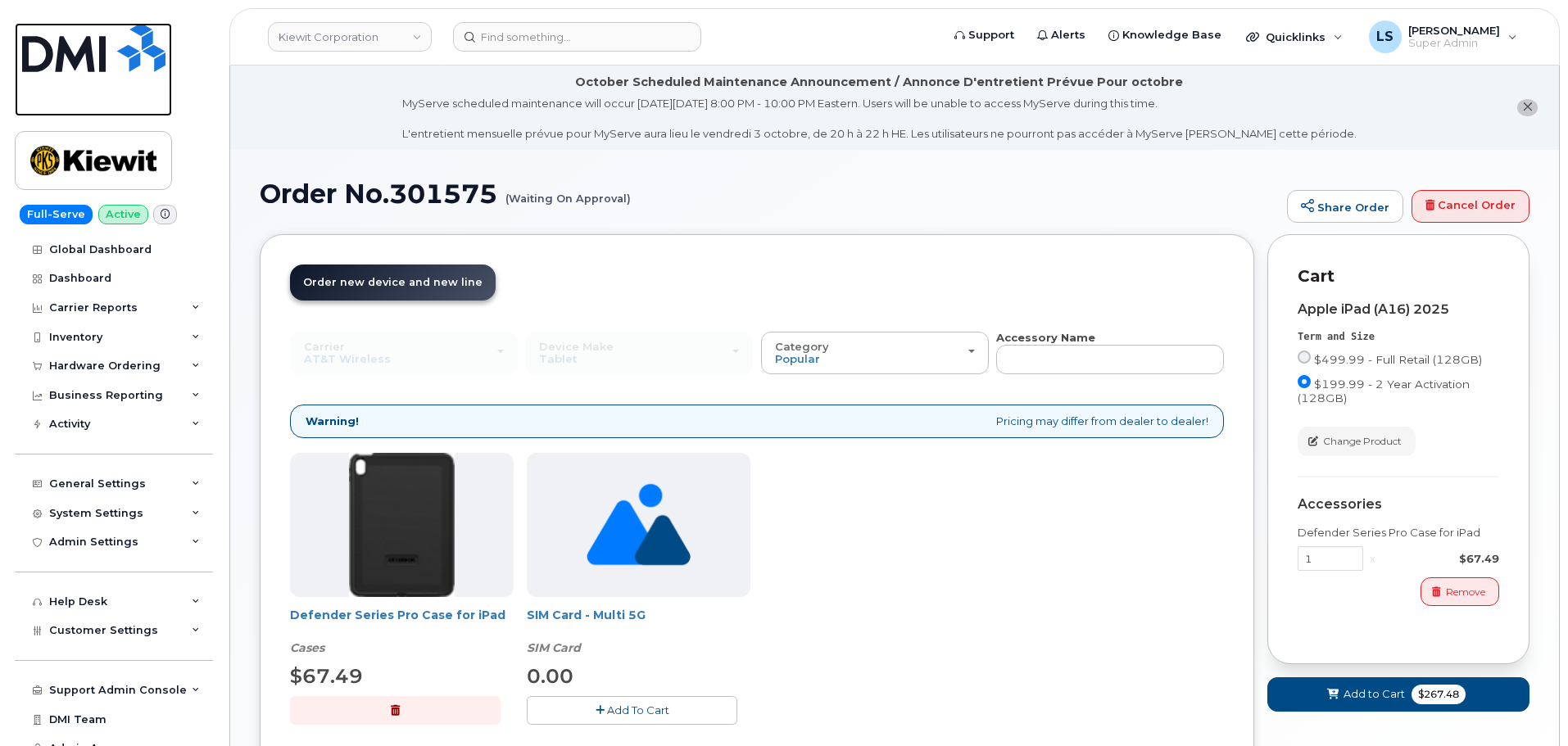
click at [125, 66] on img at bounding box center [93, 47] width 143 height 49
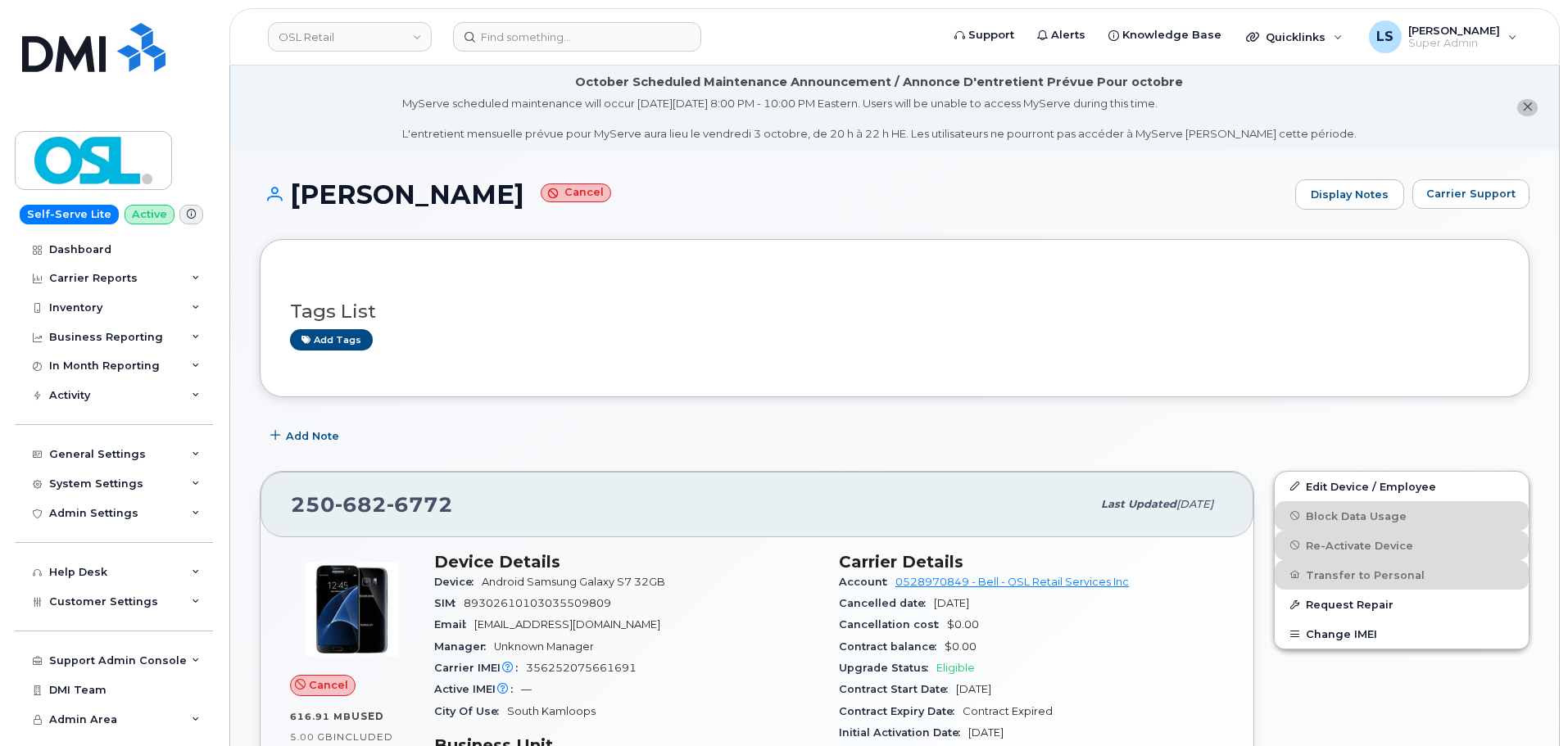
click at [505, 70] on li "October Scheduled Maintenance Announcement / Annonce D'entretient Prévue Pour o…" at bounding box center [895, 108] width 1329 height 85
drag, startPoint x: 503, startPoint y: 58, endPoint x: 503, endPoint y: 46, distance: 12.0
click at [503, 55] on header "OSL Retail Support Alerts Knowledge Base Quicklinks Suspend / Cancel Device Cha…" at bounding box center [894, 37] width 1330 height 58
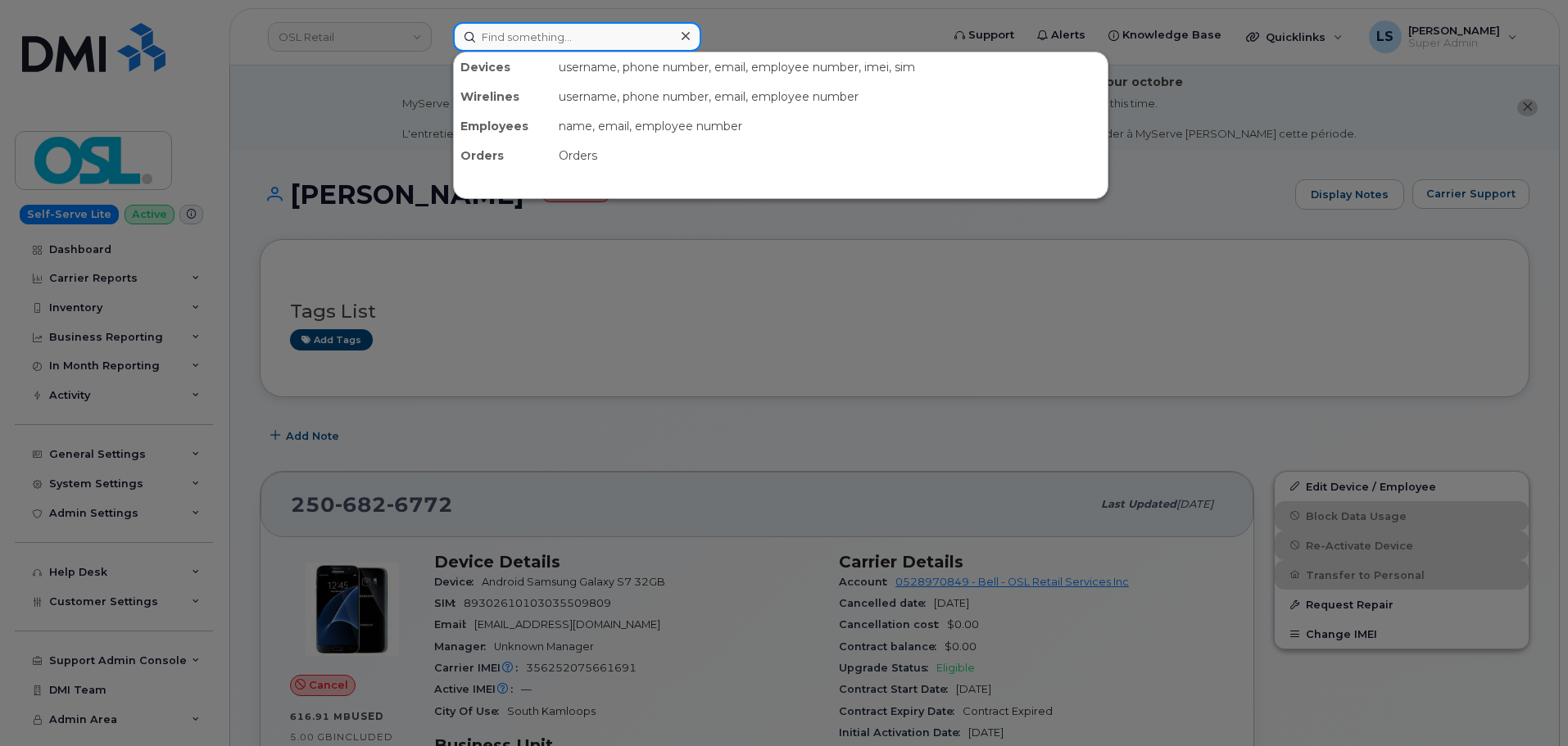
drag, startPoint x: 503, startPoint y: 46, endPoint x: 505, endPoint y: 23, distance: 23.1
click at [503, 46] on input at bounding box center [576, 36] width 248 height 30
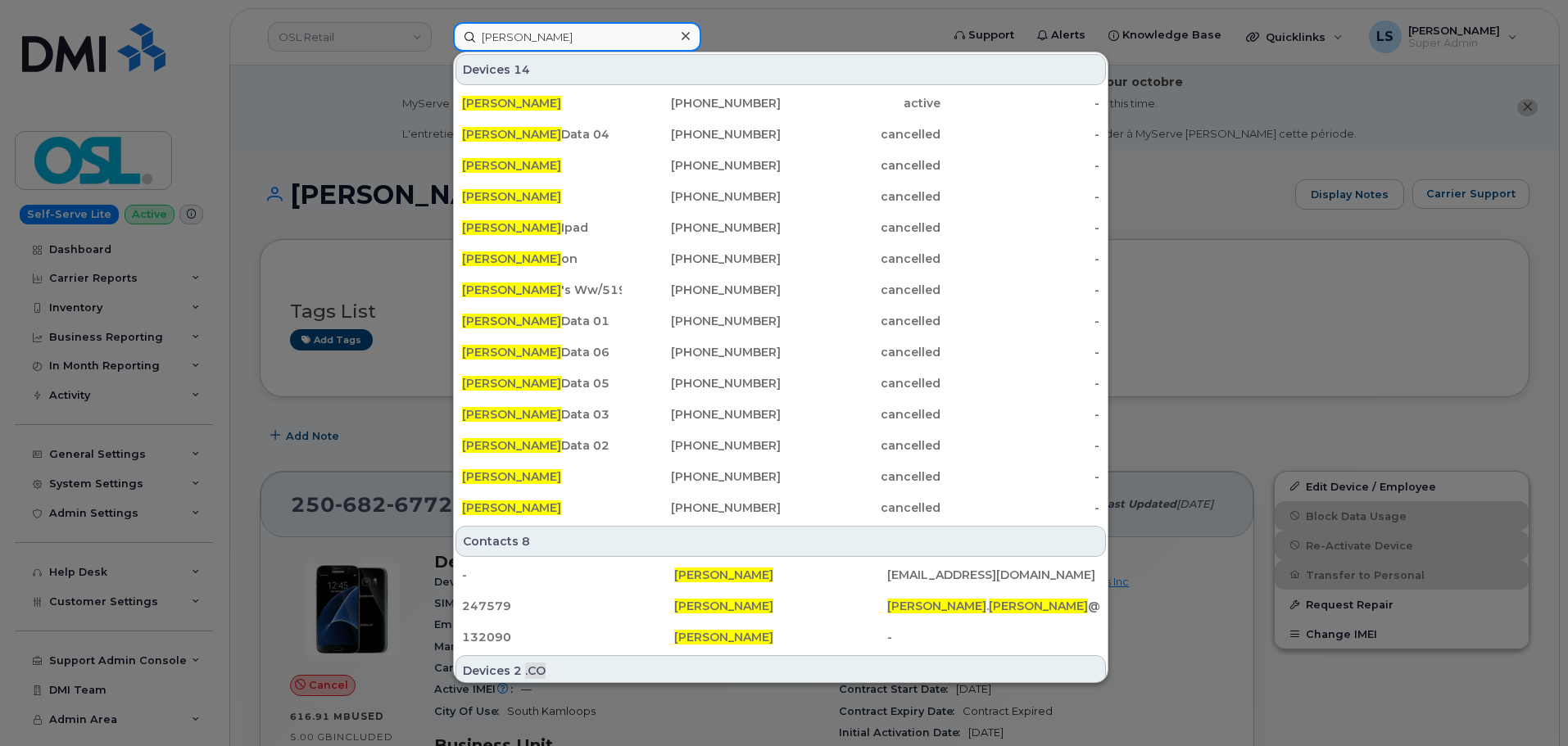
type input "[PERSON_NAME]"
click at [359, 97] on div at bounding box center [784, 373] width 1568 height 746
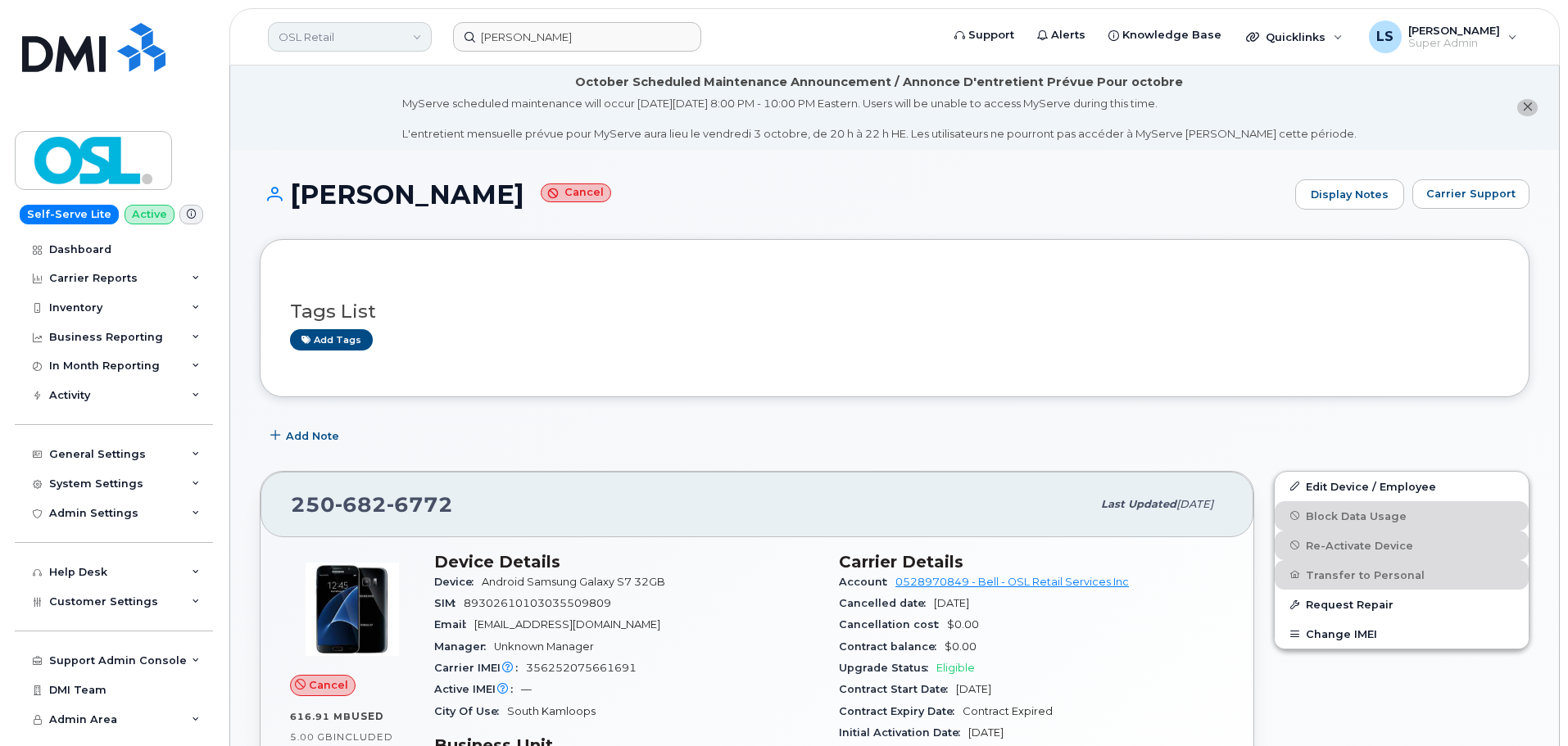
click at [335, 29] on link "OSL Retail" at bounding box center [349, 36] width 164 height 30
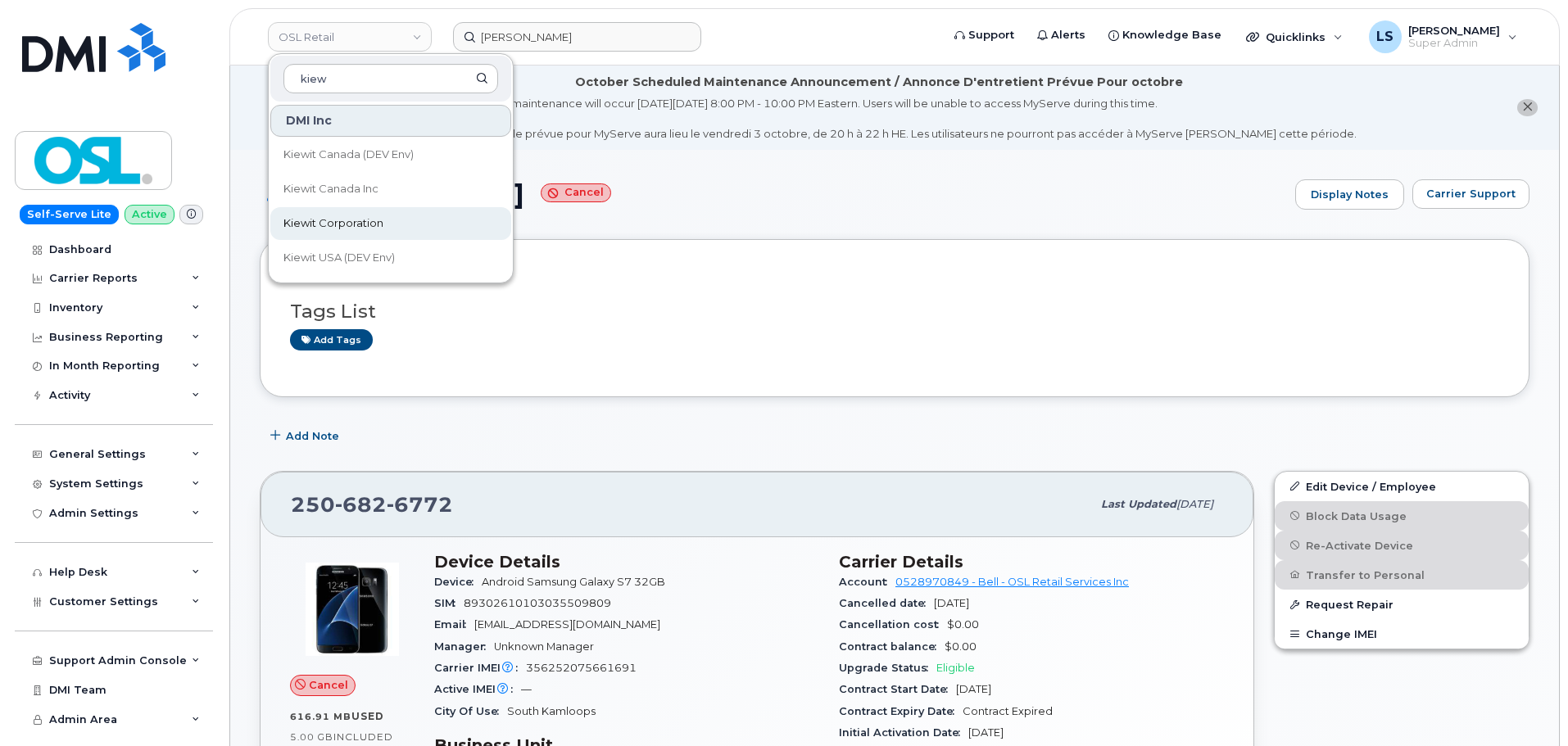
type input "kiew"
drag, startPoint x: 369, startPoint y: 219, endPoint x: 350, endPoint y: 126, distance: 94.9
click at [368, 219] on span "Kiewit Corporation" at bounding box center [333, 223] width 100 height 16
